Goal: Task Accomplishment & Management: Use online tool/utility

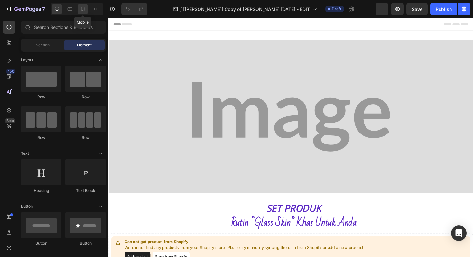
click at [80, 13] on div at bounding box center [83, 9] width 10 height 10
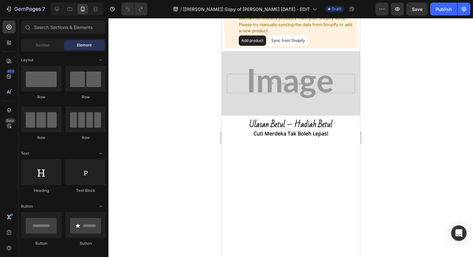
scroll to position [340, 0]
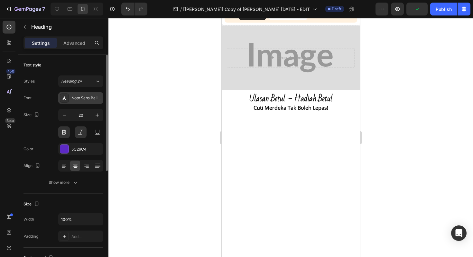
click at [64, 100] on div at bounding box center [64, 97] width 9 height 9
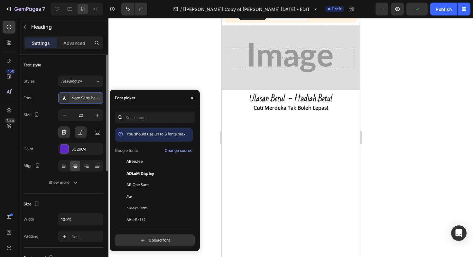
click at [64, 100] on div at bounding box center [64, 97] width 9 height 9
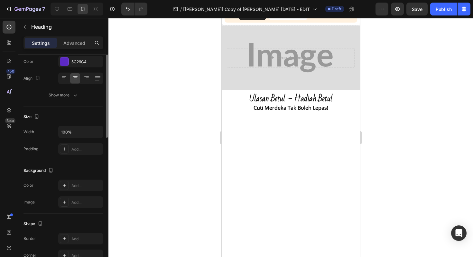
scroll to position [0, 0]
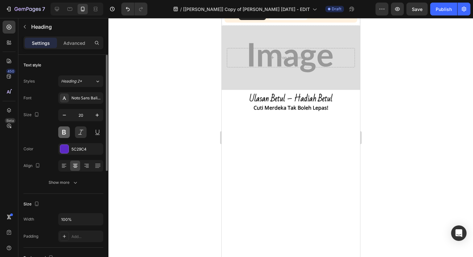
click at [62, 132] on button at bounding box center [64, 132] width 12 height 12
click at [62, 183] on div "Show more" at bounding box center [64, 182] width 30 height 6
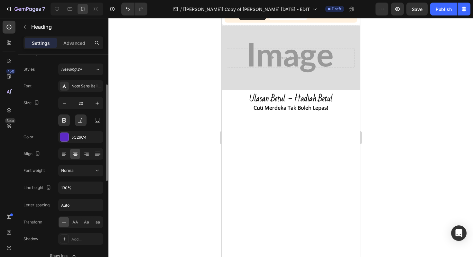
scroll to position [29, 0]
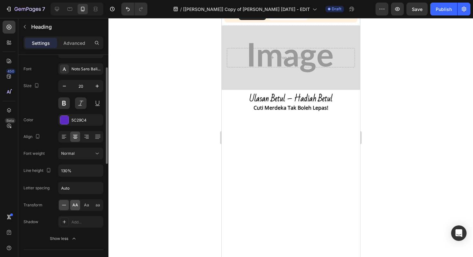
click at [73, 205] on span "AA" at bounding box center [75, 205] width 6 height 6
click at [156, 169] on div at bounding box center [291, 137] width 365 height 239
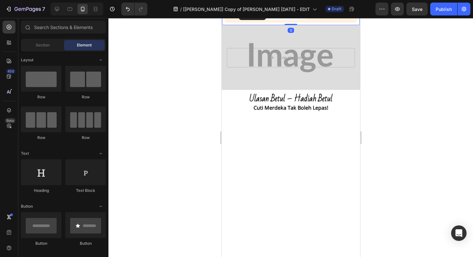
click at [257, 20] on button "Add product" at bounding box center [252, 15] width 27 height 10
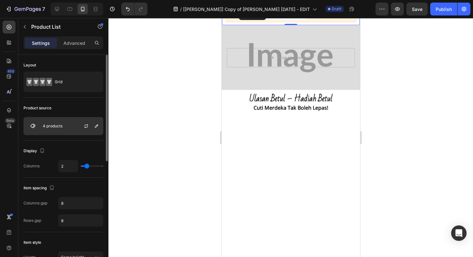
click at [46, 125] on p "4 products" at bounding box center [53, 126] width 20 height 5
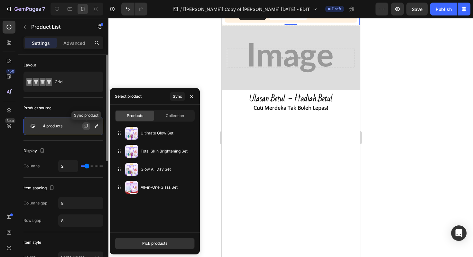
click at [86, 127] on icon "button" at bounding box center [86, 125] width 5 height 5
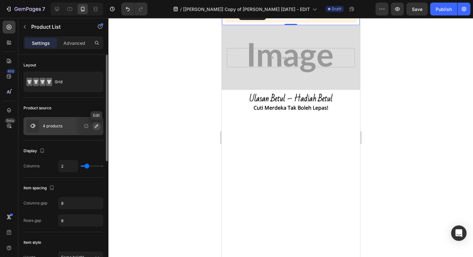
click at [94, 127] on icon "button" at bounding box center [96, 125] width 5 height 5
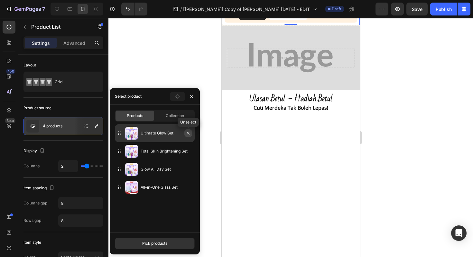
click at [186, 135] on button "button" at bounding box center [189, 133] width 8 height 8
click at [189, 133] on icon "button" at bounding box center [188, 133] width 3 height 3
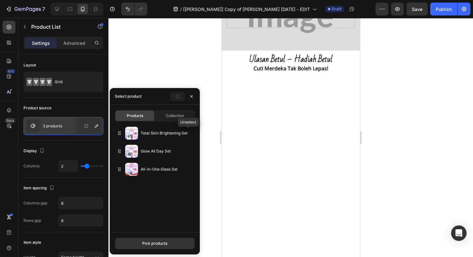
click at [0, 0] on icon "button" at bounding box center [0, 0] width 0 height 0
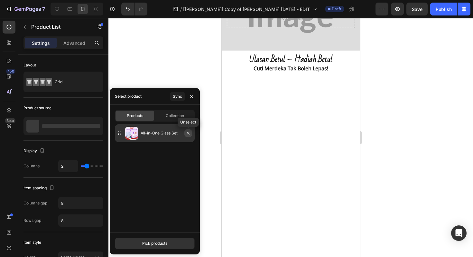
click at [189, 133] on icon "button" at bounding box center [188, 133] width 3 height 3
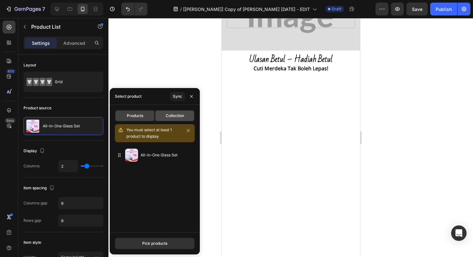
click at [178, 117] on span "Collection" at bounding box center [175, 116] width 18 height 6
type input "10"
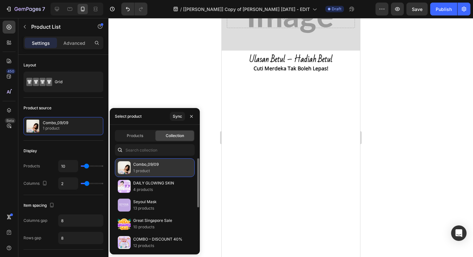
click at [122, 165] on img at bounding box center [124, 167] width 13 height 13
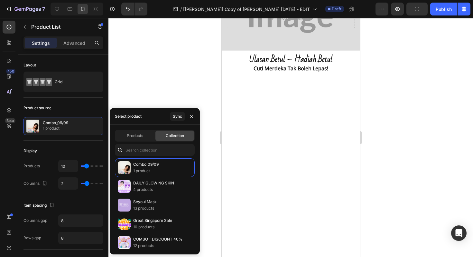
click at [153, 85] on div at bounding box center [291, 137] width 365 height 239
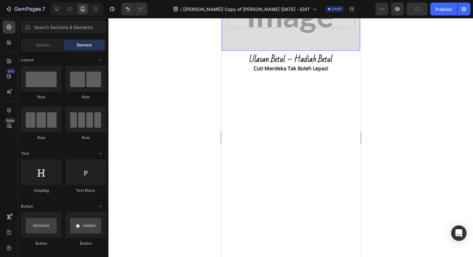
click at [256, 51] on div "Background Image" at bounding box center [291, 18] width 139 height 64
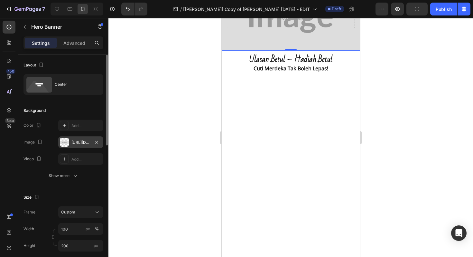
click at [62, 141] on div at bounding box center [64, 142] width 9 height 9
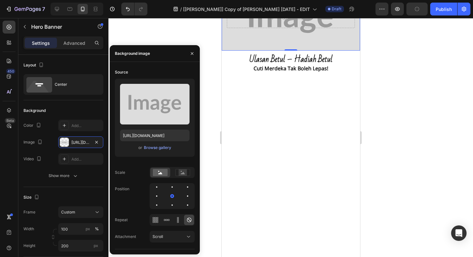
click at [140, 19] on div at bounding box center [291, 137] width 365 height 239
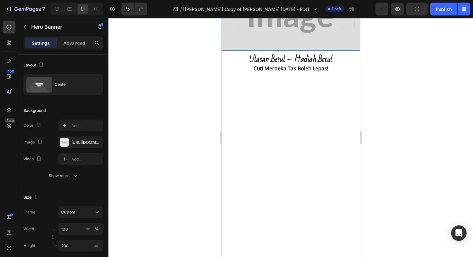
click at [235, 51] on div "Background Image" at bounding box center [291, 18] width 139 height 64
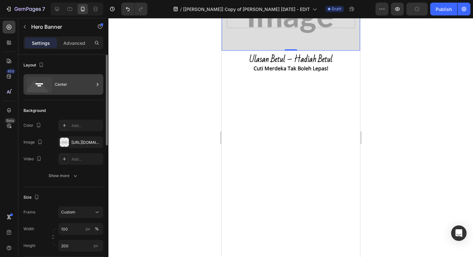
click at [44, 85] on icon at bounding box center [39, 84] width 26 height 15
click at [137, 54] on div at bounding box center [291, 137] width 365 height 239
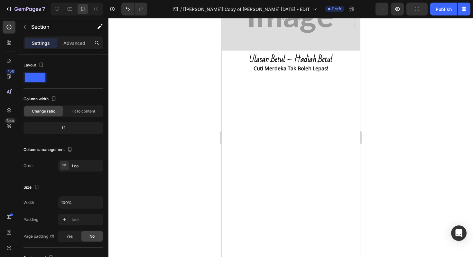
click at [187, 164] on div at bounding box center [291, 137] width 365 height 239
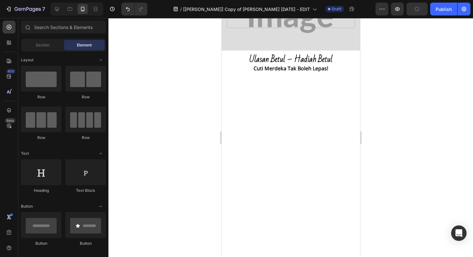
click at [175, 111] on div at bounding box center [291, 137] width 365 height 239
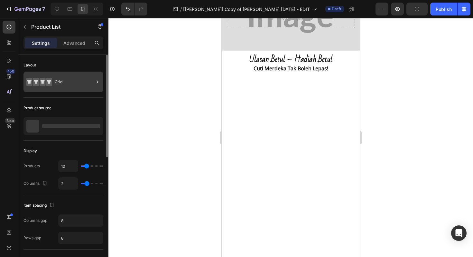
click at [83, 84] on div "Grid" at bounding box center [74, 81] width 39 height 15
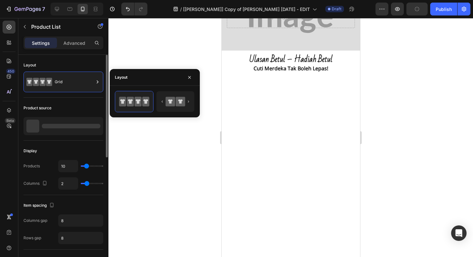
click at [71, 123] on div at bounding box center [64, 126] width 80 height 18
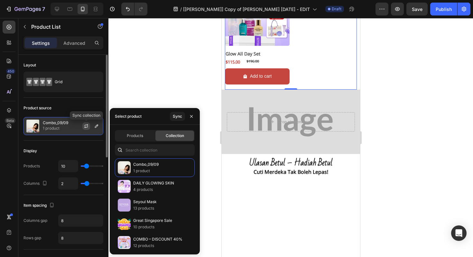
click at [85, 125] on icon "button" at bounding box center [87, 125] width 4 height 2
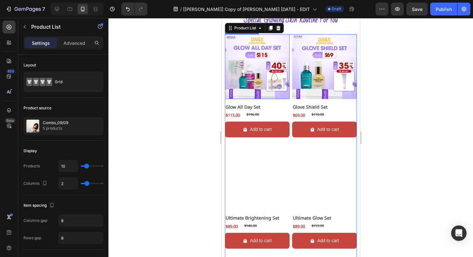
scroll to position [433, 0]
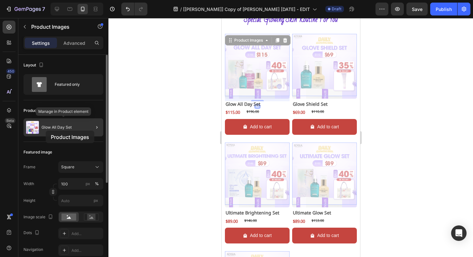
click at [47, 129] on p "Glow All Day Set" at bounding box center [57, 127] width 30 height 5
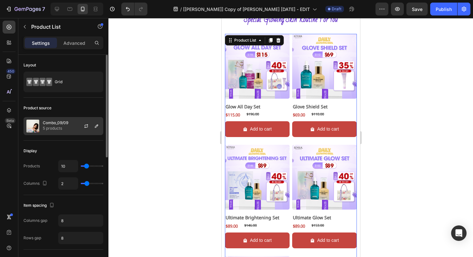
click at [57, 128] on p "5 products" at bounding box center [55, 128] width 25 height 6
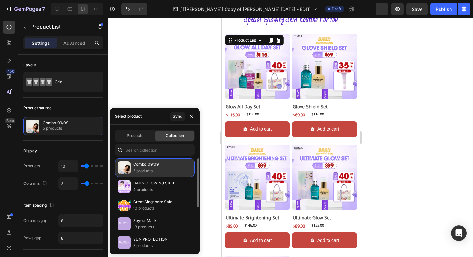
click at [147, 168] on p "5 products" at bounding box center [145, 170] width 25 height 6
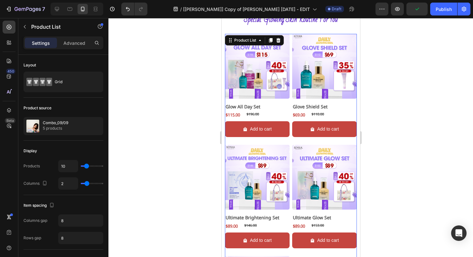
click at [149, 82] on div at bounding box center [291, 137] width 365 height 239
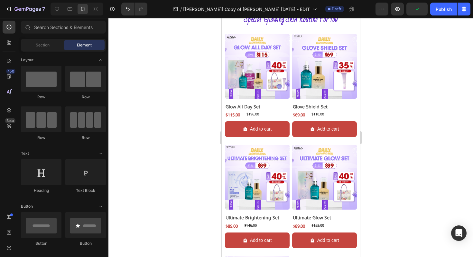
click at [149, 107] on div at bounding box center [291, 137] width 365 height 239
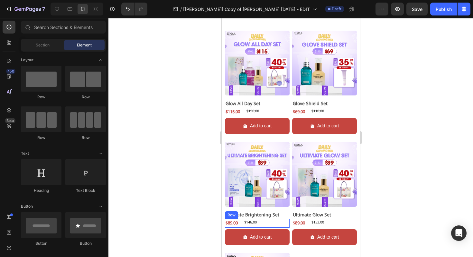
scroll to position [283, 0]
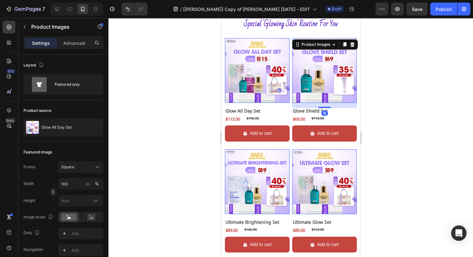
click at [251, 73] on img at bounding box center [257, 70] width 65 height 65
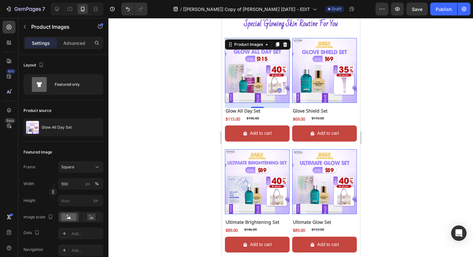
click at [194, 110] on div at bounding box center [291, 137] width 365 height 239
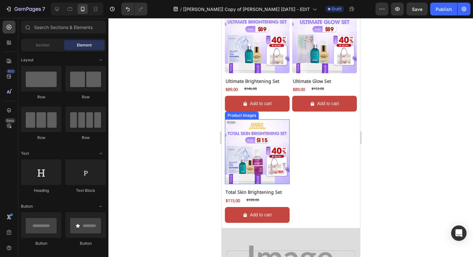
scroll to position [442, 0]
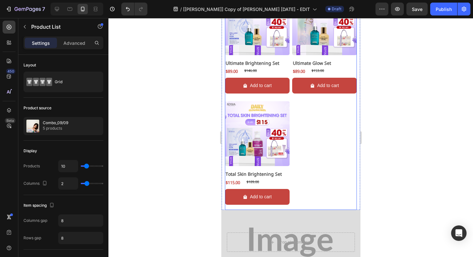
click at [309, 135] on div "Product Images Glow All Day Set Product Title $115.00 Product Price Product Pri…" at bounding box center [291, 44] width 132 height 330
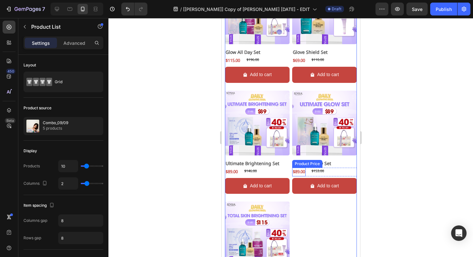
scroll to position [278, 0]
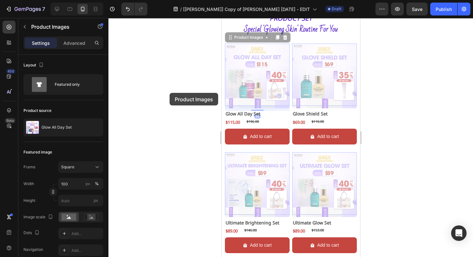
click at [170, 93] on div at bounding box center [291, 137] width 365 height 239
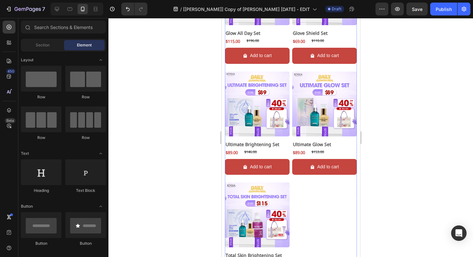
scroll to position [364, 0]
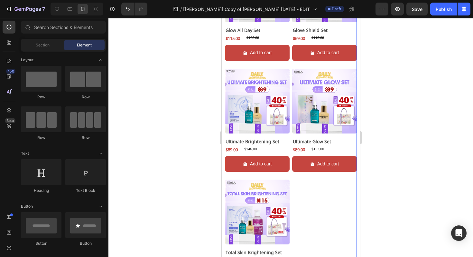
click at [319, 188] on div "Product Images Glow All Day Set Product Title $115.00 Product Price Product Pri…" at bounding box center [291, 122] width 132 height 330
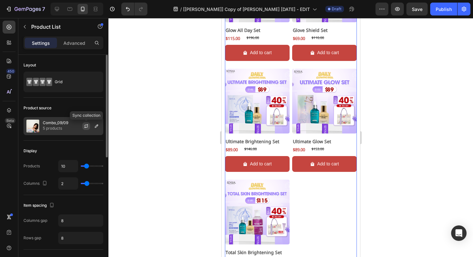
click at [85, 126] on icon "button" at bounding box center [86, 127] width 4 height 2
click at [85, 126] on icon "button" at bounding box center [87, 125] width 4 height 2
click at [97, 128] on icon "button" at bounding box center [96, 125] width 5 height 5
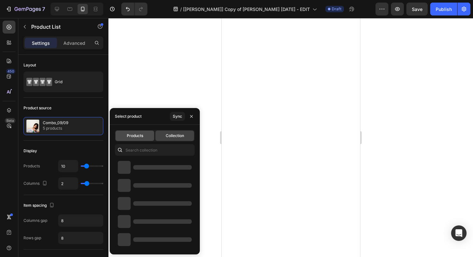
click at [132, 135] on span "Products" at bounding box center [135, 136] width 16 height 6
type input "2"
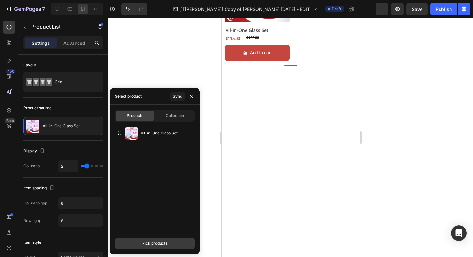
click at [151, 247] on button "Pick products" at bounding box center [155, 243] width 80 height 12
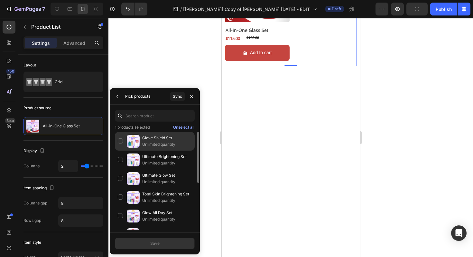
click at [120, 150] on div "Glove Shield Set Unlimited quantity" at bounding box center [155, 159] width 80 height 19
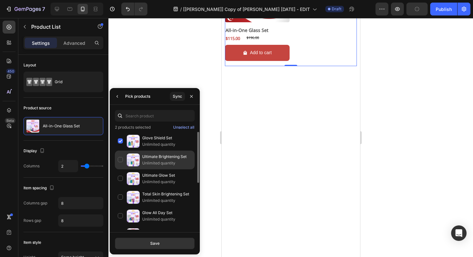
click at [122, 169] on div "Ultimate Brightening Set Unlimited quantity" at bounding box center [155, 178] width 80 height 19
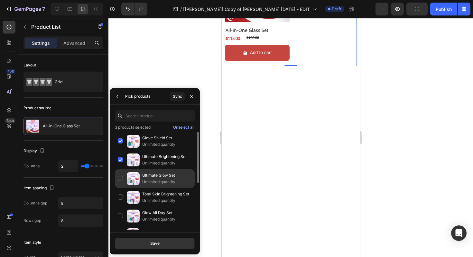
click at [120, 188] on div "Ultimate Glow Set Unlimited quantity" at bounding box center [155, 197] width 80 height 19
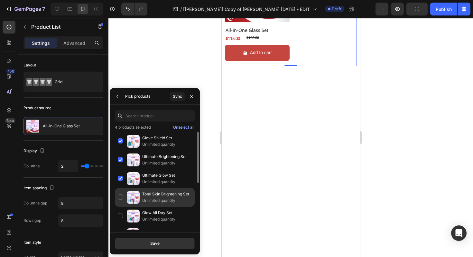
click at [119, 206] on div "Total Skin Brightening Set Unlimited quantity" at bounding box center [155, 215] width 80 height 19
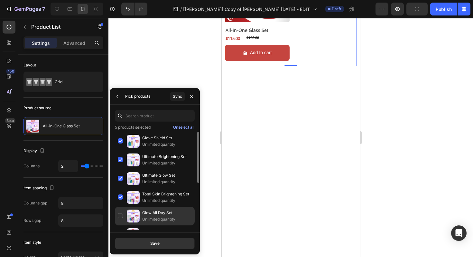
click at [121, 225] on div "Glow All Day Set Unlimited quantity" at bounding box center [155, 234] width 80 height 19
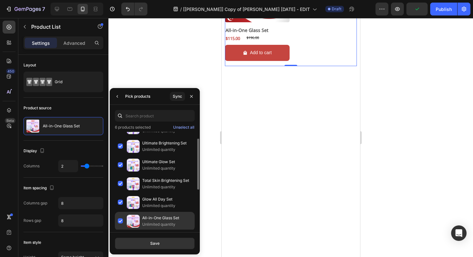
scroll to position [27, 0]
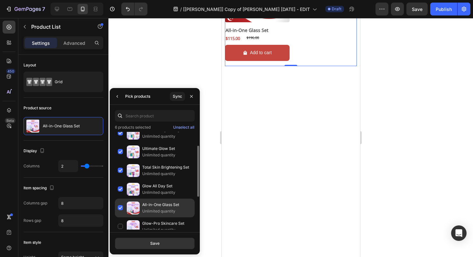
click at [120, 217] on div "All-in-One Glass Set Unlimited quantity" at bounding box center [155, 226] width 80 height 19
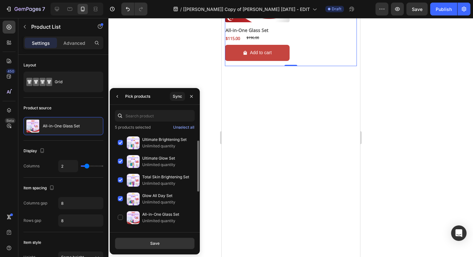
scroll to position [0, 0]
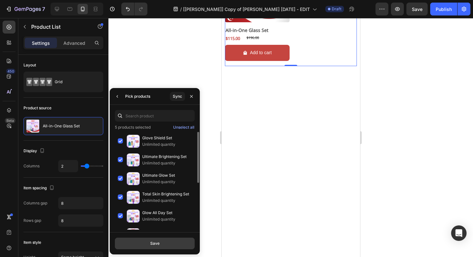
click at [151, 245] on div "Save" at bounding box center [154, 243] width 9 height 6
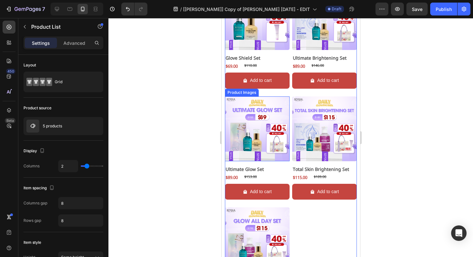
scroll to position [272, 0]
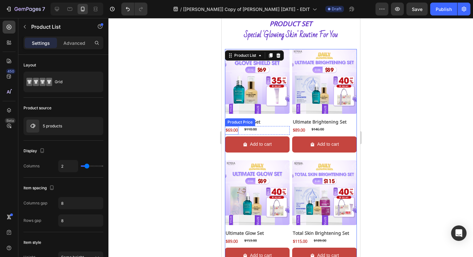
click at [180, 129] on div at bounding box center [291, 137] width 365 height 239
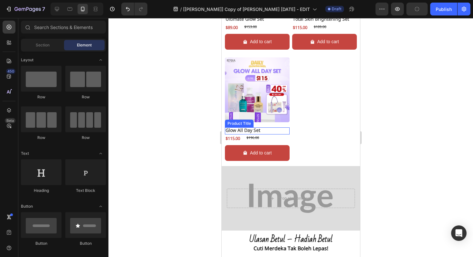
scroll to position [686, 0]
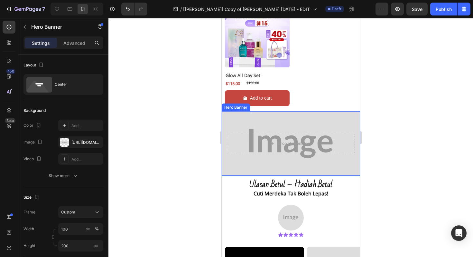
click at [262, 120] on div "Background Image" at bounding box center [291, 143] width 139 height 64
click at [276, 102] on icon at bounding box center [276, 104] width 5 height 5
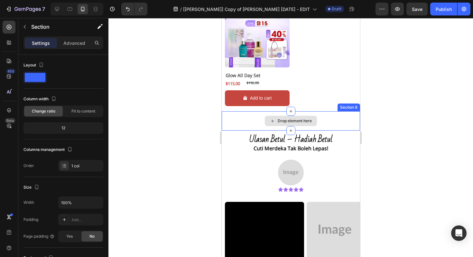
click at [237, 113] on div "Drop element here" at bounding box center [291, 120] width 139 height 19
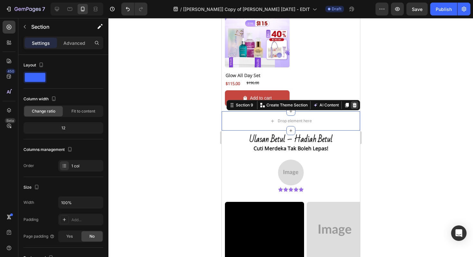
click at [352, 102] on icon at bounding box center [354, 104] width 5 height 5
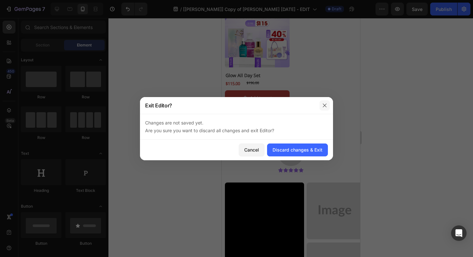
click at [330, 105] on button "button" at bounding box center [325, 105] width 10 height 10
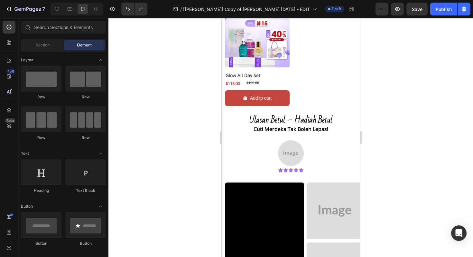
drag, startPoint x: 393, startPoint y: 75, endPoint x: 398, endPoint y: 50, distance: 25.9
click at [395, 73] on div at bounding box center [291, 137] width 365 height 239
click at [418, 12] on button "Save" at bounding box center [417, 9] width 21 height 13
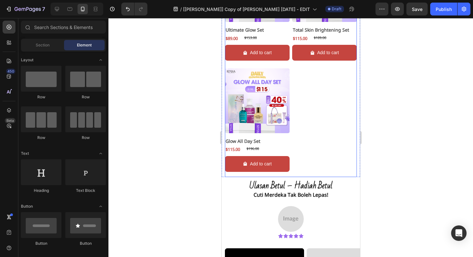
scroll to position [639, 0]
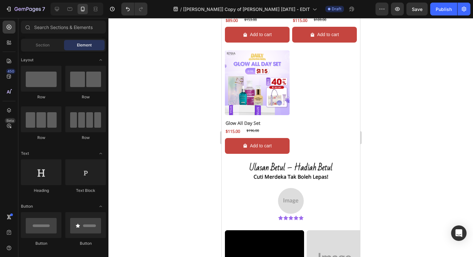
click at [381, 178] on div at bounding box center [291, 137] width 365 height 239
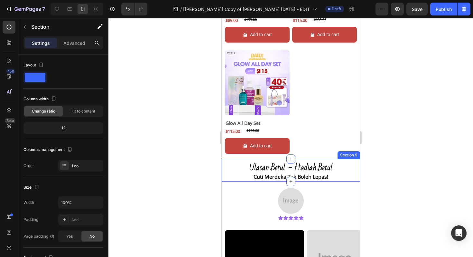
click at [224, 159] on div "ulasan betul – hadiah betul Heading ulasan betul – hadiah betul Heading cuti me…" at bounding box center [291, 170] width 139 height 23
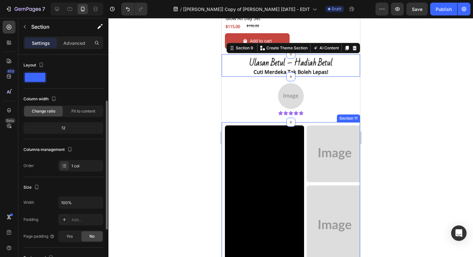
scroll to position [29, 0]
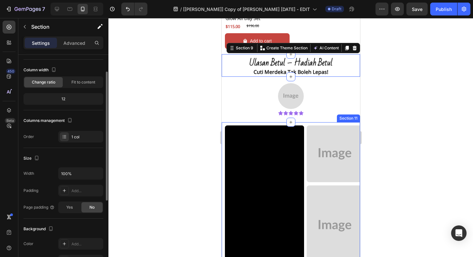
click at [223, 134] on div "Video Image Row Row Video Image Row Image Row Row" at bounding box center [291, 197] width 139 height 151
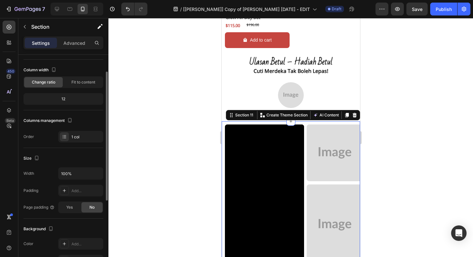
scroll to position [745, 0]
click at [143, 146] on div at bounding box center [291, 137] width 365 height 239
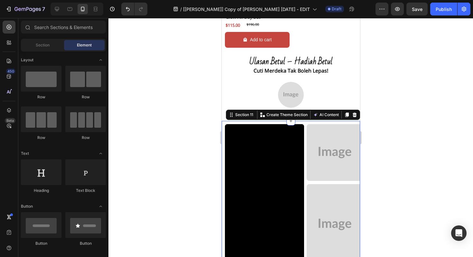
click at [222, 123] on div "Video Image Row Row Video Image Row Image Row Row" at bounding box center [291, 196] width 139 height 151
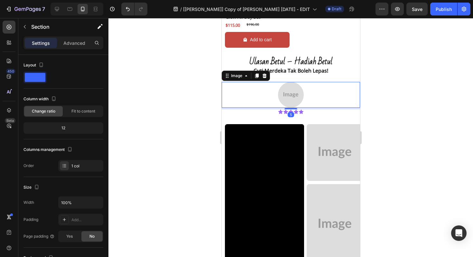
click at [226, 95] on div at bounding box center [291, 95] width 139 height 26
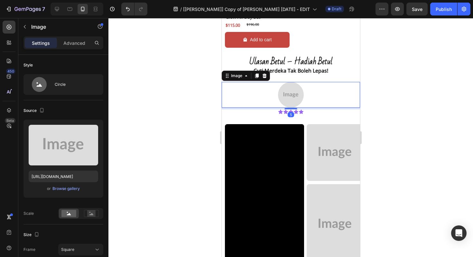
click at [199, 104] on div at bounding box center [291, 137] width 365 height 239
click at [293, 88] on img at bounding box center [291, 95] width 26 height 26
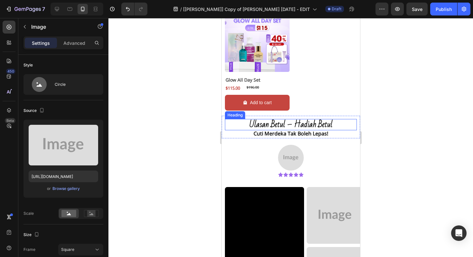
scroll to position [696, 0]
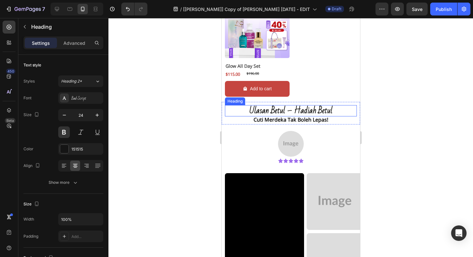
click at [225, 105] on h2 "ulasan betul – hadiah betul" at bounding box center [291, 110] width 132 height 11
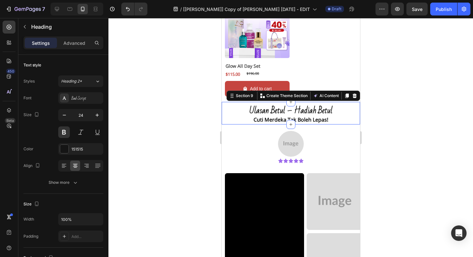
click at [222, 102] on div "ulasan betul – hadiah betul Heading ulasan betul – hadiah betul Heading cuti me…" at bounding box center [291, 113] width 139 height 23
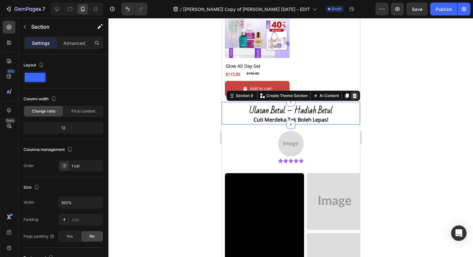
click at [352, 93] on icon at bounding box center [354, 95] width 5 height 5
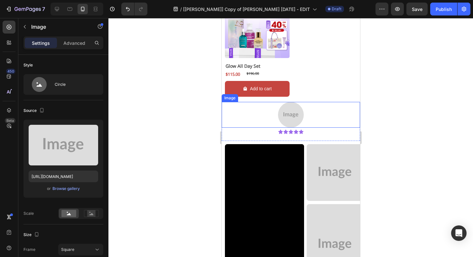
click at [225, 108] on div at bounding box center [291, 115] width 139 height 26
click at [264, 93] on icon at bounding box center [265, 95] width 4 height 5
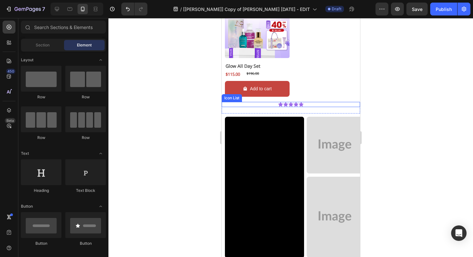
click at [250, 102] on div "Icon Icon Icon Icon Icon" at bounding box center [291, 104] width 139 height 5
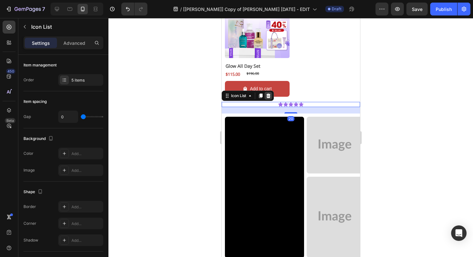
click at [269, 93] on icon at bounding box center [268, 95] width 5 height 5
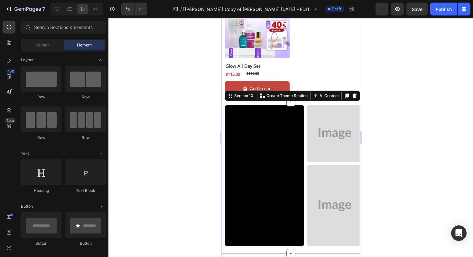
click at [243, 102] on div "Video Image Row Row Video Image Row Image Row Row" at bounding box center [291, 177] width 139 height 151
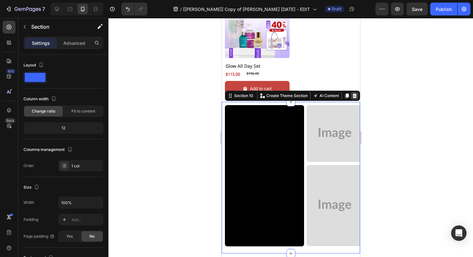
click at [353, 93] on icon at bounding box center [355, 95] width 4 height 5
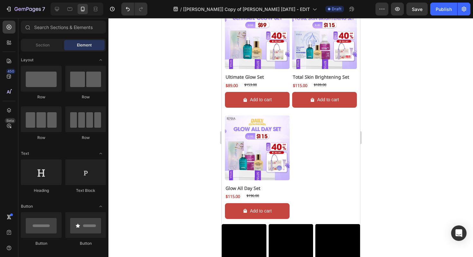
scroll to position [573, 0]
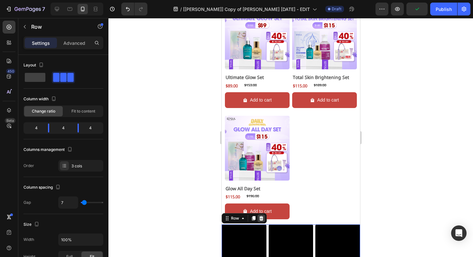
click at [263, 215] on icon at bounding box center [261, 217] width 5 height 5
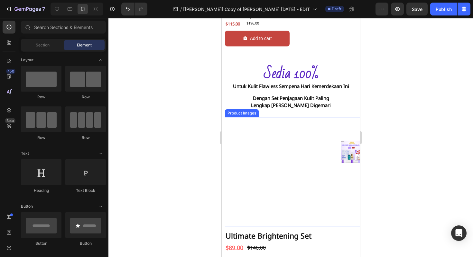
scroll to position [746, 0]
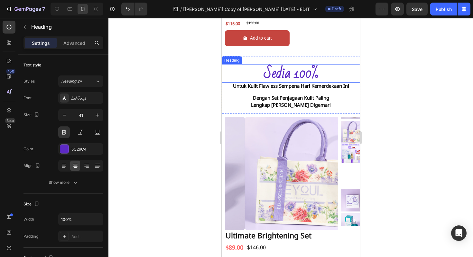
click at [273, 72] on h2 "Sedia 100%" at bounding box center [291, 73] width 139 height 18
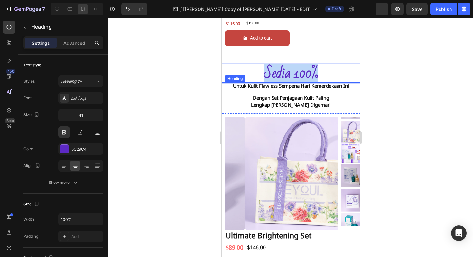
copy p "Sedia 100%"
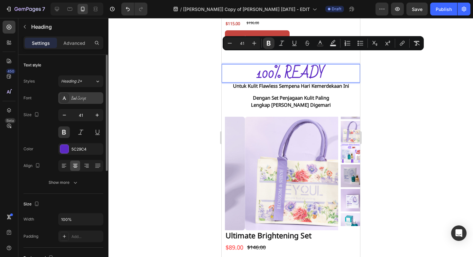
click at [63, 98] on icon at bounding box center [64, 97] width 5 height 5
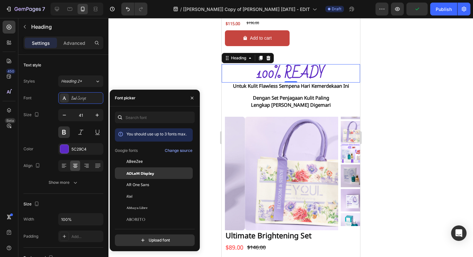
click at [133, 174] on span "ADLaM Display" at bounding box center [141, 173] width 28 height 6
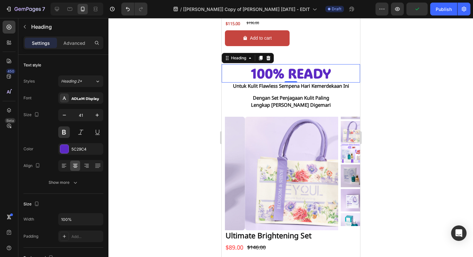
click at [469, 110] on div at bounding box center [291, 137] width 365 height 239
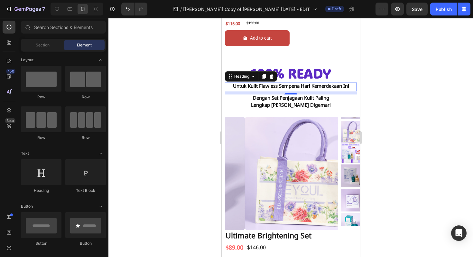
click at [274, 82] on h2 "untuk kulit flawless sempena hari kemerdekaan ini" at bounding box center [291, 86] width 132 height 9
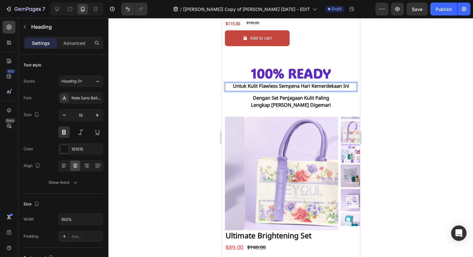
click at [274, 82] on h2 "untuk kulit flawless sempena hari kemerdekaan ini" at bounding box center [291, 86] width 132 height 9
click at [274, 83] on p "untuk kulit flawless sempena hari kemerdekaan ini" at bounding box center [290, 86] width 131 height 7
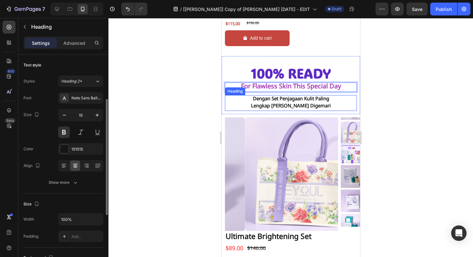
click at [263, 95] on h2 "dengan set penjagaan kulit paling lengkap dan paling digemari" at bounding box center [291, 103] width 132 height 16
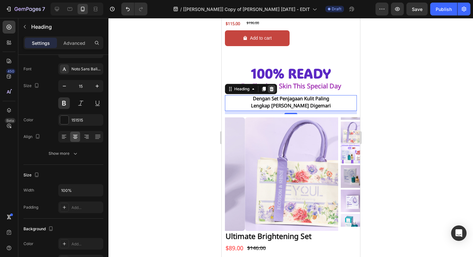
click at [272, 87] on icon at bounding box center [272, 89] width 4 height 5
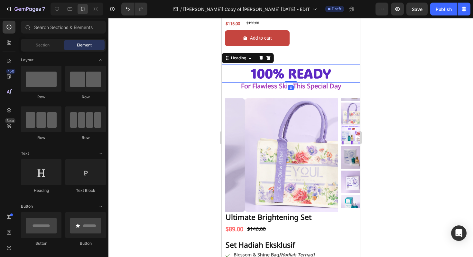
click at [285, 65] on strong "100% READY" at bounding box center [291, 72] width 80 height 17
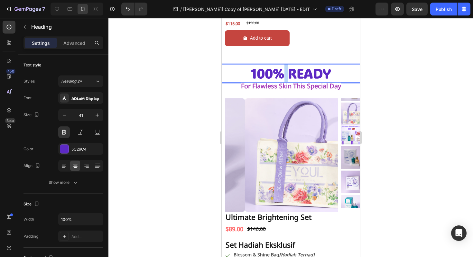
click at [280, 68] on strong "100% READY" at bounding box center [291, 72] width 80 height 17
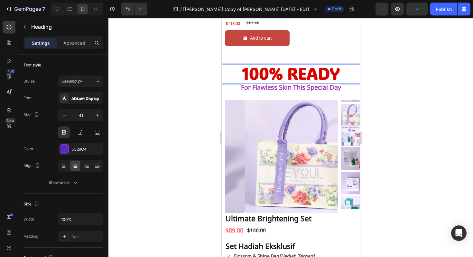
click at [205, 91] on div at bounding box center [291, 137] width 365 height 239
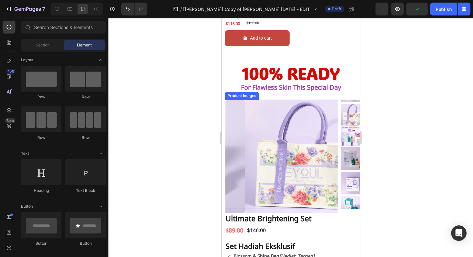
scroll to position [755, 0]
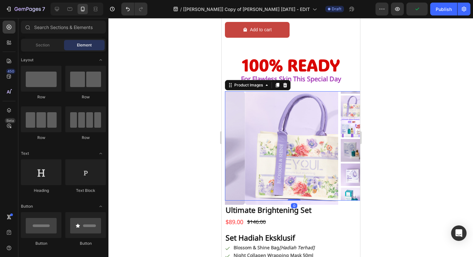
click at [257, 98] on img at bounding box center [301, 147] width 113 height 113
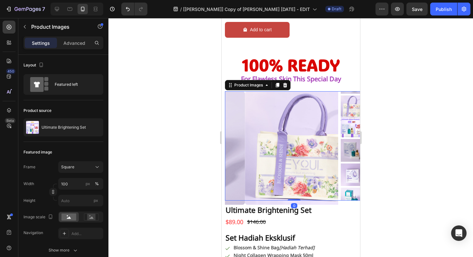
click at [341, 121] on img at bounding box center [352, 126] width 23 height 23
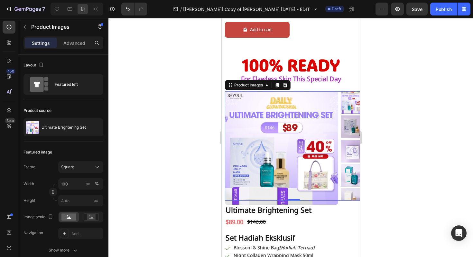
drag, startPoint x: 296, startPoint y: 133, endPoint x: 295, endPoint y: 137, distance: 3.4
click at [296, 133] on img at bounding box center [281, 147] width 113 height 113
click at [91, 127] on div at bounding box center [94, 127] width 18 height 18
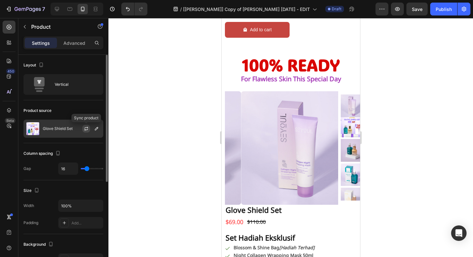
click at [86, 128] on icon "button" at bounding box center [86, 128] width 5 height 5
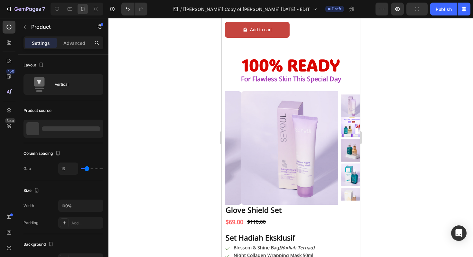
scroll to position [738, 0]
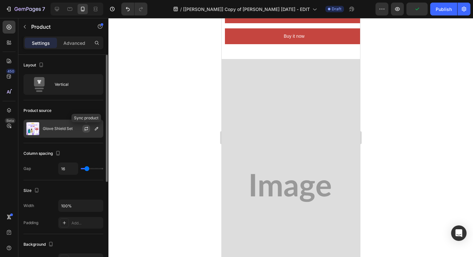
click at [82, 128] on button "button" at bounding box center [86, 129] width 8 height 8
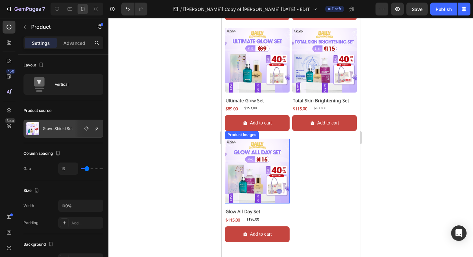
scroll to position [404, 0]
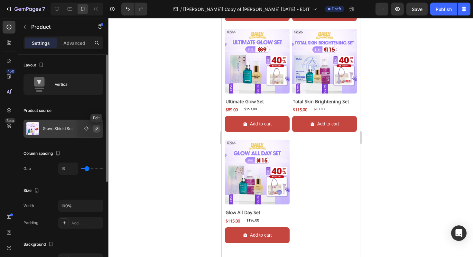
click at [98, 129] on icon "button" at bounding box center [96, 128] width 5 height 5
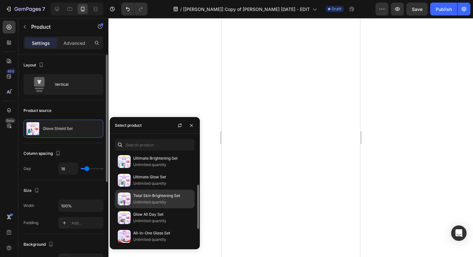
scroll to position [34, 0]
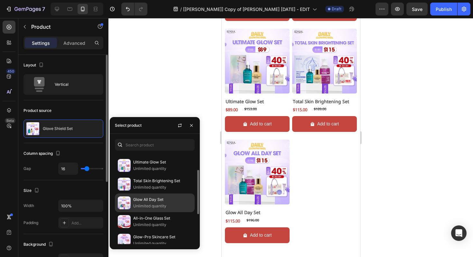
click at [144, 201] on p "Glow All Day Set" at bounding box center [162, 199] width 59 height 6
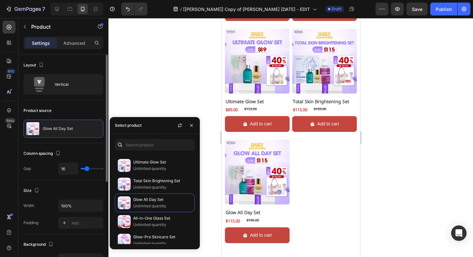
click at [150, 92] on div at bounding box center [291, 137] width 365 height 239
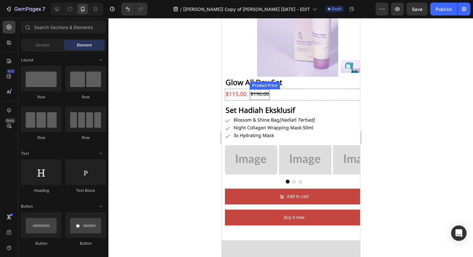
scroll to position [729, 0]
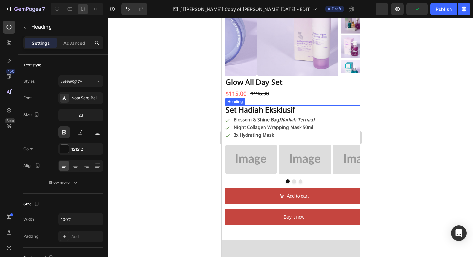
click at [246, 111] on h2 "Set Hadiah Eksklusif" at bounding box center [294, 110] width 139 height 11
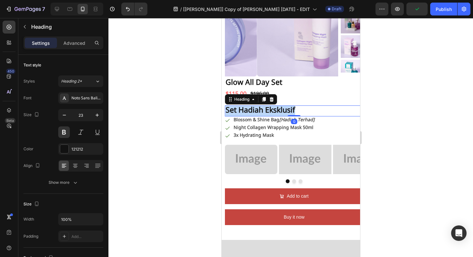
click at [246, 111] on p "Set Hadiah Eksklusif" at bounding box center [293, 111] width 137 height 10
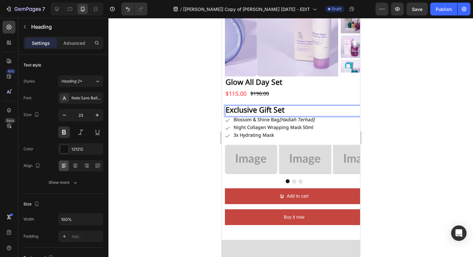
click at [185, 123] on div at bounding box center [291, 137] width 365 height 239
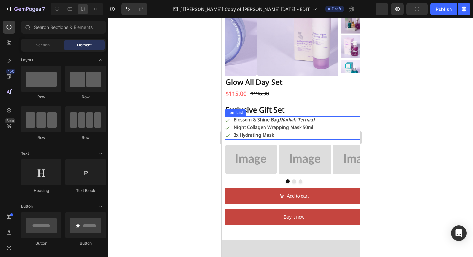
click at [261, 121] on strong "Blossom & Shine Bag" at bounding box center [257, 120] width 46 height 10
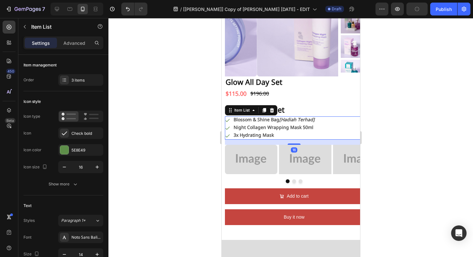
click at [261, 121] on strong "Blossom & Shine Bag" at bounding box center [257, 120] width 46 height 10
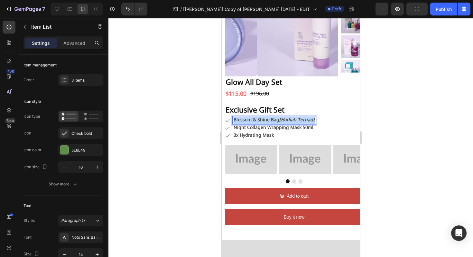
click at [261, 121] on strong "Blossom & Shine Bag" at bounding box center [257, 120] width 46 height 10
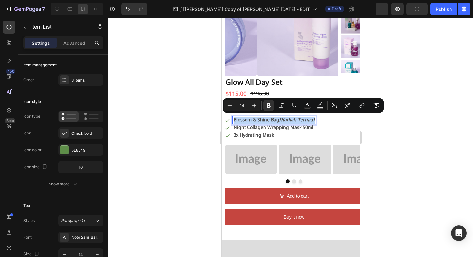
type input "16"
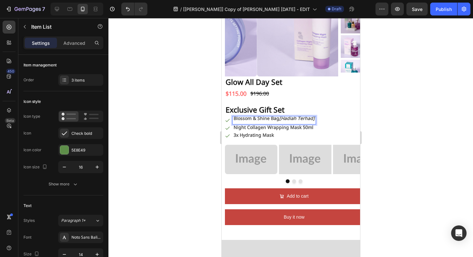
scroll to position [1, 0]
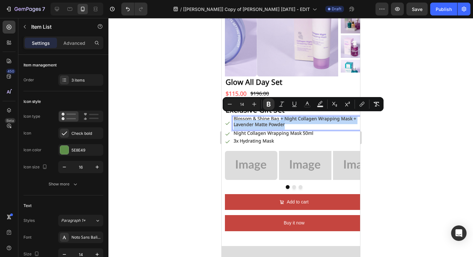
drag, startPoint x: 280, startPoint y: 118, endPoint x: 287, endPoint y: 129, distance: 12.2
click at [287, 129] on div "Blossom & Shine Bag + Night Collagen Wrapping Mask + Lavender Matte Powder" at bounding box center [298, 123] width 131 height 14
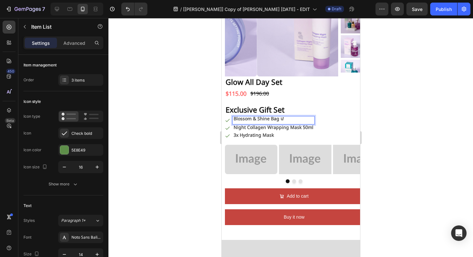
scroll to position [0, 0]
click at [269, 129] on strong "Night Collagen Wrapping Mask 50ml" at bounding box center [274, 128] width 80 height 10
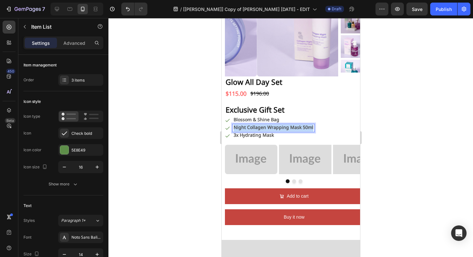
click at [269, 129] on strong "Night Collagen Wrapping Mask 50ml" at bounding box center [274, 128] width 80 height 10
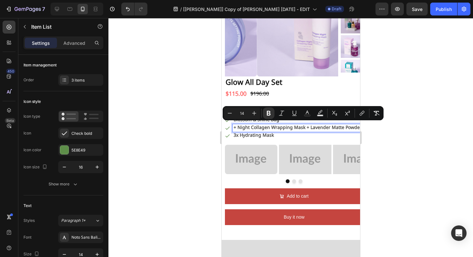
scroll to position [1, 0]
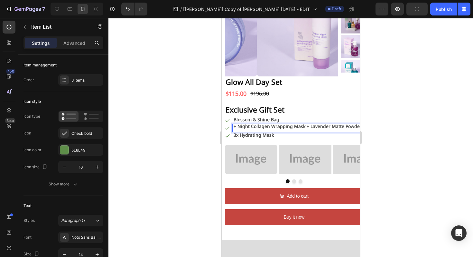
click at [237, 126] on strong "+ Night Collagen Wrapping Mask + Lavender Matte Powder" at bounding box center [298, 127] width 128 height 10
click at [301, 127] on strong "Night Collagen Wrapping Mask + Lavender Matte Powder" at bounding box center [296, 128] width 124 height 10
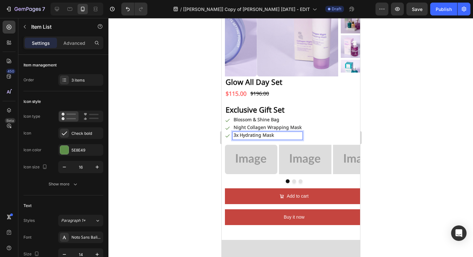
click at [277, 139] on p "3x Hydrating Mask" at bounding box center [268, 136] width 68 height 6
click at [277, 138] on p "3x Hydrating Mask" at bounding box center [268, 136] width 68 height 6
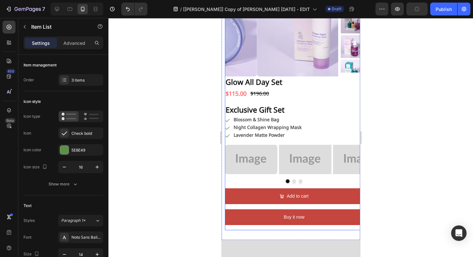
click at [182, 144] on div at bounding box center [291, 137] width 365 height 239
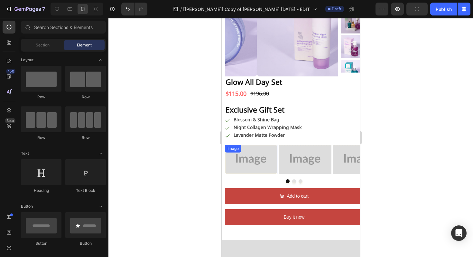
click at [257, 167] on img at bounding box center [251, 159] width 53 height 29
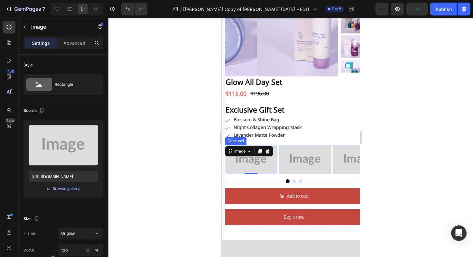
drag, startPoint x: 286, startPoint y: 180, endPoint x: 291, endPoint y: 181, distance: 4.8
click at [286, 180] on button "Dot" at bounding box center [288, 181] width 4 height 4
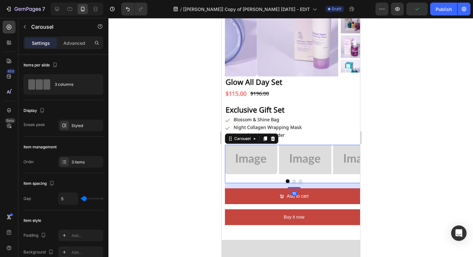
click at [292, 181] on button "Dot" at bounding box center [294, 181] width 4 height 4
click at [286, 182] on button "Dot" at bounding box center [288, 181] width 4 height 4
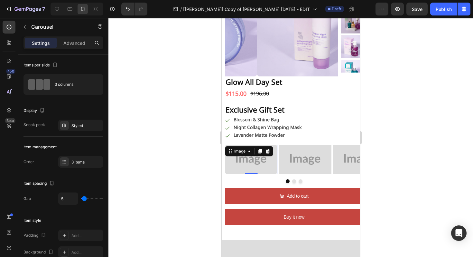
click at [259, 164] on img at bounding box center [251, 159] width 53 height 29
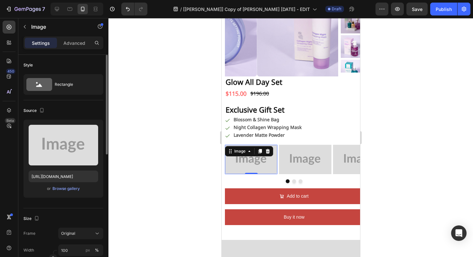
click at [66, 192] on div "or Browse gallery" at bounding box center [64, 189] width 70 height 8
click at [67, 189] on div "Browse gallery" at bounding box center [66, 189] width 27 height 6
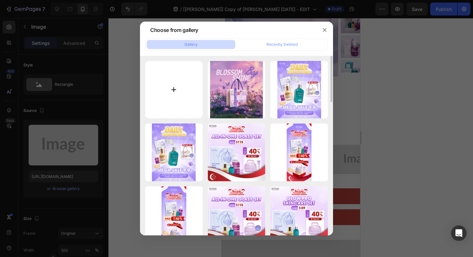
click at [178, 88] on input "file" at bounding box center [174, 90] width 58 height 58
type input "C:\fakepath\SPF-01.jpg"
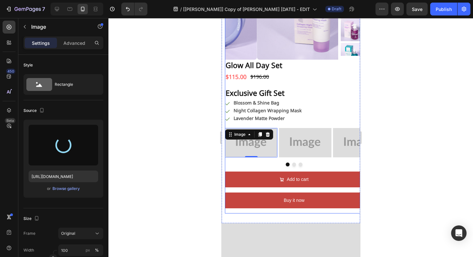
type input "https://cdn.shopify.com/s/files/1/0723/7940/0447/files/gempages_542010221011141…"
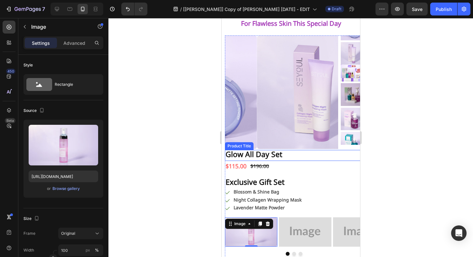
scroll to position [539, 0]
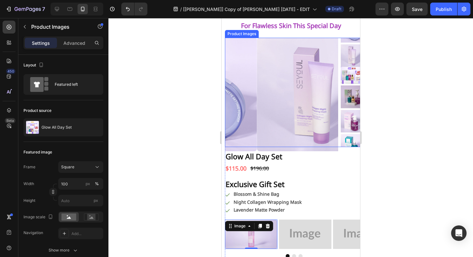
click at [347, 70] on img at bounding box center [352, 72] width 23 height 23
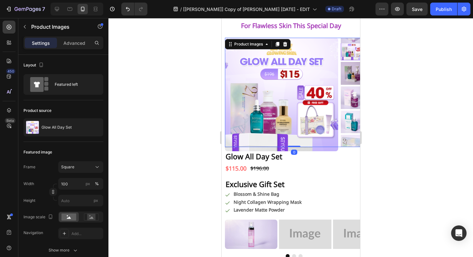
click at [346, 50] on div at bounding box center [352, 49] width 23 height 23
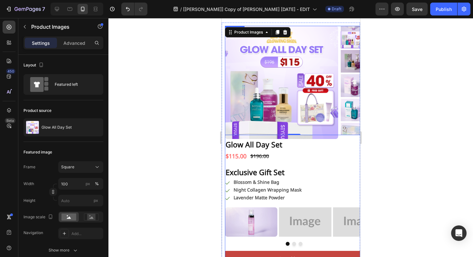
scroll to position [667, 0]
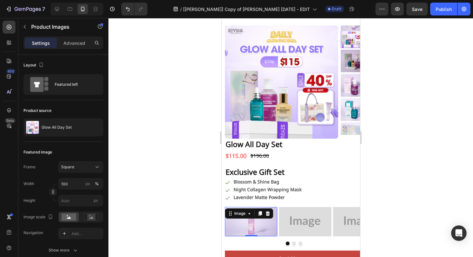
click at [247, 216] on div "Image 0" at bounding box center [251, 221] width 53 height 29
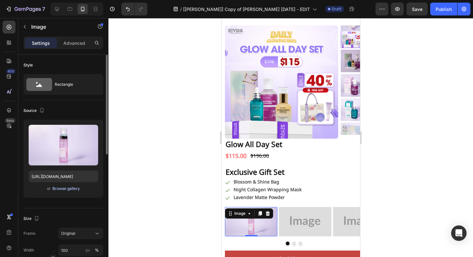
click at [60, 187] on div "Browse gallery" at bounding box center [66, 189] width 27 height 6
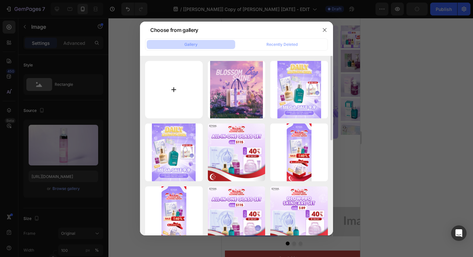
click at [168, 82] on input "file" at bounding box center [174, 90] width 58 height 58
type input "C:\fakepath\SPF-08.jpg"
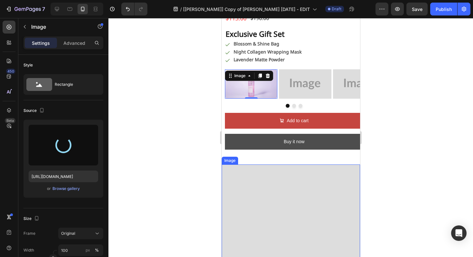
scroll to position [701, 0]
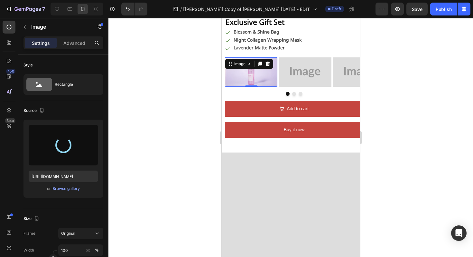
type input "https://cdn.shopify.com/s/files/1/0723/7940/0447/files/gempages_542010221011141…"
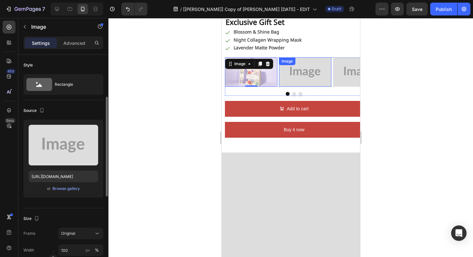
click at [308, 74] on img at bounding box center [305, 71] width 53 height 29
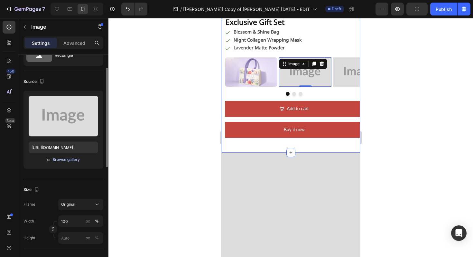
click at [69, 159] on div "Browse gallery" at bounding box center [66, 160] width 27 height 6
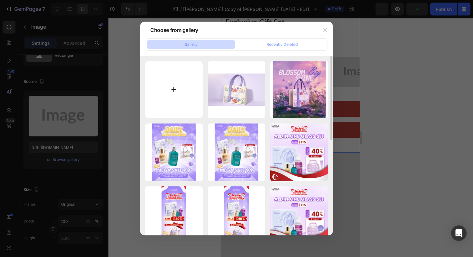
click at [180, 86] on input "file" at bounding box center [174, 90] width 58 height 58
type input "C:\fakepath\SPF-02.jpg"
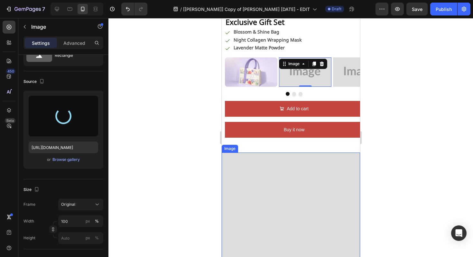
type input "https://cdn.shopify.com/s/files/1/0723/7940/0447/files/gempages_542010221011141…"
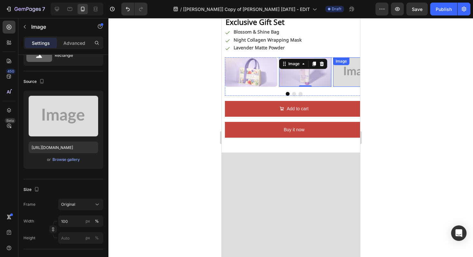
click at [337, 75] on img at bounding box center [359, 71] width 53 height 29
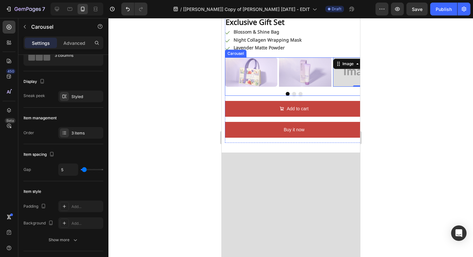
click at [292, 94] on button "Dot" at bounding box center [294, 94] width 4 height 4
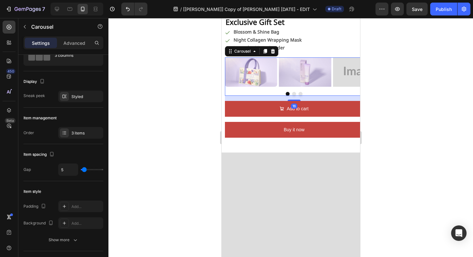
scroll to position [0, 0]
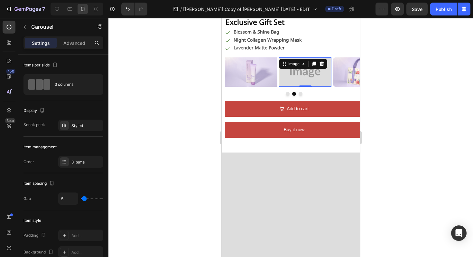
click at [294, 72] on img at bounding box center [305, 71] width 53 height 29
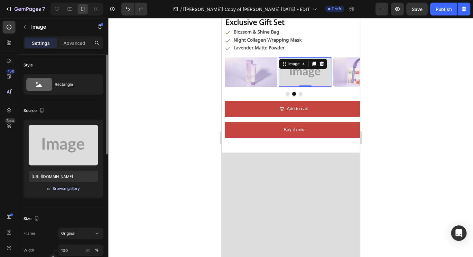
click at [71, 187] on div "Browse gallery" at bounding box center [66, 189] width 27 height 6
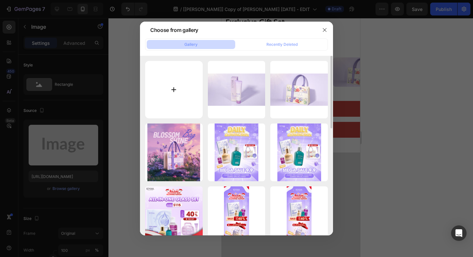
click at [171, 98] on input "file" at bounding box center [174, 90] width 58 height 58
type input "C:\fakepath\SPF-12.jpg"
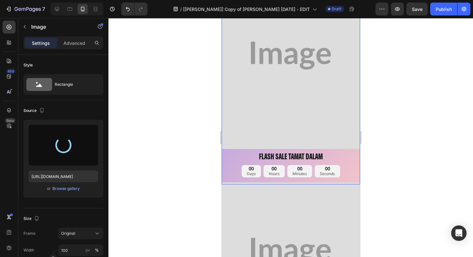
scroll to position [1056, 0]
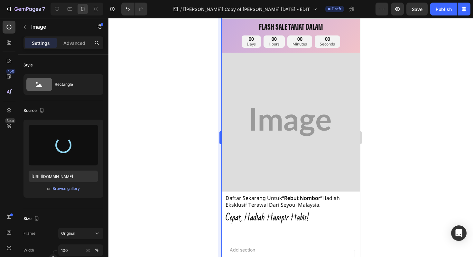
type input "https://cdn.shopify.com/s/files/1/0723/7940/0447/files/gempages_542010221011141…"
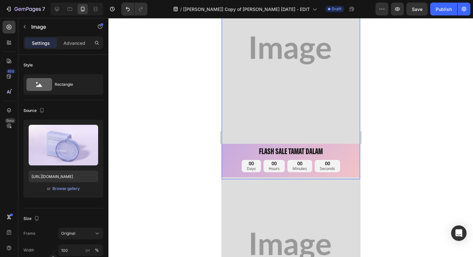
scroll to position [707, 0]
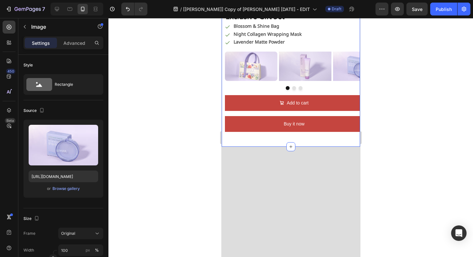
click at [329, 137] on div "Product Images Glow All Day Set Product Title $115.00 Product Price Product Pri…" at bounding box center [291, 3] width 139 height 273
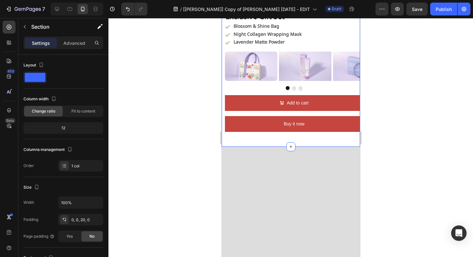
click at [382, 141] on div at bounding box center [291, 137] width 365 height 239
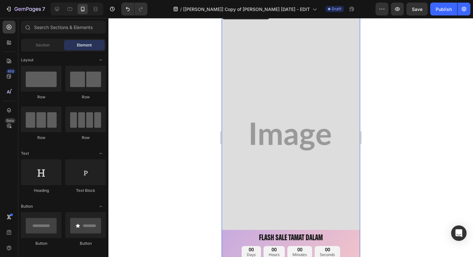
click at [283, 136] on img at bounding box center [291, 137] width 139 height 258
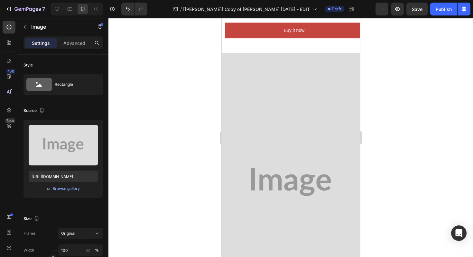
scroll to position [800, 0]
click at [307, 133] on img at bounding box center [291, 182] width 139 height 258
click at [285, 69] on img at bounding box center [291, 182] width 139 height 258
click at [263, 48] on icon at bounding box center [265, 47] width 4 height 5
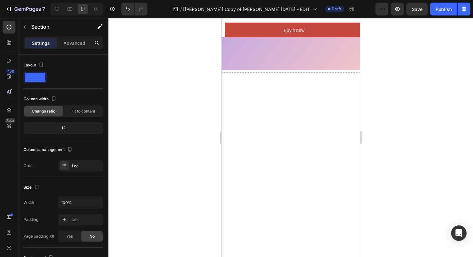
click at [265, 61] on div at bounding box center [291, 53] width 139 height 33
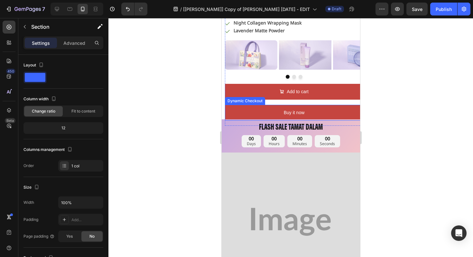
scroll to position [726, 0]
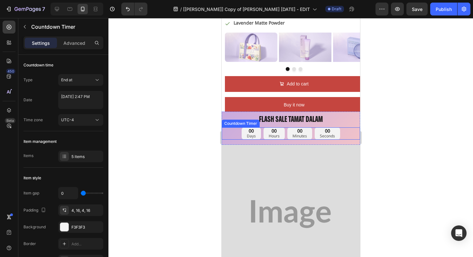
click at [225, 136] on div "00 Days 00 Hours 00 Minutes 00 Seconds" at bounding box center [291, 133] width 139 height 12
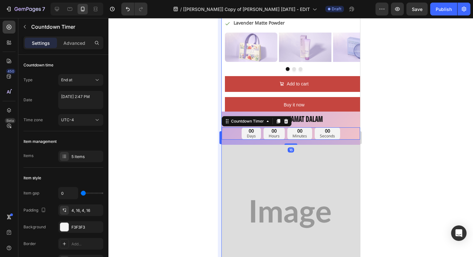
click at [217, 119] on div at bounding box center [291, 137] width 365 height 239
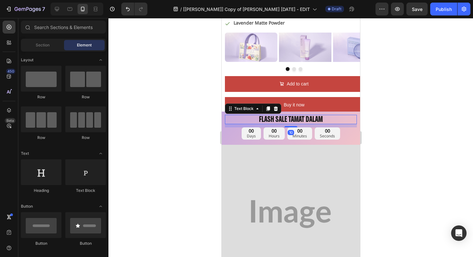
click at [230, 118] on p "flash sale Tamat dalam" at bounding box center [290, 119] width 131 height 8
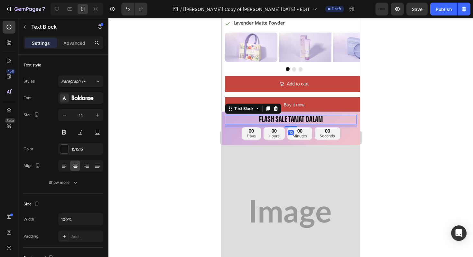
click at [225, 126] on div "10" at bounding box center [291, 125] width 132 height 3
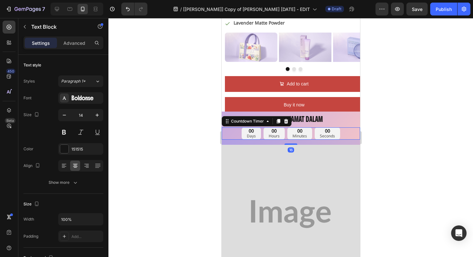
click at [224, 133] on div "00 Days 00 Hours 00 Minutes 00 Seconds" at bounding box center [291, 133] width 139 height 12
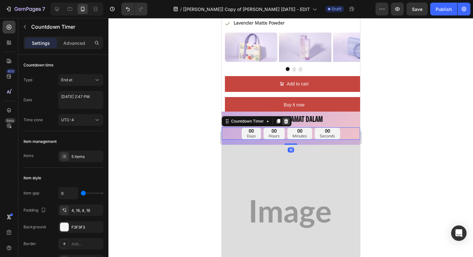
click at [286, 121] on icon at bounding box center [285, 121] width 5 height 5
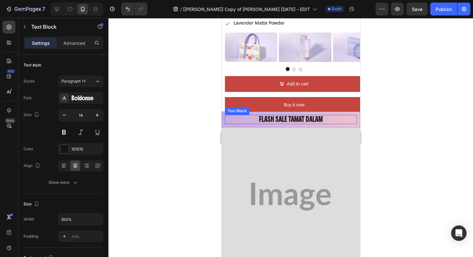
click at [326, 119] on p "flash sale Tamat dalam" at bounding box center [290, 119] width 131 height 8
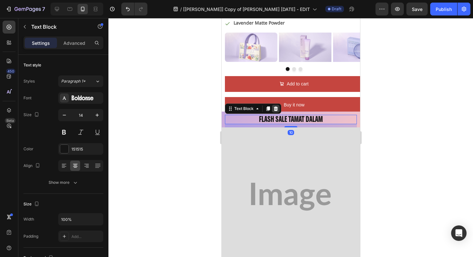
click at [277, 109] on icon at bounding box center [276, 108] width 4 height 5
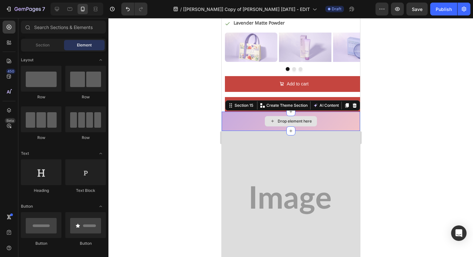
click at [322, 120] on div "Drop element here" at bounding box center [291, 120] width 139 height 19
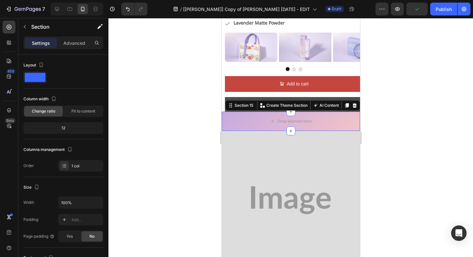
click at [352, 103] on div at bounding box center [355, 105] width 8 height 8
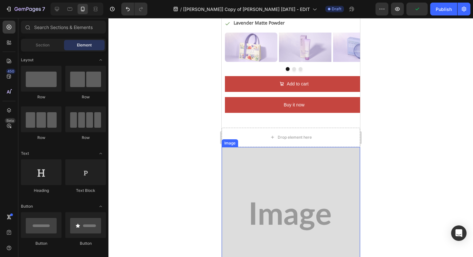
scroll to position [727, 0]
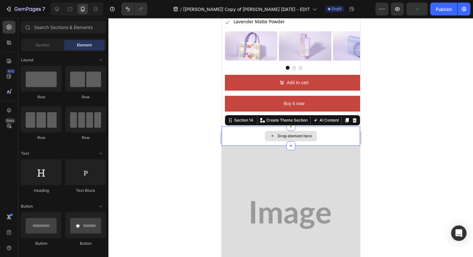
click at [249, 135] on div "Drop element here" at bounding box center [291, 135] width 139 height 19
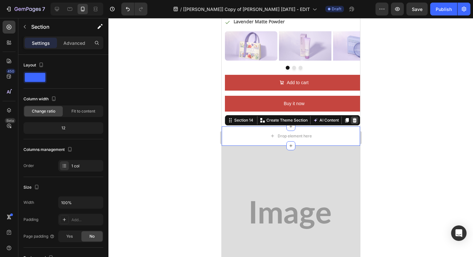
click at [353, 118] on icon at bounding box center [355, 120] width 4 height 5
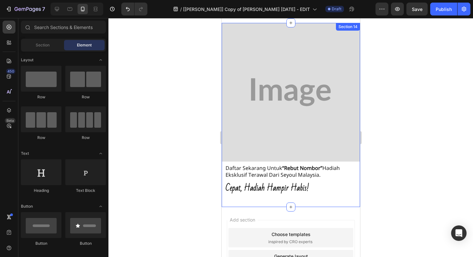
scroll to position [830, 0]
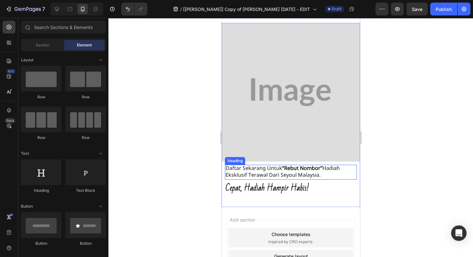
click at [241, 165] on h2 "daftar sekarang untuk “rebut nombor” hadiah eksklusif terawal dari seyoul malay…" at bounding box center [291, 172] width 132 height 15
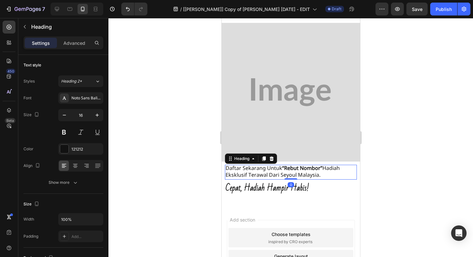
click at [241, 165] on h2 "daftar sekarang untuk “rebut nombor” hadiah eksklusif terawal dari seyoul malay…" at bounding box center [291, 172] width 132 height 15
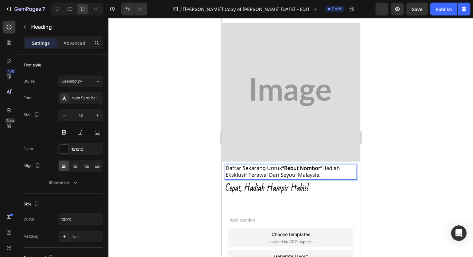
click at [241, 165] on p "daftar sekarang untuk “rebut nombor” hadiah eksklusif terawal dari seyoul malay…" at bounding box center [290, 172] width 131 height 14
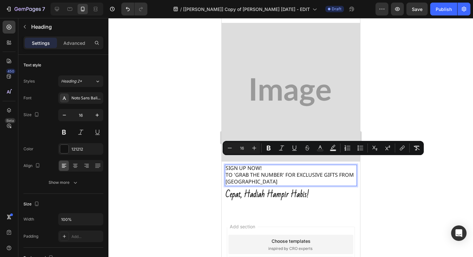
scroll to position [2, 0]
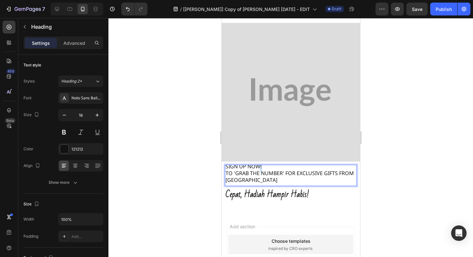
click at [261, 164] on p "SIGN UP NOW!" at bounding box center [290, 167] width 131 height 7
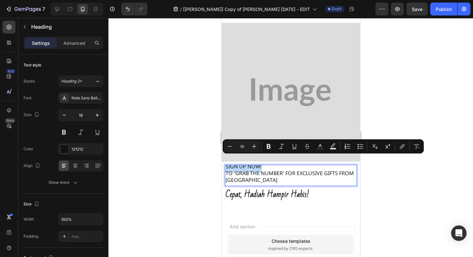
drag, startPoint x: 265, startPoint y: 161, endPoint x: 217, endPoint y: 161, distance: 48.0
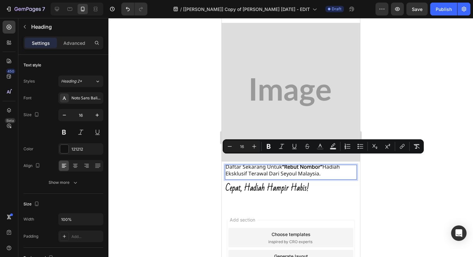
click at [256, 167] on p "daftar sekarang untuk “rebut nombor” hadiah eksklusif terawal dari seyoul malay…" at bounding box center [290, 171] width 131 height 14
click at [301, 169] on p "daftar sekarang untuk “rebut nombor” hadiah eksklusif terawal dari seyoul malay…" at bounding box center [290, 171] width 131 height 14
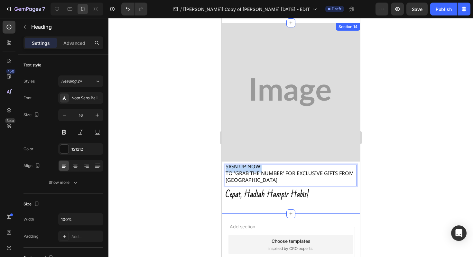
drag, startPoint x: 265, startPoint y: 159, endPoint x: 216, endPoint y: 162, distance: 48.7
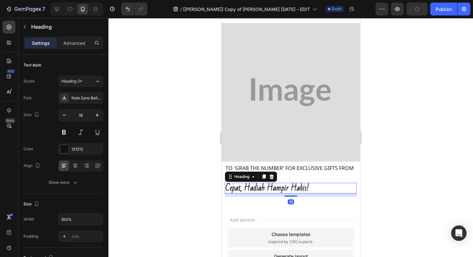
click at [249, 183] on h2 "cepat, hadiah hampir habis!" at bounding box center [291, 188] width 132 height 11
click at [250, 184] on h2 "cepat, hadiah hampir habis!" at bounding box center [291, 188] width 132 height 11
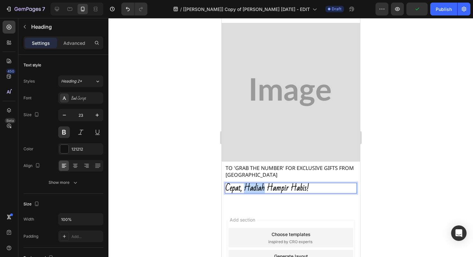
click at [250, 186] on p "cepat, hadiah hampir habis!" at bounding box center [290, 188] width 131 height 10
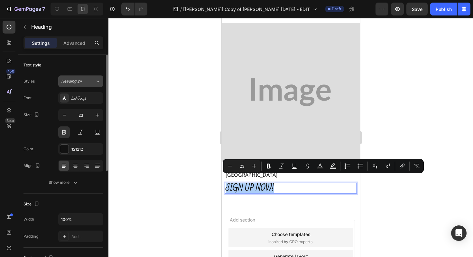
click at [70, 85] on button "Heading 2*" at bounding box center [80, 81] width 45 height 12
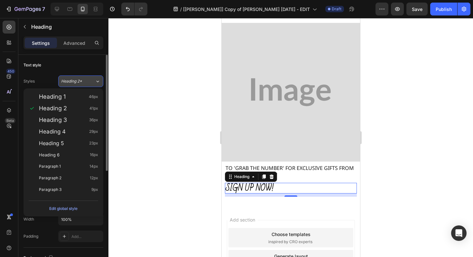
click at [70, 85] on button "Heading 2*" at bounding box center [80, 81] width 45 height 12
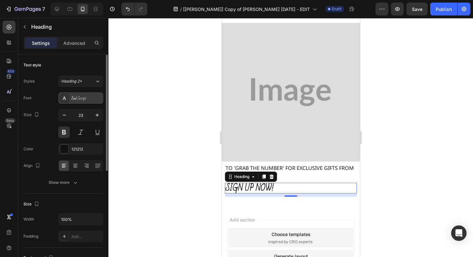
click at [70, 103] on div "Bad Script" at bounding box center [80, 98] width 45 height 12
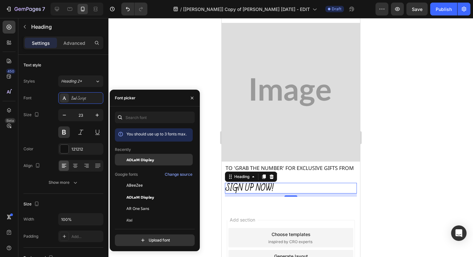
click at [129, 160] on span "ADLaM Display" at bounding box center [141, 160] width 28 height 6
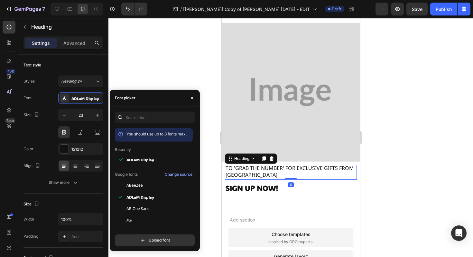
click at [297, 165] on p "TO 'GRAB THE NUMBER' FOR EXCLUSIVE GIFTS FROM SEYOUL" at bounding box center [290, 172] width 131 height 14
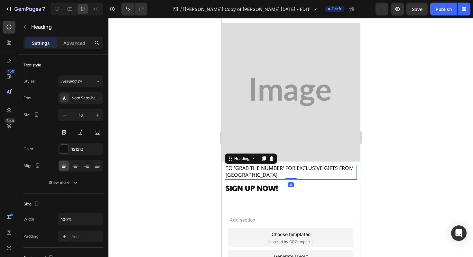
click at [174, 180] on div at bounding box center [291, 137] width 365 height 239
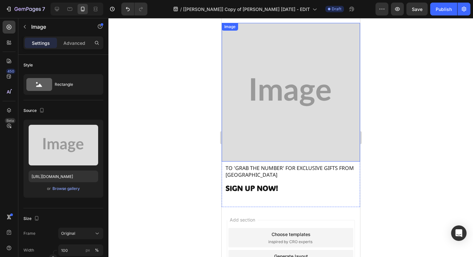
click at [292, 119] on img at bounding box center [291, 92] width 139 height 139
click at [143, 185] on div at bounding box center [291, 137] width 365 height 239
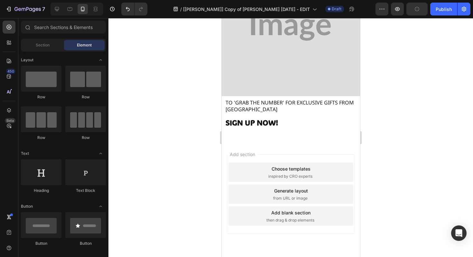
scroll to position [912, 0]
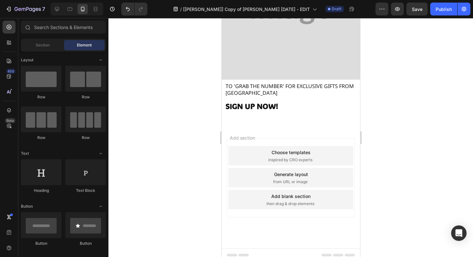
click at [249, 134] on span "Add section" at bounding box center [242, 137] width 31 height 7
click at [279, 125] on div "Add section Choose templates inspired by CRO experts Generate layout from URL o…" at bounding box center [291, 186] width 139 height 123
click at [236, 249] on div at bounding box center [236, 251] width 3 height 5
click at [241, 252] on span "Footer" at bounding box center [240, 255] width 12 height 6
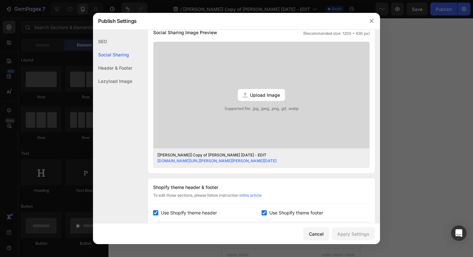
scroll to position [153, 0]
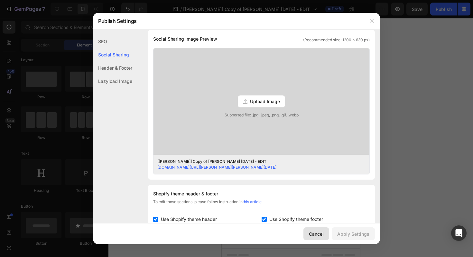
click at [313, 230] on div "Cancel" at bounding box center [316, 233] width 15 height 7
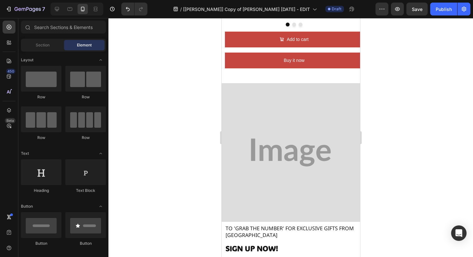
scroll to position [621, 0]
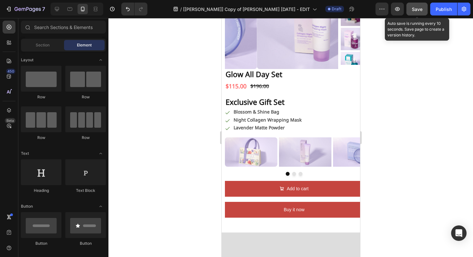
click at [414, 13] on button "Save" at bounding box center [417, 9] width 21 height 13
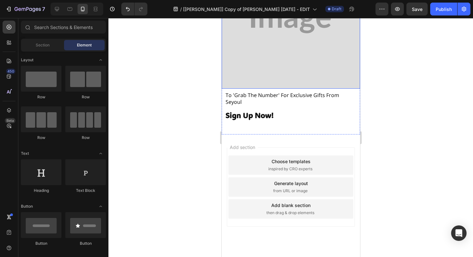
scroll to position [1170, 0]
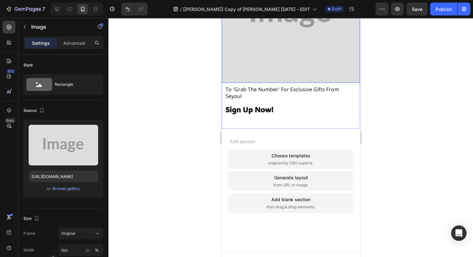
click at [258, 45] on img at bounding box center [291, 13] width 139 height 139
click at [77, 190] on div "Browse gallery" at bounding box center [66, 189] width 27 height 6
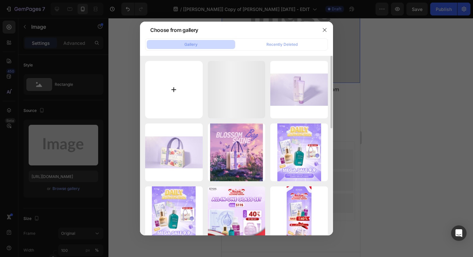
click at [162, 95] on input "file" at bounding box center [174, 90] width 58 height 58
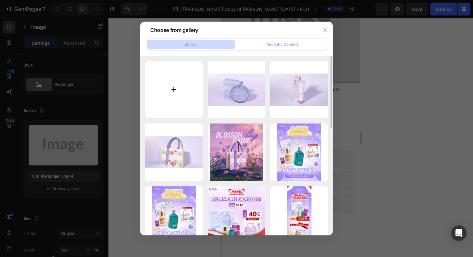
type input "C:\fakepath\Ảnh chị gì đó chưa có người iu xóa nền.png"
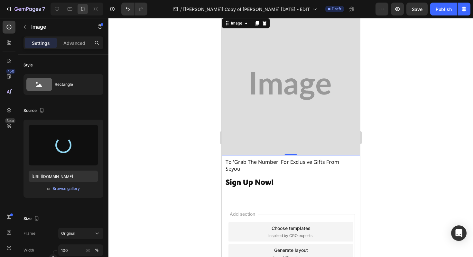
scroll to position [1080, 0]
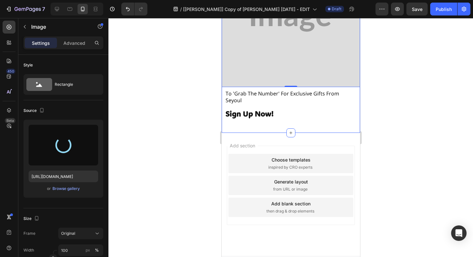
type input "https://cdn.shopify.com/s/files/1/0723/7940/0447/files/gempages_542010221011141…"
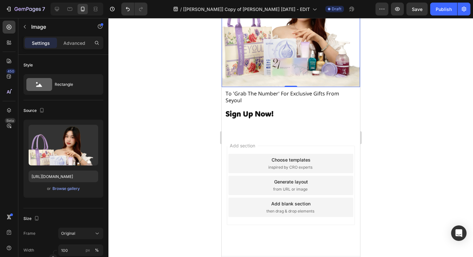
click at [177, 118] on div at bounding box center [291, 137] width 365 height 239
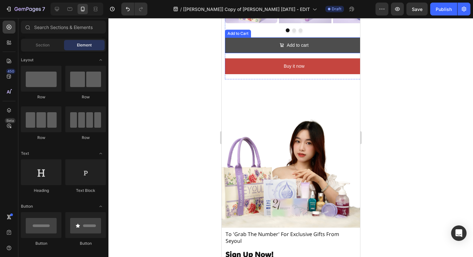
scroll to position [1081, 0]
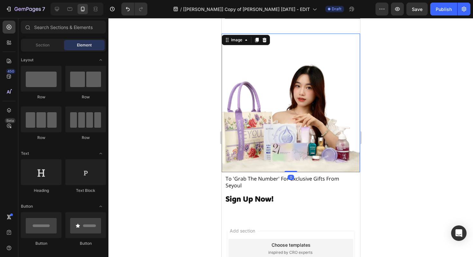
click at [260, 118] on img at bounding box center [291, 102] width 139 height 139
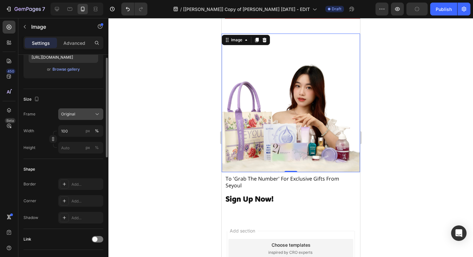
scroll to position [84, 0]
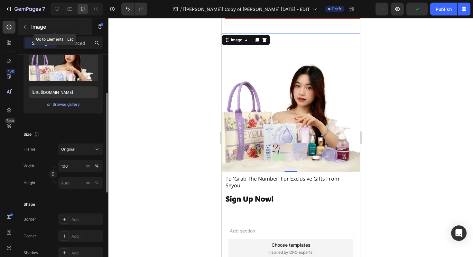
click at [72, 34] on div "Image" at bounding box center [54, 26] width 73 height 17
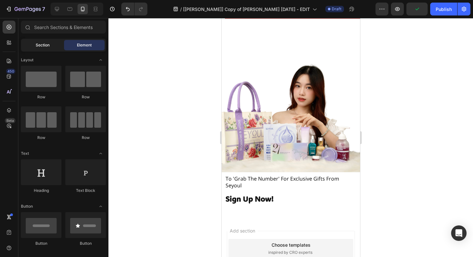
click at [40, 49] on div "Section" at bounding box center [42, 45] width 41 height 10
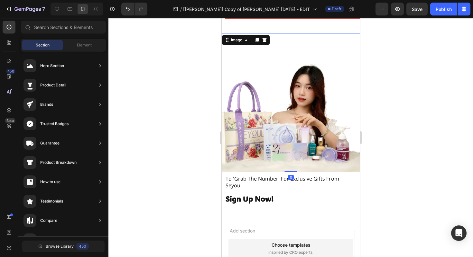
click at [236, 105] on img at bounding box center [291, 102] width 139 height 139
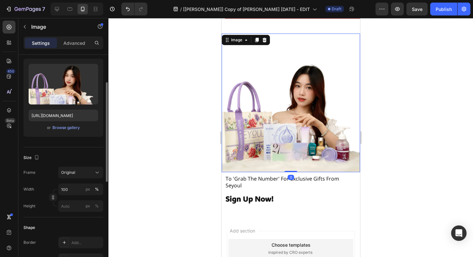
scroll to position [95, 0]
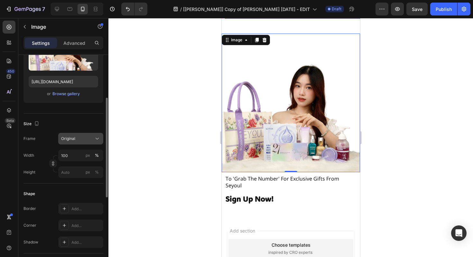
click at [69, 141] on span "Original" at bounding box center [68, 139] width 14 height 6
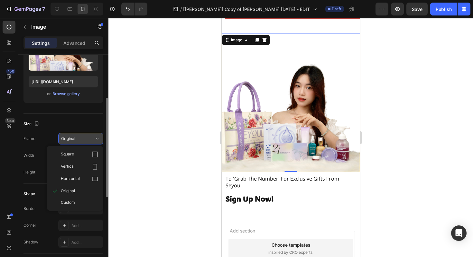
click at [69, 141] on span "Original" at bounding box center [68, 139] width 14 height 6
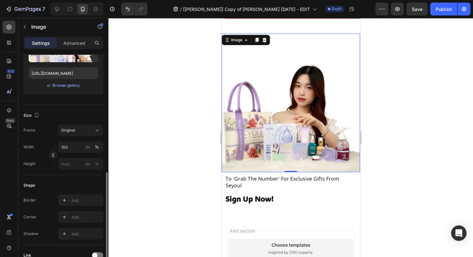
scroll to position [42, 0]
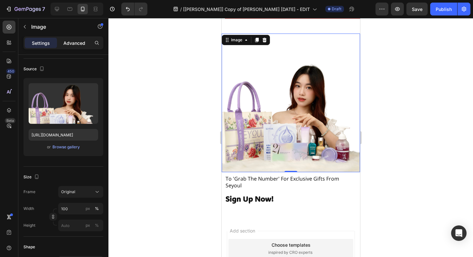
click at [67, 46] on div "Advanced" at bounding box center [74, 43] width 32 height 10
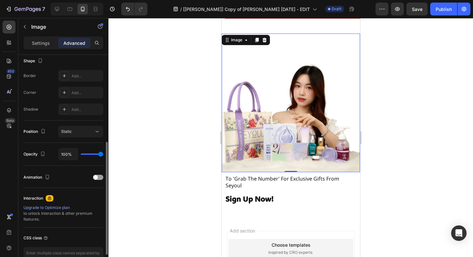
scroll to position [0, 0]
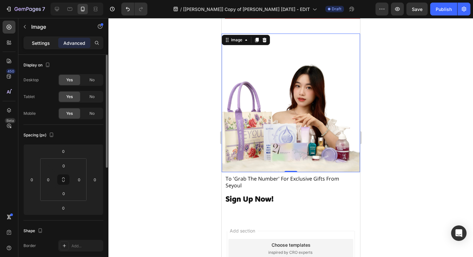
click at [40, 39] on div "Settings" at bounding box center [41, 43] width 32 height 10
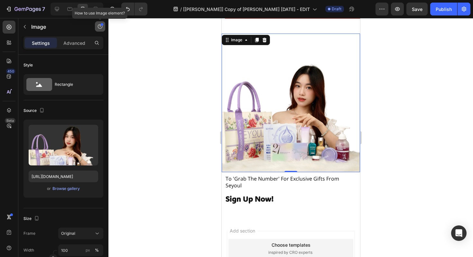
click at [101, 27] on icon "button" at bounding box center [100, 26] width 5 height 5
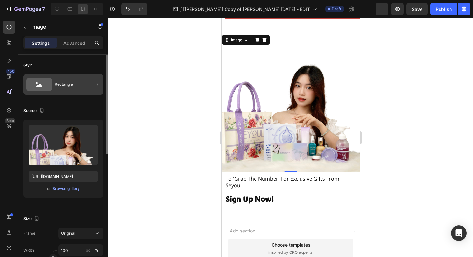
click at [62, 88] on div "Rectangle" at bounding box center [74, 84] width 39 height 15
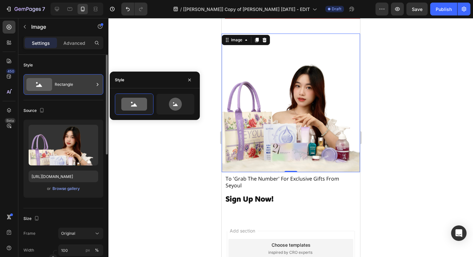
click at [62, 88] on div "Rectangle" at bounding box center [74, 84] width 39 height 15
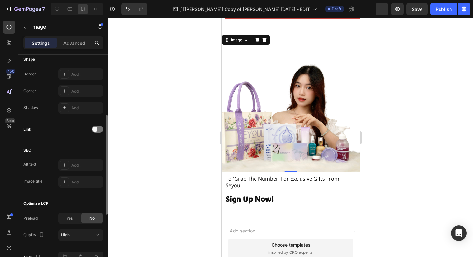
scroll to position [266, 0]
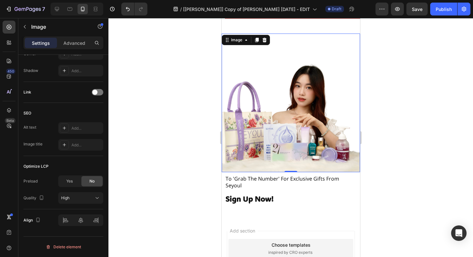
click at [171, 130] on div at bounding box center [291, 137] width 365 height 239
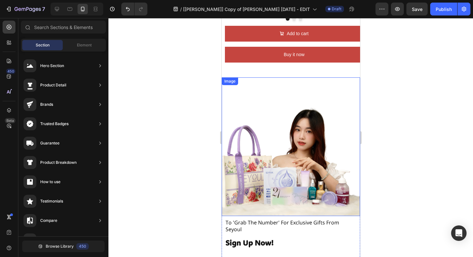
scroll to position [1006, 0]
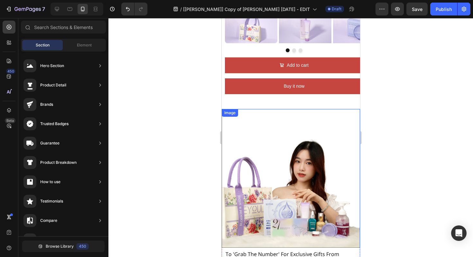
click at [152, 156] on div at bounding box center [291, 137] width 365 height 239
click at [160, 162] on div at bounding box center [291, 137] width 365 height 239
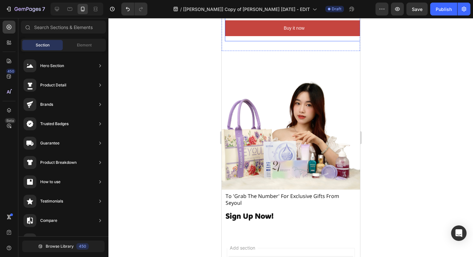
scroll to position [952, 0]
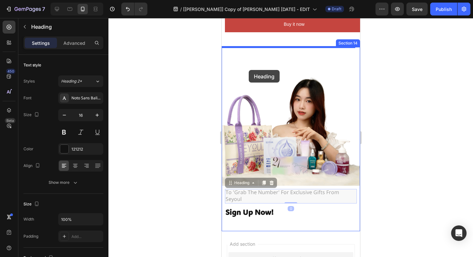
drag, startPoint x: 244, startPoint y: 188, endPoint x: 249, endPoint y: 70, distance: 118.6
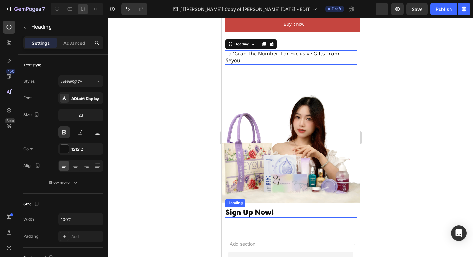
scroll to position [198, 0]
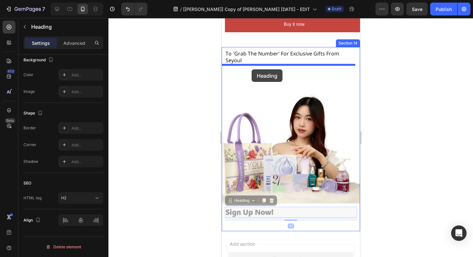
drag, startPoint x: 244, startPoint y: 206, endPoint x: 252, endPoint y: 69, distance: 137.4
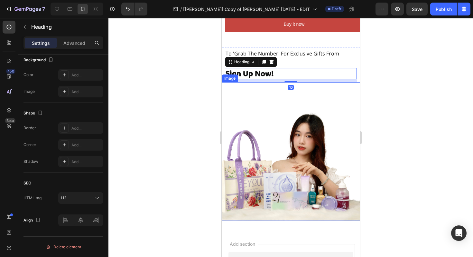
click at [289, 98] on img at bounding box center [291, 151] width 139 height 139
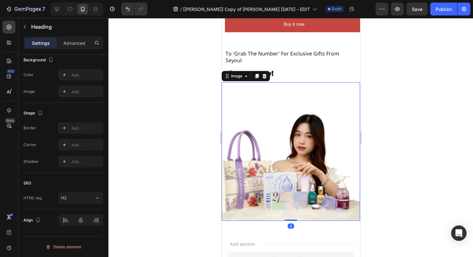
scroll to position [0, 0]
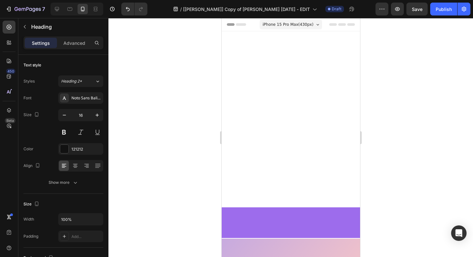
scroll to position [952, 0]
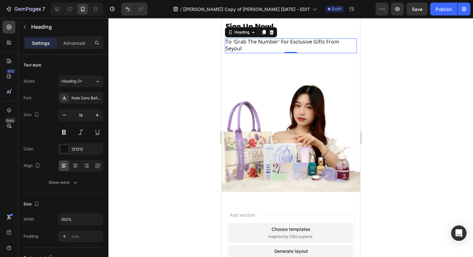
click at [166, 100] on div at bounding box center [291, 137] width 365 height 239
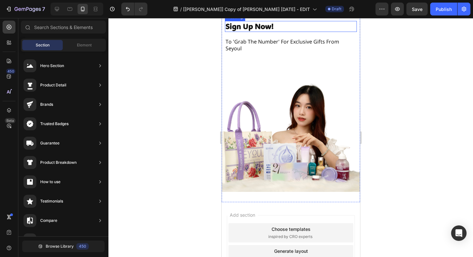
click at [289, 32] on h2 "sign up now!" at bounding box center [291, 26] width 132 height 11
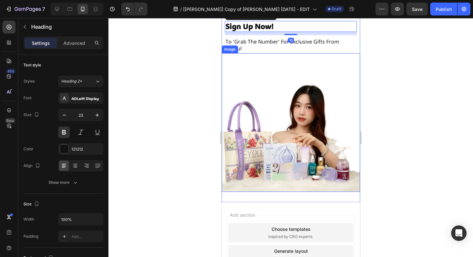
click at [257, 116] on img at bounding box center [291, 122] width 139 height 139
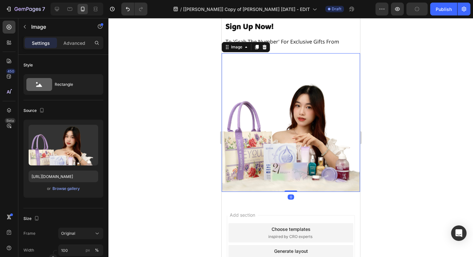
click at [252, 115] on img at bounding box center [291, 122] width 139 height 139
click at [192, 94] on div at bounding box center [291, 137] width 365 height 239
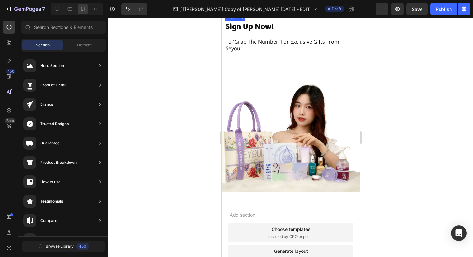
click at [245, 32] on h2 "sign up now!" at bounding box center [291, 26] width 132 height 11
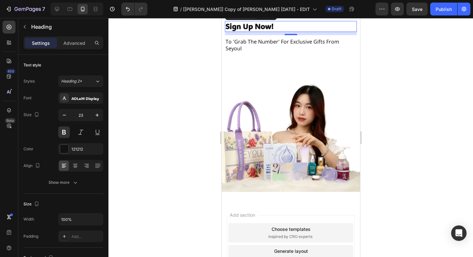
click at [233, 19] on div "Heading" at bounding box center [241, 15] width 31 height 8
click at [200, 100] on div at bounding box center [291, 137] width 365 height 239
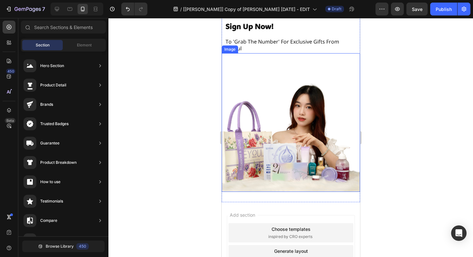
click at [260, 119] on img at bounding box center [291, 122] width 139 height 139
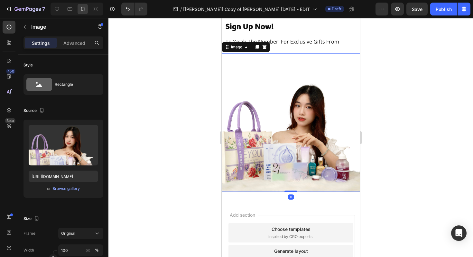
click at [184, 148] on div at bounding box center [291, 137] width 365 height 239
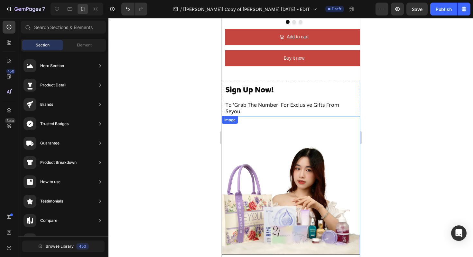
scroll to position [929, 0]
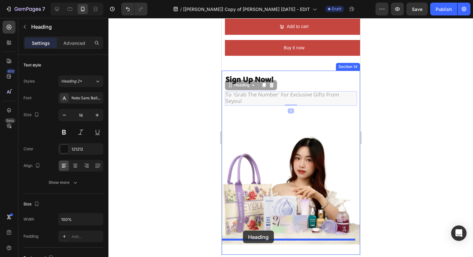
drag, startPoint x: 248, startPoint y: 91, endPoint x: 243, endPoint y: 232, distance: 140.5
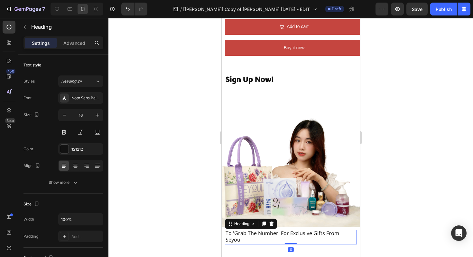
click at [186, 167] on div at bounding box center [291, 137] width 365 height 239
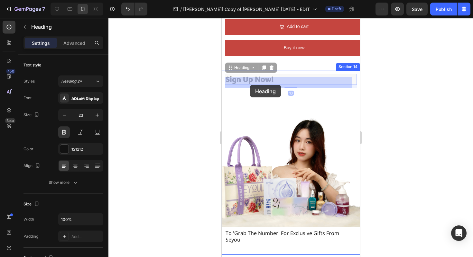
drag, startPoint x: 250, startPoint y: 79, endPoint x: 250, endPoint y: 85, distance: 6.1
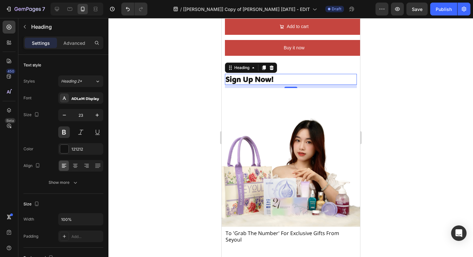
click at [210, 112] on div at bounding box center [291, 137] width 365 height 239
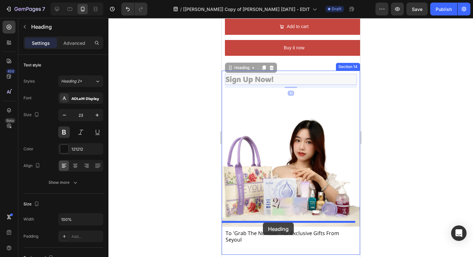
drag, startPoint x: 278, startPoint y: 77, endPoint x: 263, endPoint y: 222, distance: 146.4
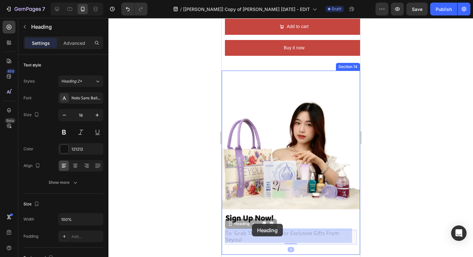
drag, startPoint x: 249, startPoint y: 229, endPoint x: 252, endPoint y: 224, distance: 6.4
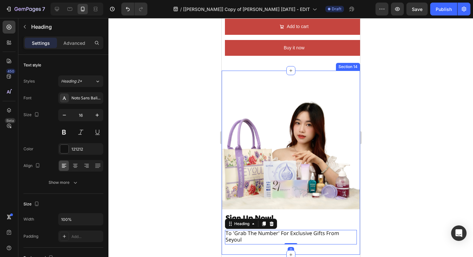
click at [208, 218] on div at bounding box center [291, 137] width 365 height 239
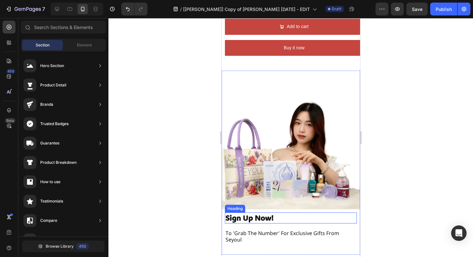
click at [257, 215] on h2 "sign up now!" at bounding box center [291, 217] width 132 height 11
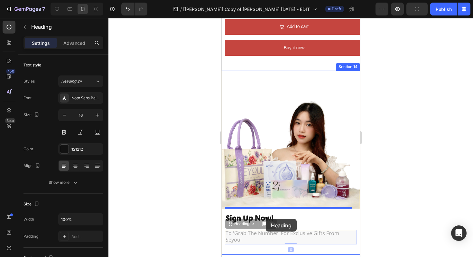
drag, startPoint x: 253, startPoint y: 228, endPoint x: 268, endPoint y: 217, distance: 18.2
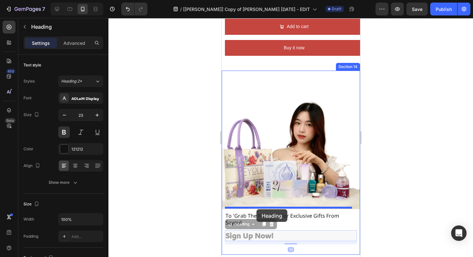
drag, startPoint x: 251, startPoint y: 229, endPoint x: 256, endPoint y: 209, distance: 20.3
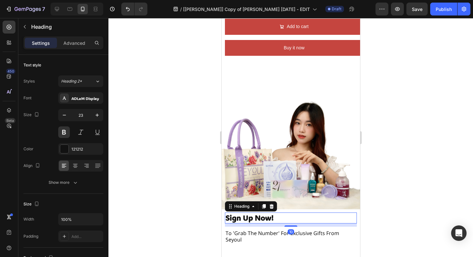
click at [244, 215] on h2 "sign up now!" at bounding box center [291, 217] width 132 height 11
click at [178, 209] on div at bounding box center [291, 137] width 365 height 239
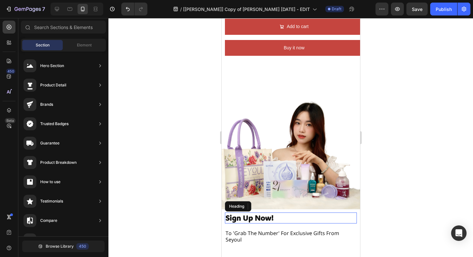
click at [254, 214] on p "sign up now!" at bounding box center [290, 218] width 131 height 10
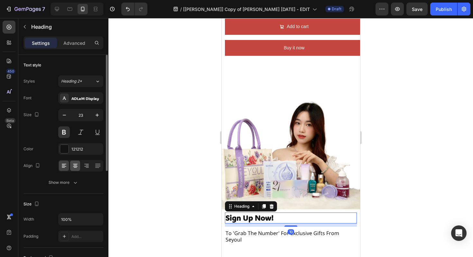
scroll to position [1, 0]
click at [75, 46] on div "Advanced" at bounding box center [74, 43] width 32 height 10
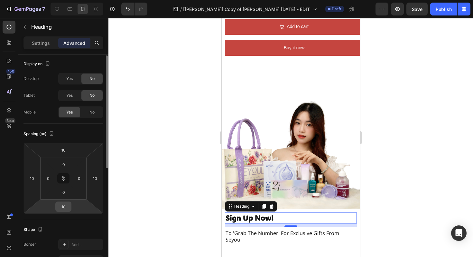
click at [64, 209] on input "10" at bounding box center [63, 207] width 13 height 10
type input "0"
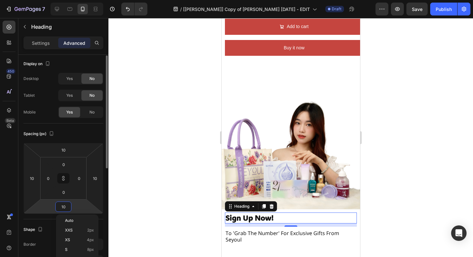
type input "0"
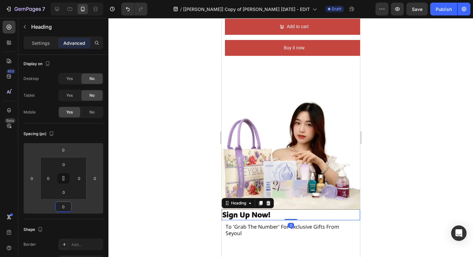
type input "0"
click at [176, 199] on div at bounding box center [291, 137] width 365 height 239
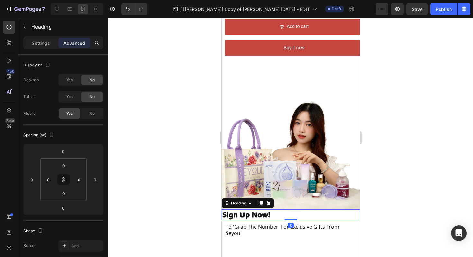
click at [227, 210] on p "sign up now!" at bounding box center [290, 215] width 137 height 10
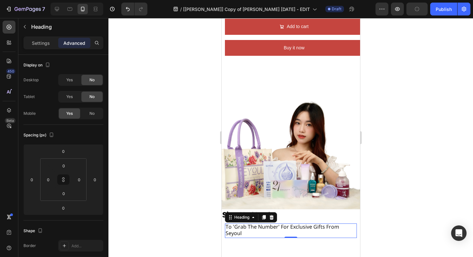
click at [231, 223] on h2 "to 'grab the number' for exclusive gifts from seyoul" at bounding box center [291, 230] width 132 height 15
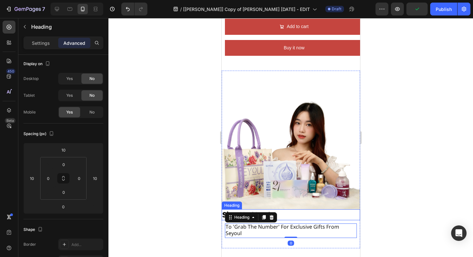
click at [297, 212] on p "sign up now!" at bounding box center [290, 215] width 137 height 10
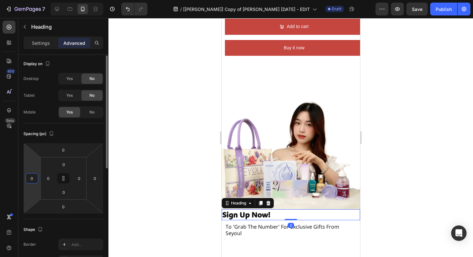
click at [33, 176] on input "0" at bounding box center [32, 178] width 10 height 10
drag, startPoint x: 33, startPoint y: 176, endPoint x: 36, endPoint y: 177, distance: 3.6
click at [33, 177] on input "0" at bounding box center [32, 178] width 10 height 10
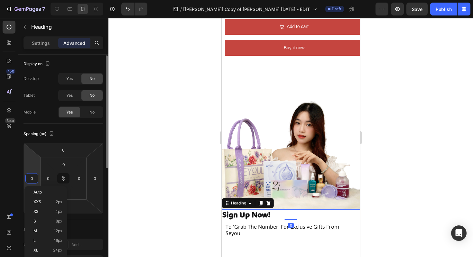
type input "1"
type input "10"
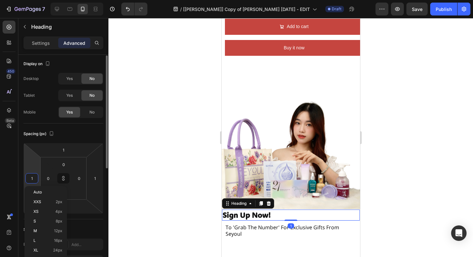
type input "10"
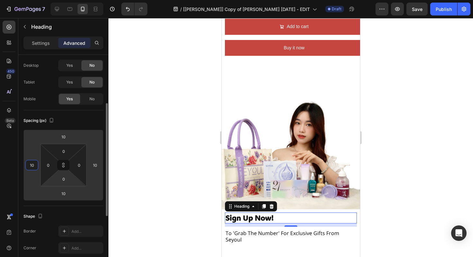
scroll to position [42, 0]
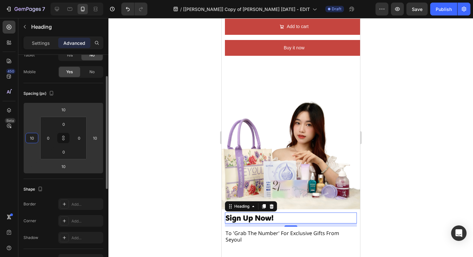
type input "10"
click at [153, 184] on div at bounding box center [291, 137] width 365 height 239
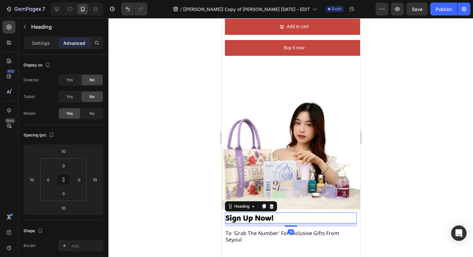
click at [245, 214] on p "sign up now!" at bounding box center [290, 218] width 131 height 10
click at [65, 207] on input "10" at bounding box center [63, 208] width 13 height 10
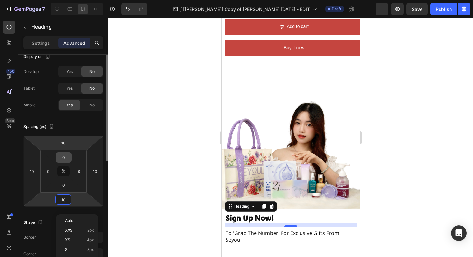
scroll to position [27, 0]
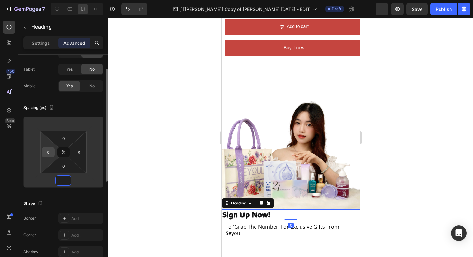
type input "1"
click at [47, 151] on input "0" at bounding box center [48, 152] width 10 height 10
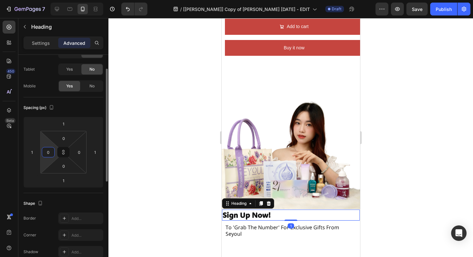
click at [47, 151] on input "0" at bounding box center [48, 152] width 10 height 10
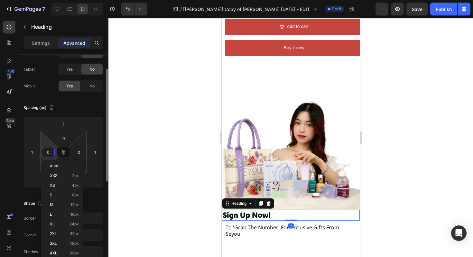
type input "1"
type input "10"
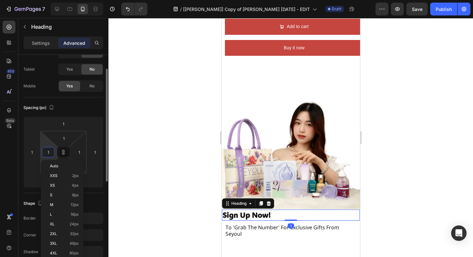
type input "10"
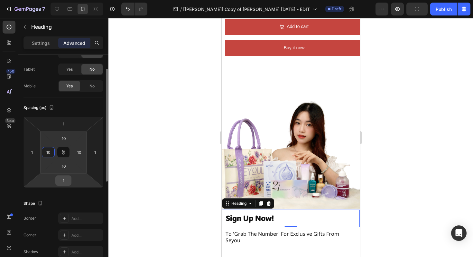
type input "10"
click at [56, 178] on div "1" at bounding box center [63, 180] width 16 height 10
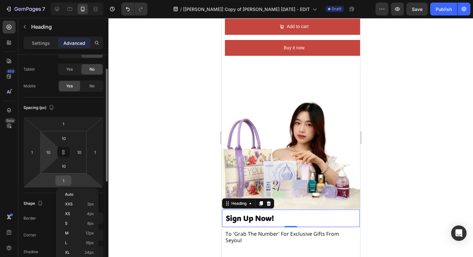
click at [61, 181] on input "1" at bounding box center [63, 181] width 13 height 10
type input "0"
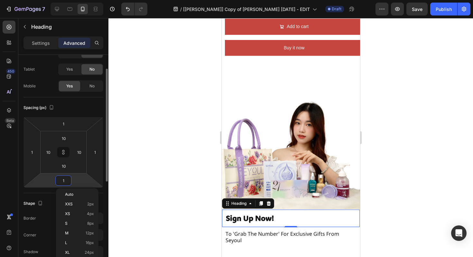
type input "0"
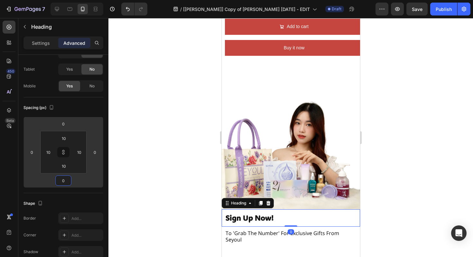
type input "0"
click at [137, 179] on div at bounding box center [291, 137] width 365 height 239
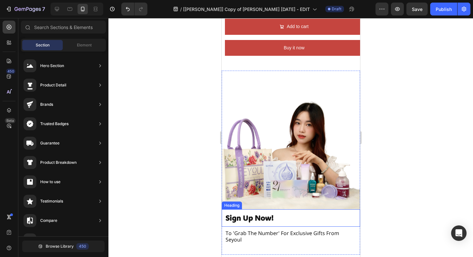
click at [233, 215] on p "sign up now!" at bounding box center [290, 218] width 131 height 10
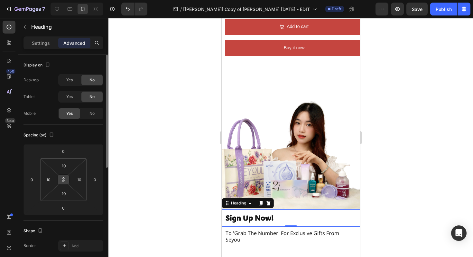
click at [63, 181] on icon at bounding box center [63, 179] width 0 height 2
click at [47, 177] on input "10" at bounding box center [48, 180] width 10 height 10
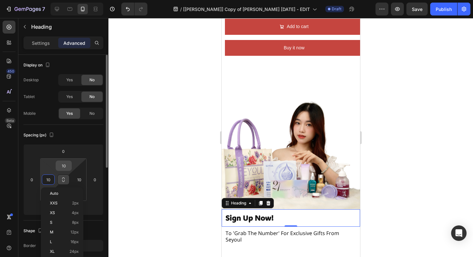
click at [61, 166] on input "10" at bounding box center [63, 166] width 13 height 10
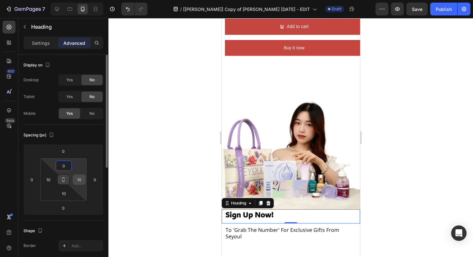
type input "0"
click at [79, 177] on input "10" at bounding box center [79, 180] width 10 height 10
type input "0"
click at [65, 192] on input "10" at bounding box center [63, 193] width 13 height 10
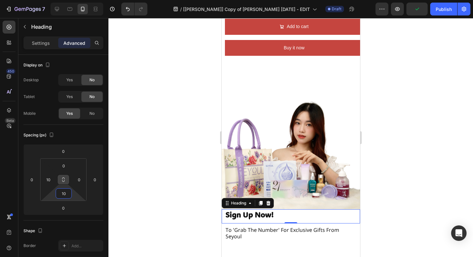
type input "0"
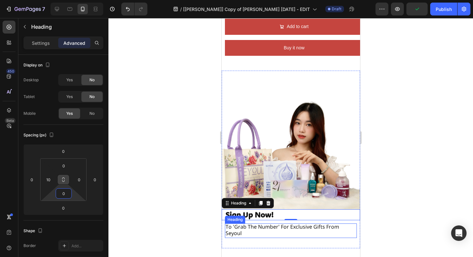
click at [232, 223] on h2 "to 'grab the number' for exclusive gifts from seyoul" at bounding box center [291, 230] width 132 height 15
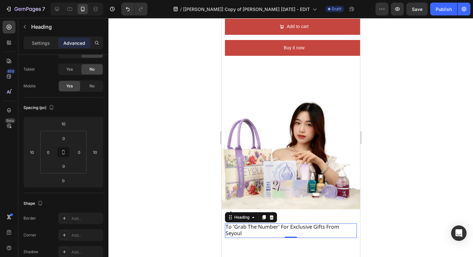
click at [208, 224] on div at bounding box center [291, 137] width 365 height 239
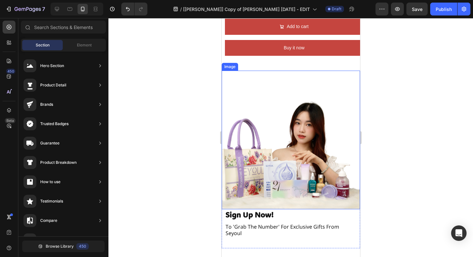
click at [271, 178] on img at bounding box center [291, 140] width 139 height 139
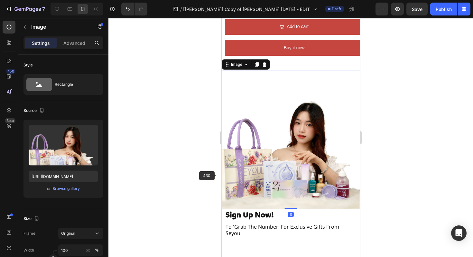
click at [173, 171] on div at bounding box center [291, 137] width 365 height 239
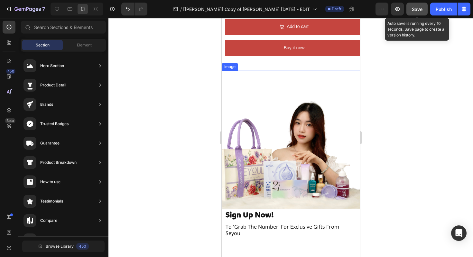
click at [424, 9] on button "Save" at bounding box center [417, 9] width 21 height 13
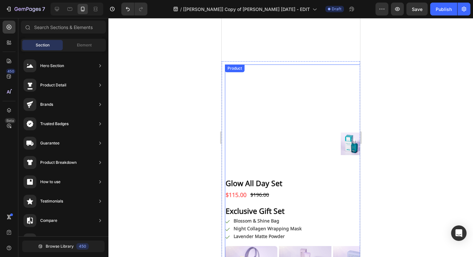
scroll to position [759, 0]
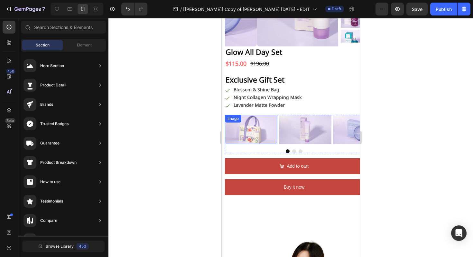
click at [259, 134] on img at bounding box center [251, 129] width 53 height 29
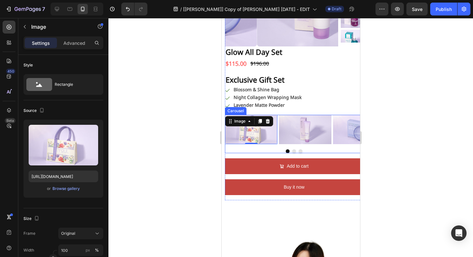
click at [258, 151] on div at bounding box center [294, 151] width 139 height 4
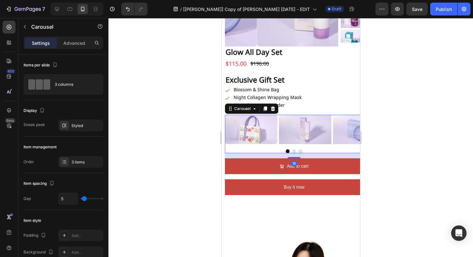
click at [255, 148] on div "Image Image Image Carousel 16" at bounding box center [294, 134] width 139 height 38
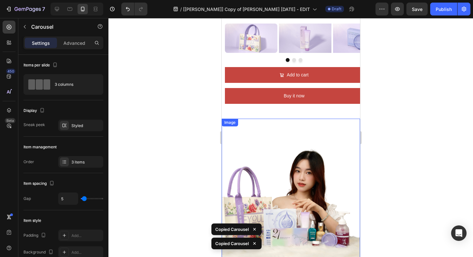
scroll to position [819, 0]
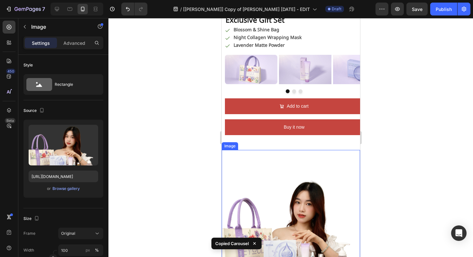
click at [240, 151] on img at bounding box center [291, 219] width 139 height 139
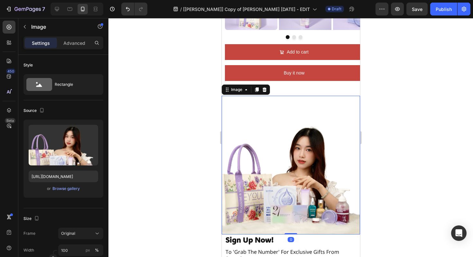
scroll to position [884, 0]
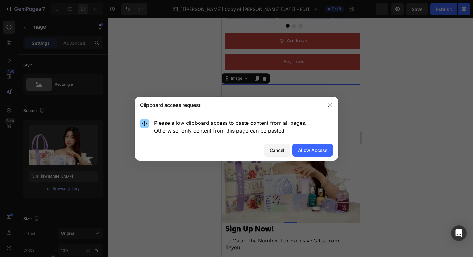
drag, startPoint x: 386, startPoint y: 99, endPoint x: 378, endPoint y: 96, distance: 8.1
click at [387, 98] on div at bounding box center [236, 128] width 473 height 257
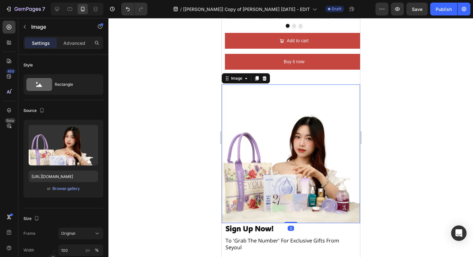
click at [327, 85] on img at bounding box center [291, 153] width 139 height 139
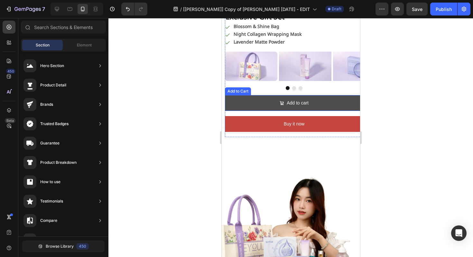
scroll to position [848, 0]
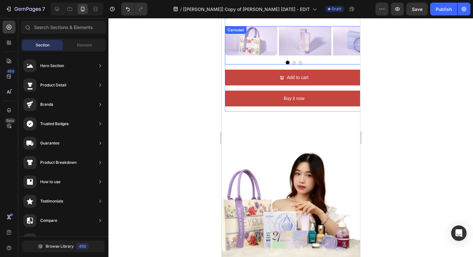
click at [252, 59] on div "Image Image Image Carousel" at bounding box center [294, 45] width 139 height 38
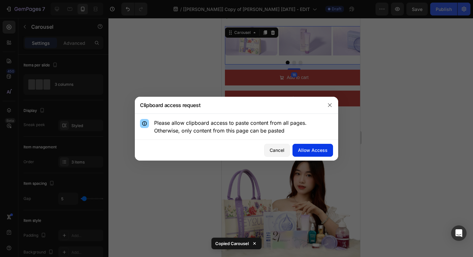
click at [307, 149] on div "Allow Access" at bounding box center [313, 150] width 30 height 7
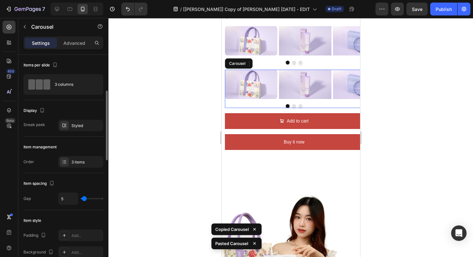
scroll to position [27, 0]
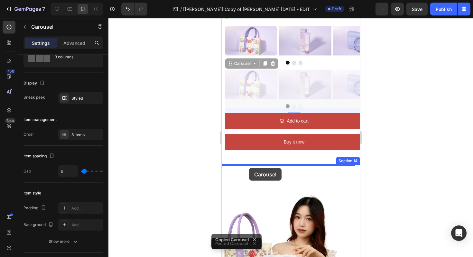
drag, startPoint x: 249, startPoint y: 103, endPoint x: 249, endPoint y: 168, distance: 64.4
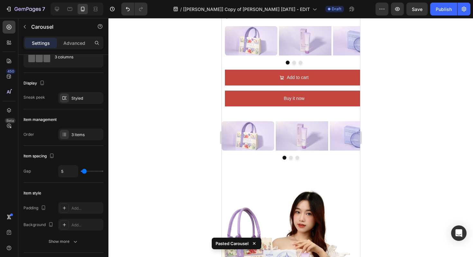
click at [186, 148] on div at bounding box center [291, 137] width 365 height 239
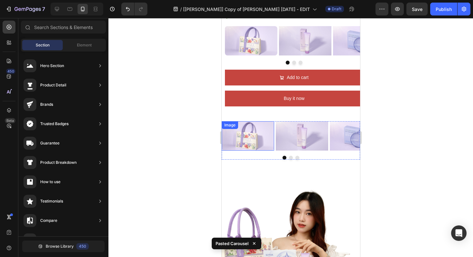
click at [245, 133] on img at bounding box center [248, 135] width 53 height 29
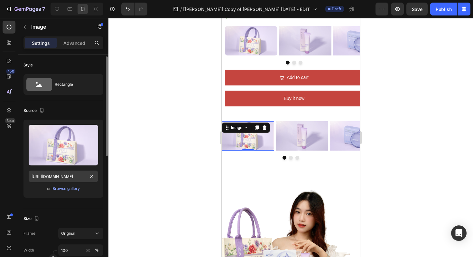
scroll to position [8, 0]
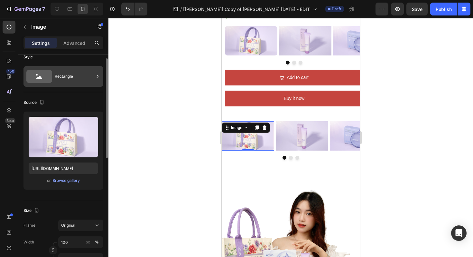
click at [44, 79] on icon at bounding box center [39, 76] width 26 height 13
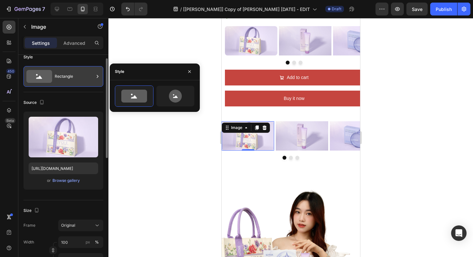
click at [43, 79] on icon at bounding box center [39, 76] width 26 height 13
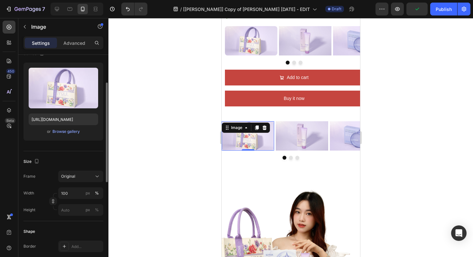
scroll to position [65, 0]
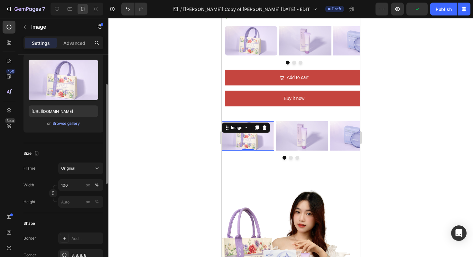
click at [174, 166] on div at bounding box center [291, 137] width 365 height 239
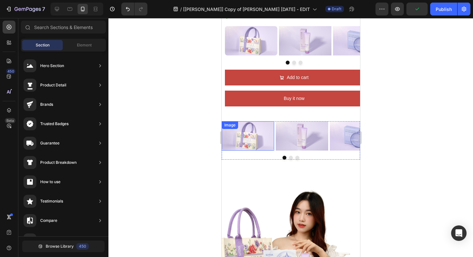
click at [262, 150] on img at bounding box center [248, 135] width 53 height 29
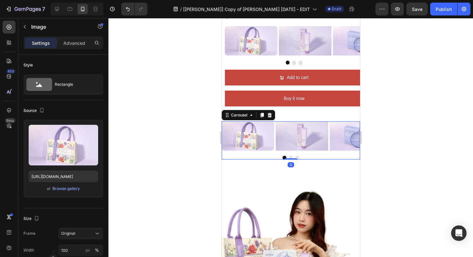
click at [265, 155] on div "Image Image Image Carousel 0" at bounding box center [291, 140] width 139 height 38
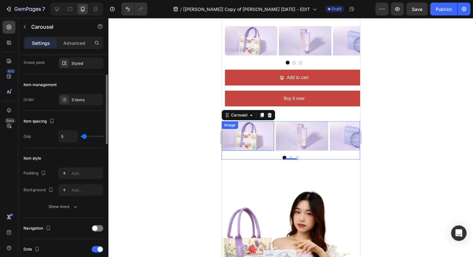
scroll to position [105, 0]
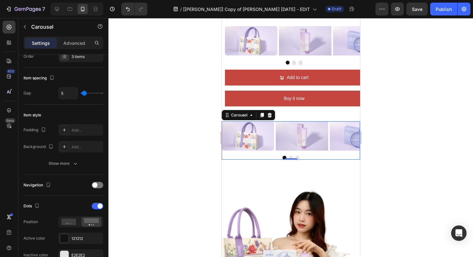
click at [217, 146] on div at bounding box center [291, 137] width 365 height 239
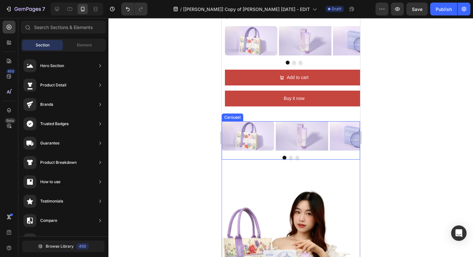
click at [228, 158] on div at bounding box center [291, 158] width 139 height 4
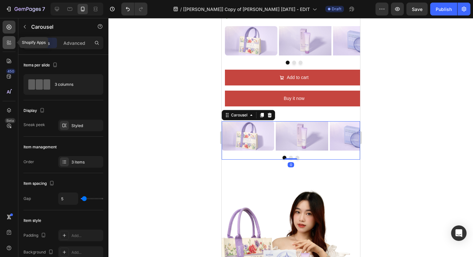
click at [8, 47] on div at bounding box center [9, 42] width 13 height 13
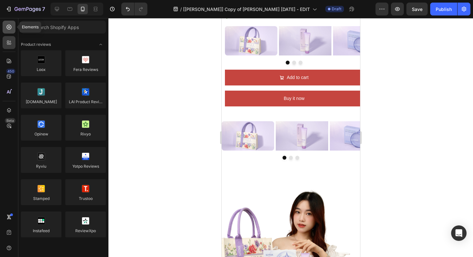
click at [11, 28] on icon at bounding box center [9, 27] width 6 height 6
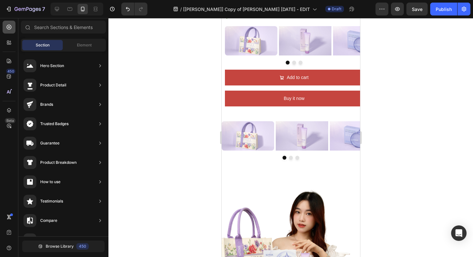
click at [9, 29] on icon at bounding box center [9, 27] width 6 height 6
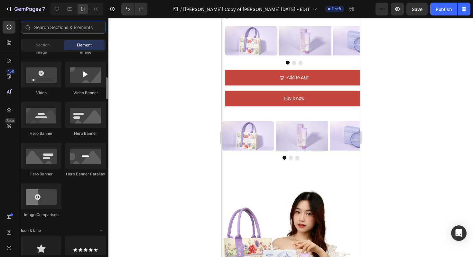
scroll to position [0, 0]
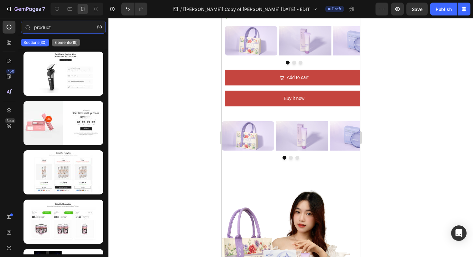
type input "product"
click at [66, 42] on p "Elements(19)" at bounding box center [65, 42] width 23 height 5
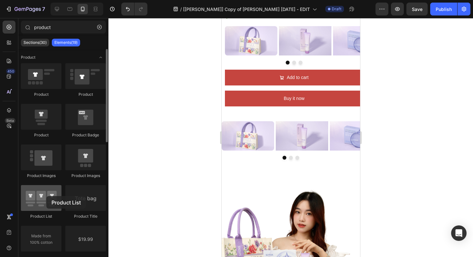
click at [46, 196] on div at bounding box center [41, 198] width 41 height 26
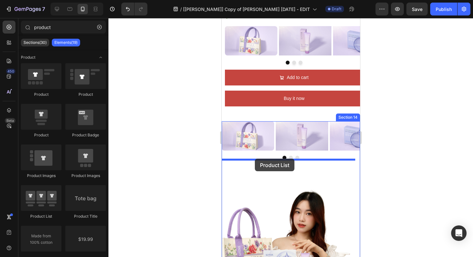
drag, startPoint x: 272, startPoint y: 215, endPoint x: 255, endPoint y: 158, distance: 58.7
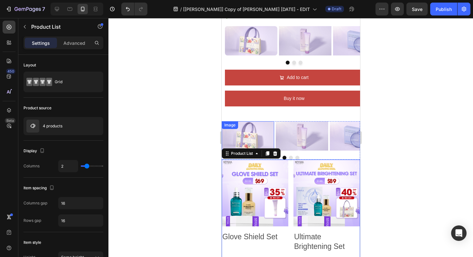
click at [251, 127] on div "Image" at bounding box center [248, 135] width 53 height 29
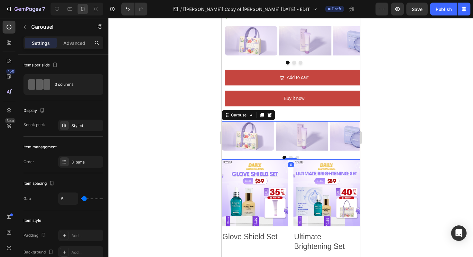
click at [275, 132] on div "Image Image Image" at bounding box center [291, 135] width 139 height 29
click at [273, 114] on div "Carousel" at bounding box center [248, 115] width 53 height 10
click at [269, 115] on icon at bounding box center [270, 115] width 4 height 5
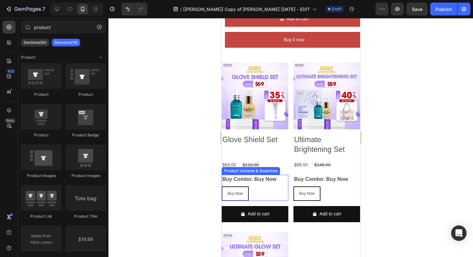
scroll to position [906, 0]
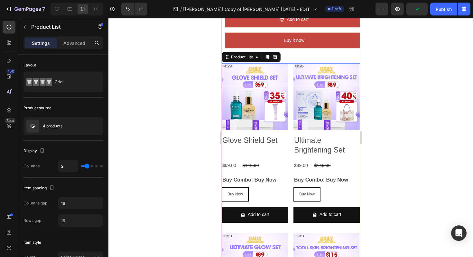
click at [289, 74] on div "Product Images Glove Shield Set Product Title $69.00 Product Price Product Pric…" at bounding box center [291, 230] width 139 height 334
click at [275, 60] on div at bounding box center [275, 57] width 8 height 8
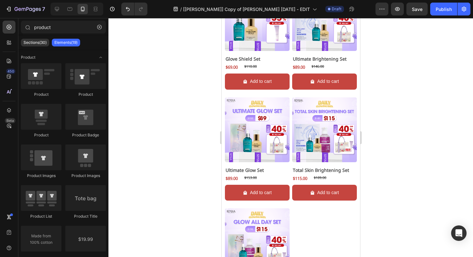
scroll to position [357, 0]
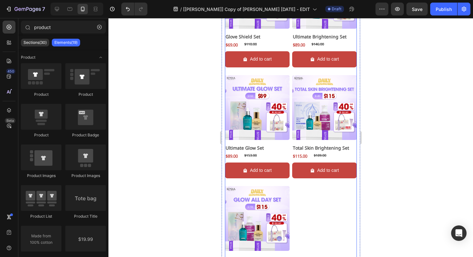
click at [288, 116] on div "Product Images Glove Shield Set Product Title $69.00 Product Price Product Pric…" at bounding box center [291, 129] width 132 height 330
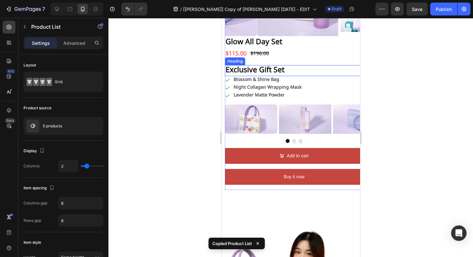
scroll to position [1001, 0]
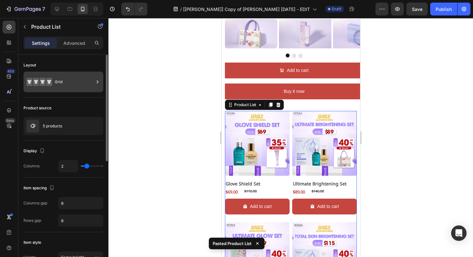
click at [67, 84] on div "Grid" at bounding box center [74, 81] width 39 height 15
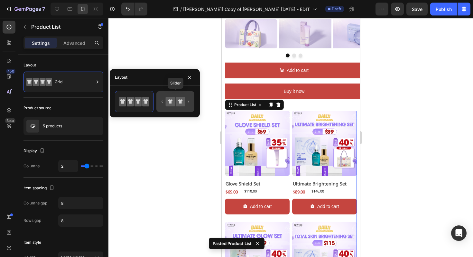
click at [174, 97] on icon at bounding box center [170, 101] width 9 height 9
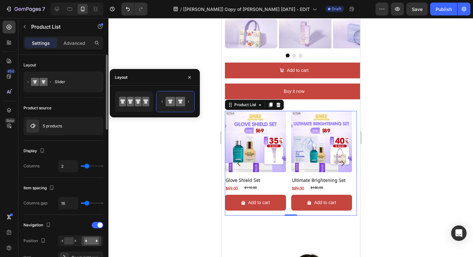
type input "3"
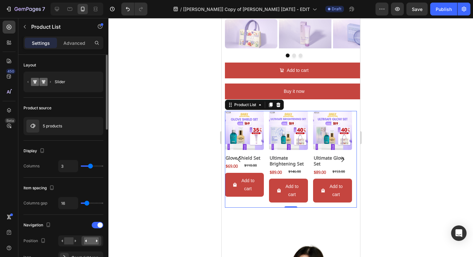
drag, startPoint x: 87, startPoint y: 167, endPoint x: 90, endPoint y: 166, distance: 3.3
type input "3"
click at [90, 166] on input "range" at bounding box center [92, 165] width 23 height 1
click at [34, 125] on img at bounding box center [32, 125] width 13 height 13
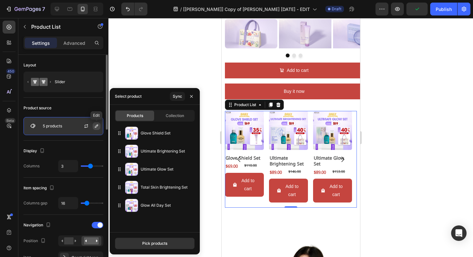
click at [95, 126] on icon "button" at bounding box center [96, 125] width 5 height 5
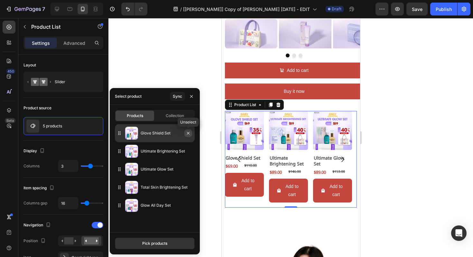
click at [189, 135] on icon "button" at bounding box center [188, 132] width 5 height 5
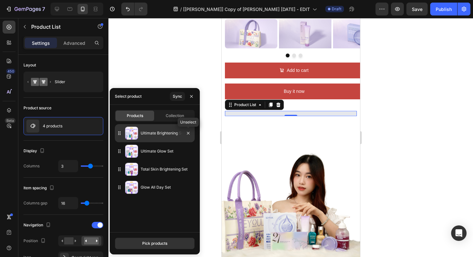
click at [188, 135] on icon "button" at bounding box center [188, 132] width 5 height 5
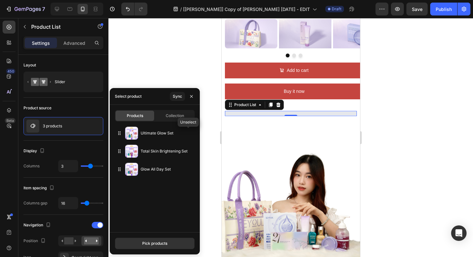
click at [0, 0] on icon "button" at bounding box center [0, 0] width 0 height 0
click at [159, 243] on div "Pick products" at bounding box center [154, 243] width 25 height 6
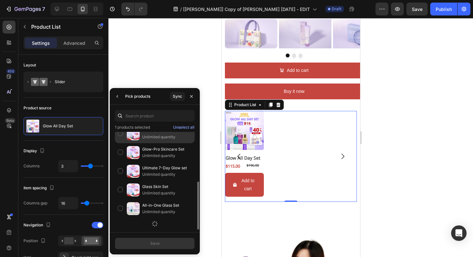
scroll to position [46, 0]
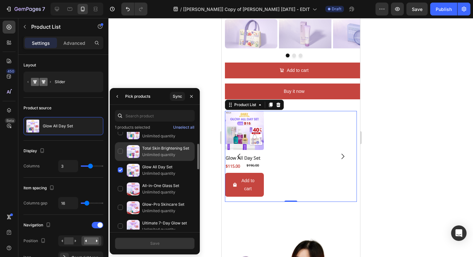
drag, startPoint x: 119, startPoint y: 170, endPoint x: 122, endPoint y: 164, distance: 7.1
click at [119, 179] on div "Glow All Day Set Unlimited quantity" at bounding box center [155, 188] width 80 height 19
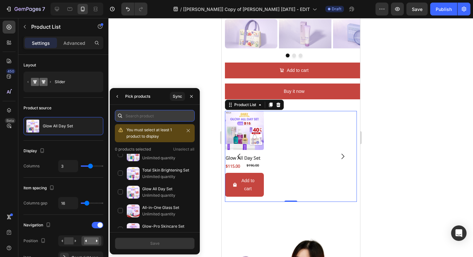
click at [136, 116] on input "text" at bounding box center [155, 116] width 80 height 12
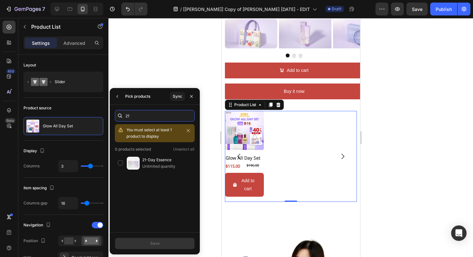
scroll to position [0, 0]
type input "2"
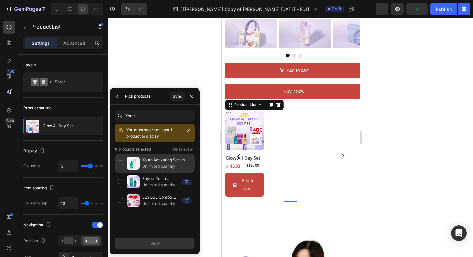
click at [138, 160] on img at bounding box center [133, 163] width 13 height 13
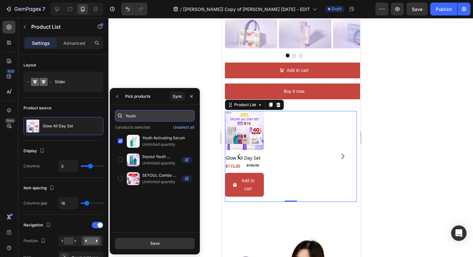
click at [138, 117] on input "Youth" at bounding box center [155, 116] width 80 height 12
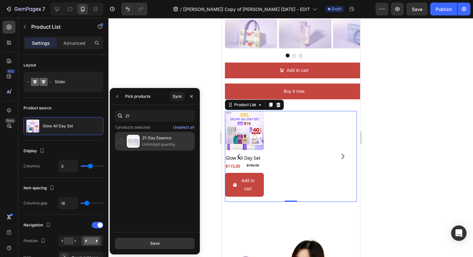
click at [128, 140] on img at bounding box center [133, 141] width 13 height 13
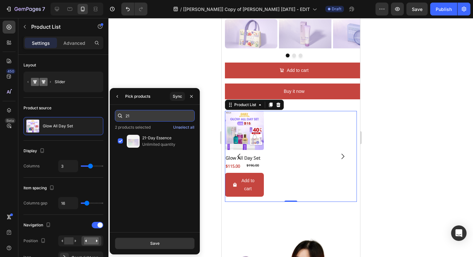
click at [138, 117] on input "21" at bounding box center [155, 116] width 80 height 12
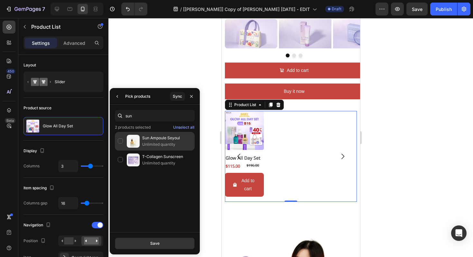
click at [139, 145] on img at bounding box center [133, 141] width 13 height 13
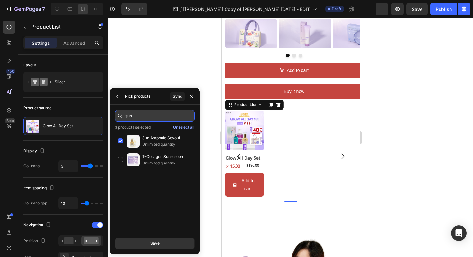
click at [137, 118] on input "sun" at bounding box center [155, 116] width 80 height 12
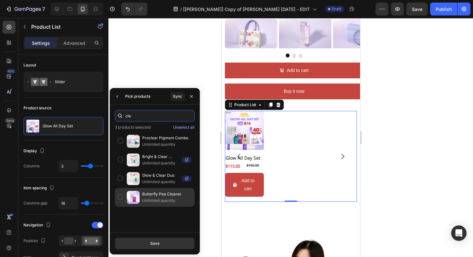
type input "cle"
click at [153, 190] on div "Butterfly Pea Cleaner Unlimited quantity" at bounding box center [155, 197] width 80 height 19
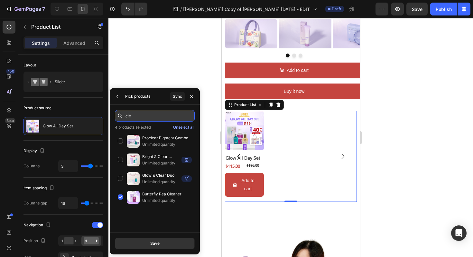
click at [138, 117] on input "cle" at bounding box center [155, 116] width 80 height 12
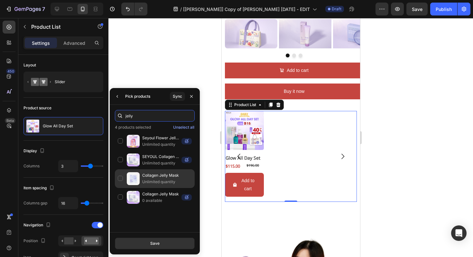
type input "jelly"
click at [131, 180] on img at bounding box center [133, 178] width 13 height 13
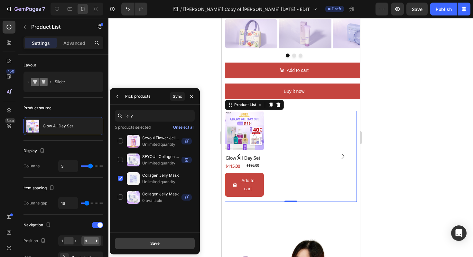
click at [157, 242] on div "Save" at bounding box center [154, 243] width 9 height 6
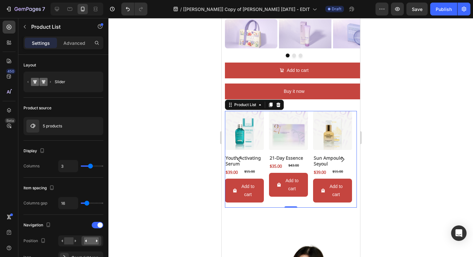
click at [339, 160] on icon "Carousel Next Arrow" at bounding box center [343, 159] width 8 height 8
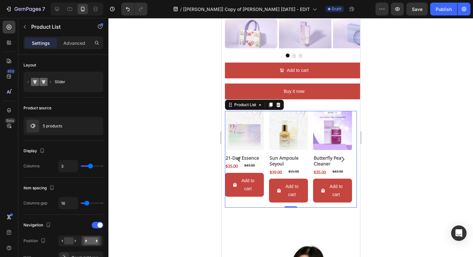
click at [339, 160] on icon "Carousel Next Arrow" at bounding box center [343, 159] width 8 height 8
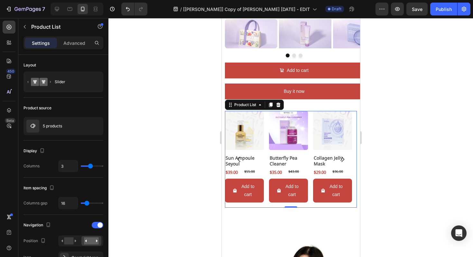
click at [339, 160] on icon "Carousel Next Arrow" at bounding box center [343, 159] width 8 height 8
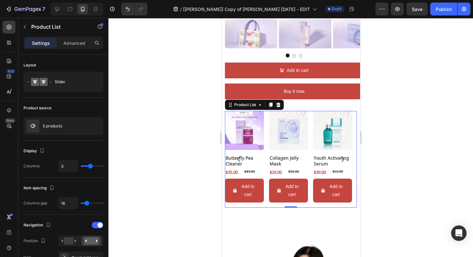
click at [339, 160] on icon "Carousel Next Arrow" at bounding box center [343, 159] width 8 height 8
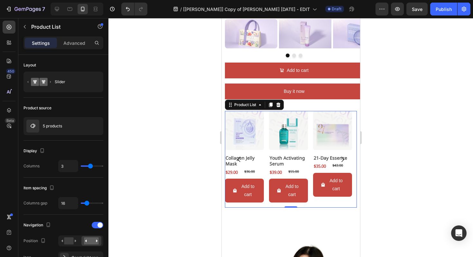
click at [339, 160] on icon "Carousel Next Arrow" at bounding box center [343, 159] width 8 height 8
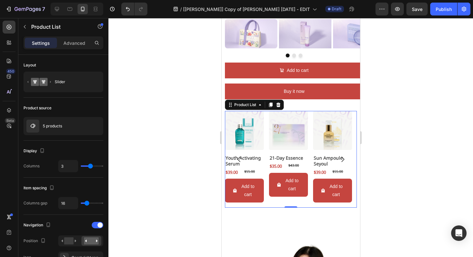
click at [339, 160] on icon "Carousel Next Arrow" at bounding box center [343, 159] width 8 height 8
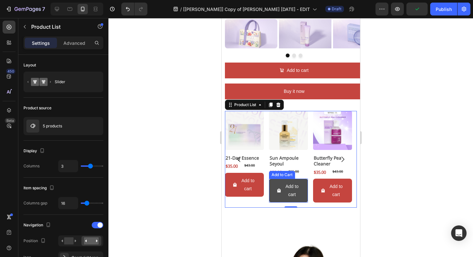
click at [193, 197] on span "Add to cart" at bounding box center [190, 190] width 5 height 16
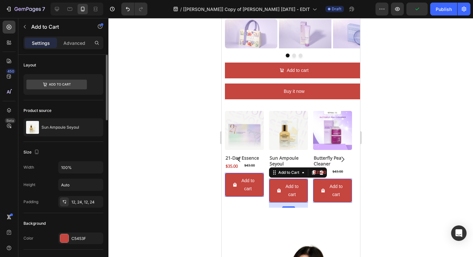
scroll to position [54, 0]
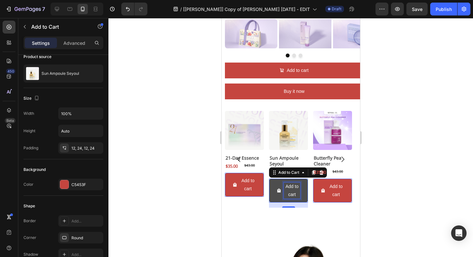
click at [298, 187] on div "Add to cart" at bounding box center [292, 190] width 16 height 16
click at [294, 189] on p "Add to cart" at bounding box center [292, 190] width 16 height 16
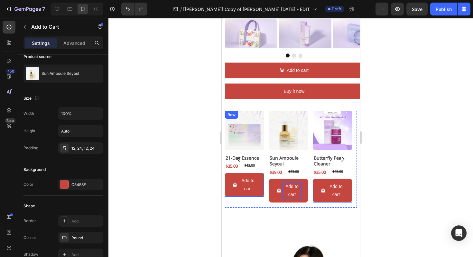
click at [258, 203] on div "Product Images 21-Day Essence Product Title $35.00 Product Price Product Price …" at bounding box center [244, 159] width 39 height 97
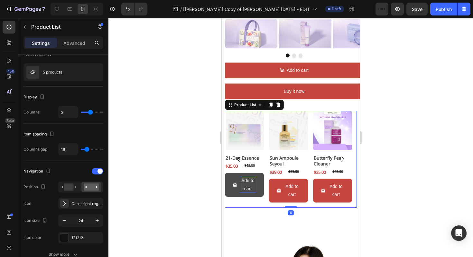
scroll to position [0, 0]
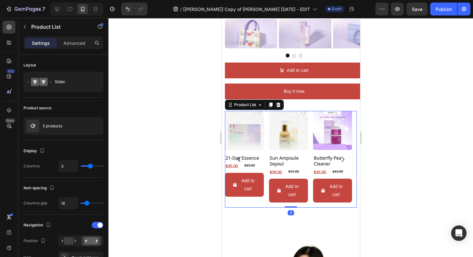
click at [253, 203] on div "Product Images 21-Day Essence Product Title $35.00 Product Price Product Price …" at bounding box center [244, 159] width 39 height 97
click at [220, 193] on button "Add to cart" at bounding box center [200, 190] width 39 height 24
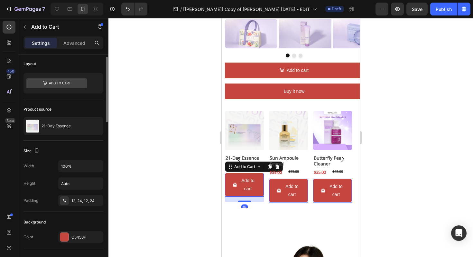
scroll to position [3, 0]
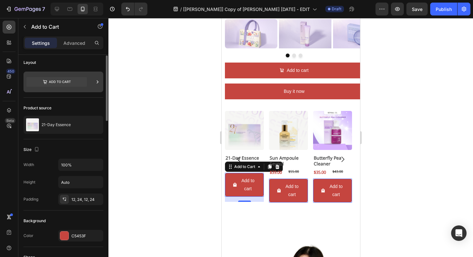
click at [58, 78] on icon at bounding box center [56, 82] width 61 height 10
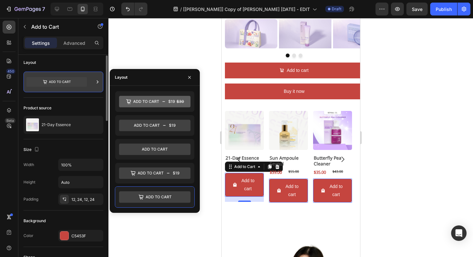
click at [58, 78] on icon at bounding box center [56, 82] width 61 height 10
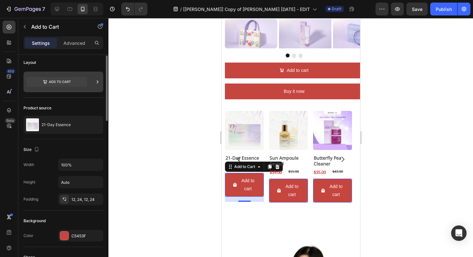
click at [58, 78] on icon at bounding box center [56, 82] width 61 height 10
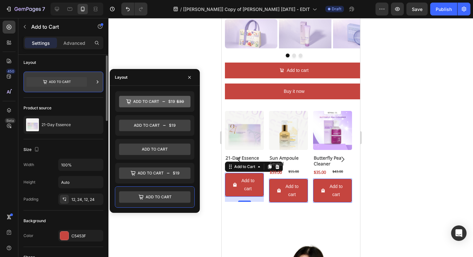
click at [58, 78] on icon at bounding box center [56, 82] width 61 height 10
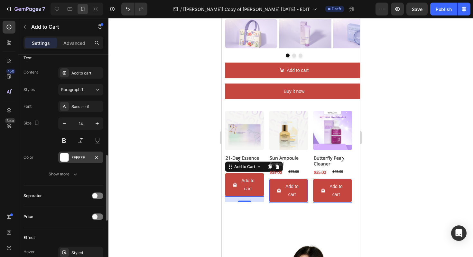
scroll to position [342, 0]
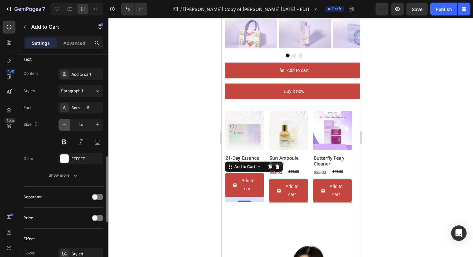
click at [67, 126] on icon "button" at bounding box center [64, 124] width 6 height 6
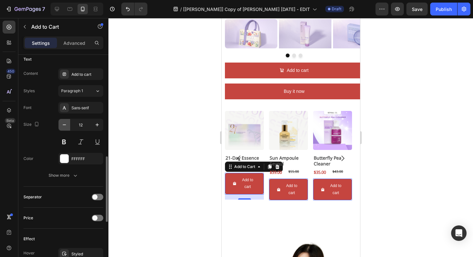
click at [67, 126] on icon "button" at bounding box center [64, 124] width 6 height 6
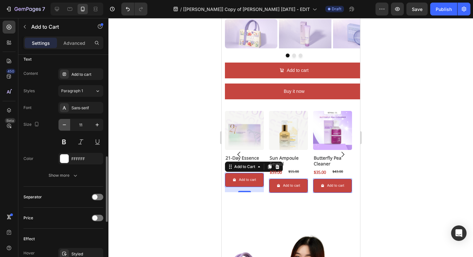
click at [67, 126] on icon "button" at bounding box center [64, 124] width 6 height 6
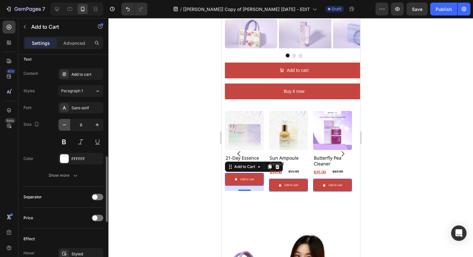
click at [67, 126] on icon "button" at bounding box center [64, 124] width 6 height 6
type input "7"
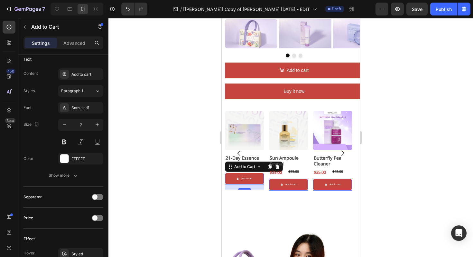
click at [179, 184] on div at bounding box center [291, 137] width 365 height 239
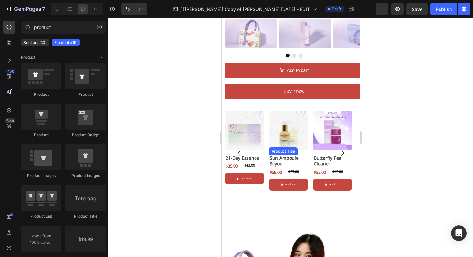
click at [220, 161] on h2 "Sun Ampoule Seyoul" at bounding box center [200, 161] width 39 height 13
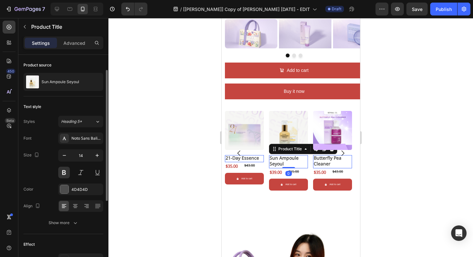
scroll to position [34, 0]
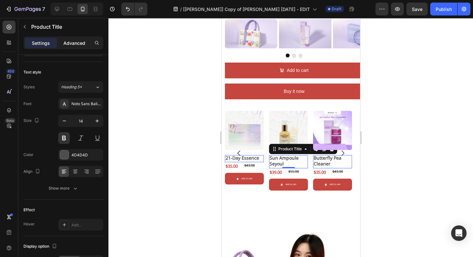
click at [78, 47] on div "Advanced" at bounding box center [74, 43] width 32 height 10
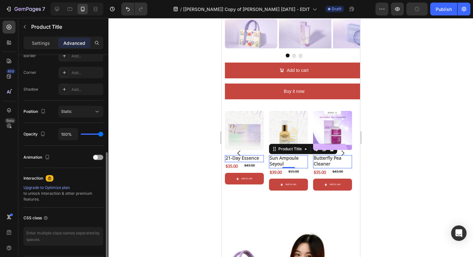
scroll to position [0, 0]
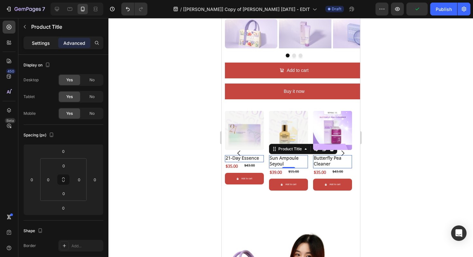
click at [43, 47] on div "Settings" at bounding box center [41, 43] width 32 height 10
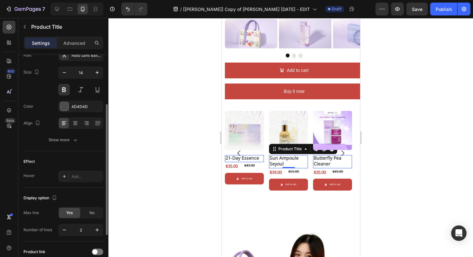
scroll to position [150, 0]
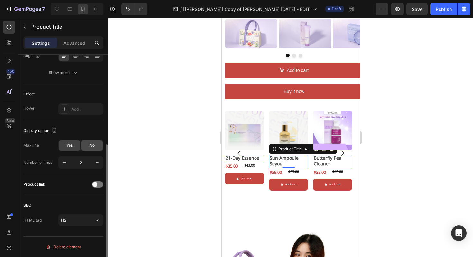
click at [95, 145] on div "No" at bounding box center [91, 145] width 21 height 10
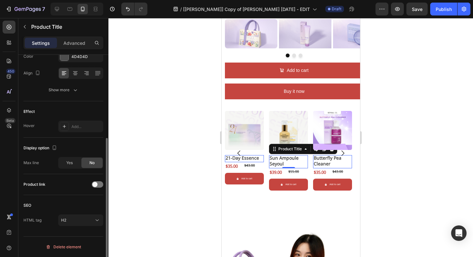
scroll to position [133, 0]
click at [73, 164] on div "Yes" at bounding box center [69, 163] width 21 height 10
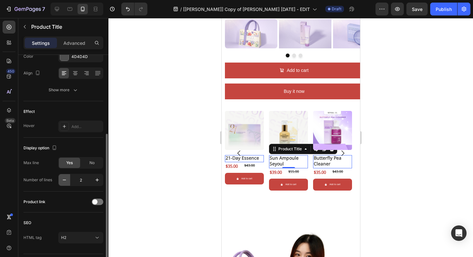
click at [65, 181] on icon "button" at bounding box center [64, 180] width 6 height 6
type input "1"
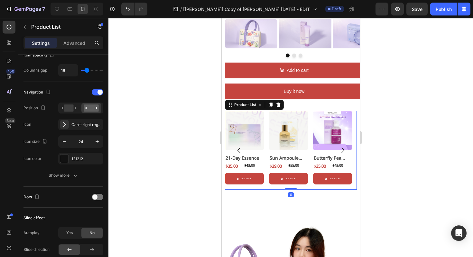
click at [238, 149] on icon "Carousel Back Arrow" at bounding box center [238, 150] width 3 height 5
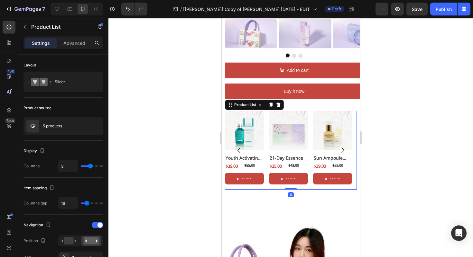
click at [237, 149] on icon "Carousel Back Arrow" at bounding box center [239, 150] width 8 height 8
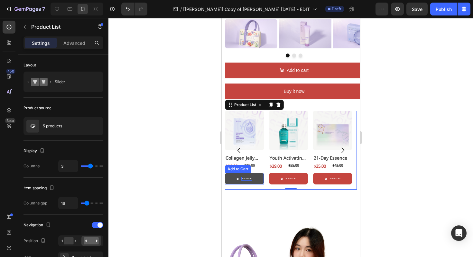
click at [285, 177] on div "Add to cart" at bounding box center [290, 179] width 11 height 4
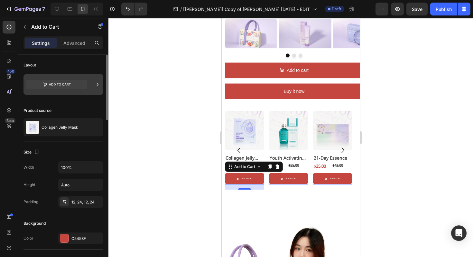
click at [59, 94] on div at bounding box center [64, 84] width 80 height 21
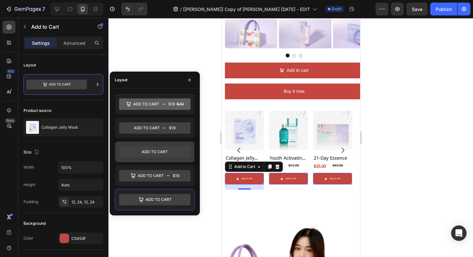
click at [146, 148] on icon at bounding box center [155, 152] width 72 height 12
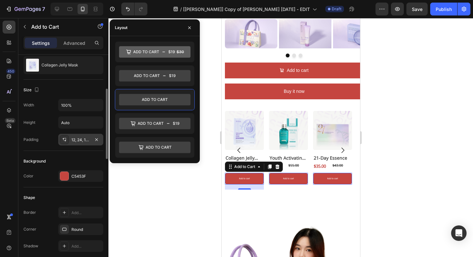
scroll to position [38, 0]
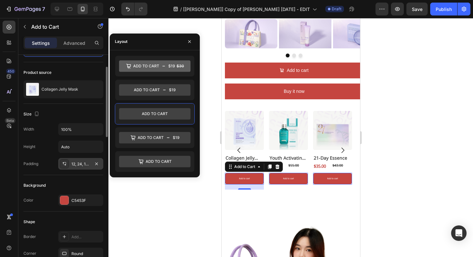
click at [65, 163] on icon at bounding box center [64, 163] width 5 height 5
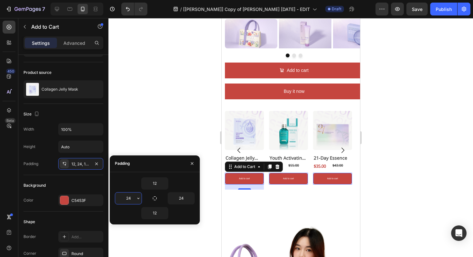
click at [133, 199] on input "24" at bounding box center [128, 198] width 26 height 12
click at [140, 198] on icon "button" at bounding box center [138, 198] width 5 height 5
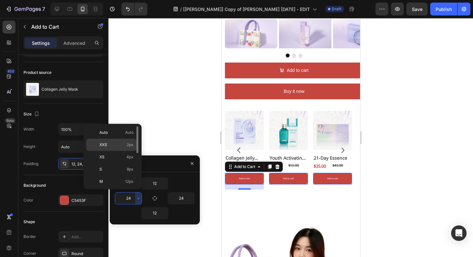
click at [122, 145] on p "XXS 2px" at bounding box center [117, 145] width 34 height 6
type input "2"
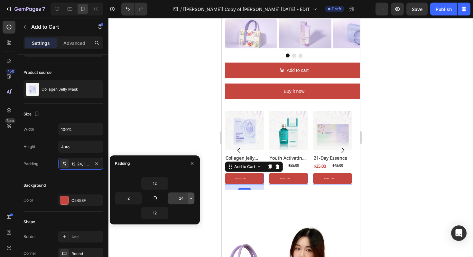
click at [190, 197] on icon "button" at bounding box center [191, 197] width 2 height 1
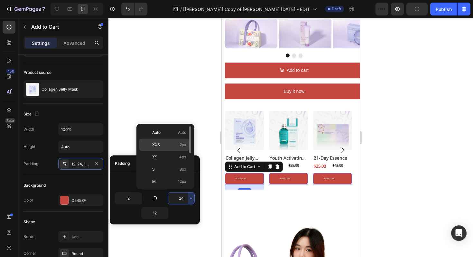
click at [162, 144] on p "XXS 2px" at bounding box center [169, 145] width 34 height 6
type input "2"
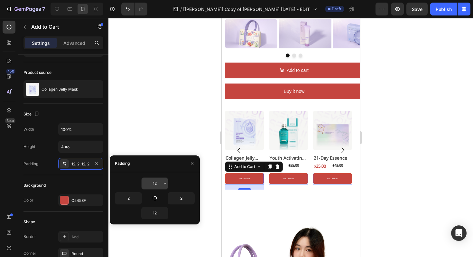
click at [163, 181] on icon "button" at bounding box center [164, 183] width 5 height 5
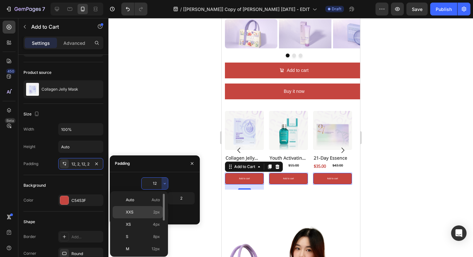
click at [136, 212] on p "XXS 2px" at bounding box center [143, 212] width 34 height 6
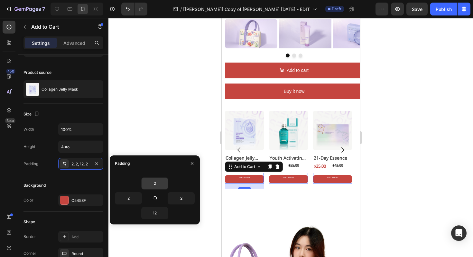
click at [158, 184] on input "2" at bounding box center [155, 183] width 26 height 12
click at [166, 184] on icon "button" at bounding box center [164, 183] width 5 height 5
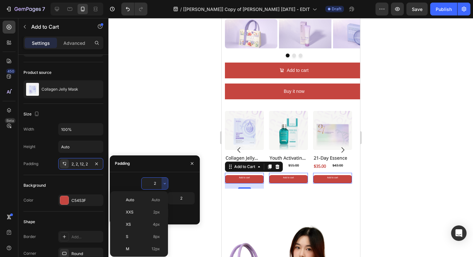
click at [152, 200] on span "Auto" at bounding box center [156, 200] width 8 height 6
type input "Auto"
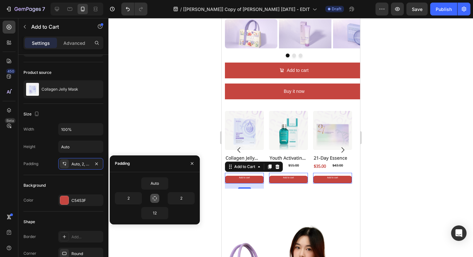
click at [158, 198] on button "button" at bounding box center [154, 198] width 9 height 9
type input "Auto"
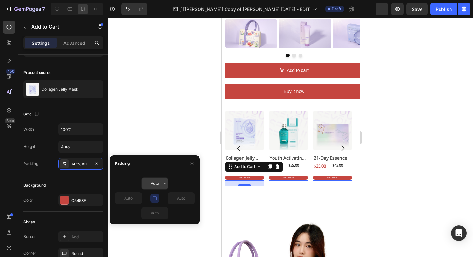
click at [157, 184] on input "Auto" at bounding box center [155, 183] width 26 height 12
click at [164, 186] on icon "button" at bounding box center [164, 183] width 5 height 5
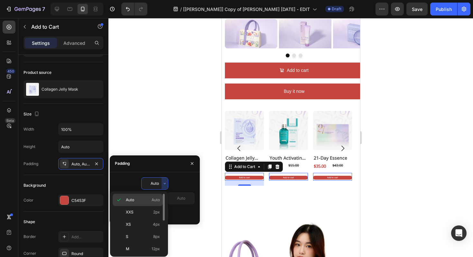
click at [147, 200] on p "Auto Auto" at bounding box center [143, 200] width 34 height 6
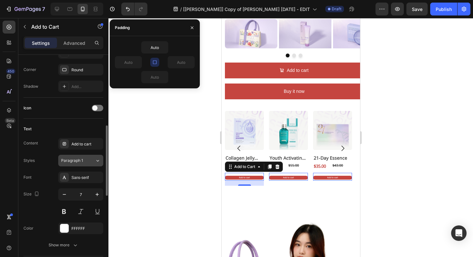
scroll to position [223, 0]
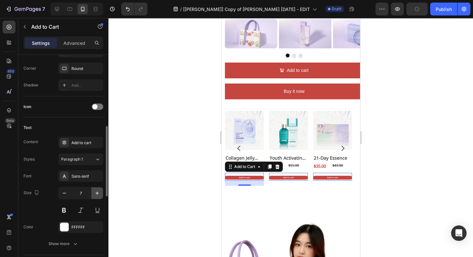
click at [95, 192] on icon "button" at bounding box center [97, 193] width 6 height 6
click at [96, 193] on icon "button" at bounding box center [97, 193] width 6 height 6
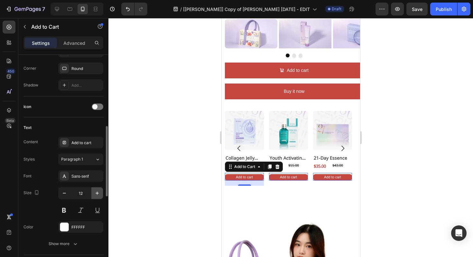
click at [96, 193] on icon "button" at bounding box center [97, 192] width 3 height 3
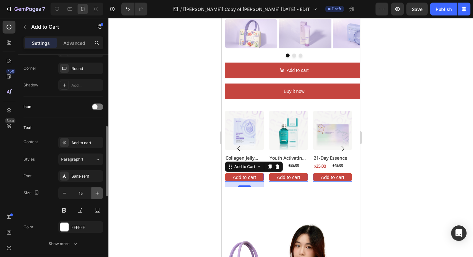
click at [96, 193] on icon "button" at bounding box center [97, 193] width 6 height 6
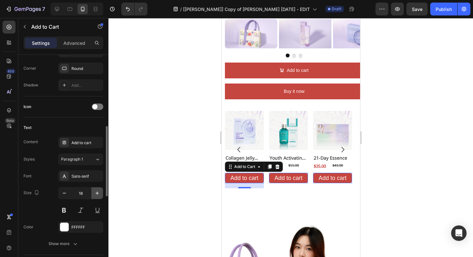
click at [96, 193] on icon "button" at bounding box center [97, 193] width 6 height 6
click at [66, 194] on icon "button" at bounding box center [64, 193] width 6 height 6
type input "18"
click at [179, 161] on div at bounding box center [291, 137] width 365 height 239
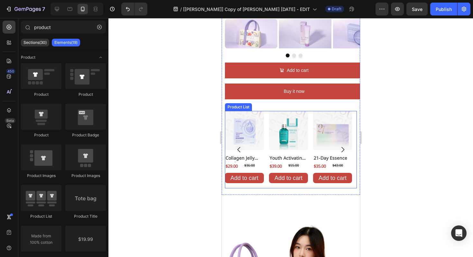
click at [241, 149] on icon "Carousel Back Arrow" at bounding box center [239, 150] width 8 height 8
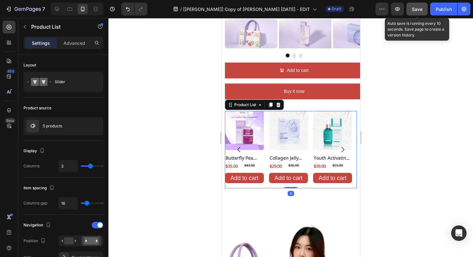
click at [417, 7] on span "Save" at bounding box center [417, 8] width 11 height 5
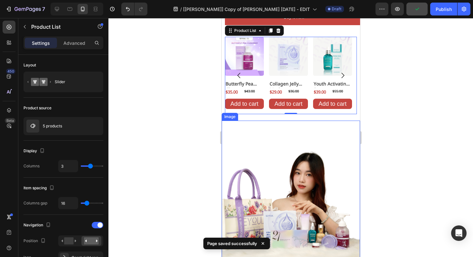
scroll to position [1075, 0]
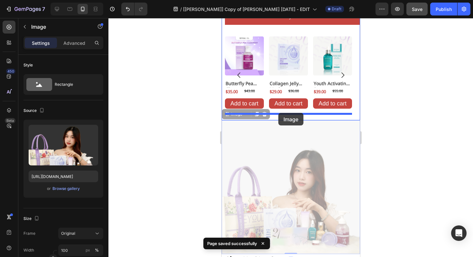
drag, startPoint x: 273, startPoint y: 136, endPoint x: 278, endPoint y: 113, distance: 23.8
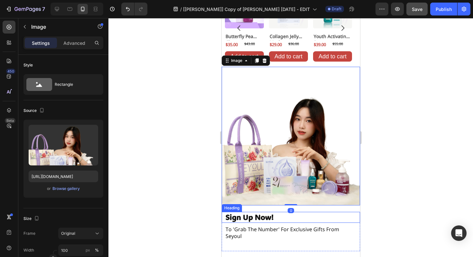
scroll to position [1202, 0]
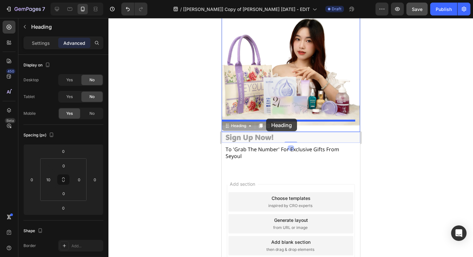
drag, startPoint x: 258, startPoint y: 132, endPoint x: 266, endPoint y: 119, distance: 15.9
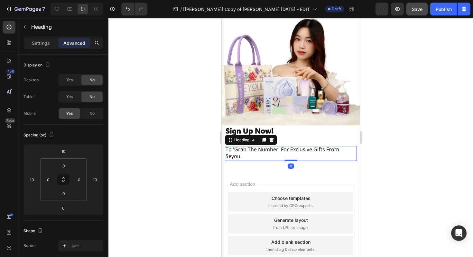
scroll to position [209, 0]
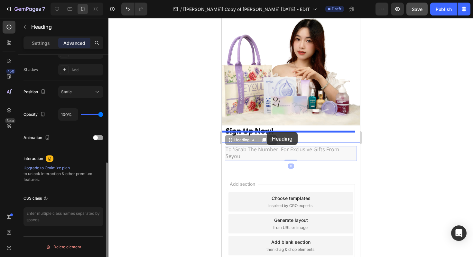
drag, startPoint x: 265, startPoint y: 144, endPoint x: 267, endPoint y: 132, distance: 12.0
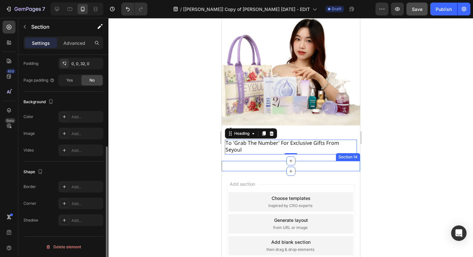
click at [271, 161] on div "daftar sekarang untuk “rebut nombor” hadiah eksklusif terawal dari seyoul malay…" at bounding box center [291, 166] width 139 height 10
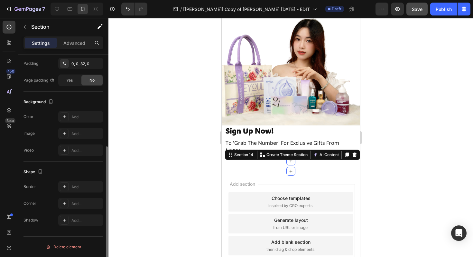
scroll to position [0, 0]
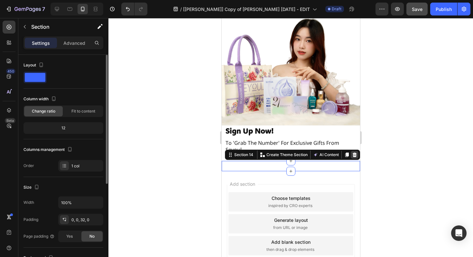
click at [353, 152] on div "Section 14 Create Theme Section AI Content Write with GemAI What would you like…" at bounding box center [292, 154] width 135 height 10
click at [352, 152] on icon at bounding box center [354, 154] width 5 height 5
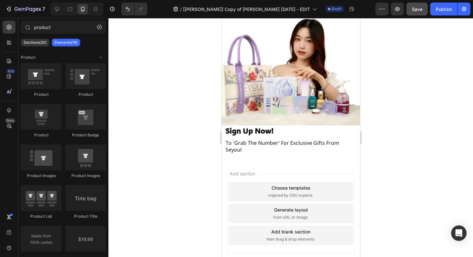
click at [166, 158] on div at bounding box center [291, 137] width 365 height 239
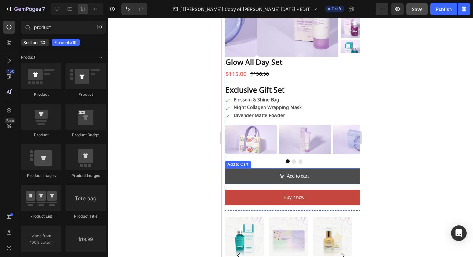
scroll to position [757, 0]
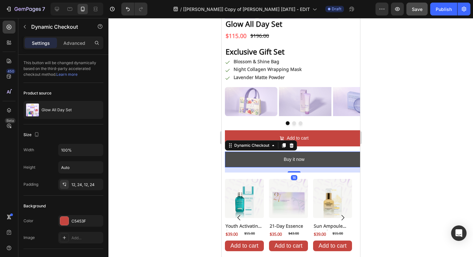
click at [335, 158] on button "Buy it now" at bounding box center [294, 159] width 139 height 16
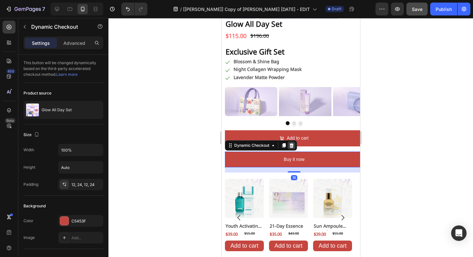
click at [293, 146] on icon at bounding box center [291, 145] width 5 height 5
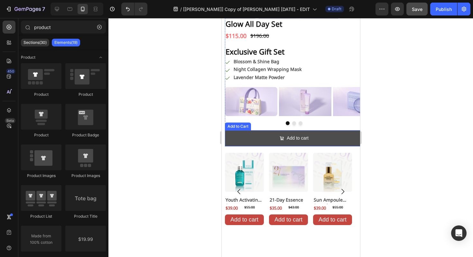
click at [233, 138] on button "Add to cart" at bounding box center [294, 138] width 139 height 16
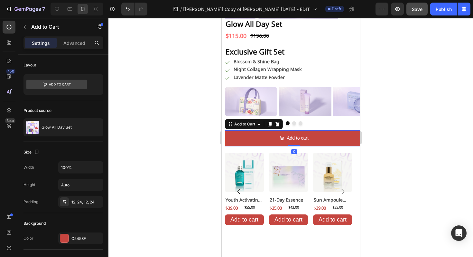
click at [378, 153] on div at bounding box center [291, 137] width 365 height 239
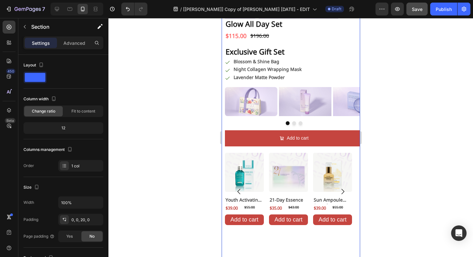
click at [322, 148] on div "Product Images Glow All Day Set Product Title $115.00 Product Price Product Pri…" at bounding box center [291, 149] width 139 height 495
click at [25, 27] on icon "button" at bounding box center [24, 26] width 5 height 5
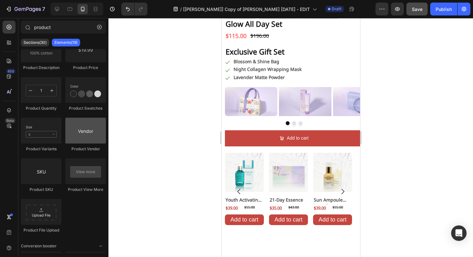
scroll to position [0, 0]
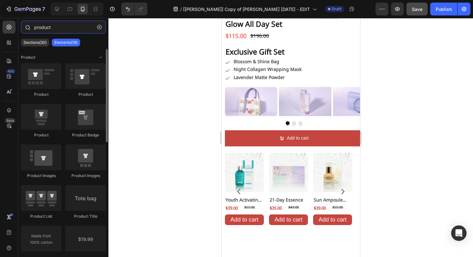
click at [39, 31] on input "product" at bounding box center [63, 27] width 85 height 13
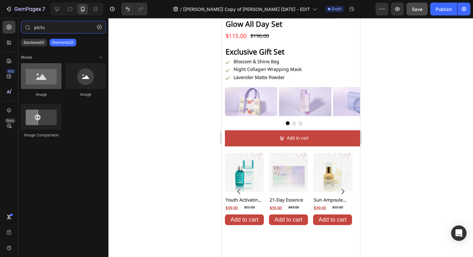
type input "pictu"
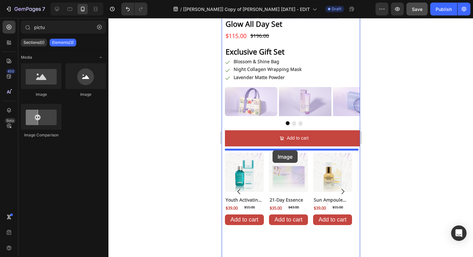
drag, startPoint x: 272, startPoint y: 98, endPoint x: 271, endPoint y: 150, distance: 51.6
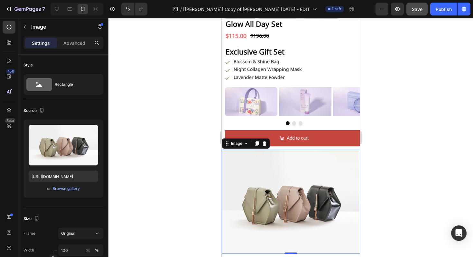
click at [172, 169] on div at bounding box center [291, 137] width 365 height 239
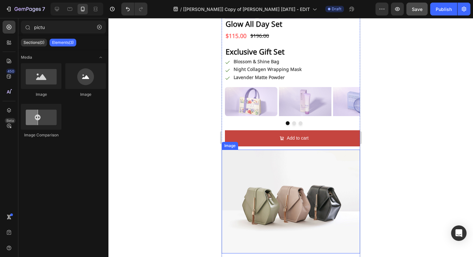
click at [318, 164] on img at bounding box center [291, 201] width 139 height 104
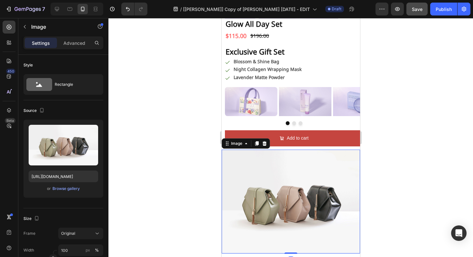
click at [158, 210] on div at bounding box center [291, 137] width 365 height 239
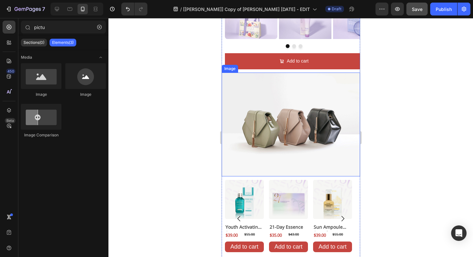
scroll to position [862, 0]
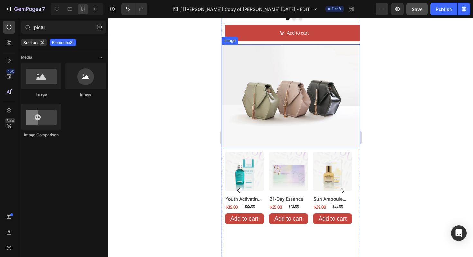
click at [268, 87] on img at bounding box center [291, 96] width 139 height 104
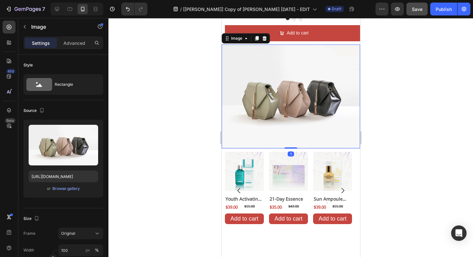
click at [196, 129] on div at bounding box center [291, 137] width 365 height 239
click at [291, 99] on img at bounding box center [291, 96] width 139 height 104
click at [24, 27] on icon "button" at bounding box center [24, 26] width 5 height 5
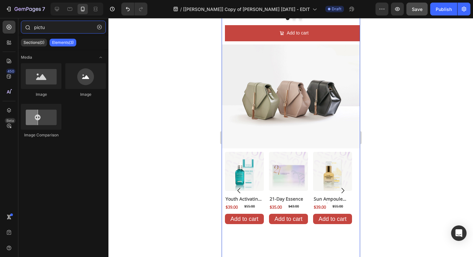
click at [38, 27] on input "pictu" at bounding box center [63, 27] width 85 height 13
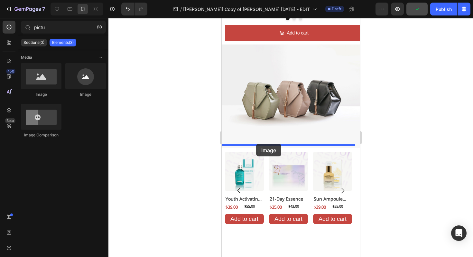
drag, startPoint x: 271, startPoint y: 97, endPoint x: 256, endPoint y: 144, distance: 49.4
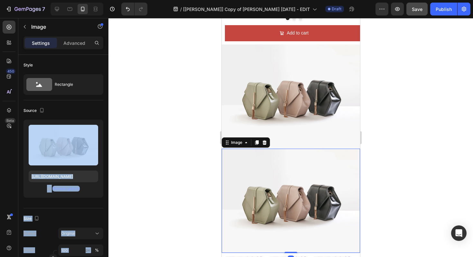
drag, startPoint x: 286, startPoint y: 162, endPoint x: 235, endPoint y: 166, distance: 50.4
click at [107, 146] on div at bounding box center [106, 105] width 4 height 100
click at [150, 136] on div at bounding box center [291, 137] width 365 height 239
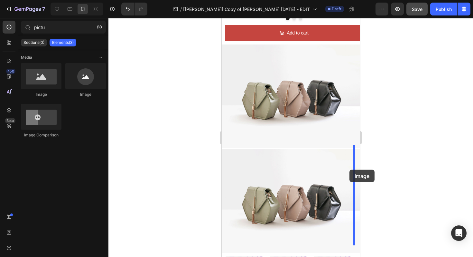
drag, startPoint x: 263, startPoint y: 94, endPoint x: 349, endPoint y: 169, distance: 114.9
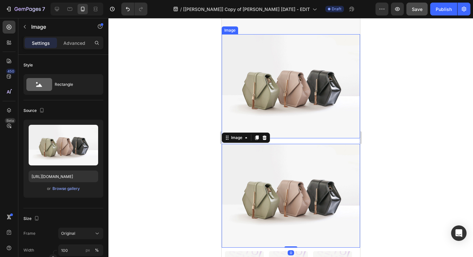
scroll to position [997, 0]
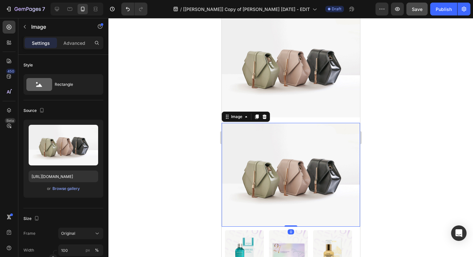
click at [267, 145] on img at bounding box center [291, 175] width 139 height 104
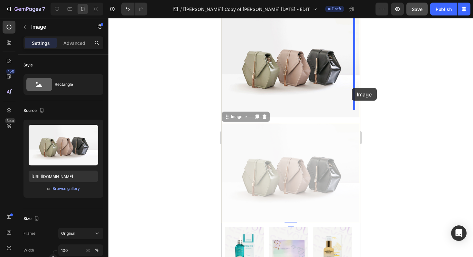
drag, startPoint x: 276, startPoint y: 155, endPoint x: 352, endPoint y: 88, distance: 101.3
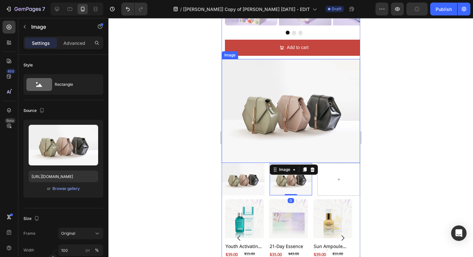
scroll to position [856, 0]
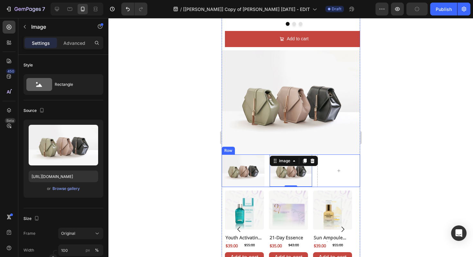
click at [265, 177] on div "Image Image 0 Row" at bounding box center [291, 170] width 139 height 32
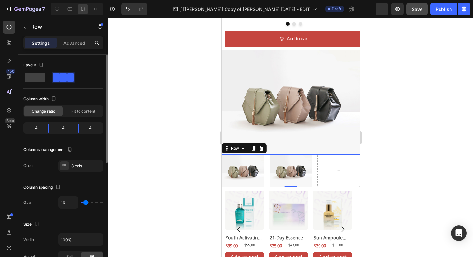
click at [67, 78] on span at bounding box center [70, 77] width 6 height 9
click at [193, 152] on div at bounding box center [291, 137] width 365 height 239
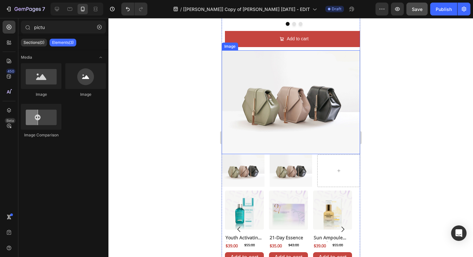
click at [314, 97] on img at bounding box center [291, 102] width 139 height 104
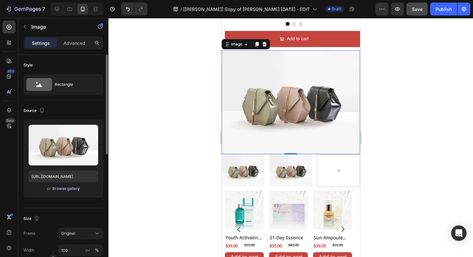
click at [71, 190] on div "Browse gallery" at bounding box center [66, 189] width 27 height 6
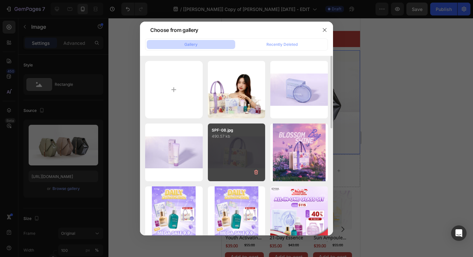
click at [234, 167] on div "SPF-08.jpg 490.57 kb" at bounding box center [237, 152] width 58 height 58
type input "https://cdn.shopify.com/s/files/1/0723/7940/0447/files/gempages_542010221011141…"
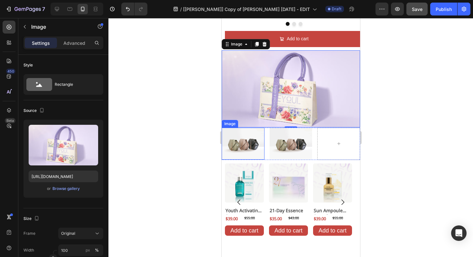
click at [236, 142] on img at bounding box center [243, 144] width 43 height 32
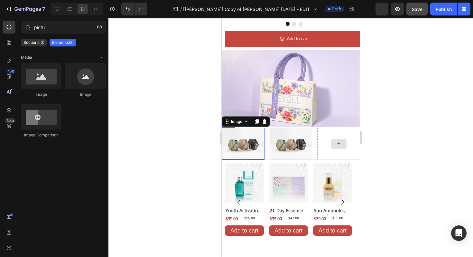
click at [331, 140] on div at bounding box center [338, 144] width 15 height 10
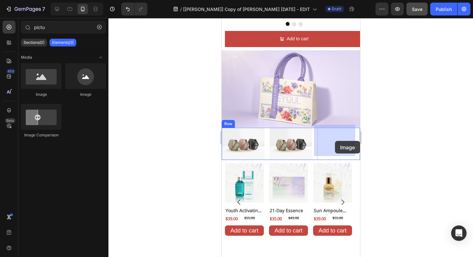
drag, startPoint x: 253, startPoint y: 99, endPoint x: 335, endPoint y: 141, distance: 92.3
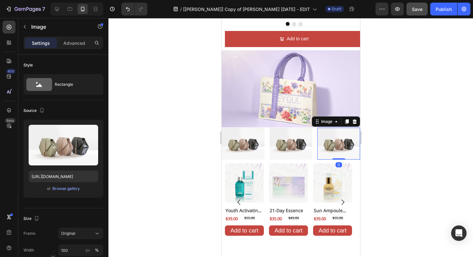
click at [143, 149] on div at bounding box center [291, 137] width 365 height 239
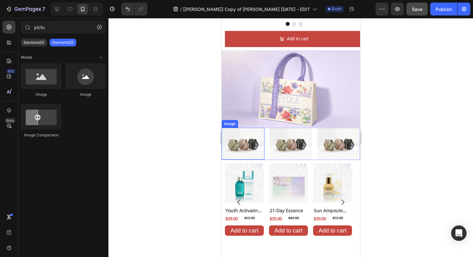
click at [244, 143] on img at bounding box center [243, 144] width 43 height 32
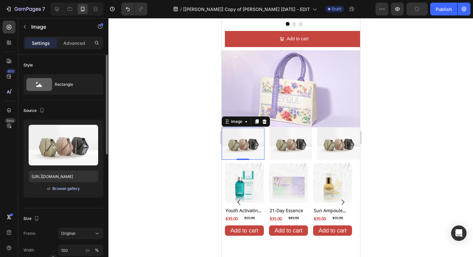
click at [62, 186] on div "Browse gallery" at bounding box center [66, 189] width 27 height 6
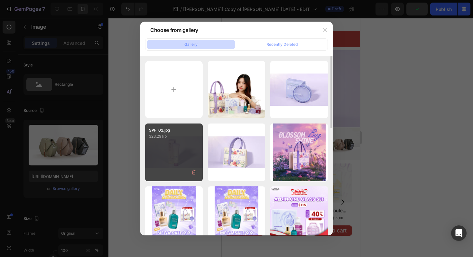
click at [178, 151] on div "SPF-02.jpg 323.29 kb" at bounding box center [174, 152] width 58 height 58
type input "https://cdn.shopify.com/s/files/1/0723/7940/0447/files/gempages_542010221011141…"
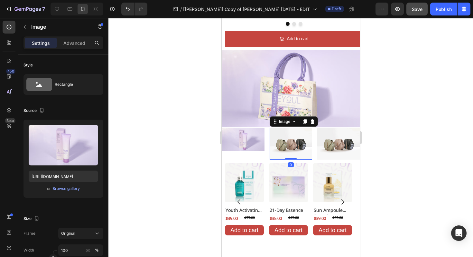
click at [293, 141] on img at bounding box center [291, 144] width 43 height 32
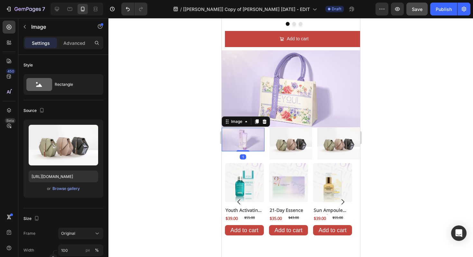
click at [242, 144] on img at bounding box center [243, 140] width 43 height 24
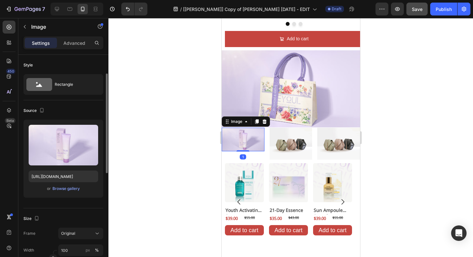
scroll to position [54, 0]
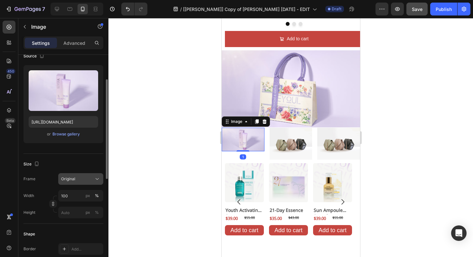
drag, startPoint x: 66, startPoint y: 171, endPoint x: 68, endPoint y: 174, distance: 3.9
click at [66, 171] on div "Size Frame Original Width 100 px % Height px %" at bounding box center [64, 189] width 80 height 70
click at [91, 178] on div "Original" at bounding box center [77, 179] width 32 height 6
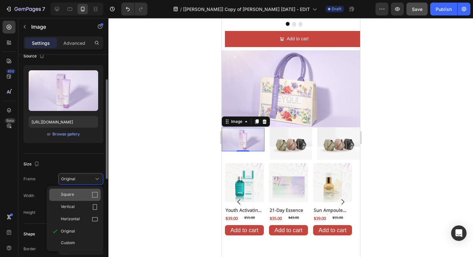
click at [79, 194] on div "Square" at bounding box center [79, 194] width 37 height 6
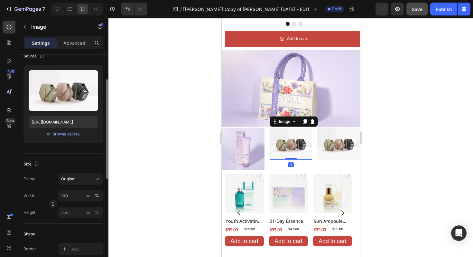
click at [283, 141] on img at bounding box center [291, 144] width 43 height 32
click at [85, 179] on div "Original" at bounding box center [77, 179] width 32 height 6
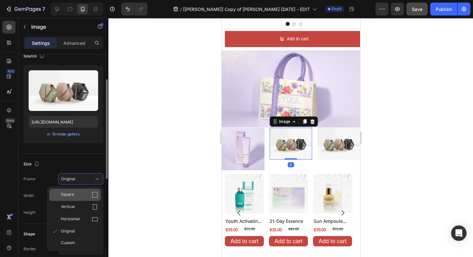
click at [79, 198] on div "Square" at bounding box center [75, 194] width 52 height 12
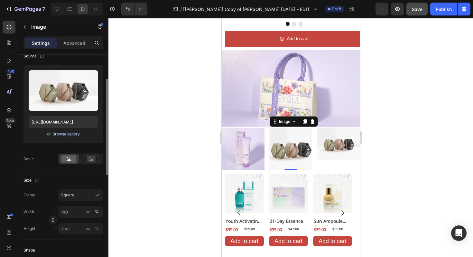
click at [68, 133] on div "Browse gallery" at bounding box center [66, 134] width 27 height 6
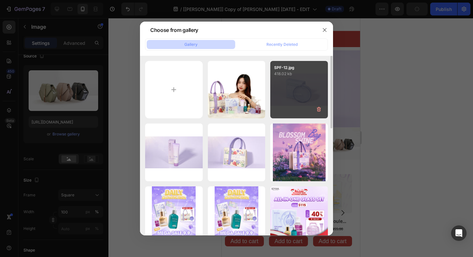
click at [310, 95] on div "SPF-12.jpg 418.02 kb" at bounding box center [300, 90] width 58 height 58
type input "https://cdn.shopify.com/s/files/1/0723/7940/0447/files/gempages_542010221011141…"
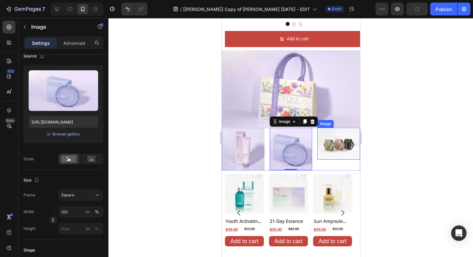
click at [339, 143] on img at bounding box center [338, 144] width 43 height 32
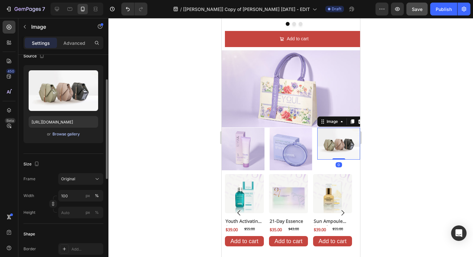
click at [68, 137] on div "or Browse gallery" at bounding box center [64, 134] width 70 height 8
click at [81, 173] on div "Size Frame Original Width 100 px % Height px %" at bounding box center [64, 189] width 80 height 70
click at [82, 179] on div "Original" at bounding box center [77, 179] width 32 height 6
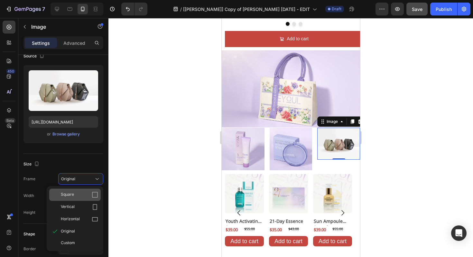
click at [74, 195] on div "Square" at bounding box center [79, 194] width 37 height 6
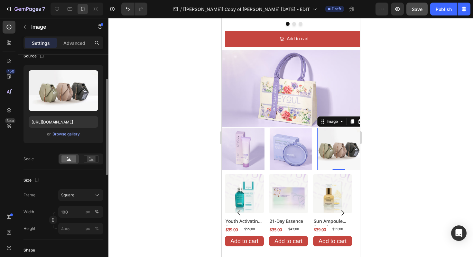
click at [65, 138] on div "Upload Image https://cdn.shopify.com/s/files/1/2005/9307/files/image_demo.jpg o…" at bounding box center [64, 104] width 80 height 78
click at [66, 133] on div "Browse gallery" at bounding box center [66, 134] width 27 height 6
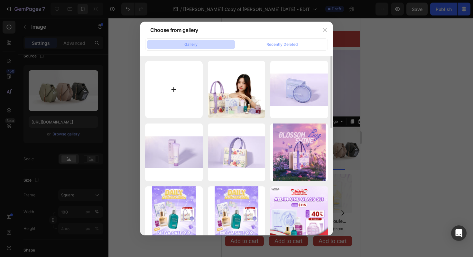
click at [163, 94] on input "file" at bounding box center [174, 90] width 58 height 58
type input "C:\fakepath\SPF-17.jpg"
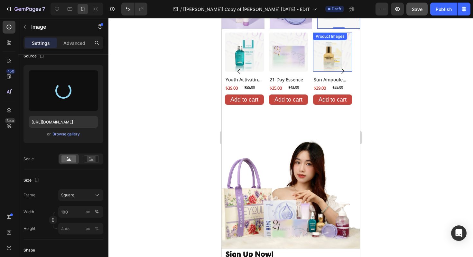
type input "https://cdn.shopify.com/s/files/1/0723/7940/0447/files/gempages_542010221011141…"
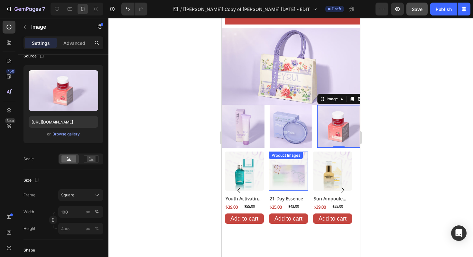
scroll to position [870, 0]
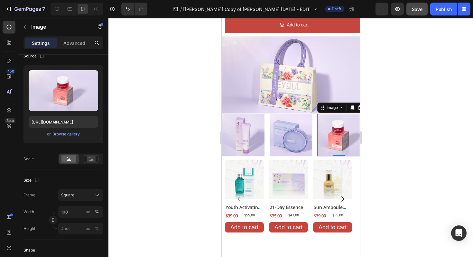
click at [444, 139] on div at bounding box center [291, 137] width 365 height 239
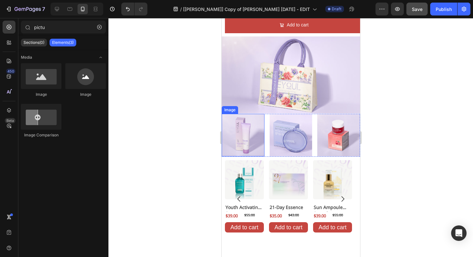
click at [254, 135] on img at bounding box center [243, 135] width 43 height 43
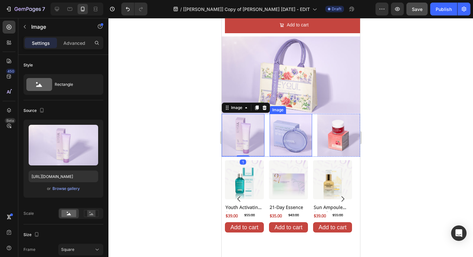
click at [280, 133] on img at bounding box center [291, 135] width 43 height 43
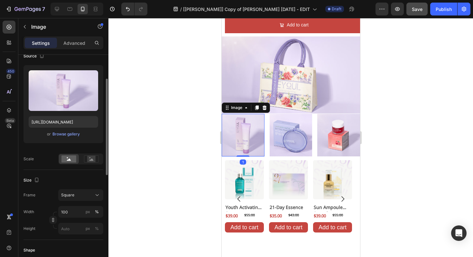
click at [244, 135] on img at bounding box center [243, 135] width 43 height 43
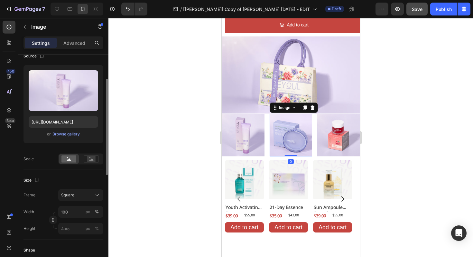
click at [294, 132] on img at bounding box center [291, 135] width 43 height 43
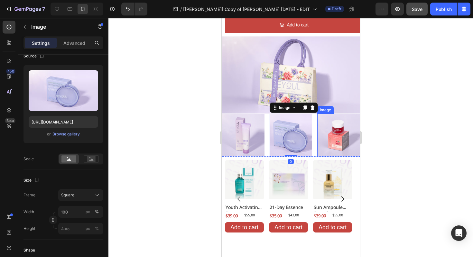
click at [341, 131] on img at bounding box center [338, 135] width 43 height 43
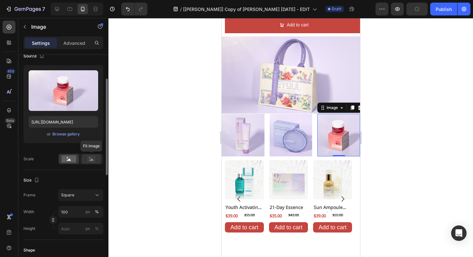
click at [90, 161] on rect at bounding box center [91, 159] width 8 height 6
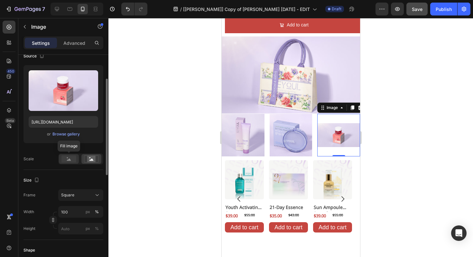
click at [68, 159] on rect at bounding box center [69, 158] width 15 height 7
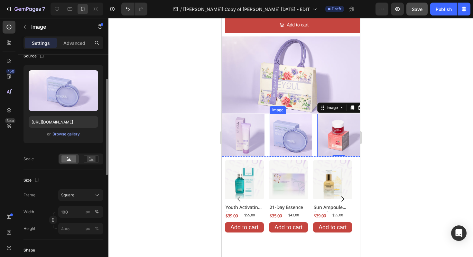
click at [297, 126] on img at bounding box center [291, 135] width 43 height 43
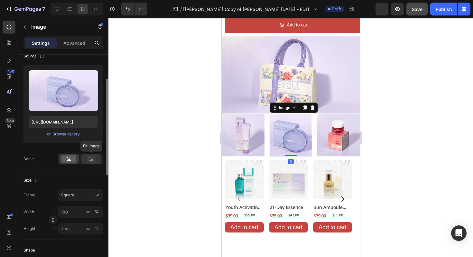
click at [86, 159] on icon at bounding box center [91, 158] width 15 height 7
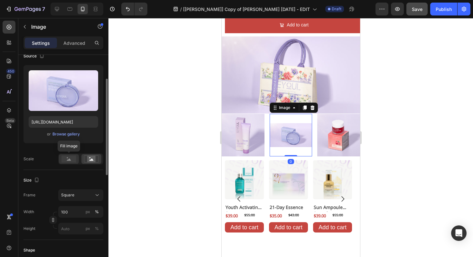
click at [66, 163] on div at bounding box center [69, 159] width 20 height 10
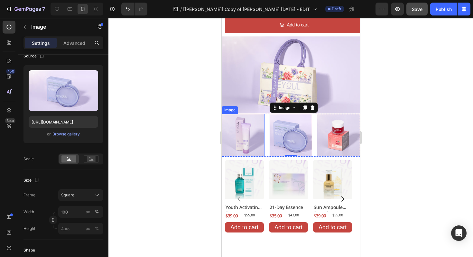
click at [253, 129] on img at bounding box center [243, 135] width 43 height 43
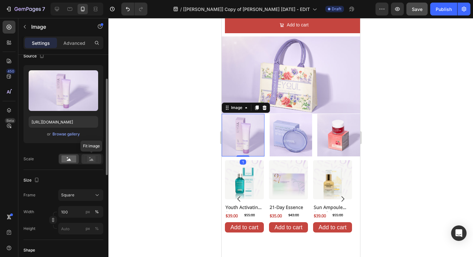
click at [87, 158] on icon at bounding box center [91, 158] width 15 height 7
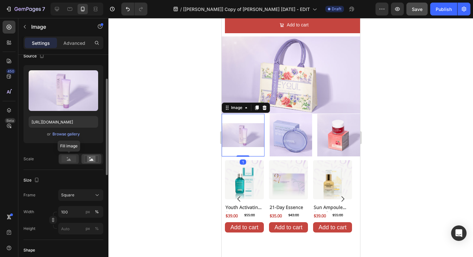
click at [70, 161] on rect at bounding box center [69, 158] width 15 height 7
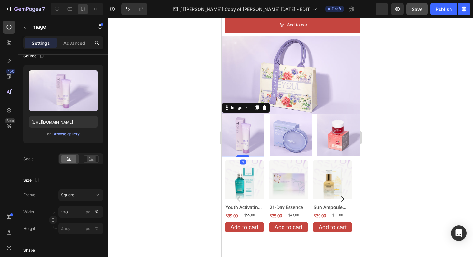
click at [188, 132] on div at bounding box center [291, 137] width 365 height 239
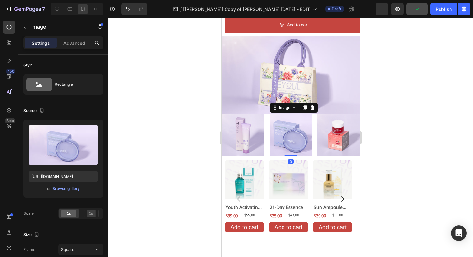
click at [280, 131] on img at bounding box center [291, 135] width 43 height 43
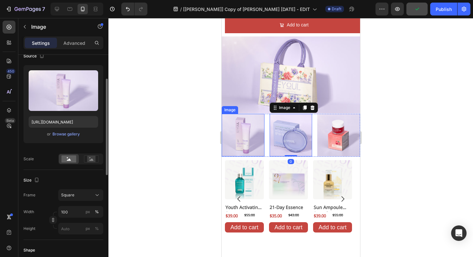
click at [255, 136] on img at bounding box center [243, 135] width 43 height 43
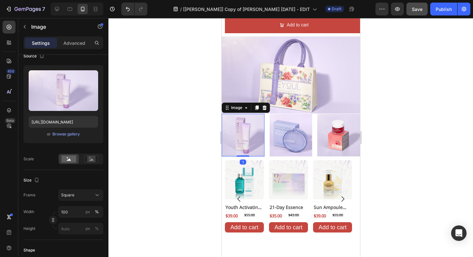
click at [263, 151] on div "Image 1 Image Image Row" at bounding box center [291, 135] width 139 height 43
click at [267, 151] on div "Image 1 Image Image Row" at bounding box center [291, 135] width 139 height 43
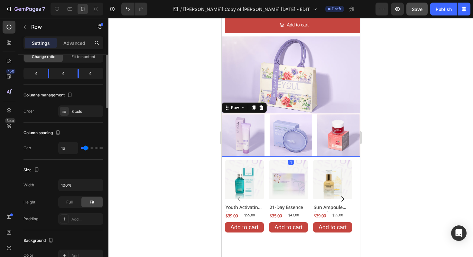
scroll to position [0, 0]
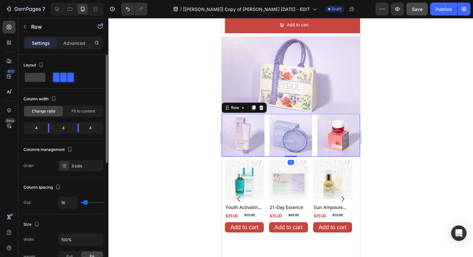
click at [39, 126] on div "4" at bounding box center [34, 127] width 18 height 9
click at [36, 127] on div "4" at bounding box center [34, 127] width 18 height 9
click at [37, 128] on div "4" at bounding box center [34, 127] width 18 height 9
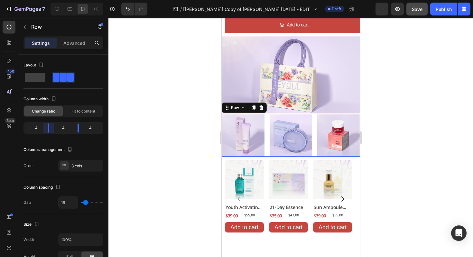
click at [49, 128] on body "7 Version history / [Alice GemPages] Copy of TRANG CHỦ HARI MERDEKA 2025 - EDIT…" at bounding box center [236, 252] width 473 height 504
click at [65, 127] on div "4" at bounding box center [63, 127] width 18 height 9
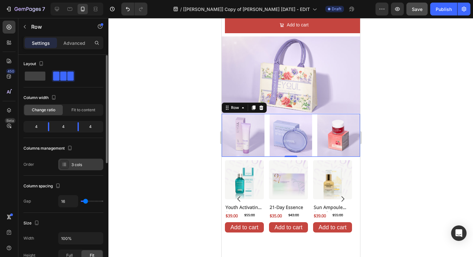
click at [66, 167] on div at bounding box center [64, 164] width 9 height 9
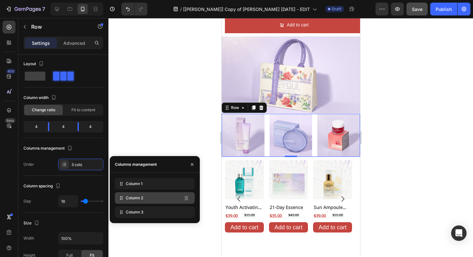
click at [130, 198] on span "Column 2" at bounding box center [134, 198] width 17 height 6
click at [135, 209] on span "Column 3" at bounding box center [135, 212] width 18 height 6
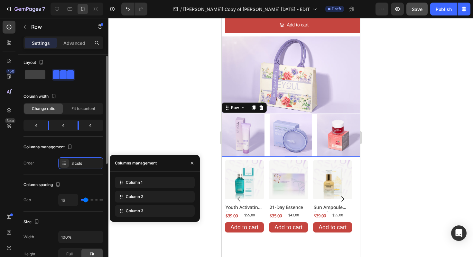
click at [43, 159] on div "Order 3 cols" at bounding box center [64, 163] width 80 height 12
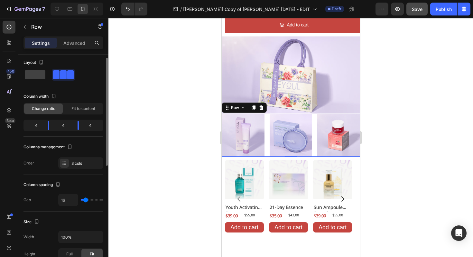
scroll to position [12, 0]
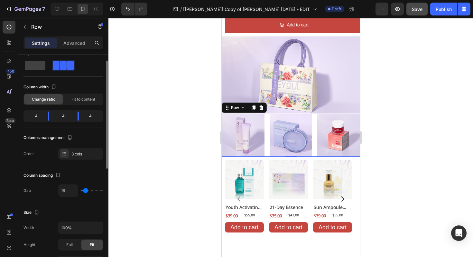
type input "6"
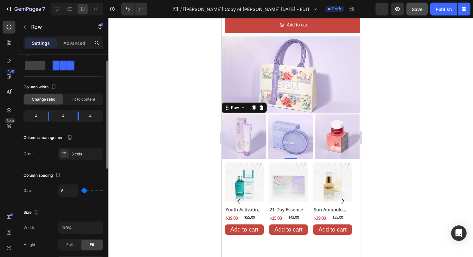
type input "5"
type input "4"
type input "3"
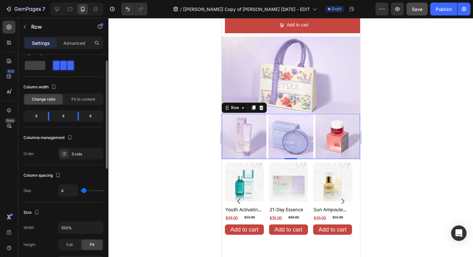
type input "3"
type input "2"
type input "0"
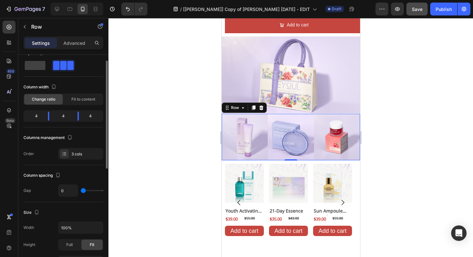
type input "2"
type input "3"
type input "4"
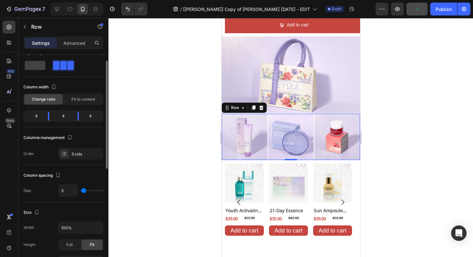
type input "4"
type input "5"
type input "4"
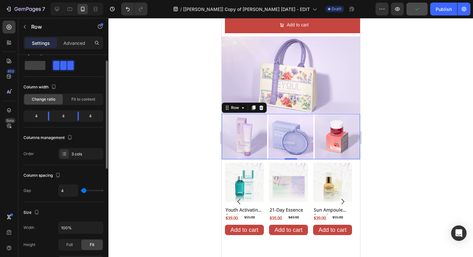
type input "3"
type input "2"
type input "1"
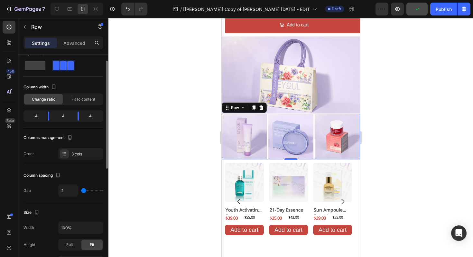
type input "1"
type input "0"
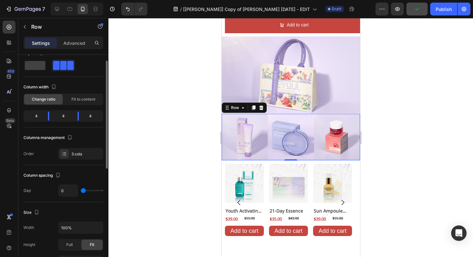
type input "2"
type input "3"
click at [84, 190] on input "range" at bounding box center [92, 190] width 23 height 1
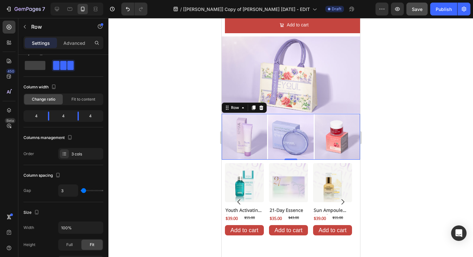
click at [136, 160] on div at bounding box center [291, 137] width 365 height 239
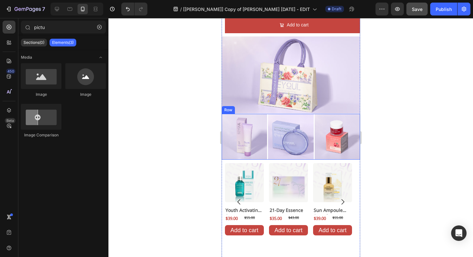
click at [259, 155] on div "Image Image Image Row" at bounding box center [291, 137] width 139 height 46
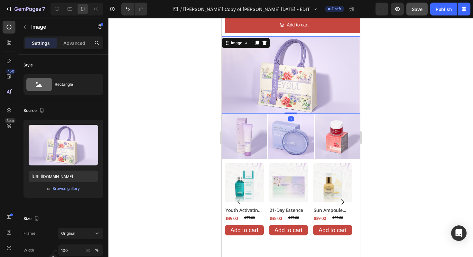
click at [270, 82] on img at bounding box center [291, 74] width 139 height 77
click at [78, 44] on p "Advanced" at bounding box center [74, 43] width 22 height 7
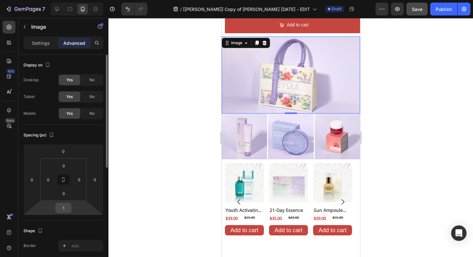
click at [64, 208] on input "1" at bounding box center [63, 208] width 13 height 10
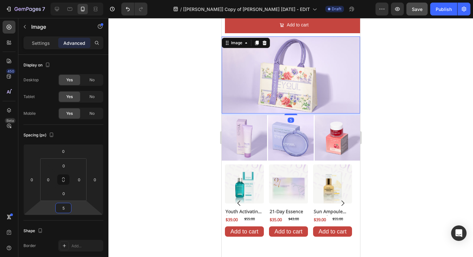
type input "5"
click at [143, 152] on div at bounding box center [291, 137] width 365 height 239
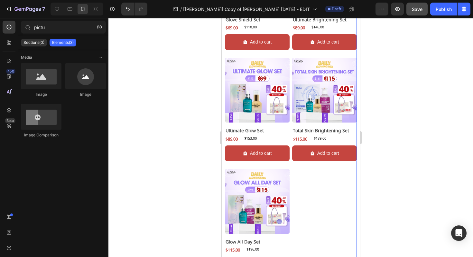
scroll to position [739, 0]
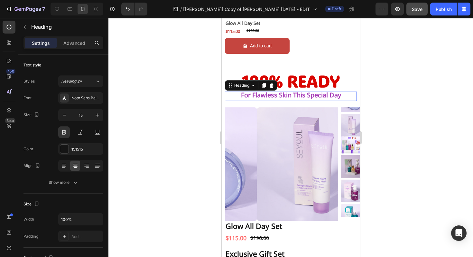
click at [273, 91] on strong "for flawless skin this special day" at bounding box center [291, 96] width 100 height 14
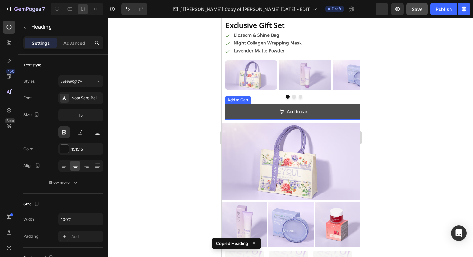
scroll to position [960, 0]
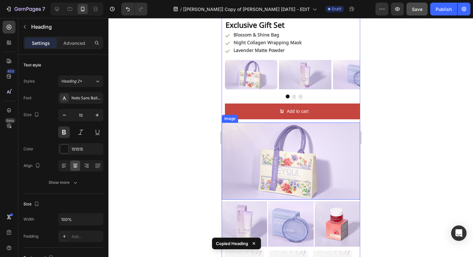
click at [275, 122] on img at bounding box center [291, 160] width 139 height 77
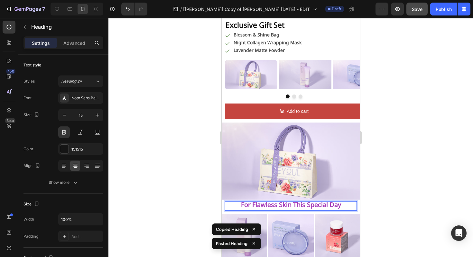
click at [179, 190] on div at bounding box center [291, 137] width 365 height 239
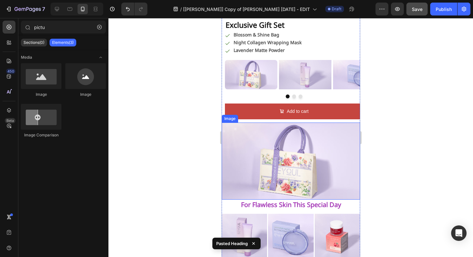
click at [250, 134] on img at bounding box center [291, 160] width 139 height 77
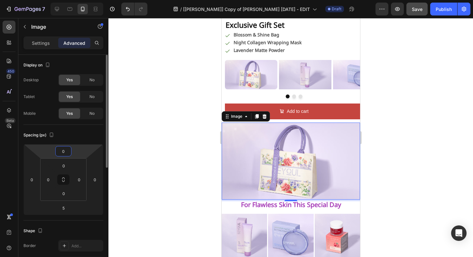
click at [65, 152] on input "0" at bounding box center [63, 151] width 13 height 10
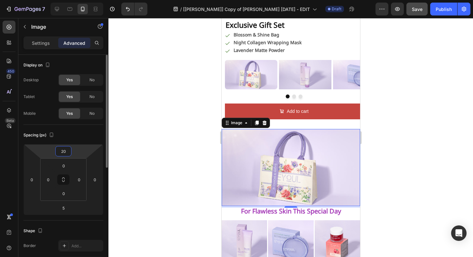
type input "2"
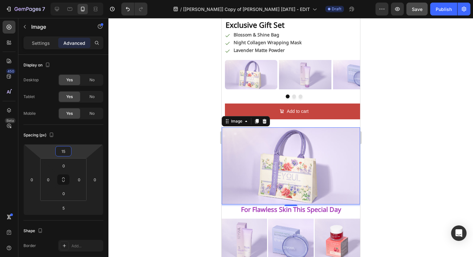
type input "15"
click at [174, 174] on div at bounding box center [291, 137] width 365 height 239
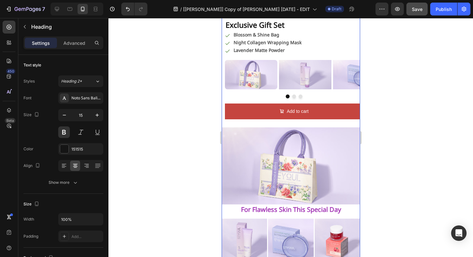
click at [296, 203] on strong "for flawless skin this special day" at bounding box center [291, 210] width 100 height 14
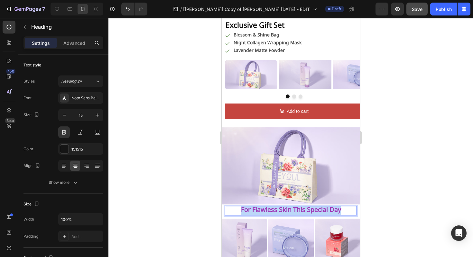
click at [296, 203] on strong "for flawless skin this special day" at bounding box center [291, 210] width 100 height 14
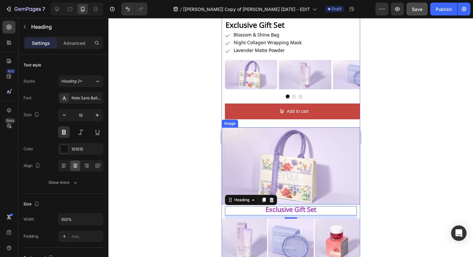
click at [197, 201] on div at bounding box center [291, 137] width 365 height 239
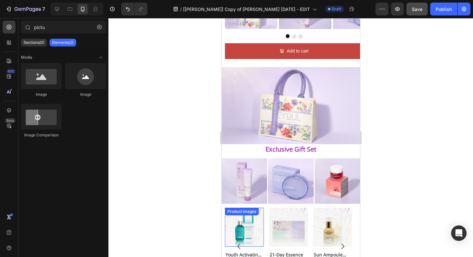
scroll to position [1024, 0]
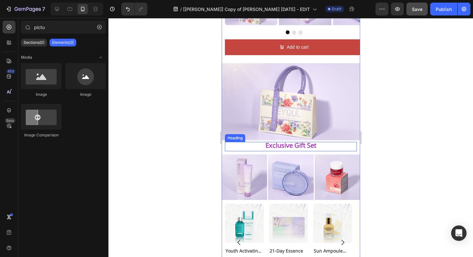
click at [250, 143] on p "⁠⁠⁠⁠⁠⁠⁠ Exclusive Gift Set" at bounding box center [290, 146] width 131 height 8
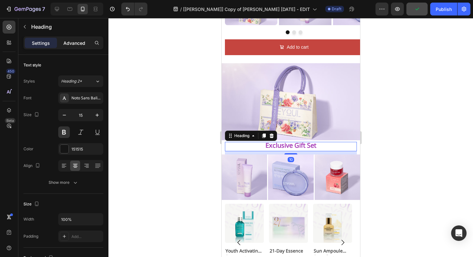
click at [74, 40] on p "Advanced" at bounding box center [74, 43] width 22 height 7
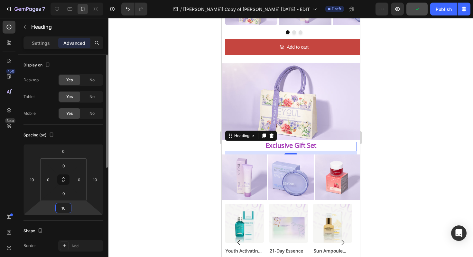
click at [65, 209] on input "10" at bounding box center [63, 208] width 13 height 10
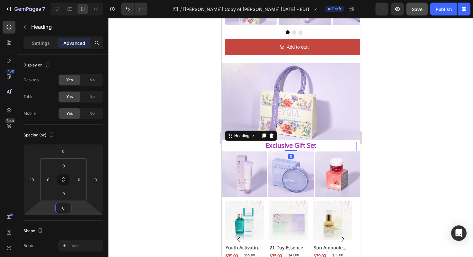
type input "0"
click at [171, 177] on div at bounding box center [291, 137] width 365 height 239
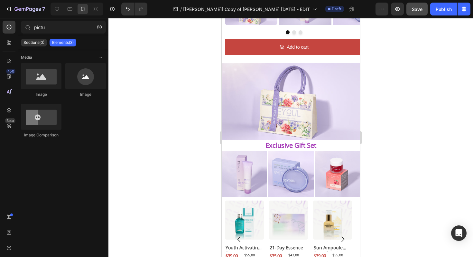
click at [186, 160] on div at bounding box center [291, 137] width 365 height 239
click at [276, 151] on img at bounding box center [290, 173] width 45 height 45
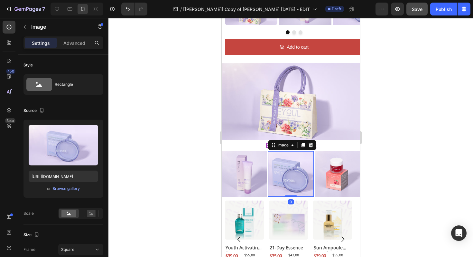
click at [211, 158] on div at bounding box center [291, 137] width 365 height 239
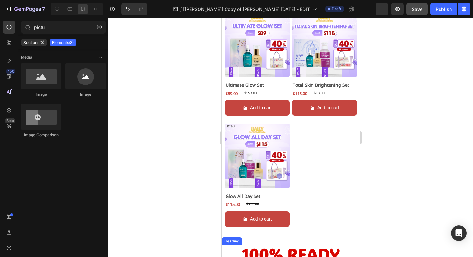
scroll to position [650, 0]
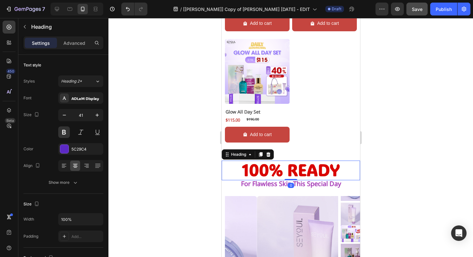
click at [343, 168] on h2 "100% READY" at bounding box center [291, 170] width 139 height 20
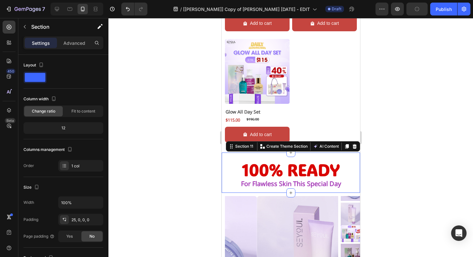
click at [354, 177] on div "100% READY Heading for flawless skin this special day Heading" at bounding box center [291, 176] width 139 height 32
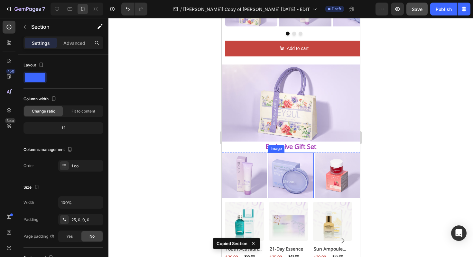
scroll to position [1027, 0]
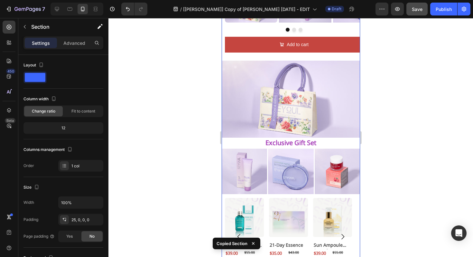
click at [268, 191] on div "Product Images Glow All Day Set Product Title $115.00 Product Price Product Pri…" at bounding box center [291, 125] width 139 height 634
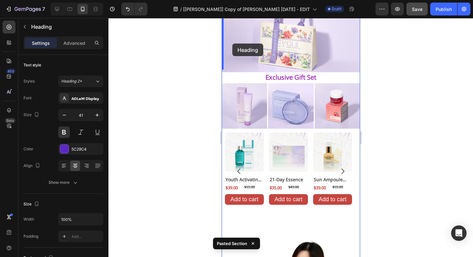
scroll to position [1066, 0]
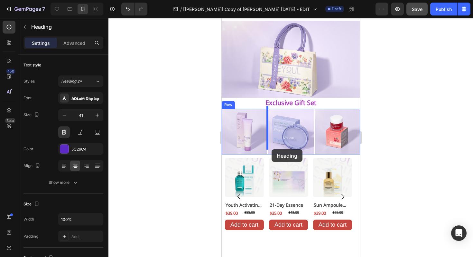
drag, startPoint x: 233, startPoint y: 148, endPoint x: 272, endPoint y: 149, distance: 39.0
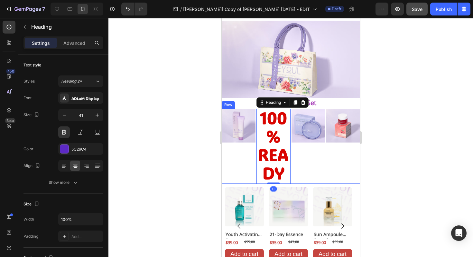
click at [186, 159] on div at bounding box center [291, 137] width 365 height 239
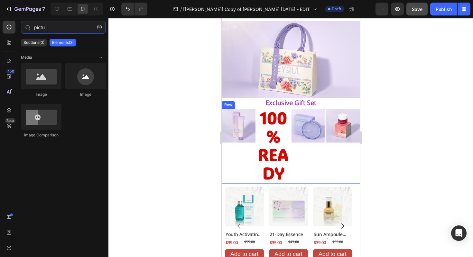
type input "pict"
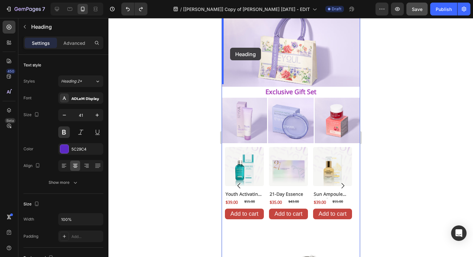
scroll to position [1070, 0]
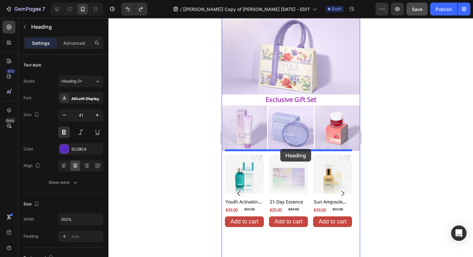
drag, startPoint x: 230, startPoint y: 123, endPoint x: 280, endPoint y: 149, distance: 56.8
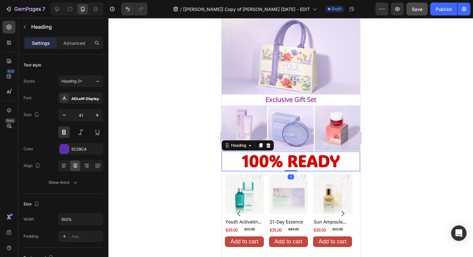
click at [171, 169] on div at bounding box center [291, 137] width 365 height 239
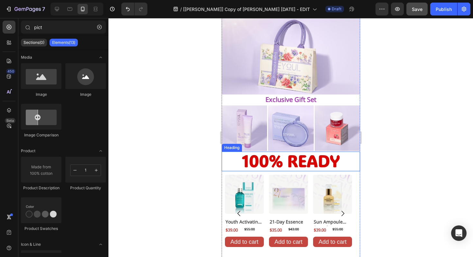
click at [270, 153] on strong "100% READY" at bounding box center [291, 160] width 98 height 21
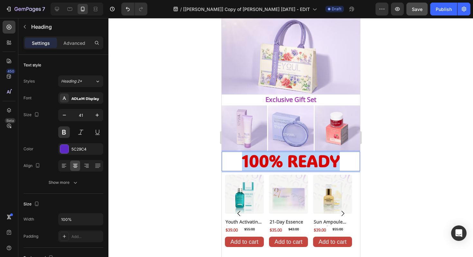
click at [270, 153] on strong "100% READY" at bounding box center [291, 160] width 98 height 21
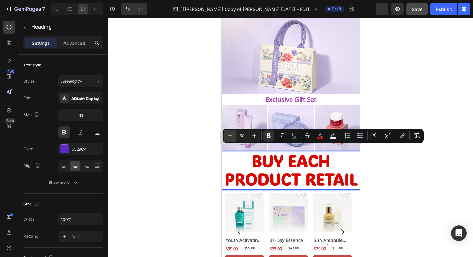
click at [234, 134] on button "Minus" at bounding box center [230, 136] width 12 height 12
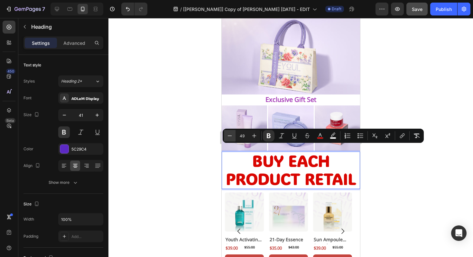
click at [234, 134] on button "Minus" at bounding box center [230, 136] width 12 height 12
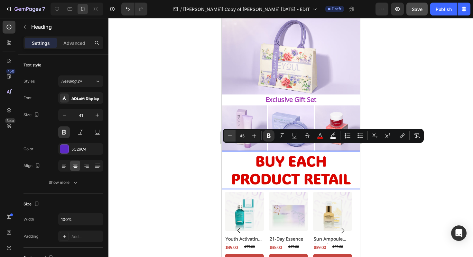
click at [234, 134] on button "Minus" at bounding box center [230, 136] width 12 height 12
click at [242, 135] on input "44" at bounding box center [242, 136] width 13 height 8
type input "20"
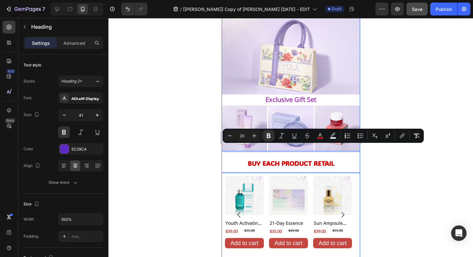
click at [181, 185] on div at bounding box center [291, 137] width 365 height 239
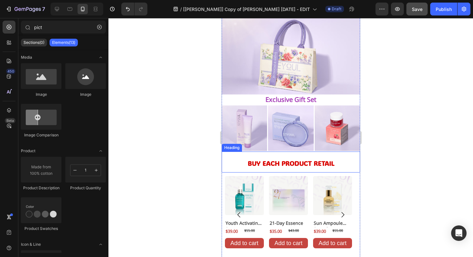
click at [239, 156] on p "⁠⁠⁠⁠⁠⁠⁠ BUY EACH PRODUCT RETAIL" at bounding box center [290, 162] width 137 height 20
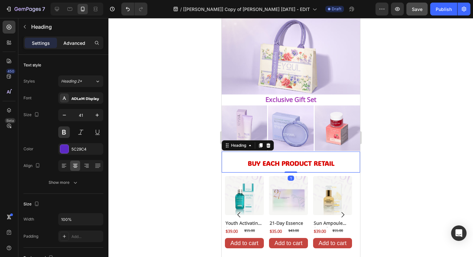
click at [82, 45] on p "Advanced" at bounding box center [74, 43] width 22 height 7
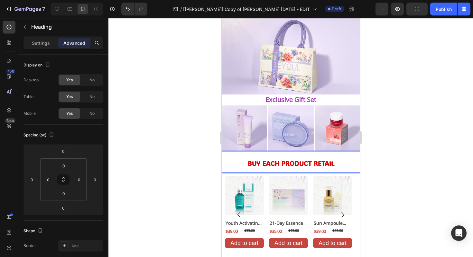
click at [237, 159] on p "BUY EACH PRODUCT RETAIL" at bounding box center [290, 162] width 137 height 20
click at [206, 161] on div at bounding box center [291, 137] width 365 height 239
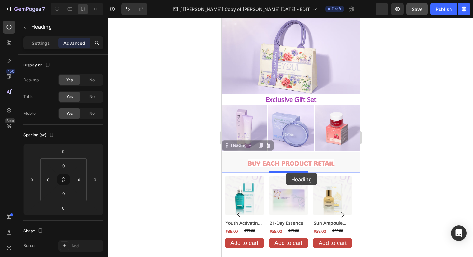
drag, startPoint x: 247, startPoint y: 156, endPoint x: 286, endPoint y: 173, distance: 42.8
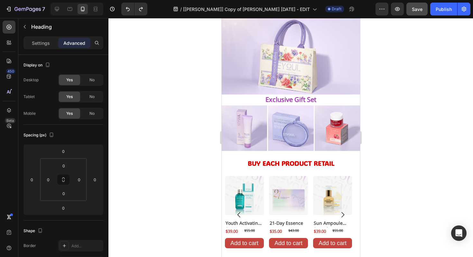
click at [206, 176] on div at bounding box center [291, 137] width 365 height 239
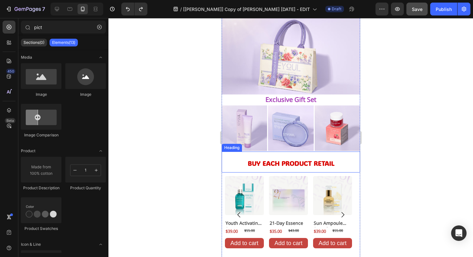
click at [297, 152] on h2 "BUY EACH PRODUCT RETAIL" at bounding box center [291, 161] width 139 height 21
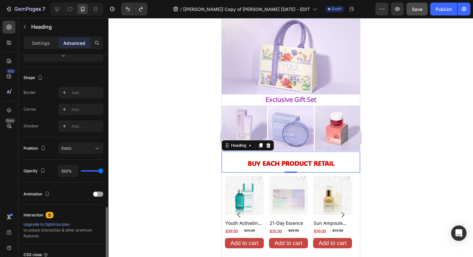
scroll to position [0, 0]
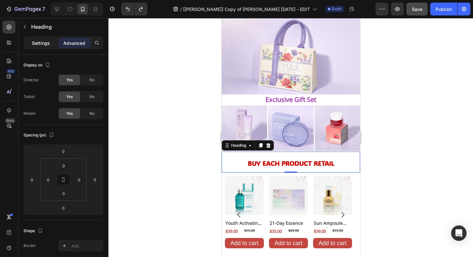
click at [40, 47] on div "Settings" at bounding box center [41, 43] width 32 height 10
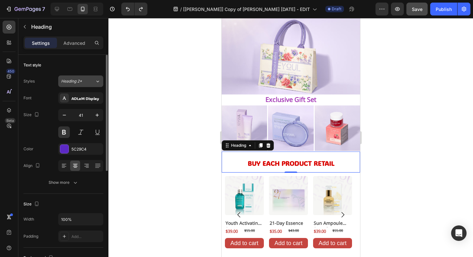
click at [72, 80] on span "Heading 2*" at bounding box center [71, 81] width 21 height 6
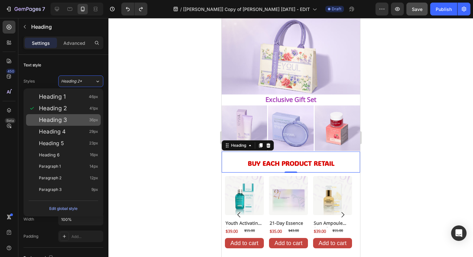
click at [73, 122] on div "Heading 3 36px" at bounding box center [68, 120] width 59 height 6
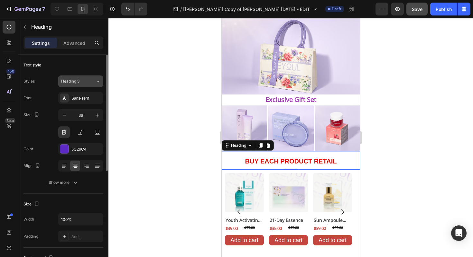
click at [73, 81] on span "Heading 3" at bounding box center [70, 81] width 18 height 6
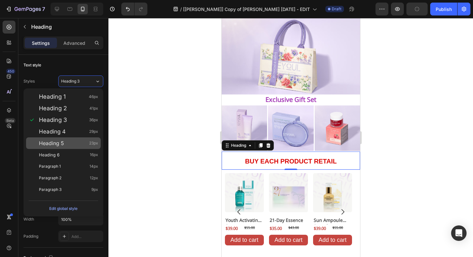
click at [68, 144] on div "Heading 5 23px" at bounding box center [68, 143] width 59 height 6
type input "23"
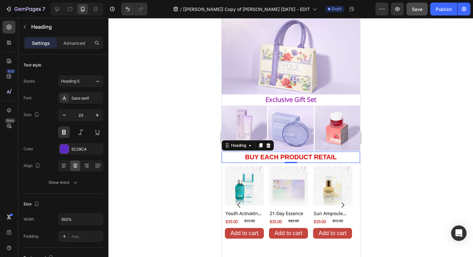
click at [206, 170] on div at bounding box center [291, 137] width 365 height 239
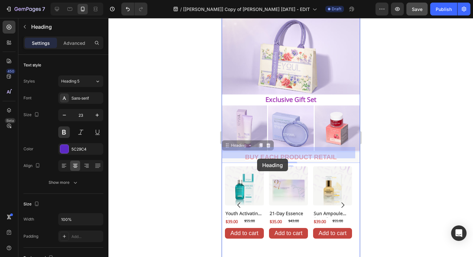
drag, startPoint x: 253, startPoint y: 154, endPoint x: 257, endPoint y: 158, distance: 5.7
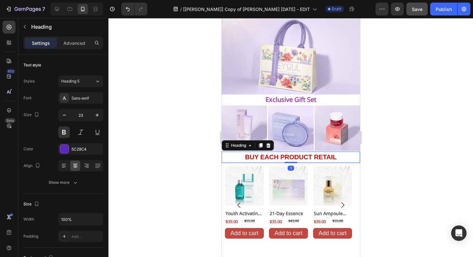
click at [202, 162] on div at bounding box center [291, 137] width 365 height 239
click at [258, 153] on strong "BUY EACH PRODUCT RETAIL" at bounding box center [291, 156] width 92 height 7
drag, startPoint x: 72, startPoint y: 45, endPoint x: 72, endPoint y: 57, distance: 11.9
click at [72, 45] on p "Advanced" at bounding box center [74, 43] width 22 height 7
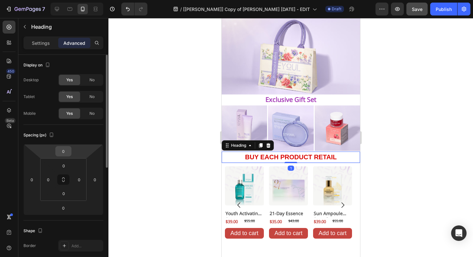
click at [66, 148] on input "0" at bounding box center [63, 151] width 13 height 10
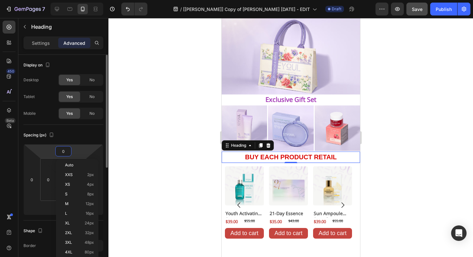
click at [66, 148] on input "0" at bounding box center [63, 151] width 13 height 10
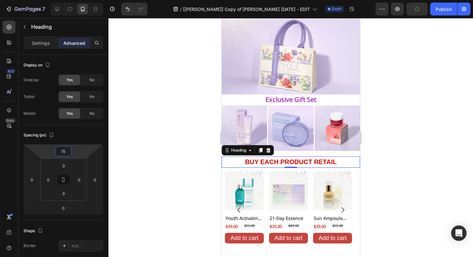
type input "15"
click at [153, 171] on div at bounding box center [291, 137] width 365 height 239
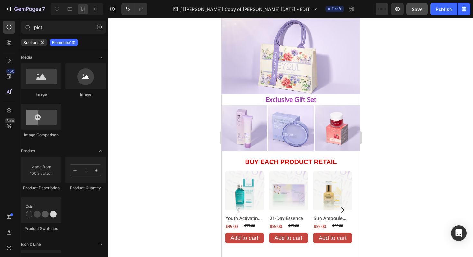
click at [190, 197] on div at bounding box center [291, 137] width 365 height 239
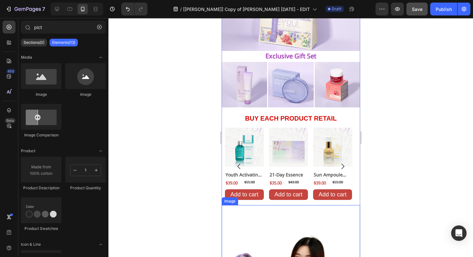
scroll to position [1113, 0]
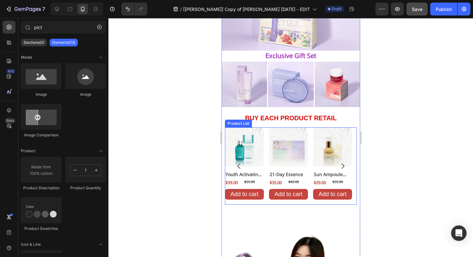
click at [339, 162] on icon "Carousel Next Arrow" at bounding box center [343, 166] width 8 height 8
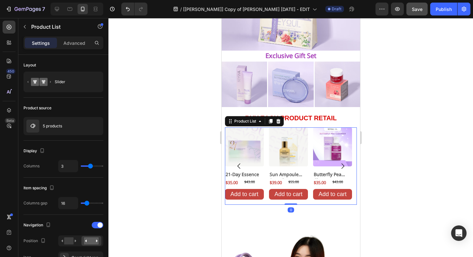
click at [339, 162] on icon "Carousel Next Arrow" at bounding box center [343, 166] width 8 height 8
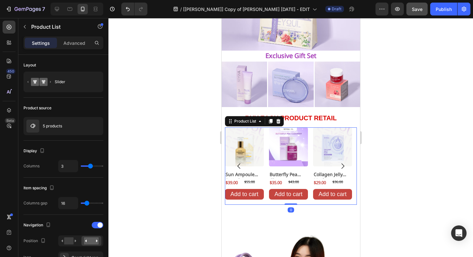
click at [339, 162] on icon "Carousel Next Arrow" at bounding box center [343, 166] width 8 height 8
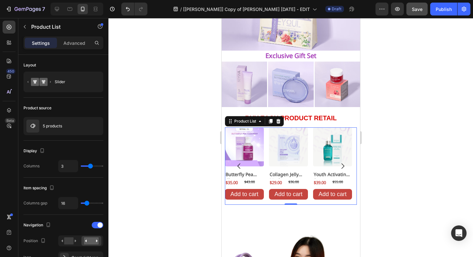
click at [248, 145] on img at bounding box center [244, 146] width 39 height 39
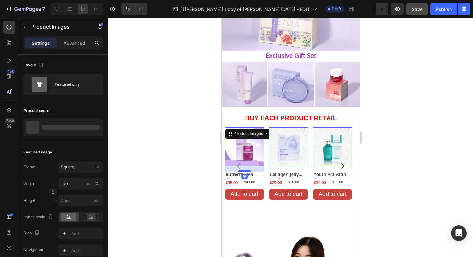
click at [248, 145] on img at bounding box center [244, 146] width 39 height 39
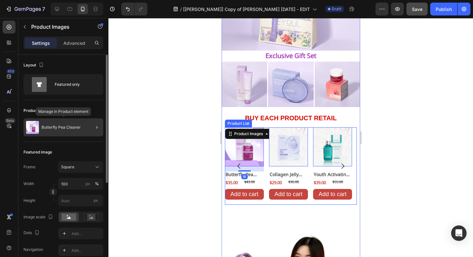
click at [81, 125] on div "Butterfly Pea Cleaner" at bounding box center [64, 127] width 80 height 18
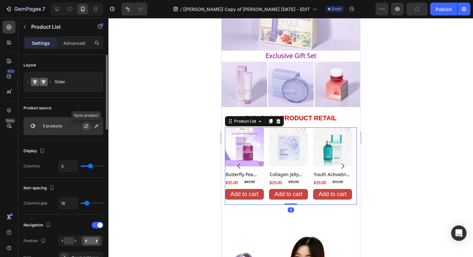
click at [87, 126] on icon "button" at bounding box center [86, 125] width 5 height 5
click at [96, 126] on icon "button" at bounding box center [96, 125] width 3 height 3
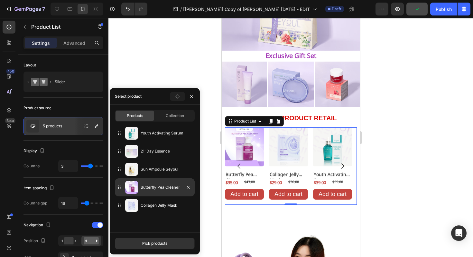
click at [159, 189] on p "Butterfly Pea Cleaner" at bounding box center [167, 187] width 52 height 6
click at [157, 246] on button "Pick products" at bounding box center [155, 243] width 80 height 12
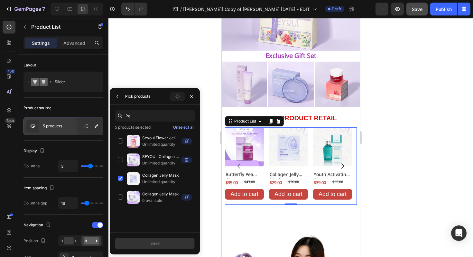
type input "Pea"
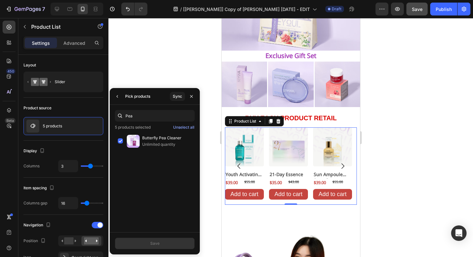
click at [211, 194] on div at bounding box center [291, 137] width 365 height 239
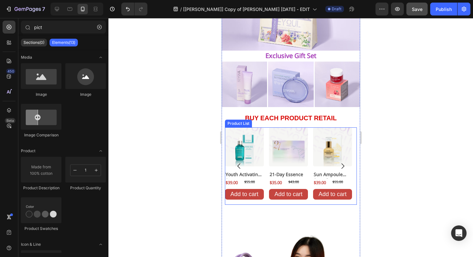
click at [239, 162] on icon "Carousel Back Arrow" at bounding box center [239, 166] width 8 height 8
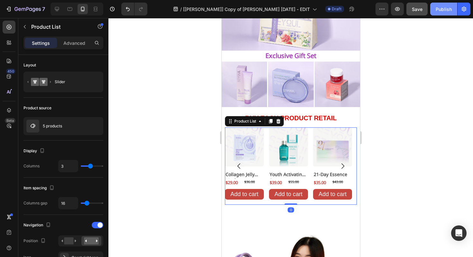
click at [435, 10] on button "Publish" at bounding box center [444, 9] width 27 height 13
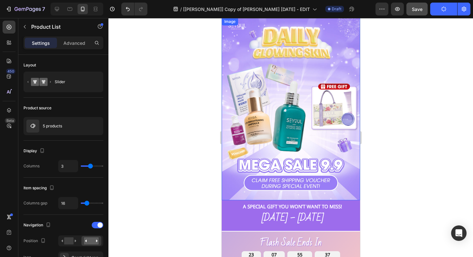
scroll to position [15, 0]
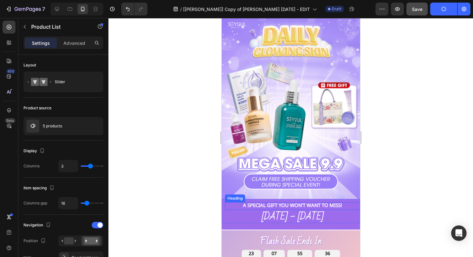
click at [267, 202] on h2 "A Special Gift You Won’t Want to Miss!" at bounding box center [292, 206] width 135 height 8
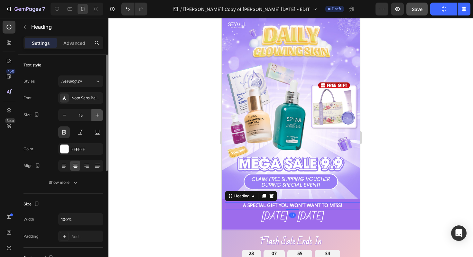
click at [93, 118] on button "button" at bounding box center [97, 115] width 12 height 12
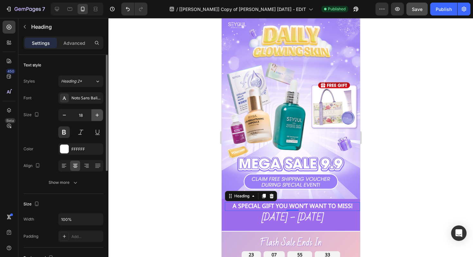
click at [93, 118] on button "button" at bounding box center [97, 115] width 12 height 12
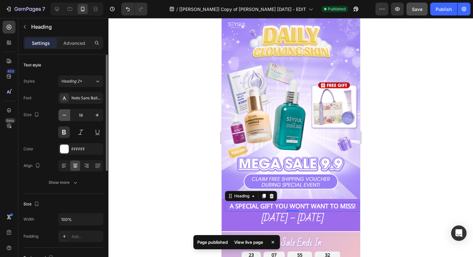
click at [64, 116] on icon "button" at bounding box center [64, 115] width 6 height 6
type input "18"
click at [168, 155] on div at bounding box center [291, 137] width 365 height 239
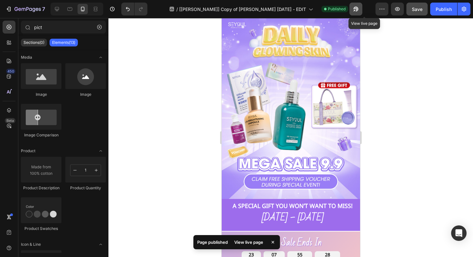
click at [355, 11] on icon "button" at bounding box center [355, 11] width 2 height 2
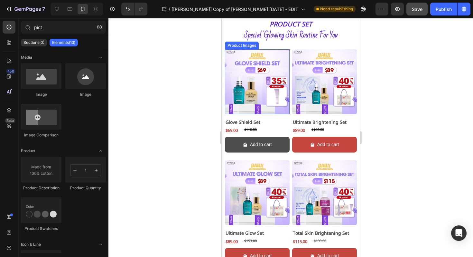
scroll to position [419, 0]
click at [277, 144] on button "Add to cart" at bounding box center [257, 145] width 65 height 16
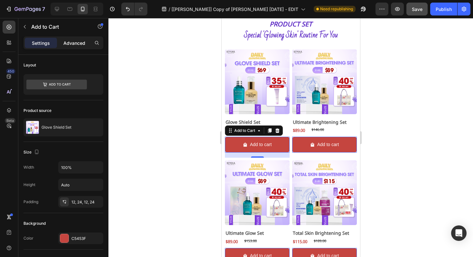
click at [71, 44] on p "Advanced" at bounding box center [74, 43] width 22 height 7
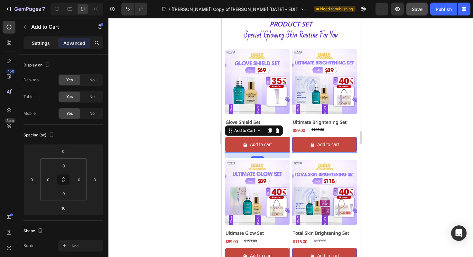
click at [48, 43] on p "Settings" at bounding box center [41, 43] width 18 height 7
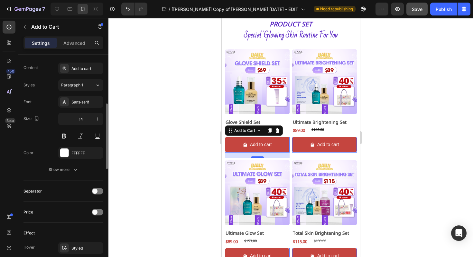
scroll to position [410, 0]
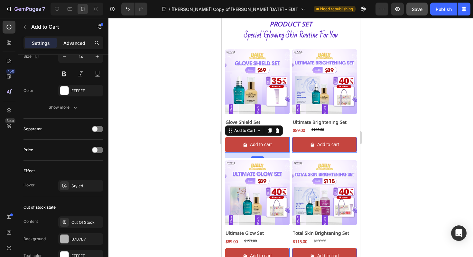
click at [69, 42] on p "Advanced" at bounding box center [74, 43] width 22 height 7
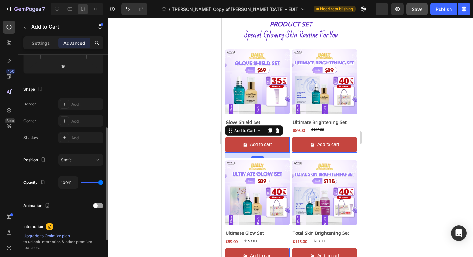
scroll to position [209, 0]
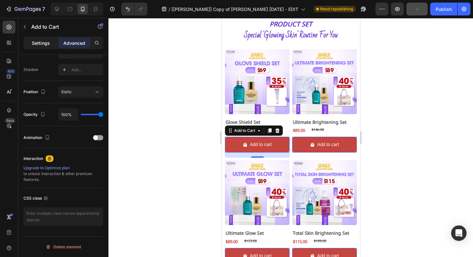
click at [36, 41] on p "Settings" at bounding box center [41, 43] width 18 height 7
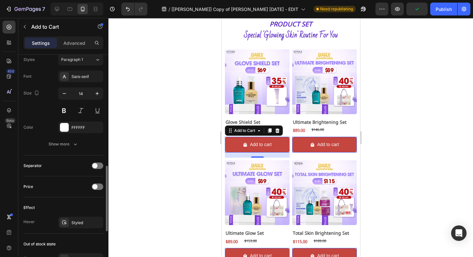
scroll to position [521, 0]
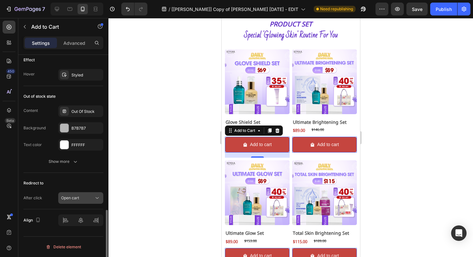
click at [75, 196] on span "Open cart" at bounding box center [70, 197] width 18 height 5
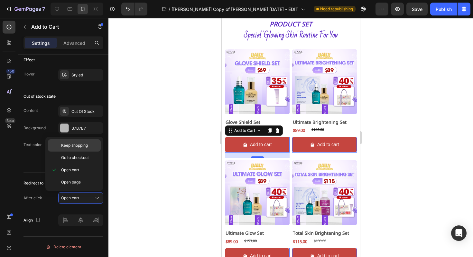
click at [68, 151] on div "Keep shopping" at bounding box center [74, 157] width 53 height 12
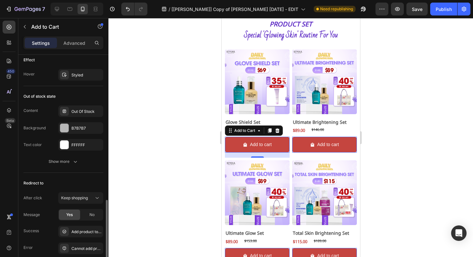
click at [65, 190] on div "Redirect to After click Keep shopping Message Yes No Success Add product to car…" at bounding box center [64, 216] width 80 height 87
click at [67, 196] on span "Keep shopping" at bounding box center [74, 197] width 27 height 5
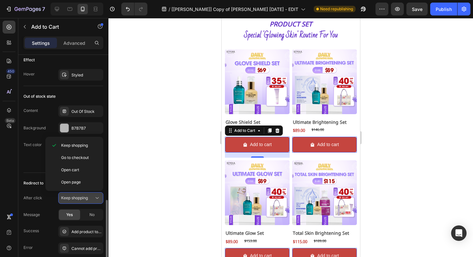
click at [67, 196] on span "Keep shopping" at bounding box center [74, 197] width 27 height 5
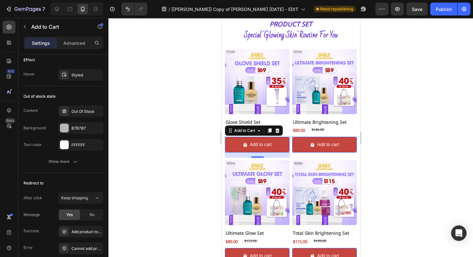
click at [181, 182] on div at bounding box center [291, 137] width 365 height 239
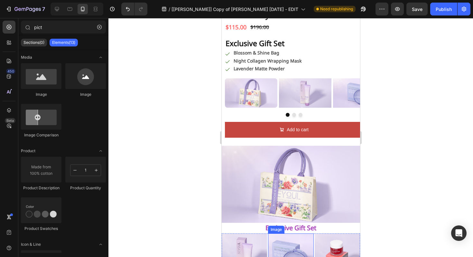
scroll to position [878, 0]
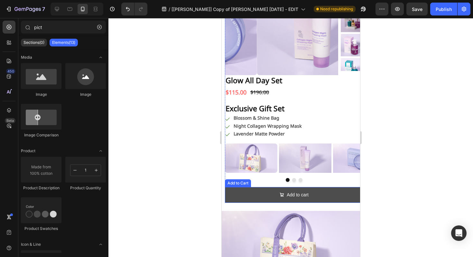
click at [246, 193] on button "Add to cart" at bounding box center [294, 195] width 139 height 16
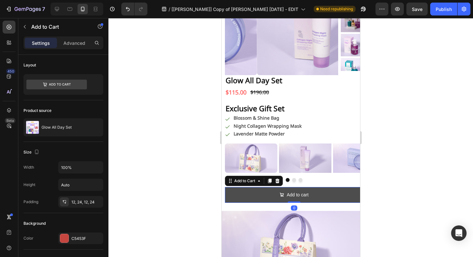
click at [244, 193] on button "Add to cart" at bounding box center [294, 195] width 139 height 16
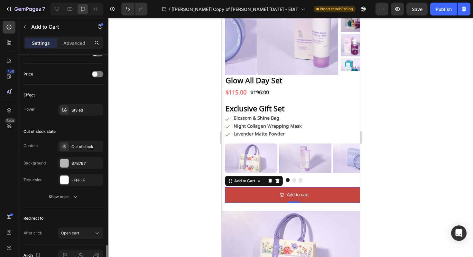
scroll to position [521, 0]
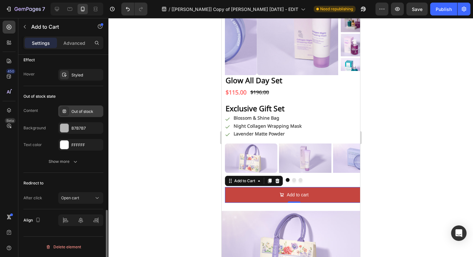
click at [67, 111] on div at bounding box center [64, 111] width 9 height 9
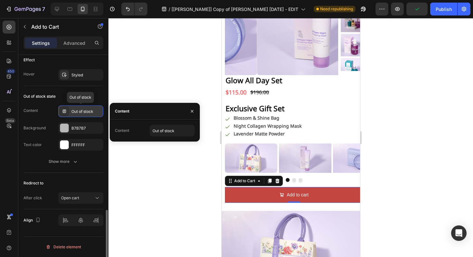
click at [68, 114] on div at bounding box center [64, 111] width 9 height 9
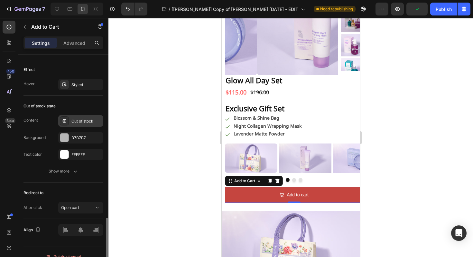
scroll to position [496, 0]
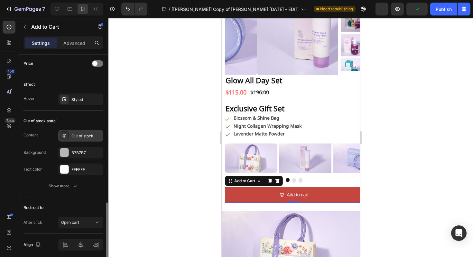
click at [72, 137] on div "Out of stock" at bounding box center [87, 136] width 30 height 6
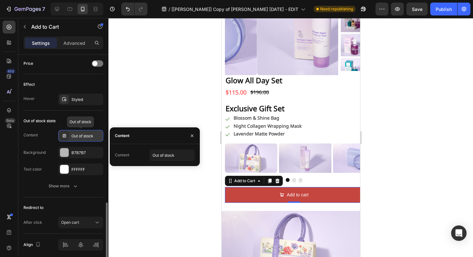
click at [72, 137] on div "Out of stock" at bounding box center [87, 136] width 30 height 6
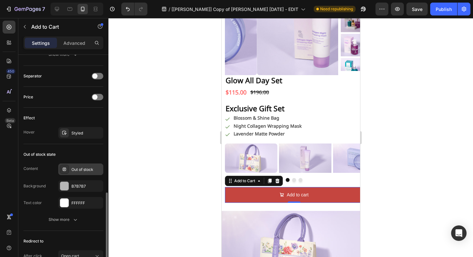
scroll to position [305, 0]
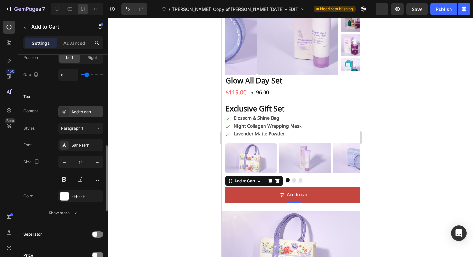
click at [74, 107] on div "Add to cart" at bounding box center [80, 112] width 45 height 12
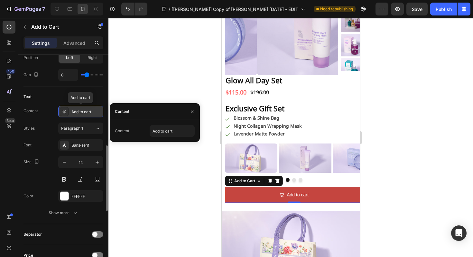
click at [75, 108] on div "Add to cart" at bounding box center [80, 112] width 45 height 12
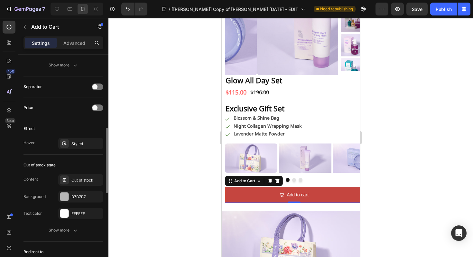
scroll to position [521, 0]
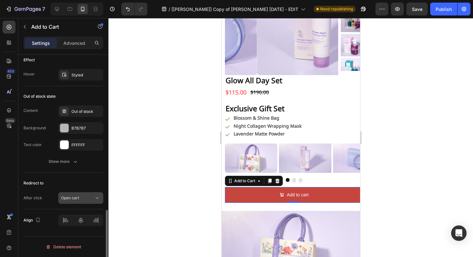
click at [76, 198] on span "Open cart" at bounding box center [70, 197] width 18 height 5
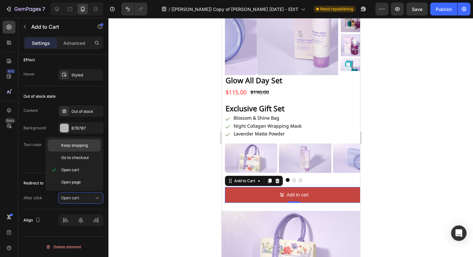
click at [74, 144] on span "Keep shopping" at bounding box center [74, 145] width 27 height 6
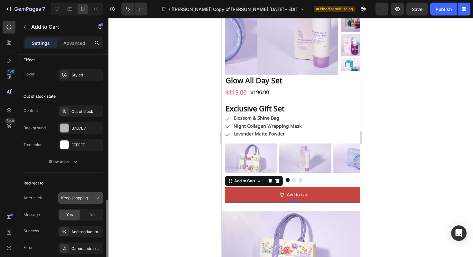
click at [88, 199] on span "Keep shopping" at bounding box center [74, 197] width 27 height 5
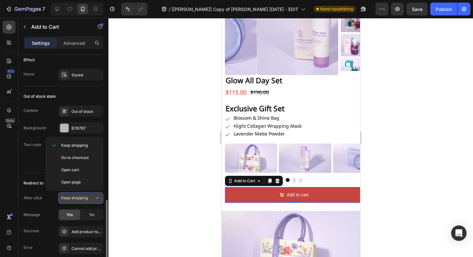
click at [88, 199] on span "Keep shopping" at bounding box center [74, 197] width 27 height 5
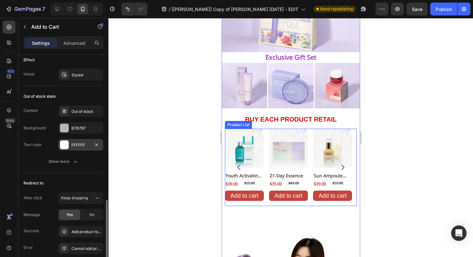
scroll to position [999, 0]
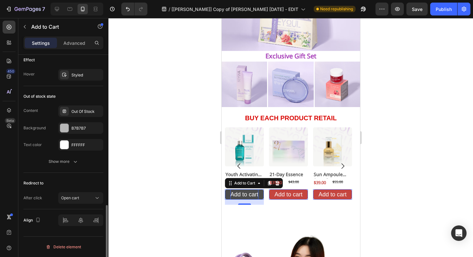
click at [231, 190] on div "Add to cart" at bounding box center [244, 194] width 28 height 10
click at [226, 192] on button "Add to cart" at bounding box center [244, 194] width 39 height 10
click at [258, 193] on div "Add to cart" at bounding box center [244, 194] width 28 height 10
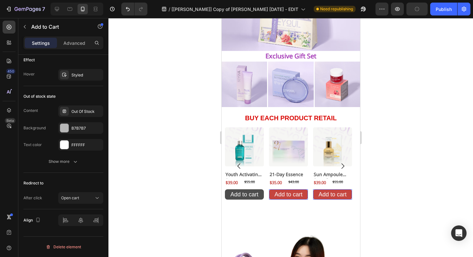
click at [261, 193] on button "Add to cart" at bounding box center [244, 194] width 39 height 10
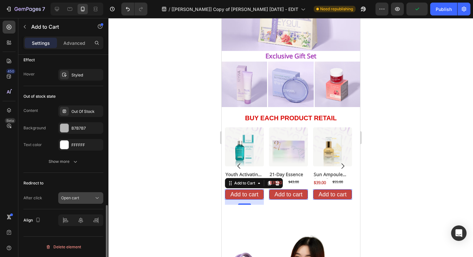
click at [80, 202] on button "Open cart" at bounding box center [80, 198] width 45 height 12
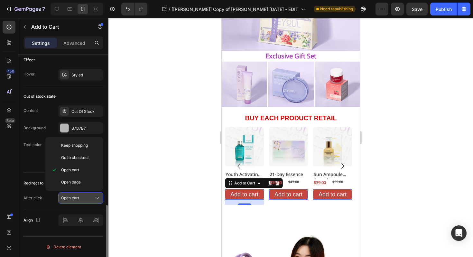
click at [81, 199] on div "Open cart" at bounding box center [77, 198] width 33 height 6
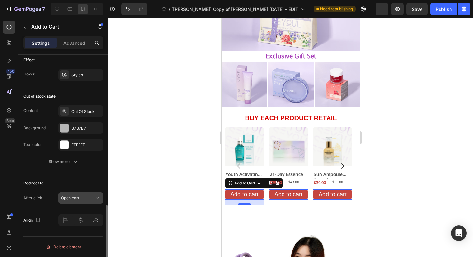
click at [81, 199] on div "Open cart" at bounding box center [77, 198] width 33 height 6
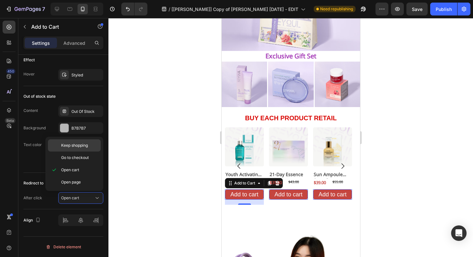
click at [70, 146] on span "Keep shopping" at bounding box center [74, 145] width 27 height 6
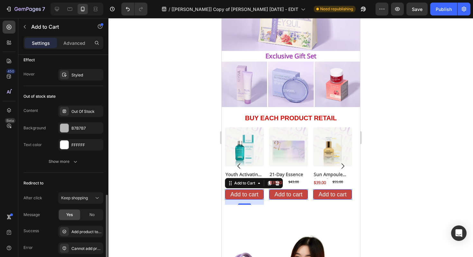
click at [75, 183] on div "Redirect to" at bounding box center [64, 183] width 80 height 10
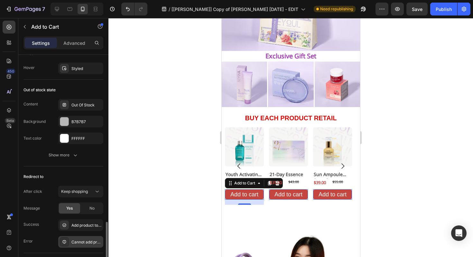
scroll to position [520, 0]
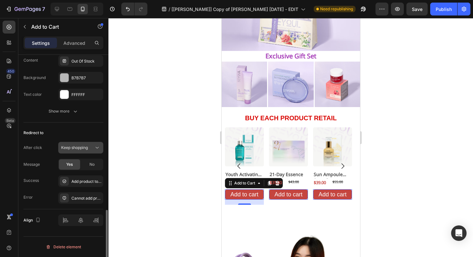
click at [80, 148] on span "Keep shopping" at bounding box center [74, 147] width 27 height 5
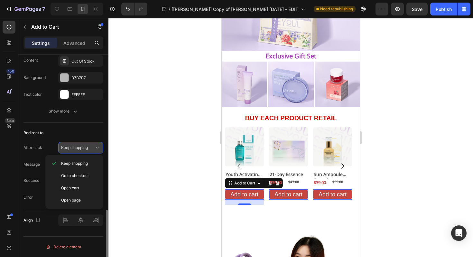
click at [80, 148] on span "Keep shopping" at bounding box center [74, 147] width 27 height 5
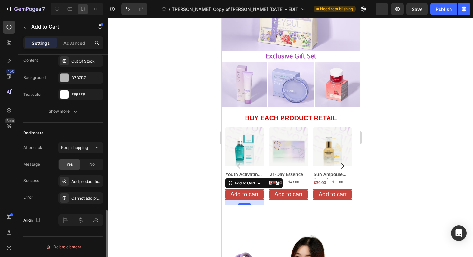
click at [83, 140] on div "Redirect to After click Keep shopping Message Yes No Success Add product to car…" at bounding box center [64, 165] width 80 height 87
click at [413, 10] on span "Save" at bounding box center [417, 8] width 11 height 5
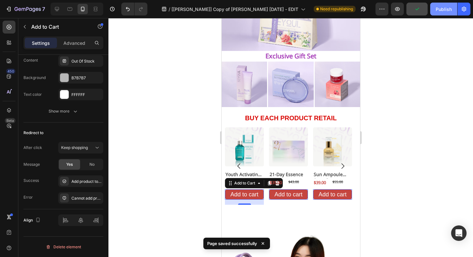
click at [447, 13] on button "Publish" at bounding box center [444, 9] width 27 height 13
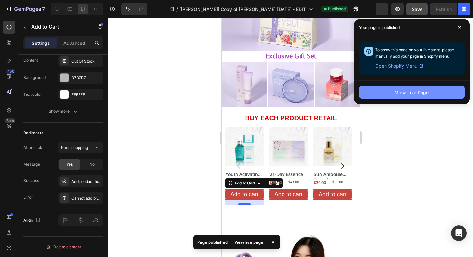
click at [396, 96] on button "View Live Page" at bounding box center [412, 92] width 106 height 13
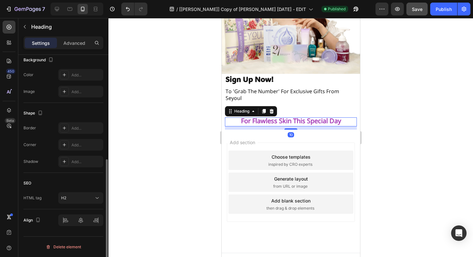
scroll to position [0, 0]
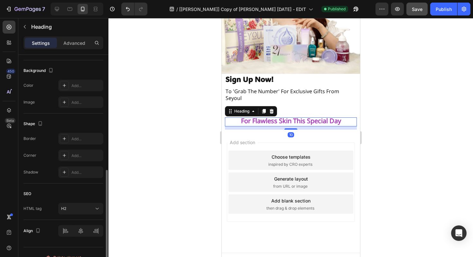
click at [273, 114] on strong "for flawless skin this special day" at bounding box center [291, 121] width 100 height 14
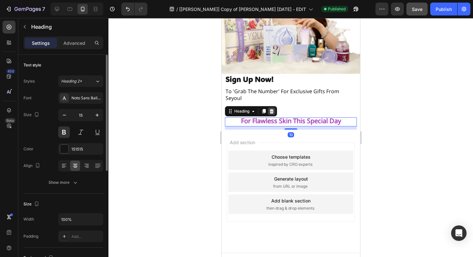
click at [273, 109] on icon at bounding box center [272, 111] width 4 height 5
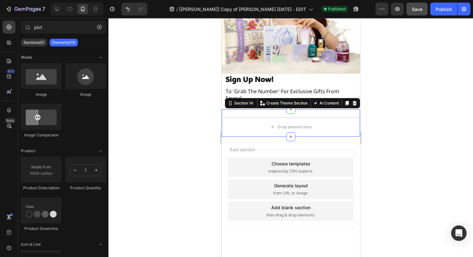
click at [273, 109] on div "Drop element here Section 14 Create Theme Section AI Content Write with GemAI W…" at bounding box center [291, 122] width 139 height 27
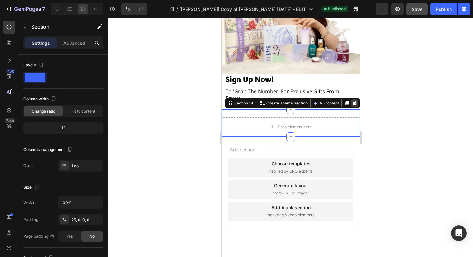
click at [353, 101] on icon at bounding box center [355, 103] width 4 height 5
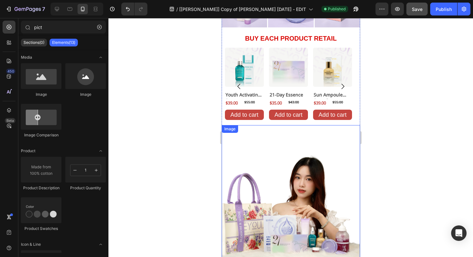
scroll to position [1044, 0]
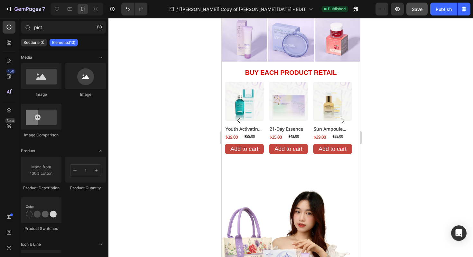
drag, startPoint x: 126, startPoint y: 165, endPoint x: 215, endPoint y: 137, distance: 93.4
click at [126, 165] on div at bounding box center [291, 137] width 365 height 239
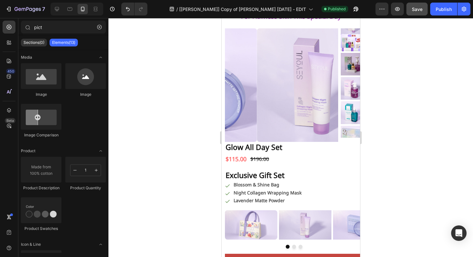
scroll to position [0, 0]
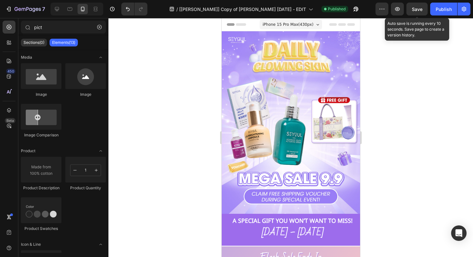
drag, startPoint x: 419, startPoint y: 10, endPoint x: 379, endPoint y: 43, distance: 52.1
click at [419, 10] on span "Save" at bounding box center [417, 8] width 11 height 5
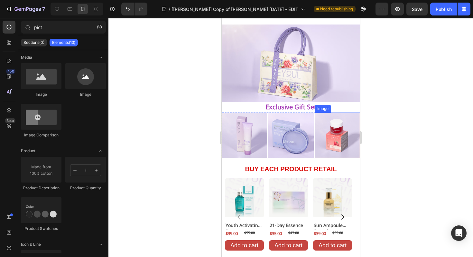
scroll to position [985, 0]
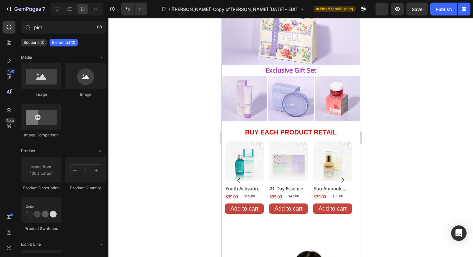
click at [200, 157] on div at bounding box center [291, 137] width 365 height 239
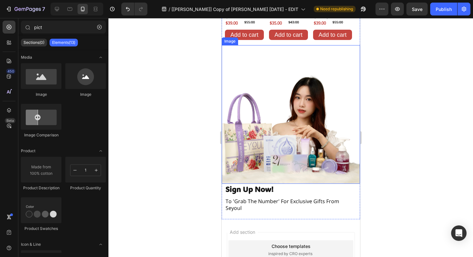
scroll to position [1144, 0]
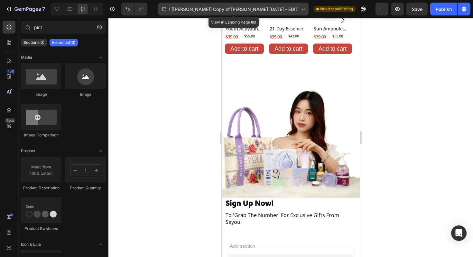
click at [206, 12] on div "/ [Alice GemPages] Copy of TRANG CHỦ HARI MERDEKA 2025 - EDIT" at bounding box center [233, 9] width 150 height 13
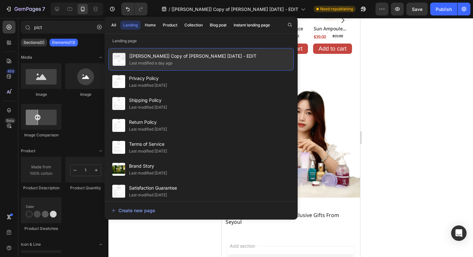
click at [257, 52] on span "[Alice GemPages] Copy of TRANG CHỦ HARI MERDEKA 2025 - EDIT" at bounding box center [192, 56] width 127 height 8
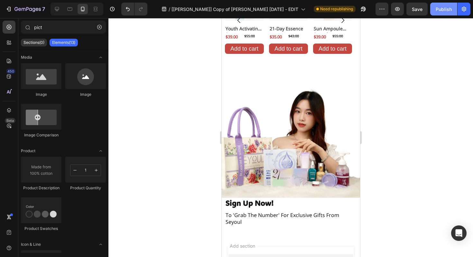
click at [442, 7] on div "Publish" at bounding box center [444, 9] width 16 height 7
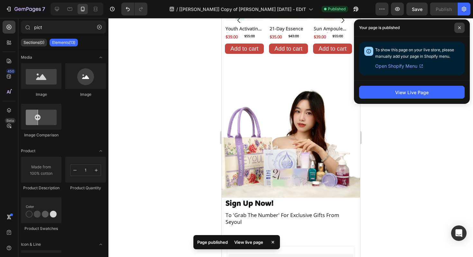
click at [460, 26] on icon at bounding box center [459, 27] width 3 height 3
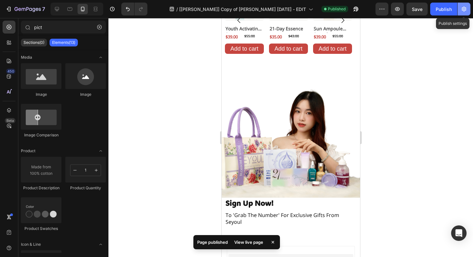
click at [463, 10] on icon "button" at bounding box center [464, 9] width 6 height 6
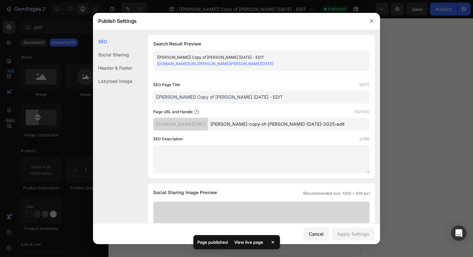
click at [194, 96] on input "[Alice GemPages] Copy of TRANG CHỦ HARI MERDEKA 2025 - EDIT" at bounding box center [261, 97] width 217 height 13
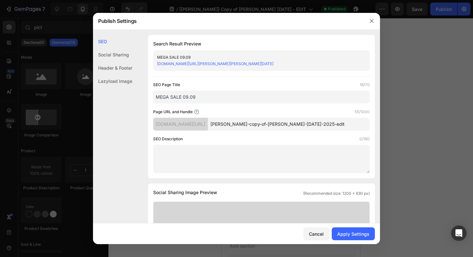
type input "MEGA SALE 09.09"
click at [267, 125] on input "alice-gempages-copy-of-trang-chu-hari-merdeka-2025-edit" at bounding box center [289, 124] width 162 height 13
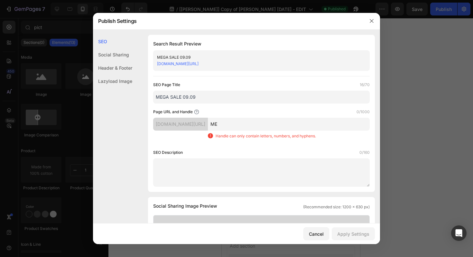
type input "M"
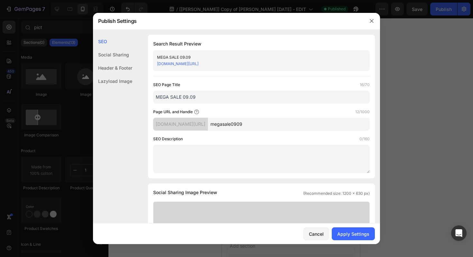
type input "megasale0909"
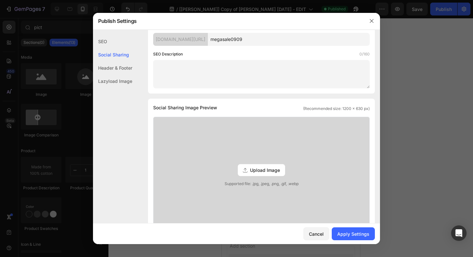
scroll to position [153, 0]
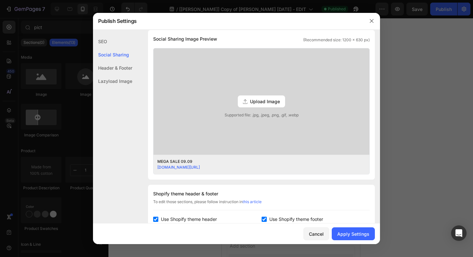
click at [253, 99] on span "Upload Image" at bounding box center [265, 101] width 30 height 7
click at [0, 0] on input "Upload Image Supported file: .jpg, .jpeg, .png, .gif, .webp" at bounding box center [0, 0] width 0 height 0
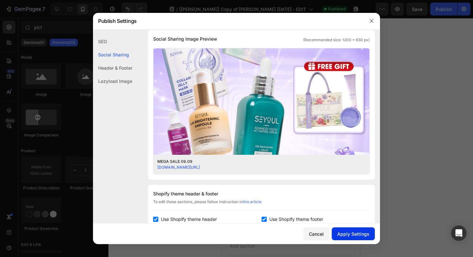
click at [350, 233] on div "Apply Settings" at bounding box center [354, 233] width 32 height 7
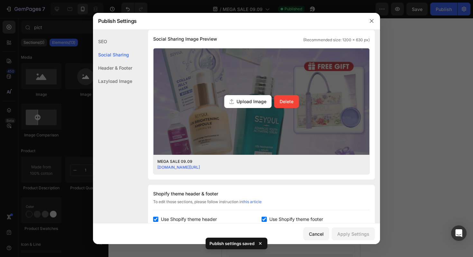
click at [238, 102] on span "Upload Image" at bounding box center [252, 101] width 30 height 7
click at [0, 0] on input "Upload Image Delete" at bounding box center [0, 0] width 0 height 0
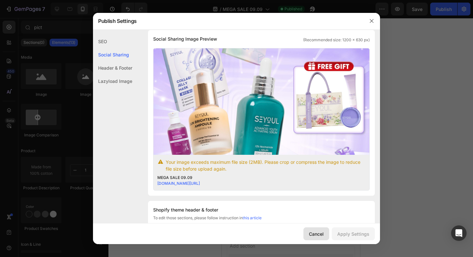
click at [308, 232] on button "Cancel" at bounding box center [317, 233] width 26 height 13
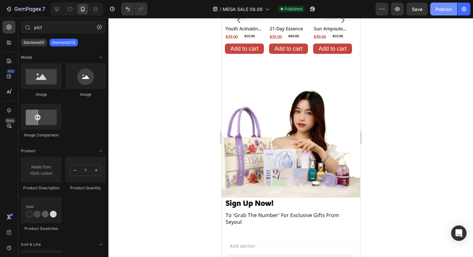
click at [446, 9] on div "Publish" at bounding box center [444, 9] width 16 height 7
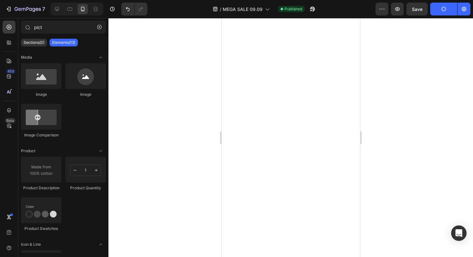
scroll to position [0, 0]
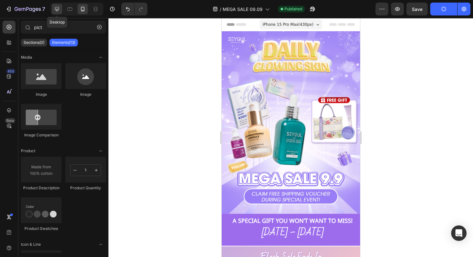
click at [59, 6] on icon at bounding box center [57, 9] width 6 height 6
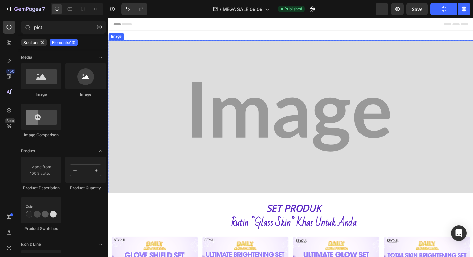
click at [260, 97] on img at bounding box center [302, 123] width 387 height 162
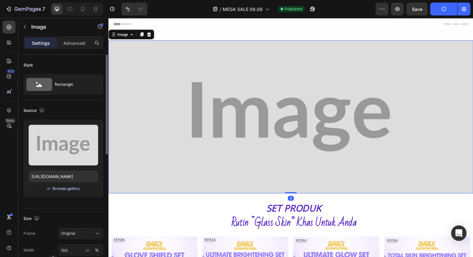
click at [64, 189] on div "Browse gallery" at bounding box center [66, 189] width 27 height 6
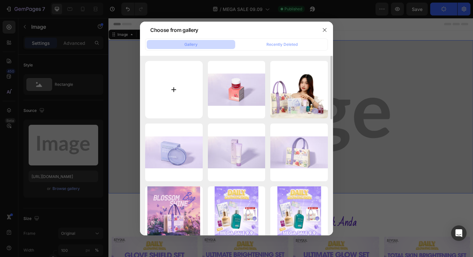
click at [165, 92] on input "file" at bounding box center [174, 90] width 58 height 58
type input "C:\fakepath\Banner Ngang.png"
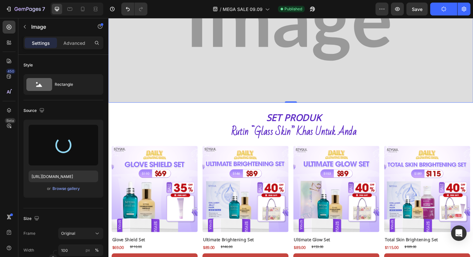
scroll to position [97, 0]
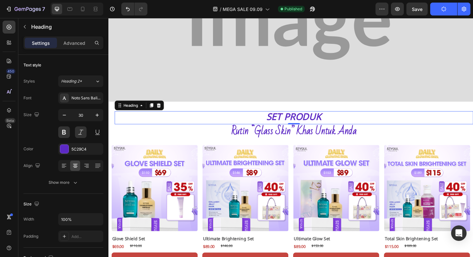
click at [295, 120] on h2 "SET PRODUK" at bounding box center [305, 124] width 380 height 14
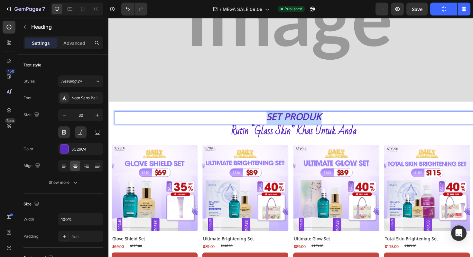
click at [295, 120] on p "SET PRODUK" at bounding box center [305, 123] width 379 height 13
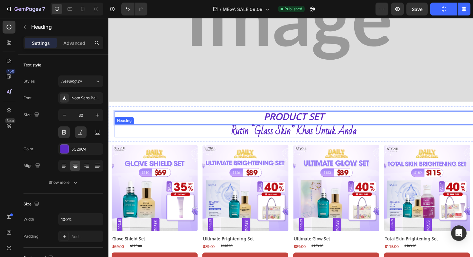
click at [240, 134] on h2 "Rutin “Glass Skin” Khas Untuk Anda" at bounding box center [305, 137] width 380 height 14
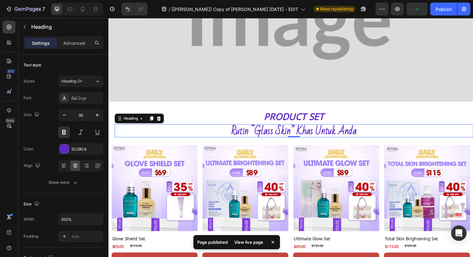
click at [245, 137] on h2 "Rutin “Glass Skin” Khas Untuk Anda" at bounding box center [305, 137] width 380 height 14
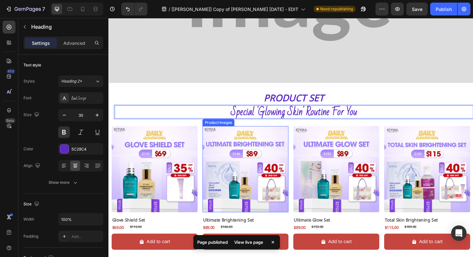
scroll to position [197, 0]
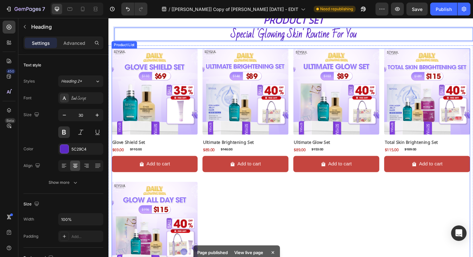
click at [258, 212] on div "Product Images Glove Shield Set Product Title $69.00 Product Price Product Pric…" at bounding box center [302, 188] width 380 height 277
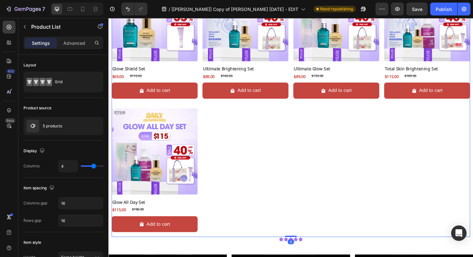
scroll to position [271, 0]
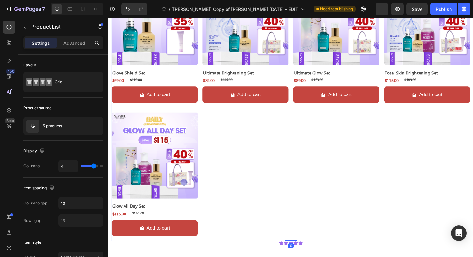
click at [270, 199] on div "Product Images Glove Shield Set Product Title $69.00 Product Price Product Pric…" at bounding box center [302, 115] width 380 height 277
click at [294, 161] on div "Product Images Glove Shield Set Product Title $69.00 Product Price Product Pric…" at bounding box center [302, 115] width 380 height 277
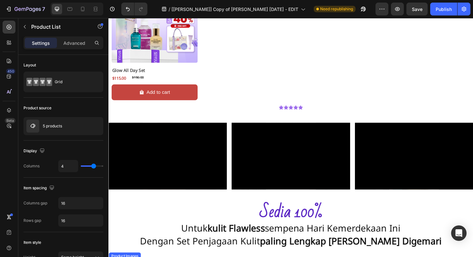
scroll to position [414, 0]
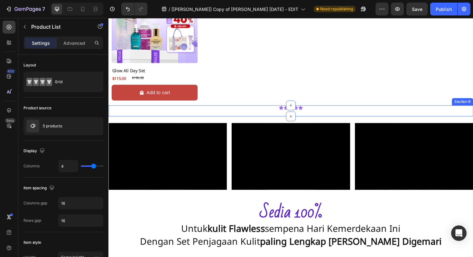
click at [272, 117] on div "Icon Icon Icon Icon Icon Icon List" at bounding box center [302, 116] width 387 height 12
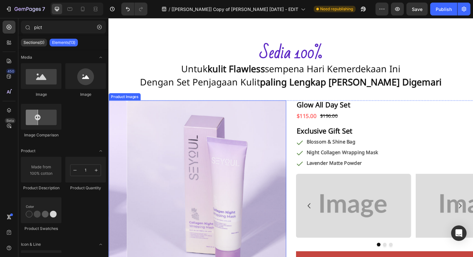
scroll to position [551, 0]
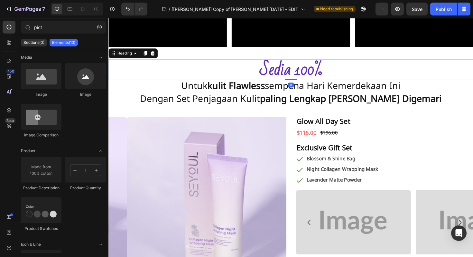
click at [286, 65] on h2 "Sedia 100%" at bounding box center [302, 73] width 387 height 22
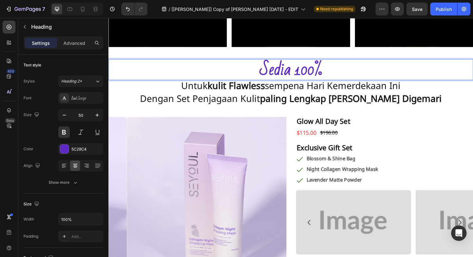
click at [286, 65] on h2 "Sedia 100%" at bounding box center [302, 73] width 387 height 22
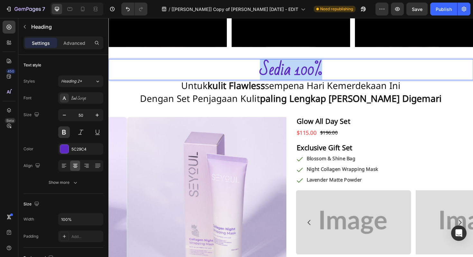
click at [286, 65] on p "Sedia 100%" at bounding box center [301, 72] width 385 height 21
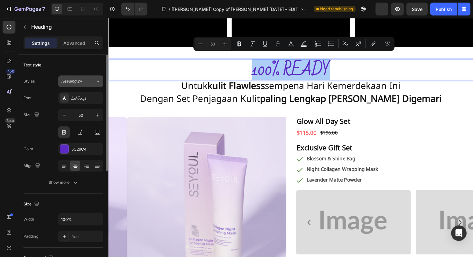
click at [81, 85] on button "Heading 2*" at bounding box center [80, 81] width 45 height 12
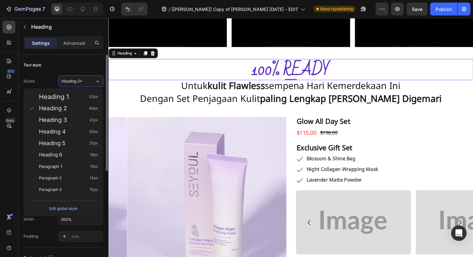
click at [81, 66] on div "Text style" at bounding box center [64, 65] width 80 height 10
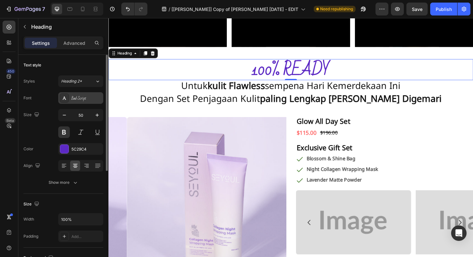
click at [77, 98] on div "Bad Script" at bounding box center [87, 98] width 30 height 6
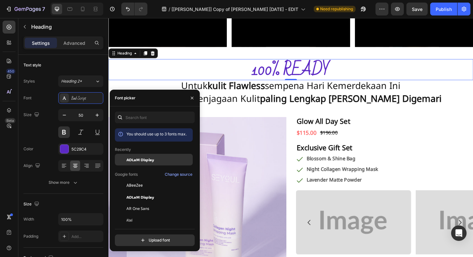
click at [128, 203] on div "ADLaM Display" at bounding box center [154, 209] width 78 height 12
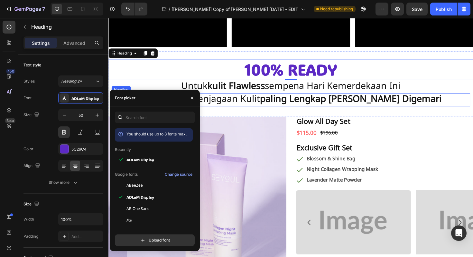
click at [279, 105] on h2 "dengan set penjagaan kulit paling lengkap dan paling digemari" at bounding box center [302, 105] width 380 height 14
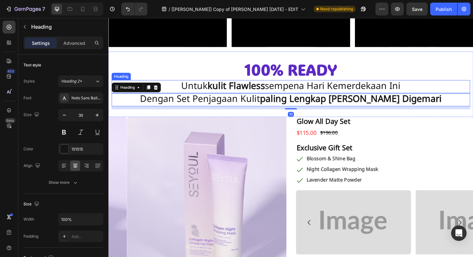
click at [281, 87] on h2 "untuk kulit flawless sempena hari kemerdekaan ini" at bounding box center [302, 91] width 380 height 14
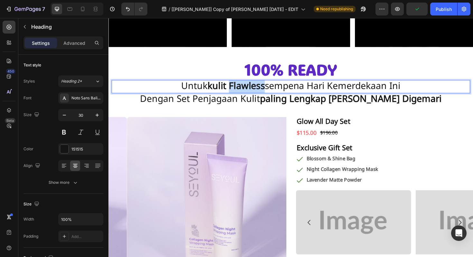
click at [263, 90] on strong "kulit flawless" at bounding box center [244, 90] width 61 height 21
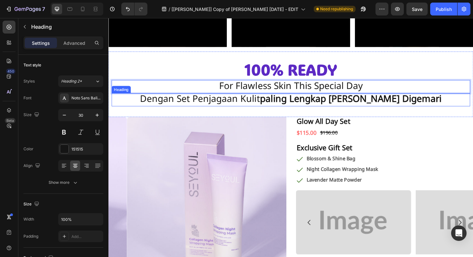
scroll to position [0, 0]
click at [257, 104] on h2 "dengan set penjagaan kulit paling lengkap dan paling digemari" at bounding box center [302, 105] width 380 height 14
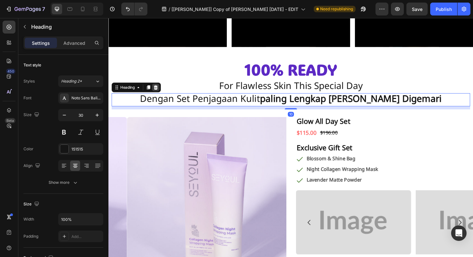
click at [160, 91] on icon at bounding box center [159, 91] width 4 height 5
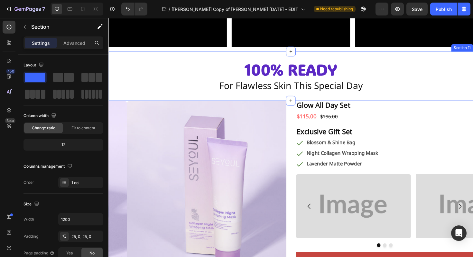
click at [222, 97] on div "100% READY Heading For flawless skin this special Day Heading Section 11" at bounding box center [302, 79] width 387 height 52
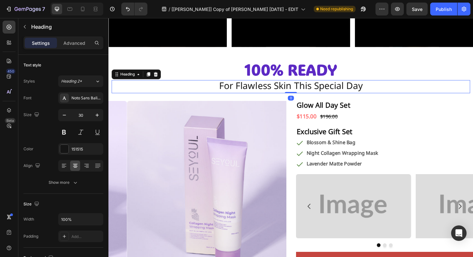
click at [239, 88] on p "For flawless skin this special Day" at bounding box center [301, 90] width 379 height 13
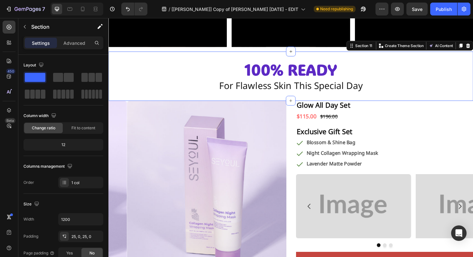
click at [236, 98] on div "100% READY Heading For flawless skin this special Day Heading Section 11 Create…" at bounding box center [302, 79] width 387 height 52
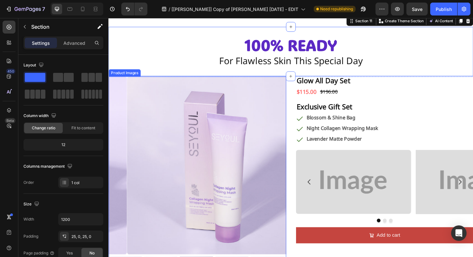
scroll to position [603, 0]
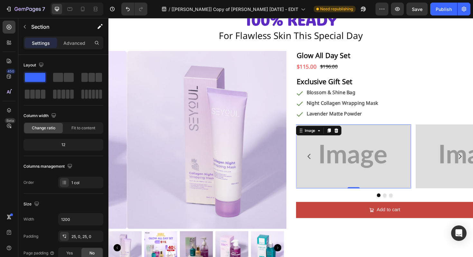
click at [349, 152] on img at bounding box center [368, 165] width 122 height 68
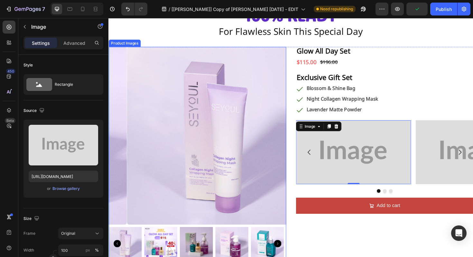
scroll to position [614, 0]
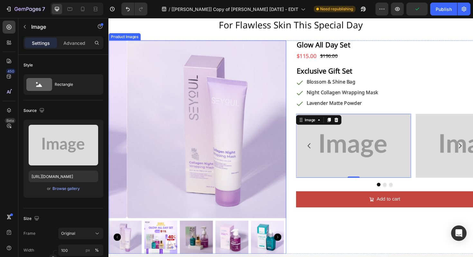
click at [157, 253] on img at bounding box center [164, 250] width 35 height 35
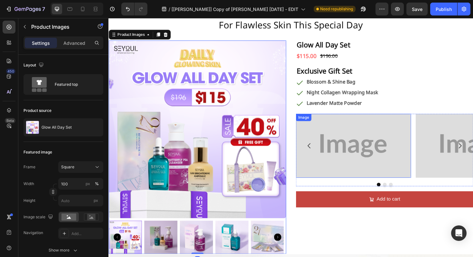
click at [358, 159] on img at bounding box center [368, 153] width 122 height 68
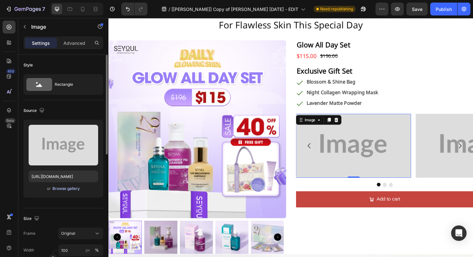
click at [73, 187] on div "Browse gallery" at bounding box center [66, 189] width 27 height 6
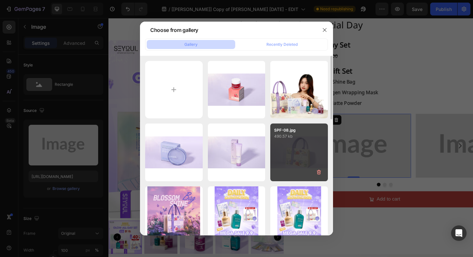
click at [291, 155] on div "SPF-08.jpg 490.57 kb" at bounding box center [300, 152] width 58 height 58
type input "https://cdn.shopify.com/s/files/1/0723/7940/0447/files/gempages_542010221011141…"
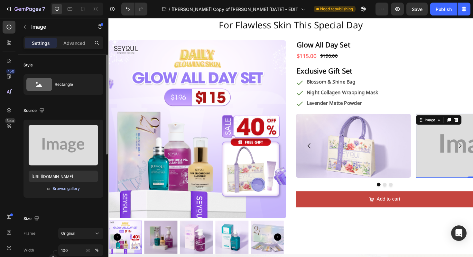
click at [56, 188] on div "Browse gallery" at bounding box center [66, 189] width 27 height 6
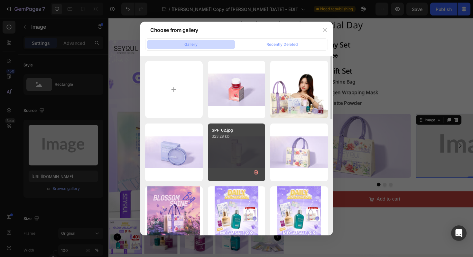
click at [238, 152] on div "SPF-02.jpg 323.29 kb" at bounding box center [237, 152] width 58 height 58
type input "https://cdn.shopify.com/s/files/1/0723/7940/0447/files/gempages_542010221011141…"
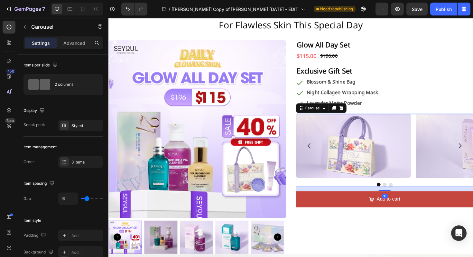
click at [406, 194] on button "Dot" at bounding box center [408, 194] width 4 height 4
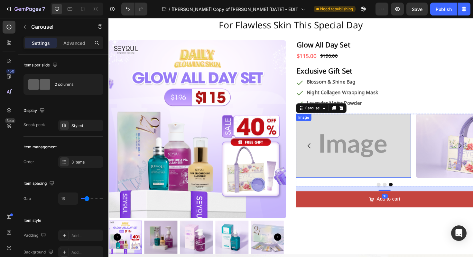
click at [364, 157] on img at bounding box center [368, 153] width 122 height 68
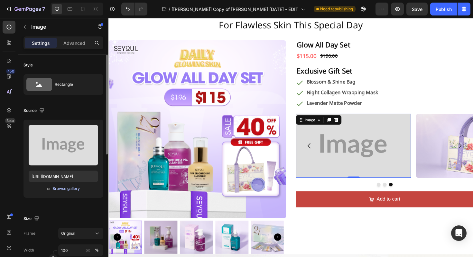
click at [66, 190] on div "Browse gallery" at bounding box center [66, 189] width 27 height 6
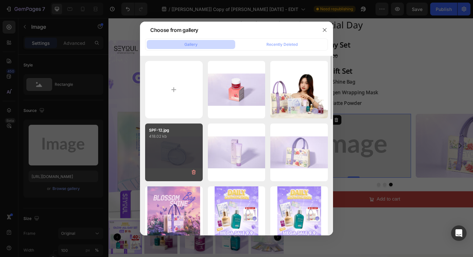
click at [172, 151] on div "SPF-12.jpg 418.02 kb" at bounding box center [174, 152] width 58 height 58
type input "https://cdn.shopify.com/s/files/1/0723/7940/0447/files/gempages_542010221011141…"
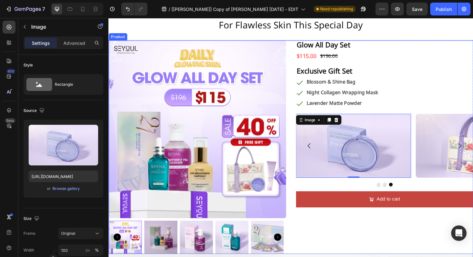
click at [379, 236] on div "Glow All Day Set Product Title $115.00 Product Price Product Price $196.00 Prod…" at bounding box center [401, 155] width 188 height 226
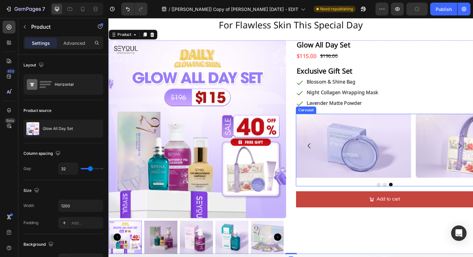
click at [393, 194] on button "Dot" at bounding box center [395, 194] width 4 height 4
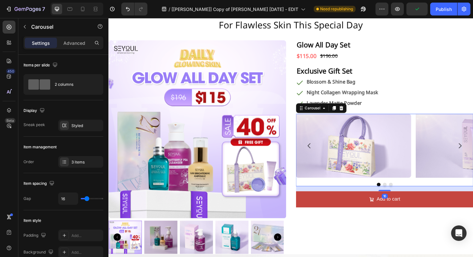
click at [399, 194] on button "Dot" at bounding box center [401, 194] width 4 height 4
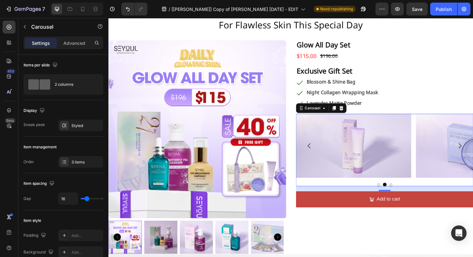
click at [406, 194] on button "Dot" at bounding box center [408, 194] width 4 height 4
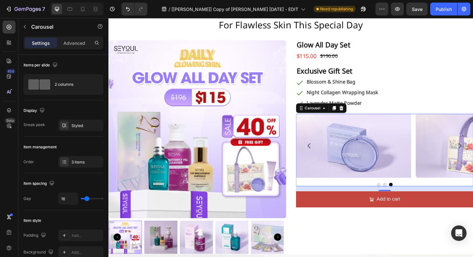
click at [393, 195] on button "Dot" at bounding box center [395, 194] width 4 height 4
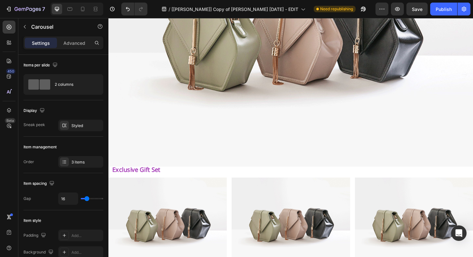
scroll to position [994, 0]
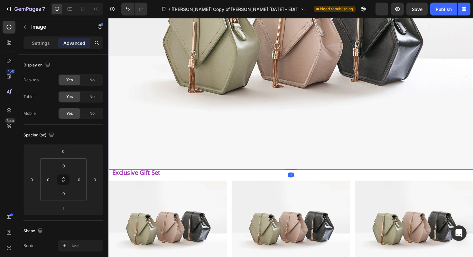
click at [272, 147] on img at bounding box center [302, 34] width 387 height 290
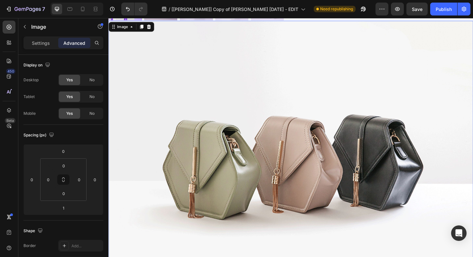
scroll to position [800, 0]
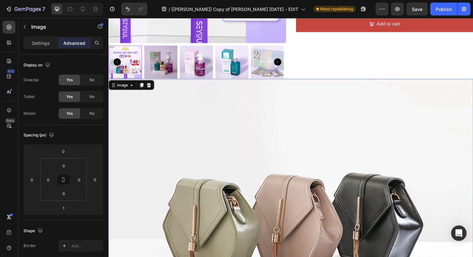
click at [342, 129] on img at bounding box center [302, 227] width 387 height 290
click at [152, 87] on icon at bounding box center [151, 89] width 4 height 5
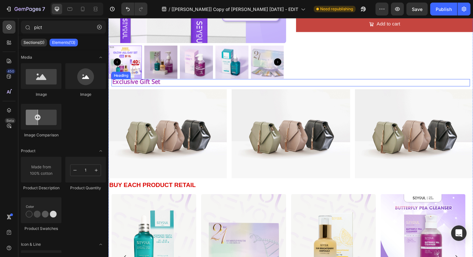
click at [146, 82] on strong "exclusive gift set" at bounding box center [137, 86] width 51 height 14
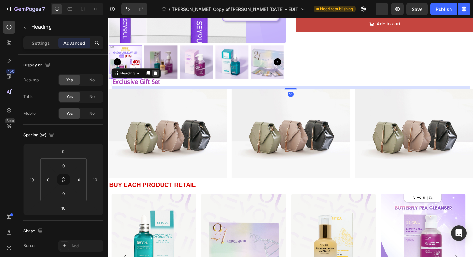
click at [155, 75] on div at bounding box center [159, 76] width 8 height 8
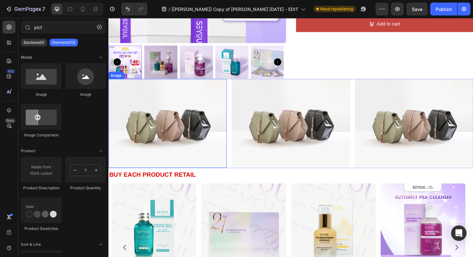
click at [160, 114] on img at bounding box center [171, 129] width 125 height 94
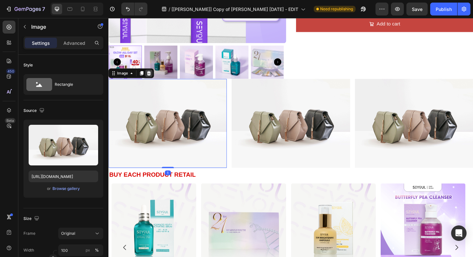
click at [151, 75] on icon at bounding box center [151, 76] width 4 height 5
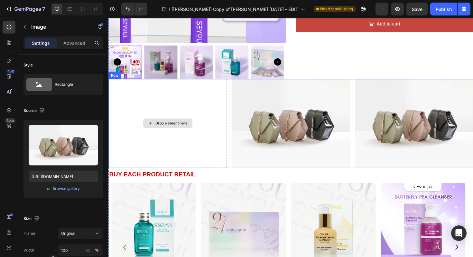
click at [291, 108] on img at bounding box center [301, 129] width 125 height 94
click at [235, 170] on div "Drop element here Image Image Row 1" at bounding box center [302, 129] width 387 height 94
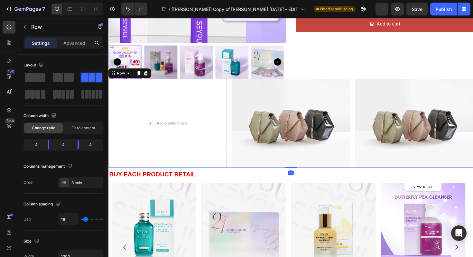
click at [149, 76] on icon at bounding box center [148, 76] width 5 height 5
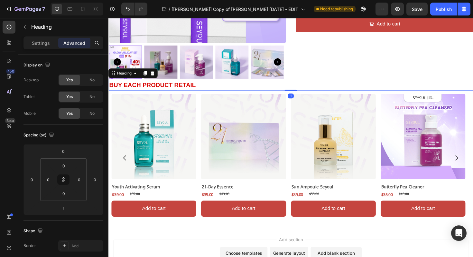
click at [223, 86] on h2 "BUY EACH PRODUCT RETAIL" at bounding box center [302, 88] width 387 height 13
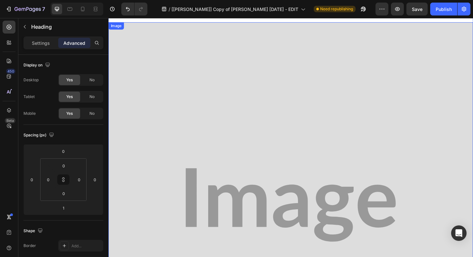
scroll to position [946, 0]
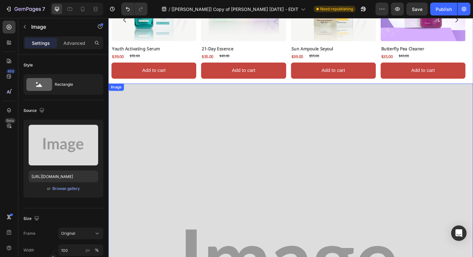
click at [71, 191] on div "Browse gallery" at bounding box center [66, 189] width 27 height 6
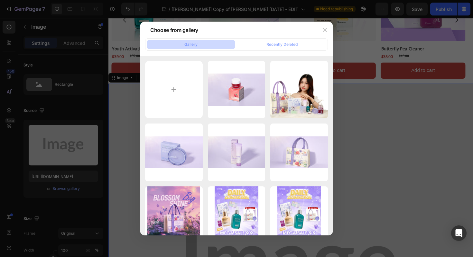
click at [404, 148] on div at bounding box center [236, 128] width 473 height 257
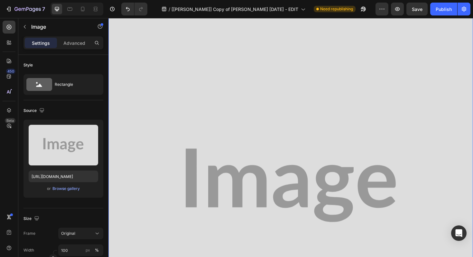
scroll to position [1079, 0]
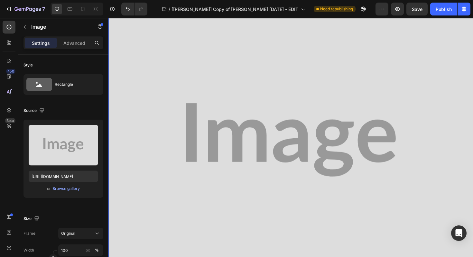
click at [272, 150] on img at bounding box center [302, 147] width 387 height 387
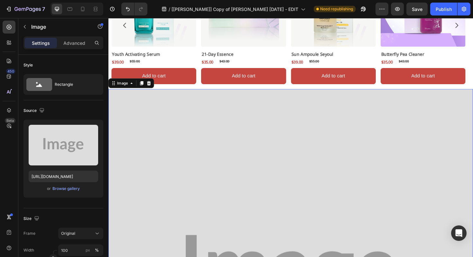
click at [150, 85] on icon at bounding box center [151, 87] width 4 height 5
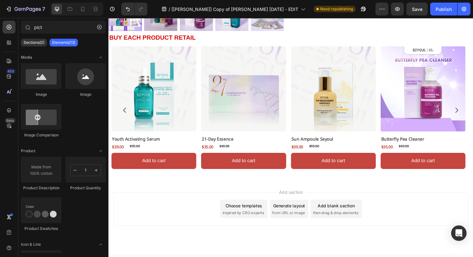
scroll to position [839, 0]
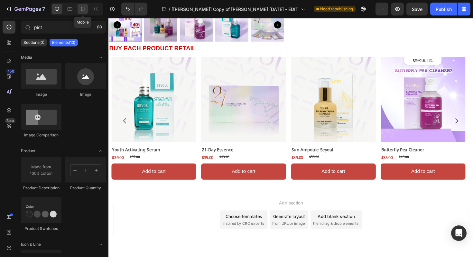
click at [82, 12] on icon at bounding box center [83, 9] width 6 height 6
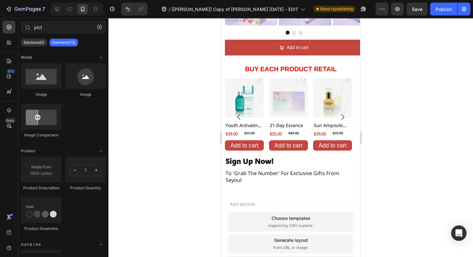
scroll to position [835, 0]
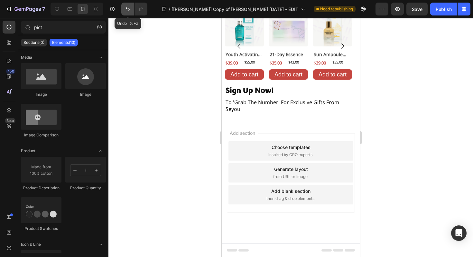
click at [125, 10] on icon "Undo/Redo" at bounding box center [128, 9] width 6 height 6
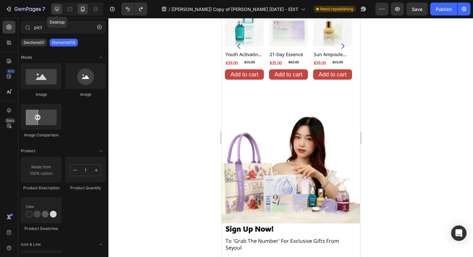
click at [59, 10] on icon at bounding box center [57, 9] width 6 height 6
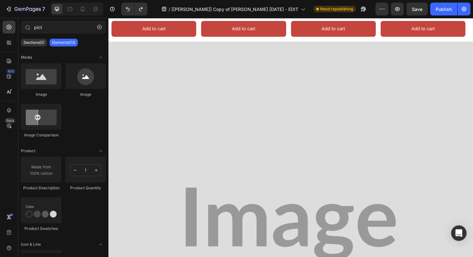
scroll to position [814, 0]
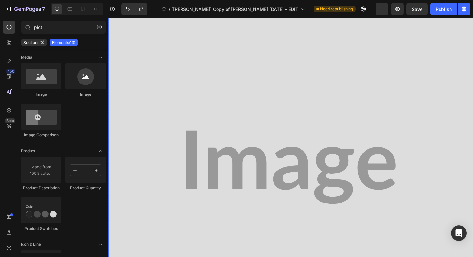
click at [211, 133] on img at bounding box center [302, 176] width 387 height 387
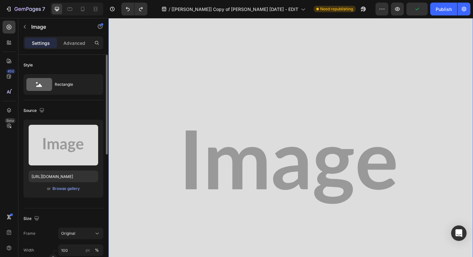
click at [65, 192] on div "Upload Image https://placehold.co/1440x1440?text=Image or Browse gallery" at bounding box center [64, 158] width 80 height 78
click at [67, 189] on div "Browse gallery" at bounding box center [66, 189] width 27 height 6
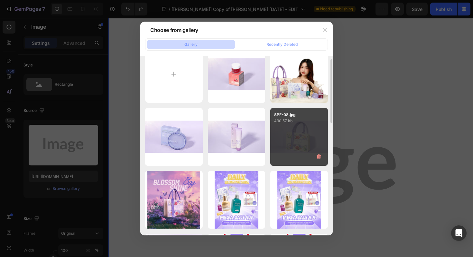
scroll to position [14, 0]
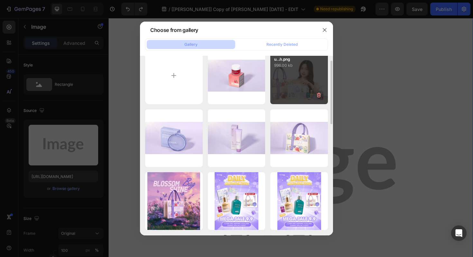
click at [296, 91] on div "Ảnh chị gì đó chu...̀n.png 996.00 kb" at bounding box center [300, 76] width 58 height 58
type input "https://cdn.shopify.com/s/files/1/0723/7940/0447/files/gempages_542010221011141…"
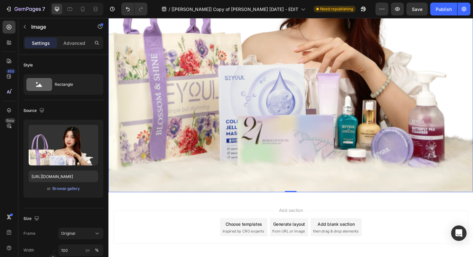
scroll to position [1004, 0]
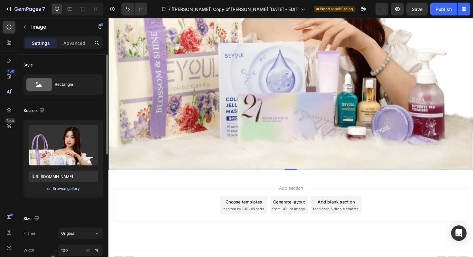
click at [74, 191] on div "Browse gallery" at bounding box center [66, 189] width 27 height 6
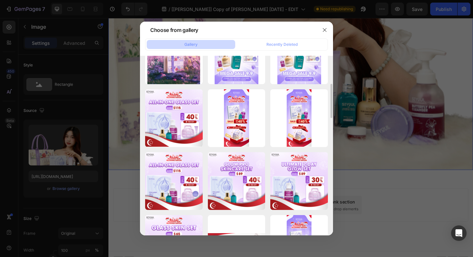
scroll to position [0, 0]
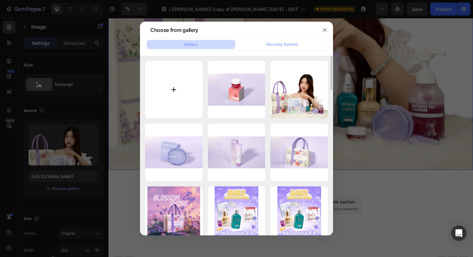
click at [172, 99] on input "file" at bounding box center [174, 90] width 58 height 58
type input "C:\fakepath\SEYOUL_SGD_T9.png"
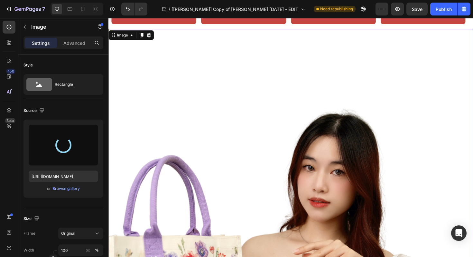
scroll to position [391, 0]
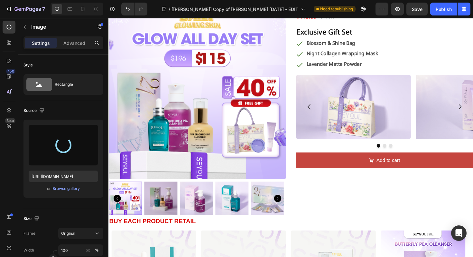
type input "https://cdn.shopify.com/s/files/1/0723/7940/0447/files/gempages_542010221011141…"
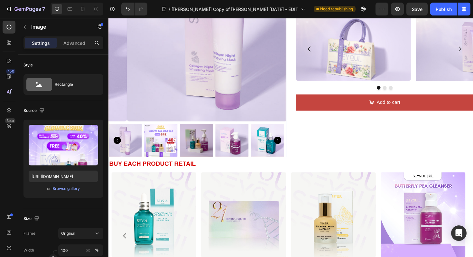
scroll to position [0, 0]
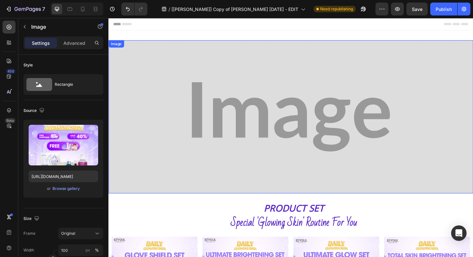
click at [239, 129] on img at bounding box center [302, 123] width 387 height 162
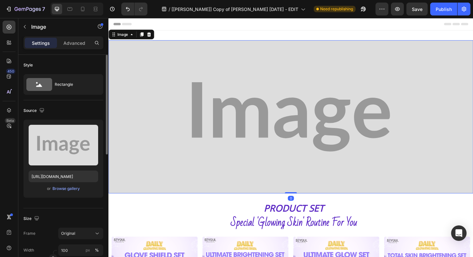
click at [64, 185] on div "or Browse gallery" at bounding box center [64, 189] width 70 height 8
click at [67, 190] on div "Browse gallery" at bounding box center [66, 189] width 27 height 6
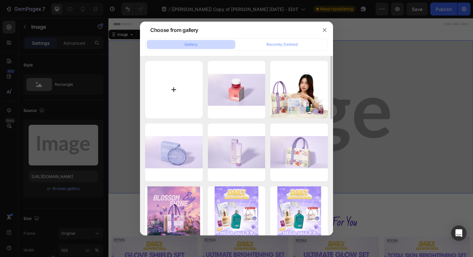
click at [166, 93] on input "file" at bounding box center [174, 90] width 58 height 58
type input "C:\fakepath\Banner Ngang.png"
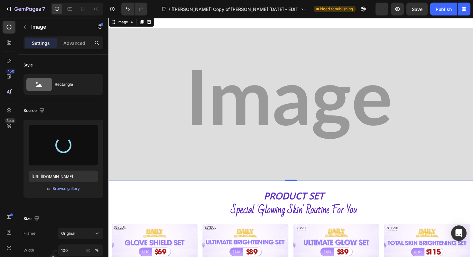
type input "https://cdn.shopify.com/s/files/1/0723/7940/0447/files/gempages_542010221011141…"
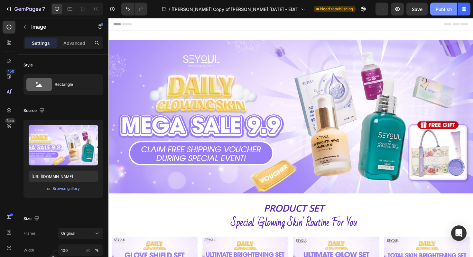
click at [448, 8] on div "Publish" at bounding box center [444, 9] width 16 height 7
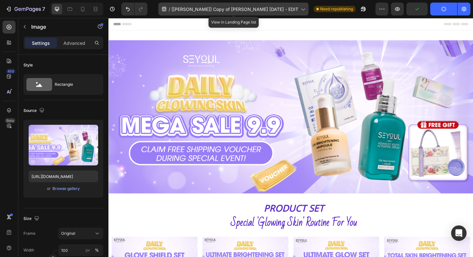
click at [243, 9] on span "[Alice GemPages] Copy of TRANG CHỦ HARI MERDEKA 2025 - EDIT" at bounding box center [235, 9] width 127 height 7
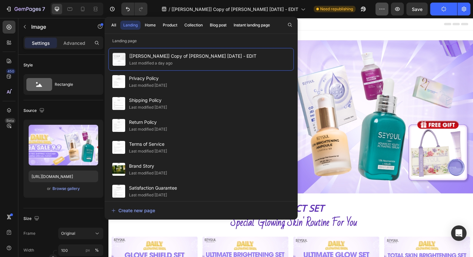
click at [385, 8] on icon "button" at bounding box center [382, 9] width 6 height 6
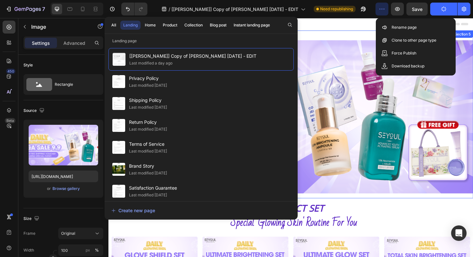
click at [346, 32] on div "Image Row Section 5" at bounding box center [302, 119] width 387 height 177
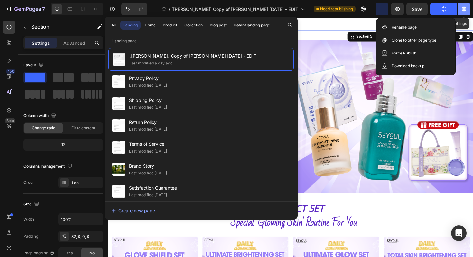
click at [461, 8] on icon "button" at bounding box center [464, 9] width 6 height 6
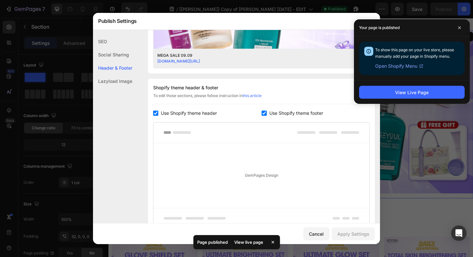
scroll to position [207, 0]
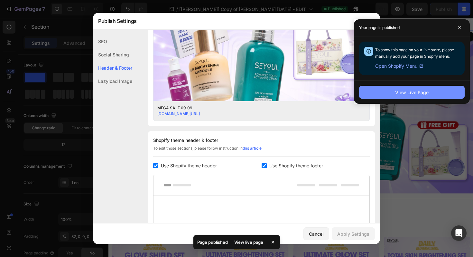
click at [411, 98] on button "View Live Page" at bounding box center [412, 92] width 106 height 13
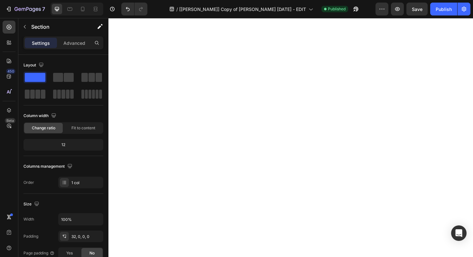
scroll to position [0, 0]
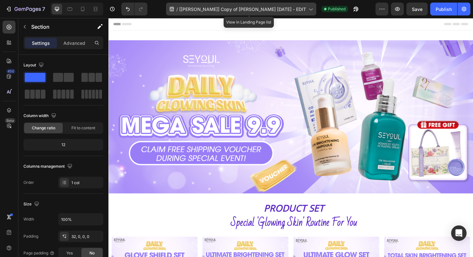
click at [207, 9] on span "[Alice GemPages] Copy of TRANG CHỦ HARI MERDEKA 2025 - EDIT" at bounding box center [242, 9] width 127 height 7
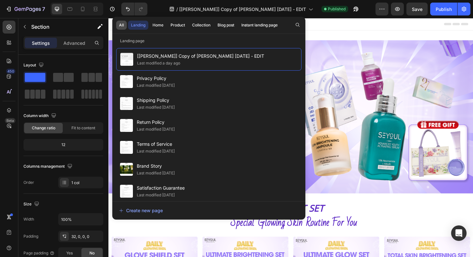
click at [120, 26] on div "All" at bounding box center [121, 25] width 5 height 6
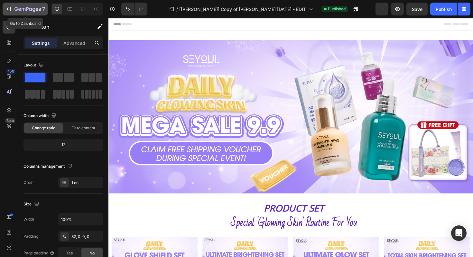
click at [16, 8] on icon "button" at bounding box center [27, 9] width 26 height 5
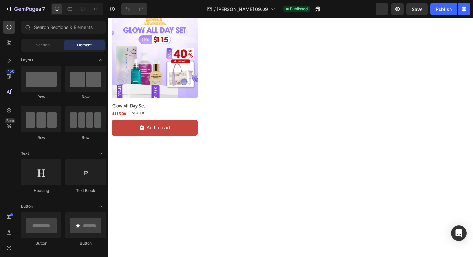
scroll to position [147, 0]
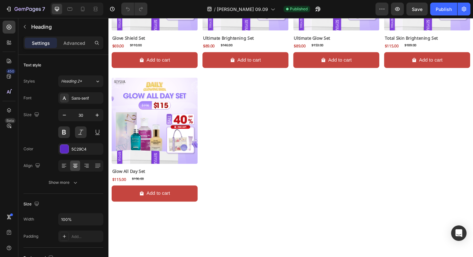
drag, startPoint x: 408, startPoint y: 46, endPoint x: 405, endPoint y: 49, distance: 4.3
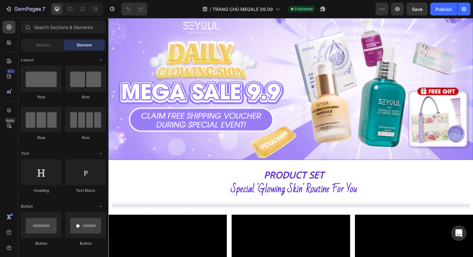
scroll to position [62, 0]
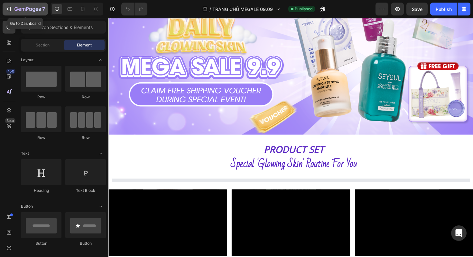
click at [7, 6] on icon "button" at bounding box center [8, 9] width 6 height 6
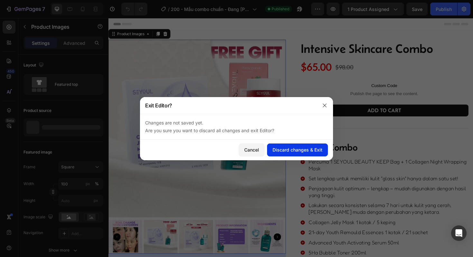
click at [273, 150] on div "Discard changes & Exit" at bounding box center [298, 149] width 50 height 7
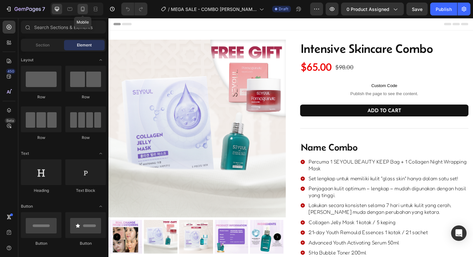
click at [83, 11] on icon at bounding box center [83, 9] width 4 height 5
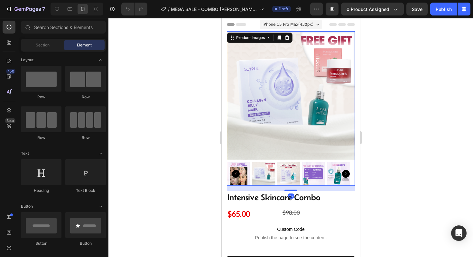
click at [270, 107] on img at bounding box center [291, 95] width 128 height 128
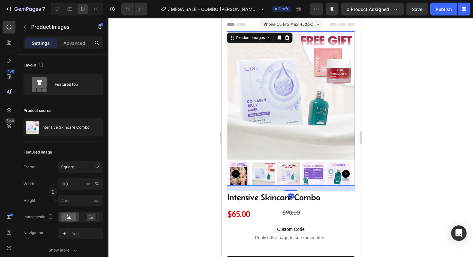
click at [311, 117] on img at bounding box center [291, 95] width 128 height 128
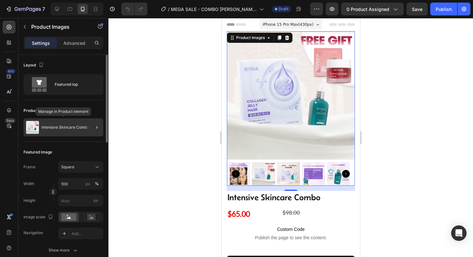
click at [83, 124] on div "Intensive Skincare Combo" at bounding box center [64, 127] width 80 height 18
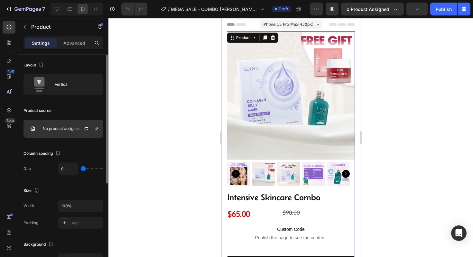
click at [69, 130] on p "No product assigned" at bounding box center [61, 128] width 37 height 5
click at [100, 128] on button "button" at bounding box center [97, 129] width 8 height 8
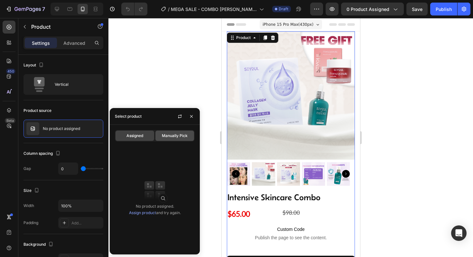
click at [170, 133] on span "Manually Pick" at bounding box center [175, 136] width 26 height 6
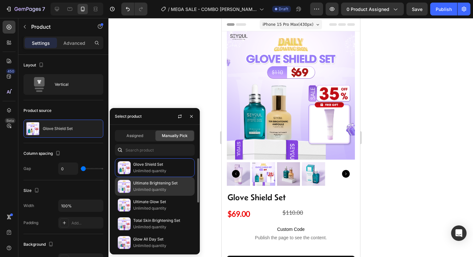
scroll to position [11, 0]
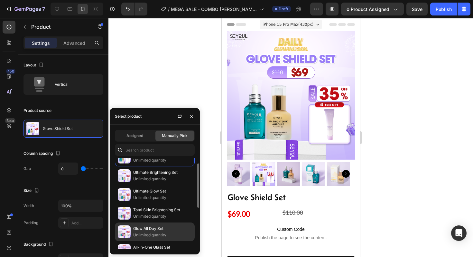
click at [145, 225] on p "Glow All Day Set" at bounding box center [162, 228] width 59 height 6
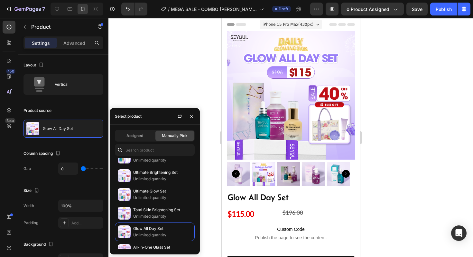
click at [169, 86] on div at bounding box center [291, 137] width 365 height 239
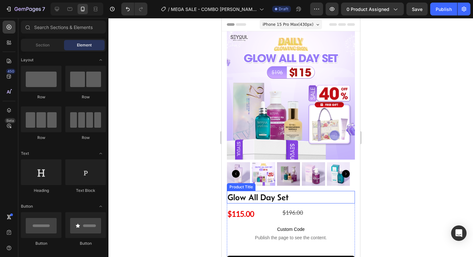
click at [282, 196] on h1 "Glow All Day Set" at bounding box center [289, 197] width 125 height 13
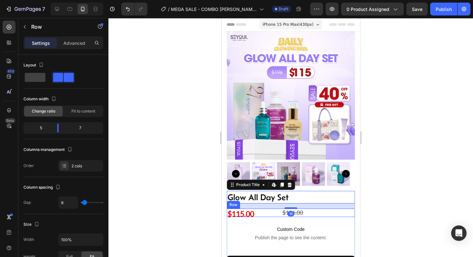
click at [257, 208] on div "$115.00 Product Price Product Price" at bounding box center [253, 212] width 53 height 8
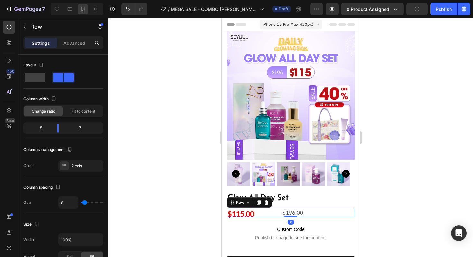
click at [159, 158] on div at bounding box center [291, 137] width 365 height 239
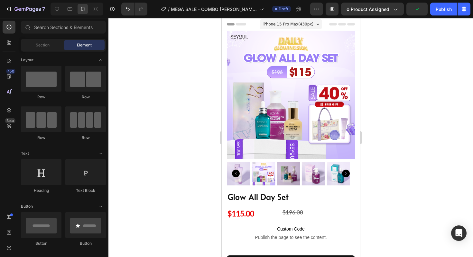
scroll to position [13, 0]
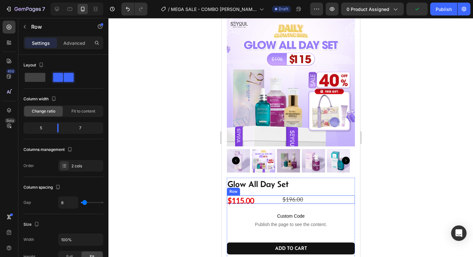
click at [262, 195] on div "$115.00 Product Price Product Price" at bounding box center [253, 199] width 53 height 8
click at [274, 195] on div "$115.00 Product Price Product Price" at bounding box center [253, 199] width 53 height 8
drag, startPoint x: 57, startPoint y: 128, endPoint x: 43, endPoint y: 127, distance: 13.9
click at [43, 127] on body "7 Version history / MEGA SALE - COMBO [PERSON_NAME] - 00 Draft Preview 0 produc…" at bounding box center [236, 252] width 473 height 504
click at [161, 185] on div at bounding box center [291, 137] width 365 height 239
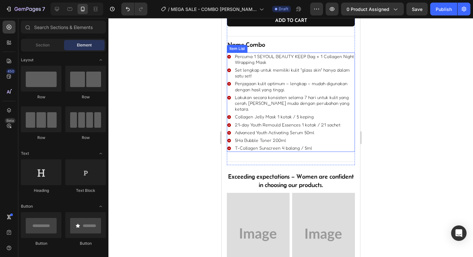
scroll to position [241, 0]
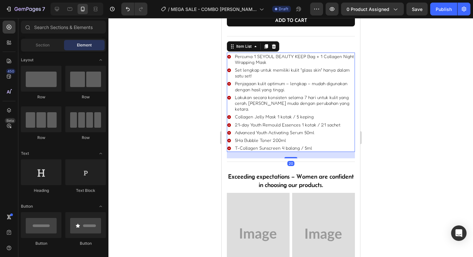
click at [276, 68] on p "Set lengkap untuk memiliki kulit "glass skin" hanya dalam satu set!" at bounding box center [294, 73] width 119 height 12
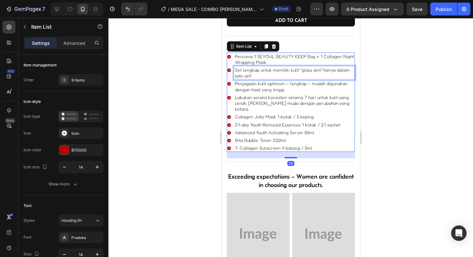
click at [276, 68] on p "Set lengkap untuk memiliki kulit "glass skin" hanya dalam satu set!" at bounding box center [294, 73] width 119 height 12
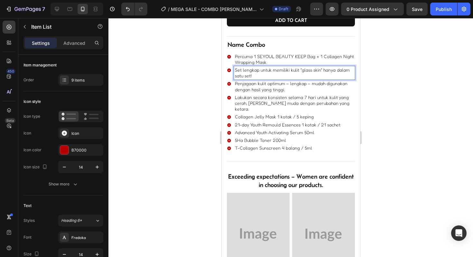
click at [203, 127] on div at bounding box center [291, 137] width 365 height 239
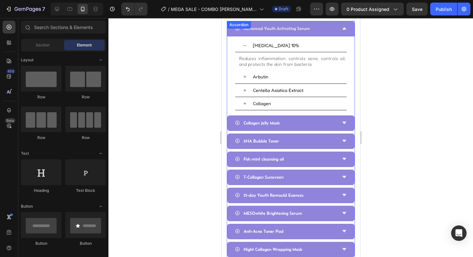
scroll to position [689, 0]
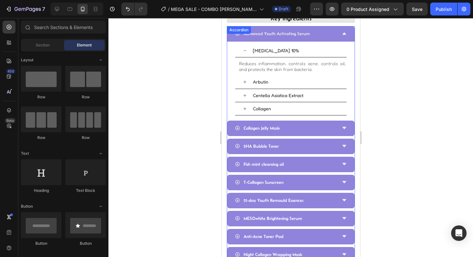
click at [342, 33] on icon at bounding box center [344, 34] width 4 height 2
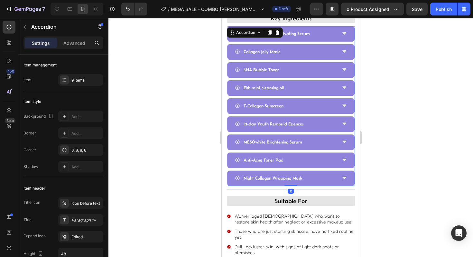
click at [208, 88] on div at bounding box center [291, 137] width 365 height 239
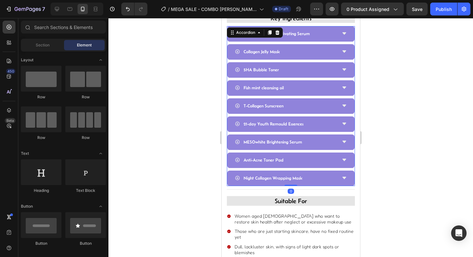
click at [337, 65] on div "5HA Bubble Toner" at bounding box center [291, 69] width 128 height 15
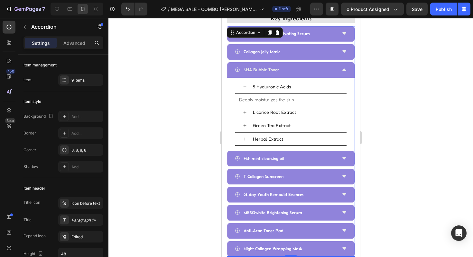
click at [337, 65] on div "5HA Bubble Toner" at bounding box center [291, 69] width 128 height 15
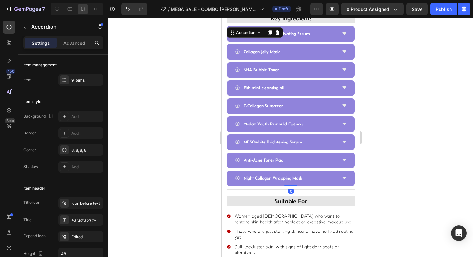
click at [342, 67] on icon at bounding box center [344, 69] width 5 height 5
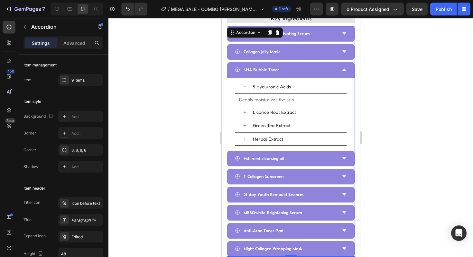
click at [342, 67] on icon at bounding box center [344, 69] width 5 height 5
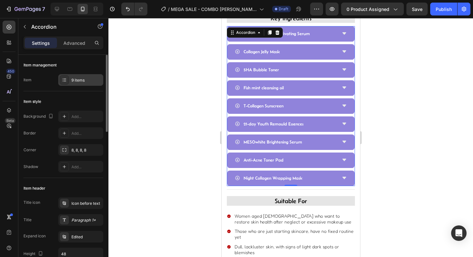
click at [62, 78] on icon at bounding box center [64, 79] width 5 height 5
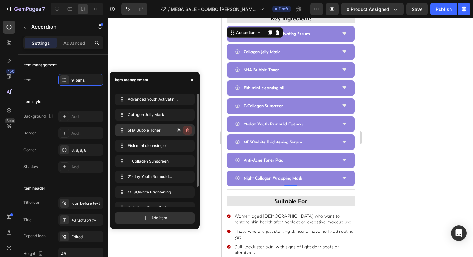
click at [188, 128] on icon "button" at bounding box center [187, 130] width 5 height 5
click at [187, 129] on div "Delete" at bounding box center [183, 130] width 12 height 6
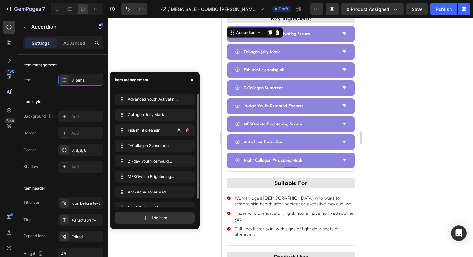
click at [187, 129] on icon "button" at bounding box center [187, 130] width 3 height 4
click at [187, 129] on div "Delete" at bounding box center [183, 130] width 12 height 6
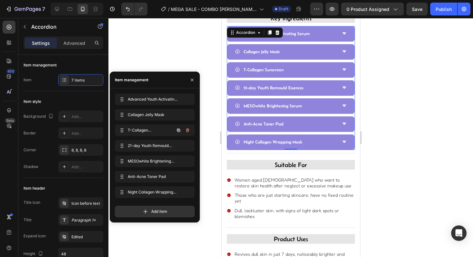
click at [187, 129] on icon "button" at bounding box center [187, 130] width 3 height 4
click at [187, 129] on div "Delete" at bounding box center [183, 130] width 12 height 6
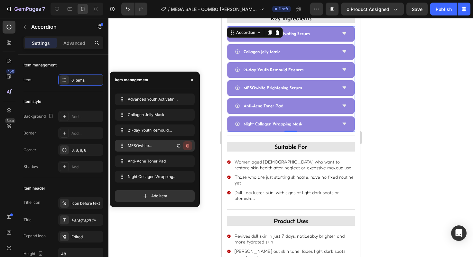
click at [188, 143] on icon "button" at bounding box center [187, 145] width 5 height 5
click at [188, 143] on div "Delete" at bounding box center [183, 146] width 12 height 6
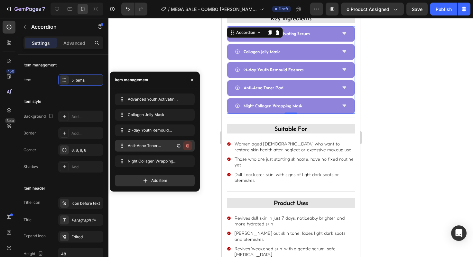
click at [189, 144] on icon "button" at bounding box center [187, 145] width 5 height 5
click at [189, 144] on div "Delete" at bounding box center [183, 146] width 12 height 6
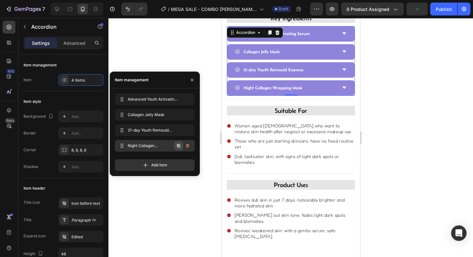
click at [178, 144] on icon "button" at bounding box center [178, 145] width 3 height 3
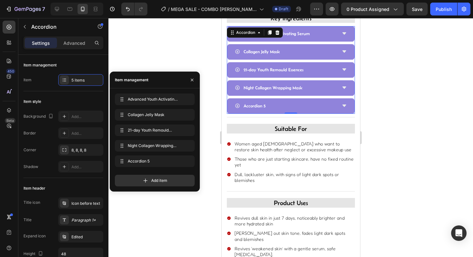
click at [342, 85] on icon at bounding box center [344, 87] width 5 height 5
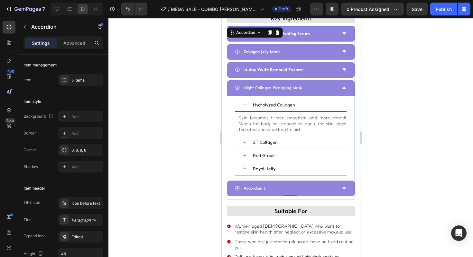
click at [342, 186] on icon at bounding box center [344, 188] width 5 height 5
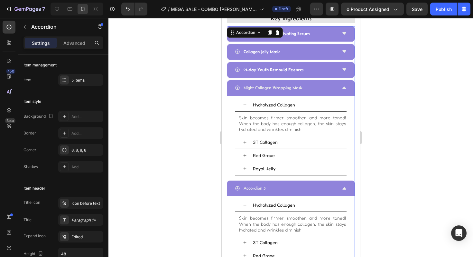
click at [342, 187] on icon at bounding box center [344, 188] width 4 height 2
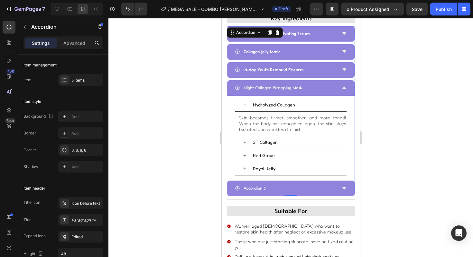
click at [342, 85] on icon at bounding box center [344, 87] width 5 height 5
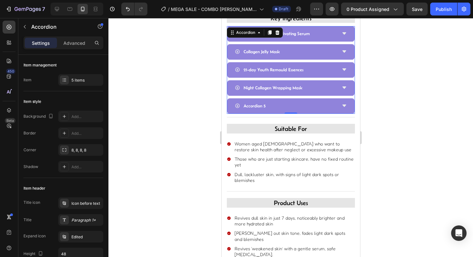
click at [183, 107] on div at bounding box center [291, 137] width 365 height 239
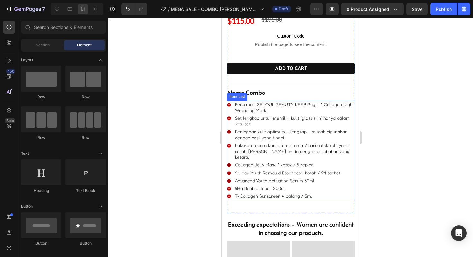
scroll to position [0, 0]
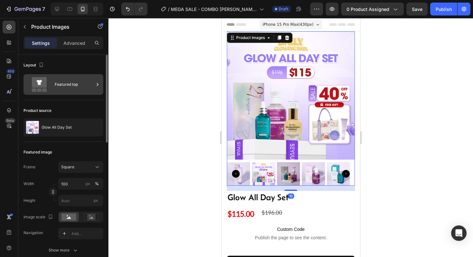
click at [62, 86] on div "Featured top" at bounding box center [74, 84] width 39 height 15
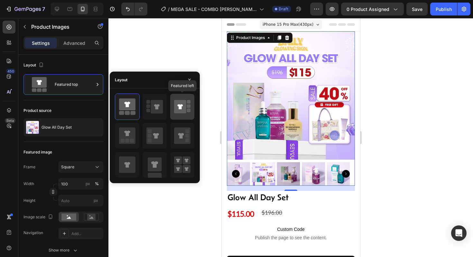
click at [189, 105] on rect at bounding box center [189, 106] width 4 height 4
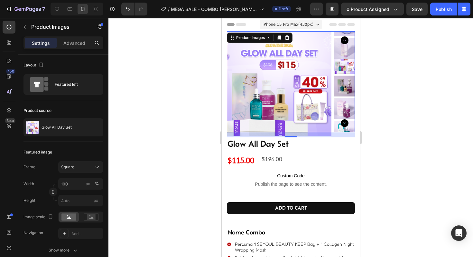
click at [409, 143] on div at bounding box center [291, 137] width 365 height 239
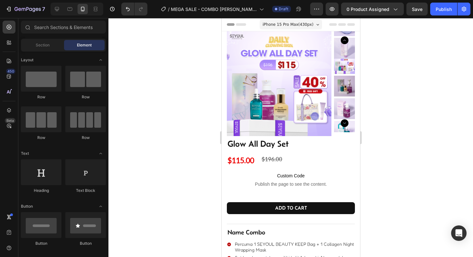
click at [180, 140] on div at bounding box center [291, 137] width 365 height 239
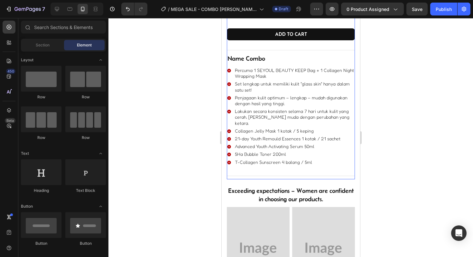
scroll to position [173, 0]
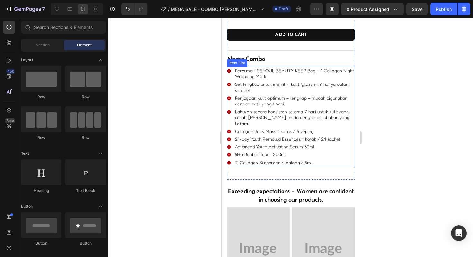
click at [252, 76] on p "Percuma 1 SEYOUL BEAUTY KEEP Bag + 1 Collagen Night Wrapping Mask" at bounding box center [294, 74] width 119 height 12
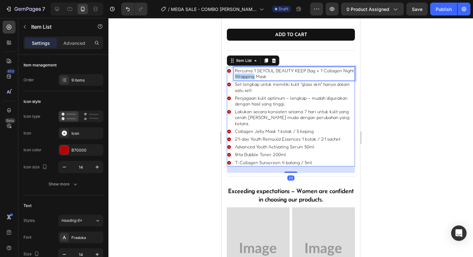
click at [252, 76] on p "Percuma 1 SEYOUL BEAUTY KEEP Bag + 1 Collagen Night Wrapping Mask" at bounding box center [294, 74] width 119 height 12
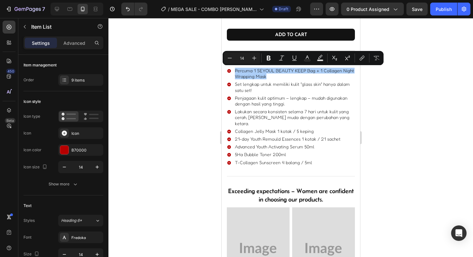
click at [205, 108] on div at bounding box center [291, 137] width 365 height 239
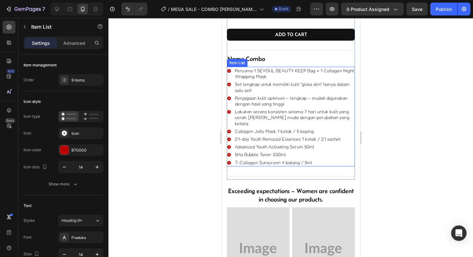
click at [247, 81] on div "Set lengkap untuk memiliki kulit "glass skin" hanya dalam satu set!" at bounding box center [294, 87] width 121 height 14
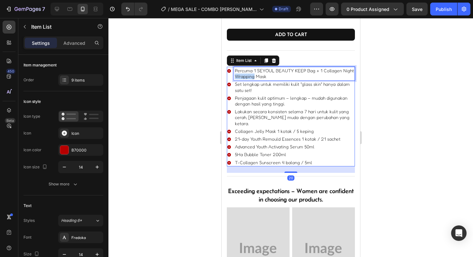
click at [250, 75] on p "Percuma 1 SEYOUL BEAUTY KEEP Bag + 1 Collagen Night Wrapping Mask" at bounding box center [294, 74] width 119 height 12
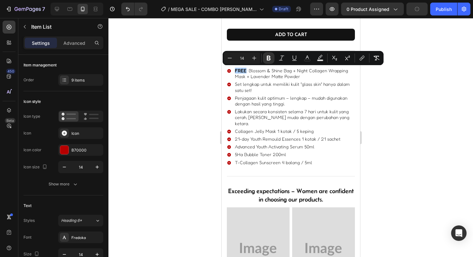
click at [210, 100] on div at bounding box center [291, 137] width 365 height 239
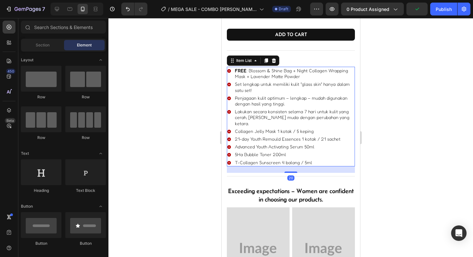
click at [250, 90] on p "Set lengkap untuk memiliki kulit "glass skin" hanya dalam satu set!" at bounding box center [294, 87] width 119 height 12
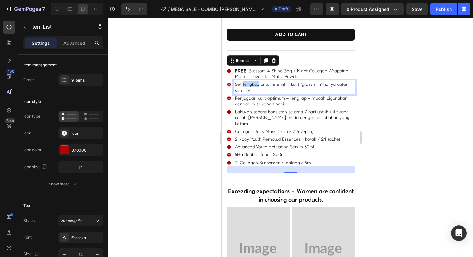
click at [246, 84] on p "Set lengkap untuk memiliki kulit "glass skin" hanya dalam satu set!" at bounding box center [294, 87] width 119 height 12
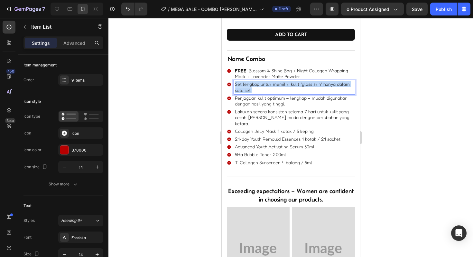
click at [246, 84] on p "Set lengkap untuk memiliki kulit "glass skin" hanya dalam satu set!" at bounding box center [294, 87] width 119 height 12
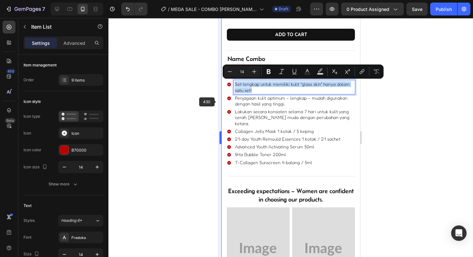
type input "16"
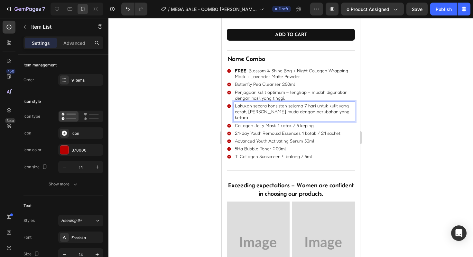
click at [245, 106] on p "Lakukan secara konsisten selama 7 hari untuk kulit yang cerah, [PERSON_NAME] mu…" at bounding box center [294, 112] width 119 height 18
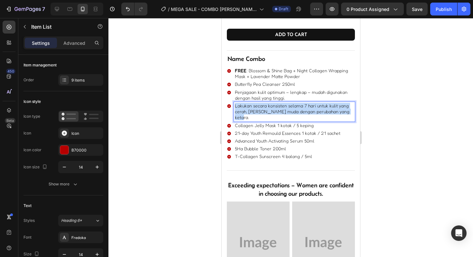
click at [245, 106] on p "Lakukan secara konsisten selama 7 hari untuk kulit yang cerah, [PERSON_NAME] mu…" at bounding box center [294, 112] width 119 height 18
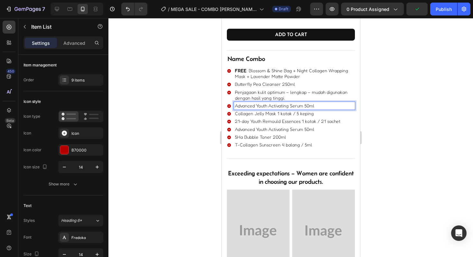
click at [265, 97] on p "Penjagaan kulit optimum – lengkap – mudah digunakan dengan hasil yang tinggi." at bounding box center [294, 95] width 119 height 12
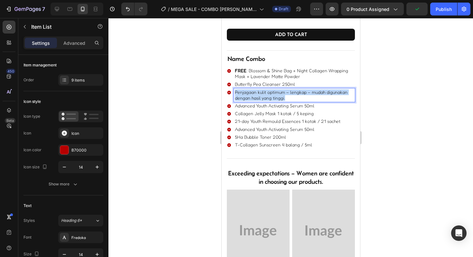
click at [265, 97] on p "Penjagaan kulit optimum – lengkap – mudah digunakan dengan hasil yang tinggi." at bounding box center [294, 95] width 119 height 12
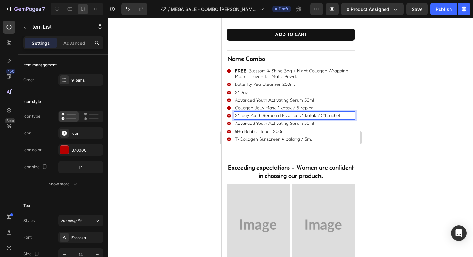
click at [272, 116] on p "21-day Youth Remould Essences 1 kotak / 21 sachet" at bounding box center [294, 115] width 119 height 6
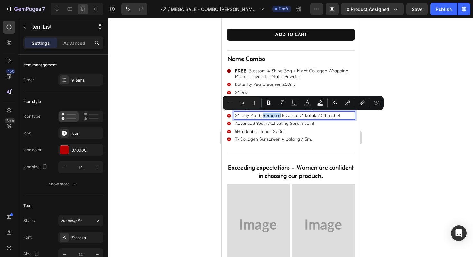
click at [272, 116] on p "21-day Youth Remould Essences 1 kotak / 21 sachet" at bounding box center [294, 115] width 119 height 6
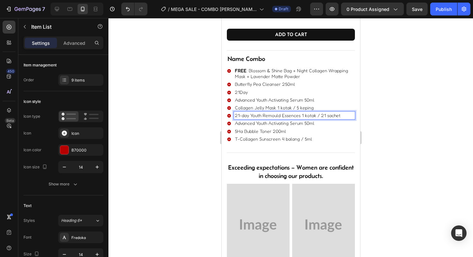
click at [250, 94] on p "21Day" at bounding box center [294, 92] width 119 height 6
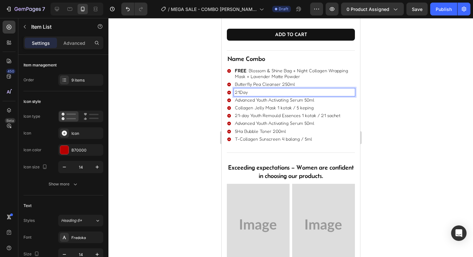
click at [250, 94] on p "21Day" at bounding box center [294, 92] width 119 height 6
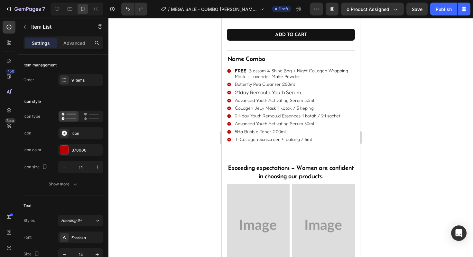
click at [204, 104] on div at bounding box center [291, 137] width 365 height 239
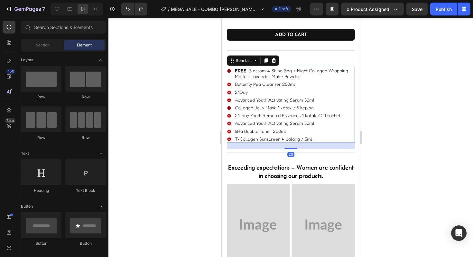
click at [259, 94] on p "21Day" at bounding box center [294, 92] width 119 height 6
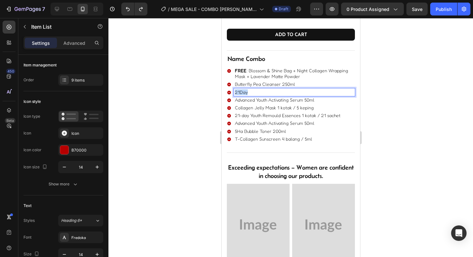
click at [259, 94] on p "21Day" at bounding box center [294, 92] width 119 height 6
click at [199, 103] on div at bounding box center [291, 137] width 365 height 239
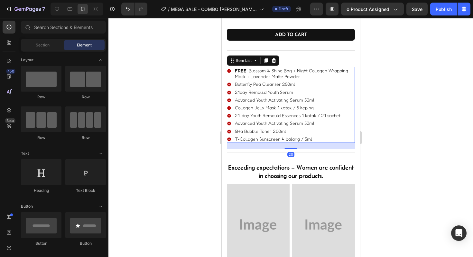
click at [256, 108] on p "Collagen Jelly Mask 1 kotak / 5 keping" at bounding box center [294, 108] width 119 height 6
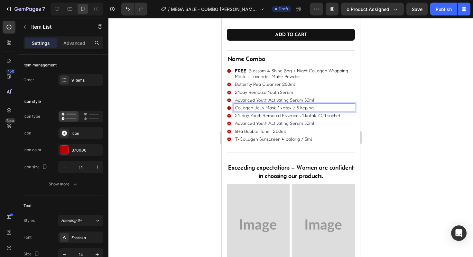
click at [282, 109] on p "Collagen Jelly Mask 1 kotak / 5 keping" at bounding box center [294, 108] width 119 height 6
click at [283, 109] on p "Collagen Jelly Mask 1 kotak / 5 keping" at bounding box center [294, 108] width 119 height 6
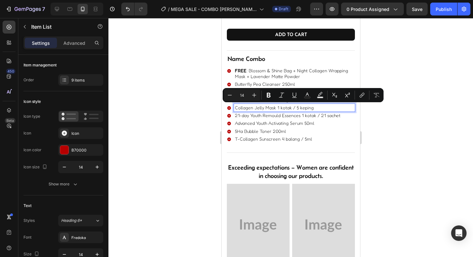
click at [278, 109] on p "Collagen Jelly Mask 1 kotak / 5 keping" at bounding box center [294, 108] width 119 height 6
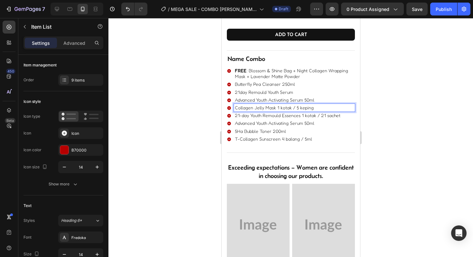
click at [282, 108] on p "Collagen Jelly Mask 1 kotak / 5 keping" at bounding box center [294, 108] width 119 height 6
click at [210, 112] on div at bounding box center [291, 137] width 365 height 239
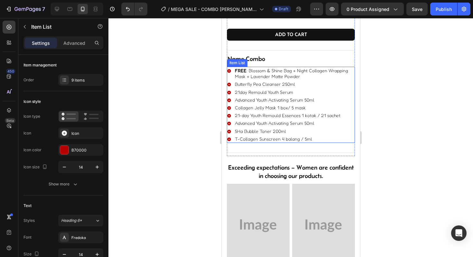
click at [247, 116] on p "21-day Youth Remould Essences 1 kotak / 21 sachet" at bounding box center [294, 115] width 119 height 6
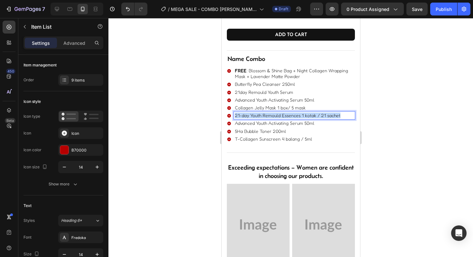
click at [247, 116] on p "21-day Youth Remould Essences 1 kotak / 21 sachet" at bounding box center [294, 115] width 119 height 6
click at [242, 124] on p "Advanced Youth Activating Serum 50ml" at bounding box center [294, 123] width 119 height 6
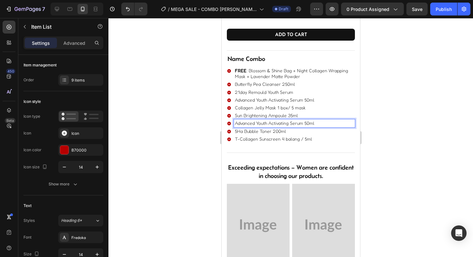
click at [341, 125] on p "Advanced Youth Activating Serum 50ml" at bounding box center [294, 123] width 119 height 6
click at [67, 81] on div at bounding box center [64, 79] width 9 height 9
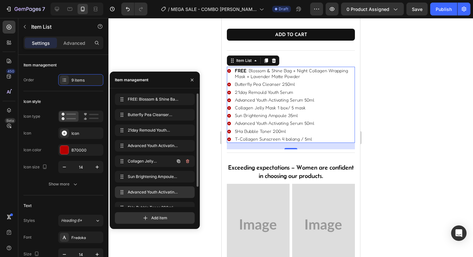
scroll to position [24, 0]
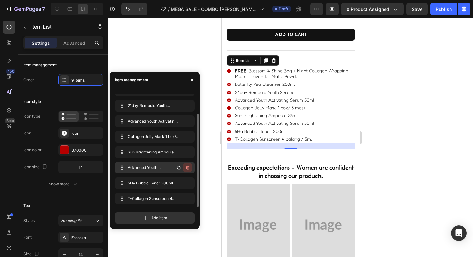
click at [188, 167] on icon "button" at bounding box center [187, 167] width 5 height 5
click at [187, 167] on div "Delete" at bounding box center [183, 168] width 12 height 6
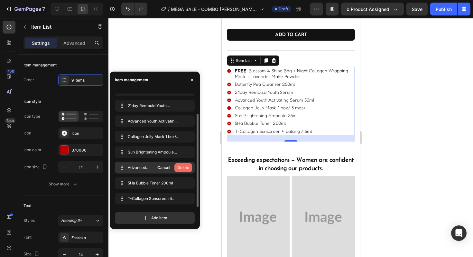
scroll to position [9, 0]
click at [188, 168] on icon "button" at bounding box center [188, 168] width 0 height 2
click at [187, 179] on button "button" at bounding box center [187, 182] width 9 height 9
click at [187, 185] on div "Delete" at bounding box center [183, 183] width 12 height 6
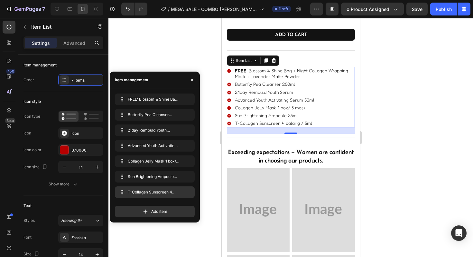
scroll to position [0, 0]
click at [186, 189] on icon "button" at bounding box center [187, 191] width 5 height 5
click at [186, 193] on div "Delete" at bounding box center [183, 192] width 12 height 6
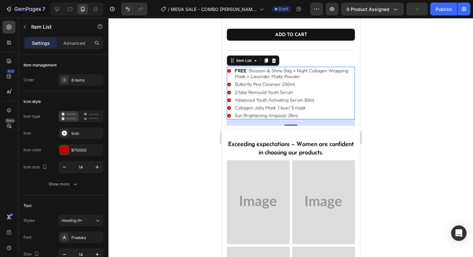
click at [206, 141] on div at bounding box center [291, 137] width 365 height 239
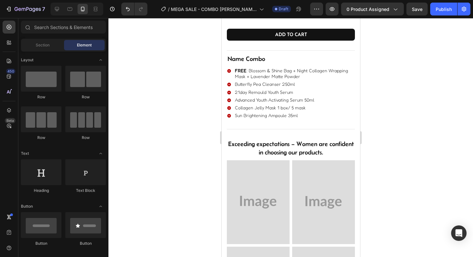
click at [181, 140] on div at bounding box center [291, 137] width 365 height 239
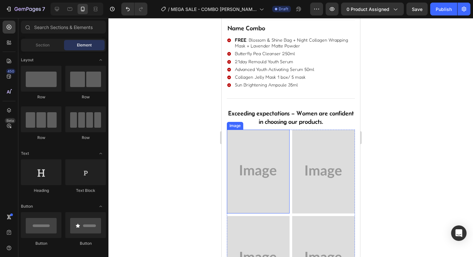
scroll to position [287, 0]
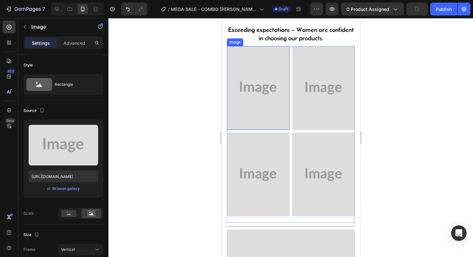
click at [244, 101] on img at bounding box center [258, 88] width 63 height 84
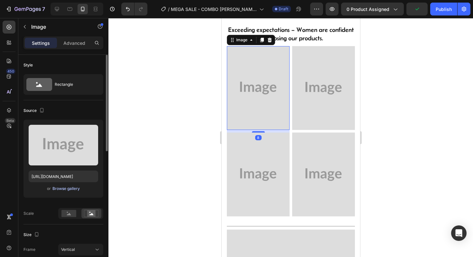
click at [63, 188] on div "Browse gallery" at bounding box center [66, 189] width 27 height 6
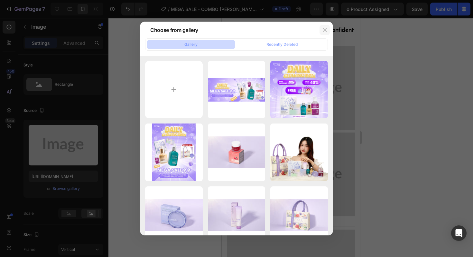
click at [322, 31] on button "button" at bounding box center [325, 30] width 10 height 10
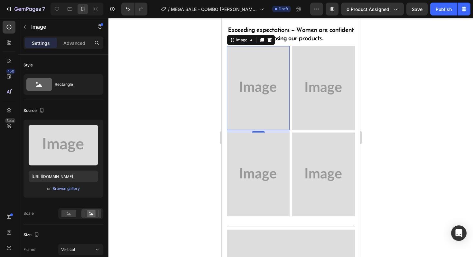
click at [182, 135] on div at bounding box center [291, 137] width 365 height 239
click at [263, 81] on img at bounding box center [258, 88] width 63 height 84
click at [60, 187] on div "Browse gallery" at bounding box center [66, 189] width 27 height 6
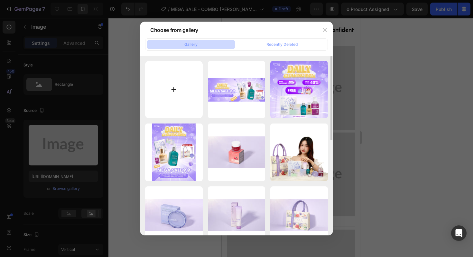
click at [181, 83] on input "file" at bounding box center [174, 90] width 58 height 58
type input "C:\fakepath\IMG_0504.JPG"
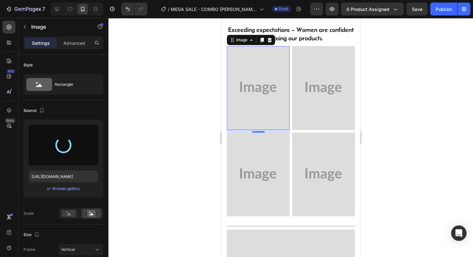
type input "[URL][DOMAIN_NAME]"
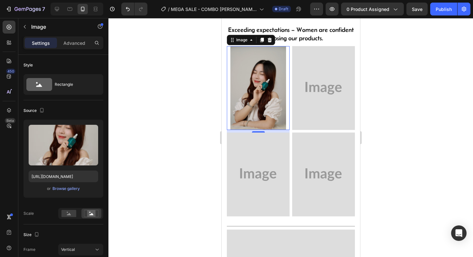
click at [166, 63] on div at bounding box center [291, 137] width 365 height 239
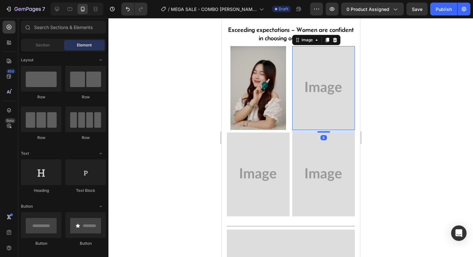
click at [312, 96] on img at bounding box center [323, 88] width 63 height 84
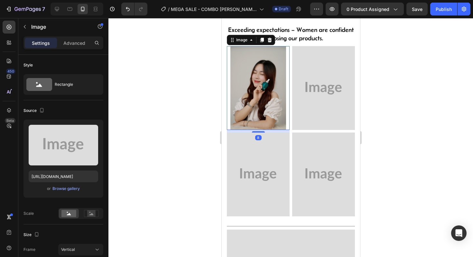
click at [258, 94] on img at bounding box center [258, 88] width 63 height 84
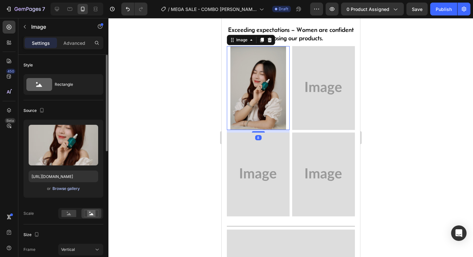
click at [63, 187] on div "Browse gallery" at bounding box center [66, 189] width 27 height 6
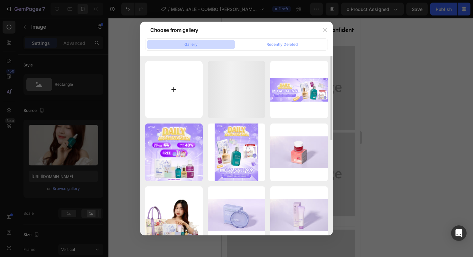
click at [176, 91] on input "file" at bounding box center [174, 90] width 58 height 58
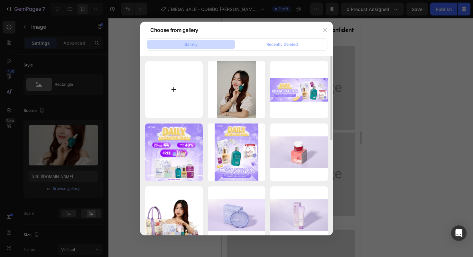
type input "C:\fakepath\IMG_0507.JPG"
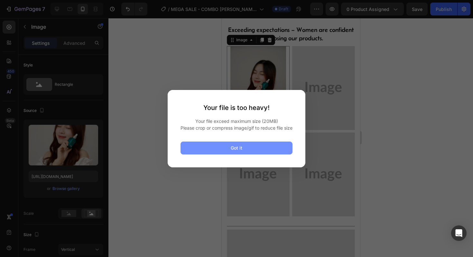
click at [240, 154] on button "Got it" at bounding box center [237, 147] width 112 height 13
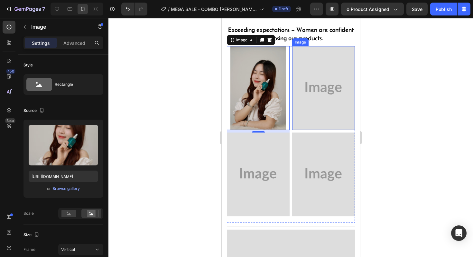
click at [316, 93] on img at bounding box center [323, 88] width 63 height 84
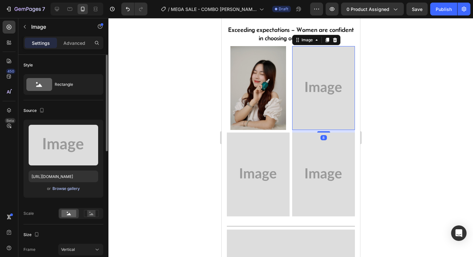
click at [64, 186] on div "Browse gallery" at bounding box center [66, 189] width 27 height 6
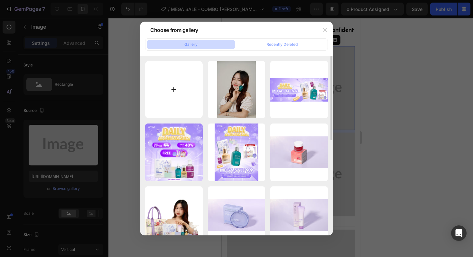
click at [170, 89] on input "file" at bounding box center [174, 90] width 58 height 58
type input "C:\fakepath\IMG_0512.JPG"
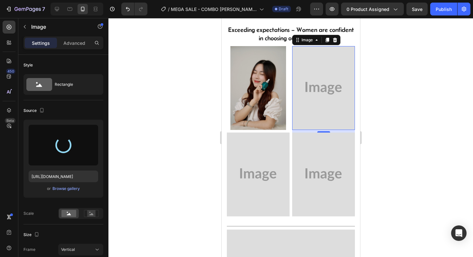
type input "[URL][DOMAIN_NAME]"
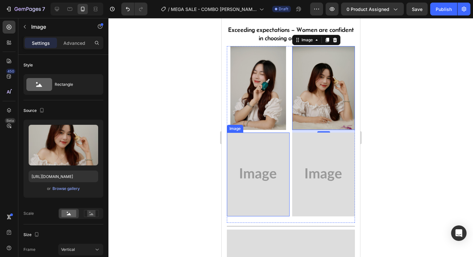
click at [252, 167] on img at bounding box center [258, 174] width 63 height 84
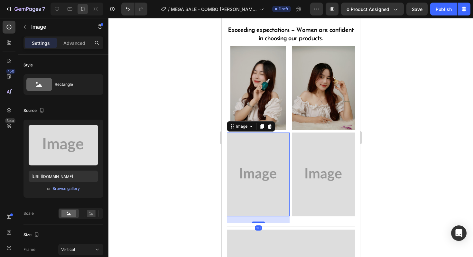
click at [196, 165] on div at bounding box center [291, 137] width 365 height 239
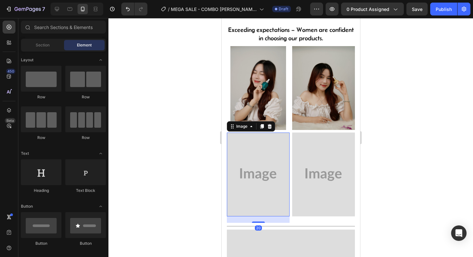
click at [273, 163] on img at bounding box center [258, 174] width 63 height 84
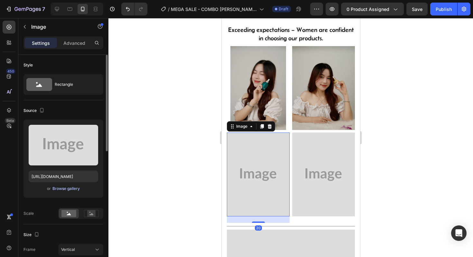
click at [64, 189] on div "Browse gallery" at bounding box center [66, 189] width 27 height 6
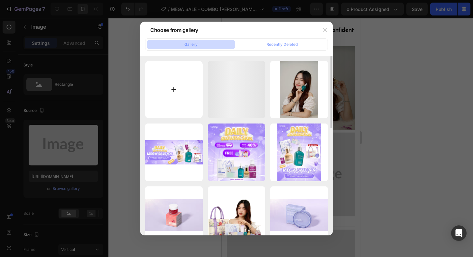
click at [166, 91] on input "file" at bounding box center [174, 90] width 58 height 58
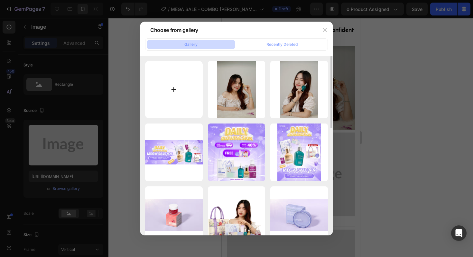
type input "C:\fakepath\IMG_0518.JPG"
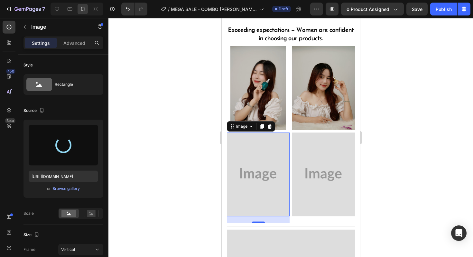
type input "[URL][DOMAIN_NAME]"
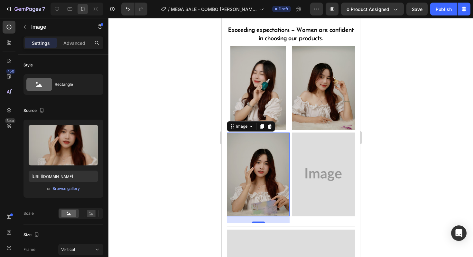
click at [163, 145] on div at bounding box center [291, 137] width 365 height 239
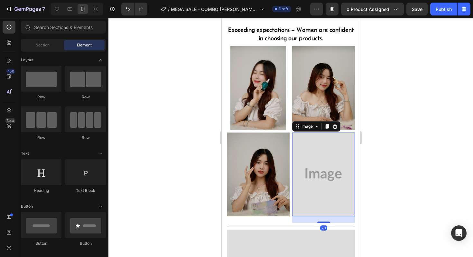
click at [304, 162] on img at bounding box center [323, 174] width 63 height 84
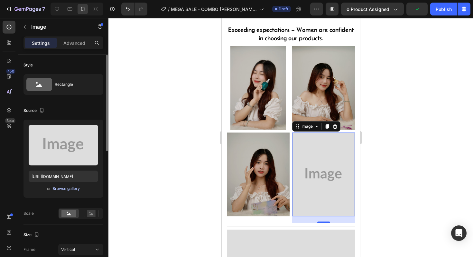
click at [70, 187] on div "Browse gallery" at bounding box center [66, 189] width 27 height 6
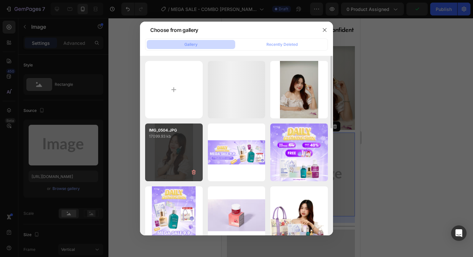
scroll to position [1, 0]
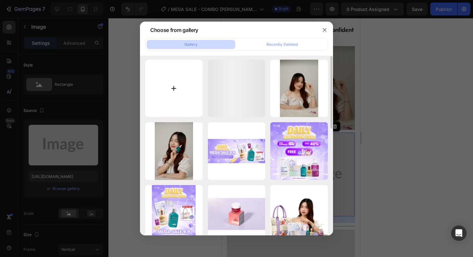
click at [170, 94] on input "file" at bounding box center [174, 89] width 58 height 58
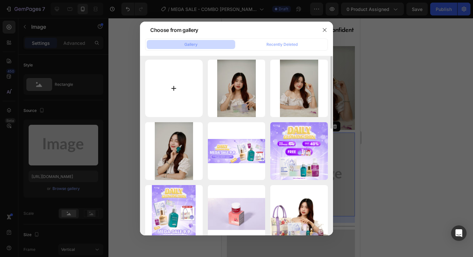
type input "C:\fakepath\IMG_0522.JPG"
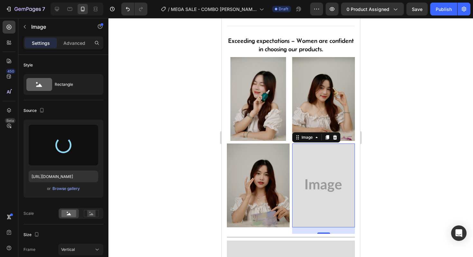
scroll to position [272, 0]
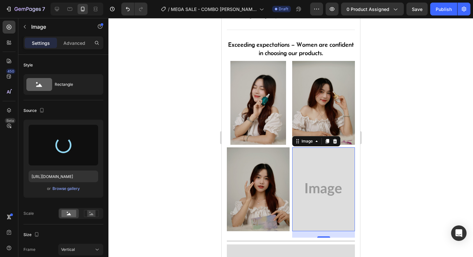
type input "[URL][DOMAIN_NAME]"
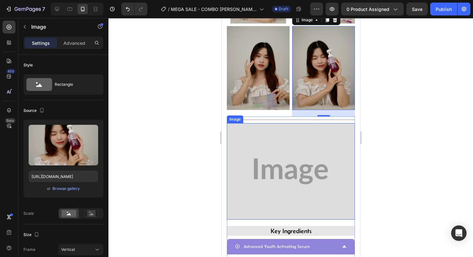
scroll to position [401, 0]
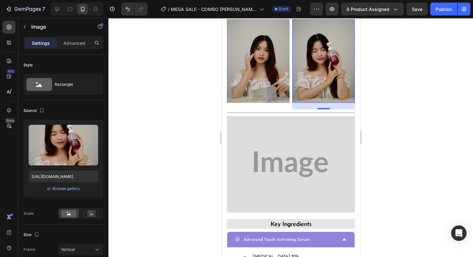
click at [189, 139] on div at bounding box center [291, 137] width 365 height 239
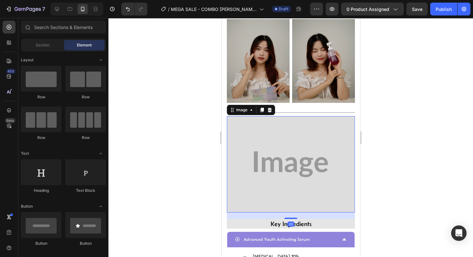
click at [270, 147] on img at bounding box center [291, 164] width 128 height 96
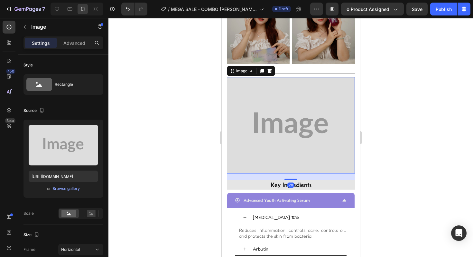
scroll to position [440, 0]
click at [59, 189] on div "Browse gallery" at bounding box center [66, 189] width 27 height 6
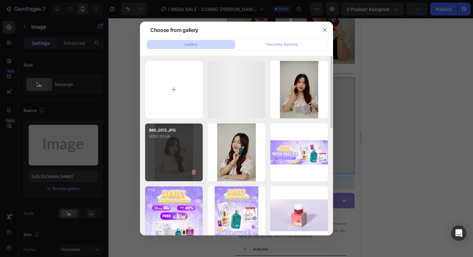
scroll to position [1, 0]
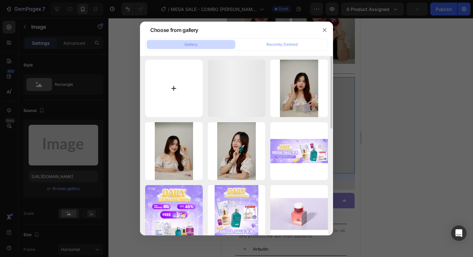
click at [169, 89] on input "file" at bounding box center [174, 89] width 58 height 58
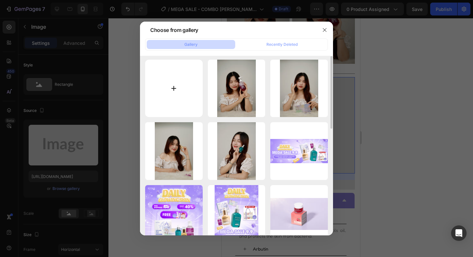
type input "C:\fakepath\IMG_0527.jpg"
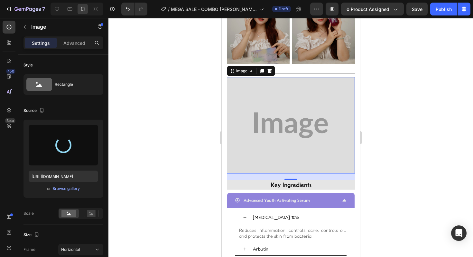
type input "[URL][DOMAIN_NAME]"
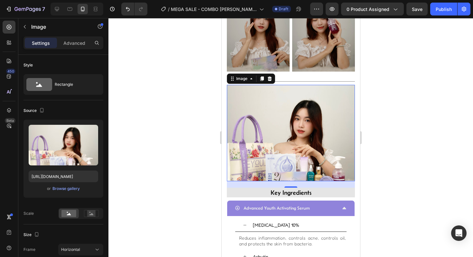
scroll to position [428, 0]
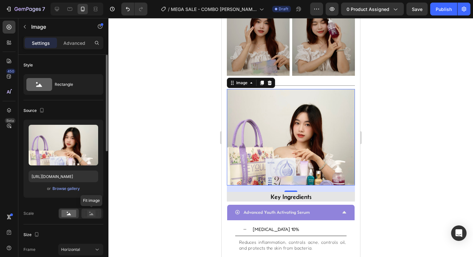
click at [91, 215] on rect at bounding box center [91, 213] width 8 height 6
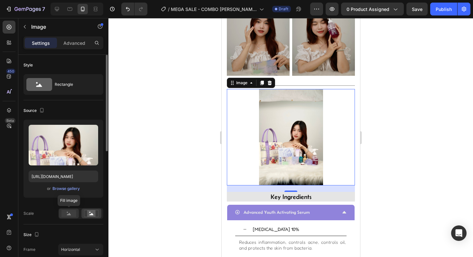
click at [71, 217] on div at bounding box center [69, 213] width 20 height 10
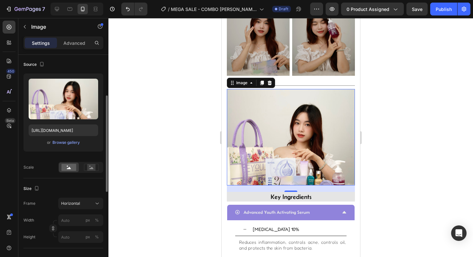
scroll to position [109, 0]
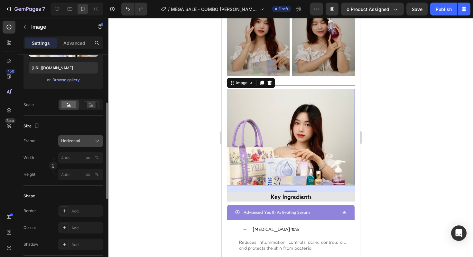
click at [82, 144] on button "Horizontal" at bounding box center [80, 141] width 45 height 12
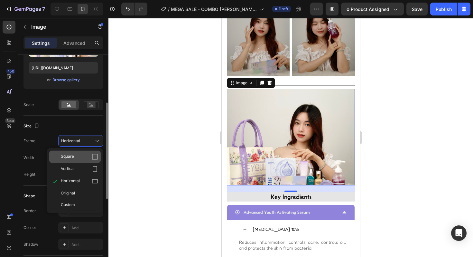
click at [83, 160] on div "Square" at bounding box center [75, 156] width 52 height 12
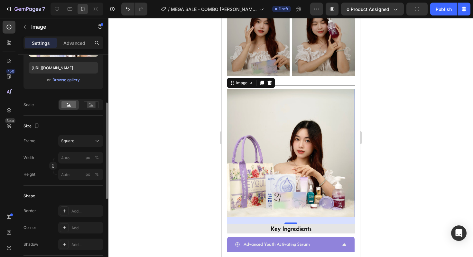
click at [163, 153] on div at bounding box center [291, 137] width 365 height 239
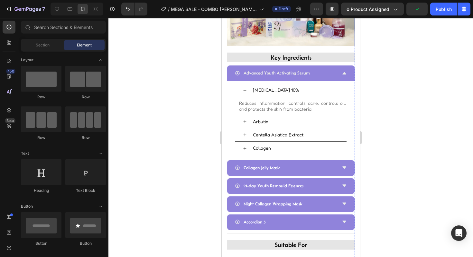
scroll to position [599, 0]
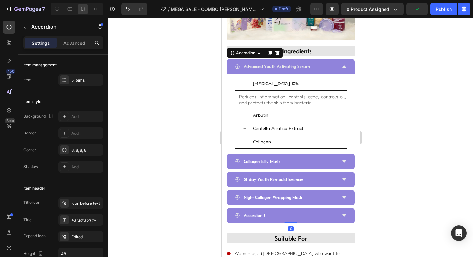
click at [332, 62] on div "Advanced Youth Activating Serum" at bounding box center [291, 66] width 128 height 15
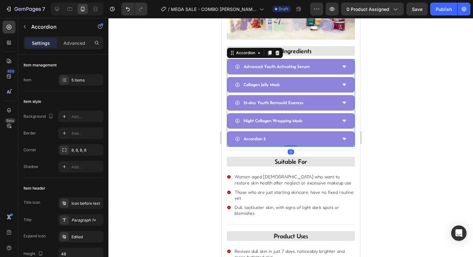
click at [197, 129] on div at bounding box center [291, 137] width 365 height 239
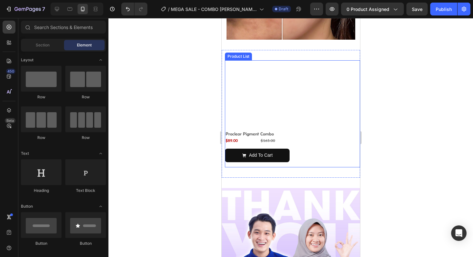
scroll to position [1009, 0]
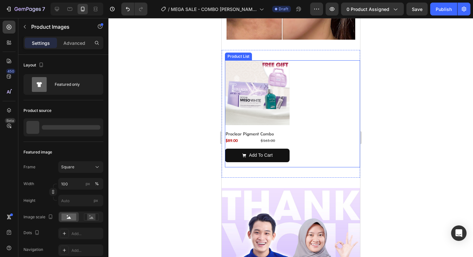
click at [287, 86] on img at bounding box center [257, 92] width 65 height 65
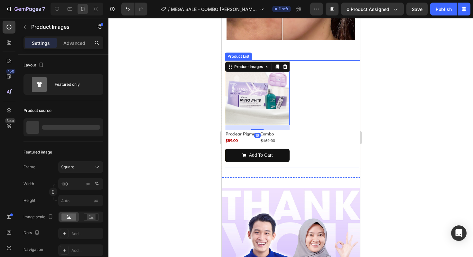
click at [301, 90] on div "Product Images 16 Proclear Pigment Combo Product Title $89.00 Product Price Pro…" at bounding box center [291, 113] width 132 height 107
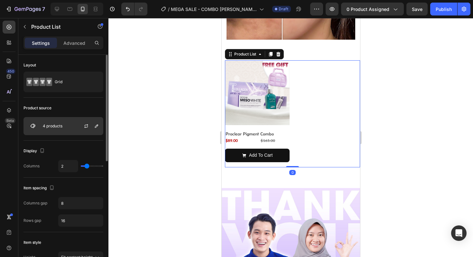
click at [73, 126] on div "4 products" at bounding box center [64, 126] width 80 height 18
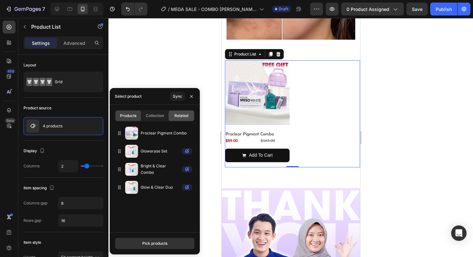
click at [184, 118] on span "Related" at bounding box center [182, 116] width 14 height 6
type input "4"
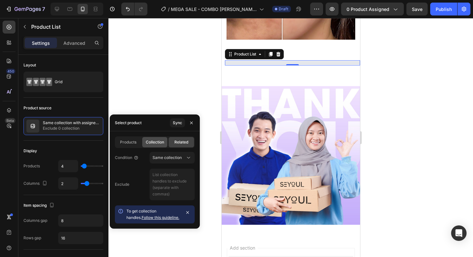
click at [154, 139] on span "Collection" at bounding box center [155, 142] width 18 height 6
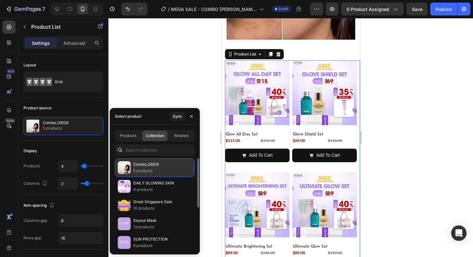
click at [148, 170] on p "5 products" at bounding box center [145, 170] width 25 height 6
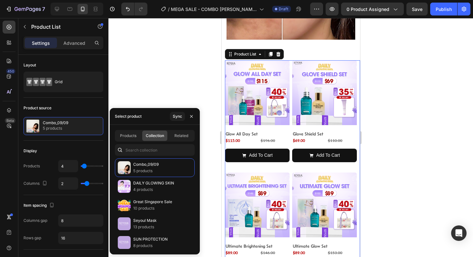
click at [150, 79] on div at bounding box center [291, 137] width 365 height 239
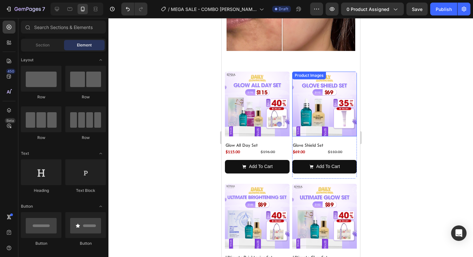
scroll to position [1206, 0]
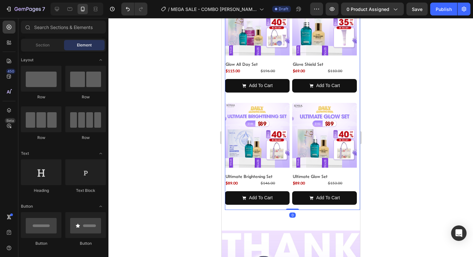
click at [287, 98] on div "Product Images Glow All Day Set Product Title $115.00 Product Price Product Pri…" at bounding box center [291, 100] width 132 height 219
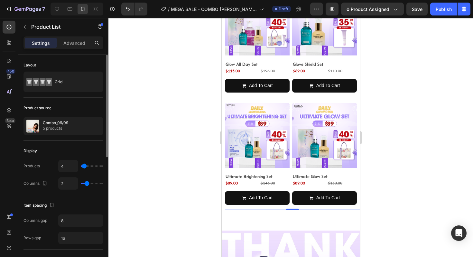
type input "1"
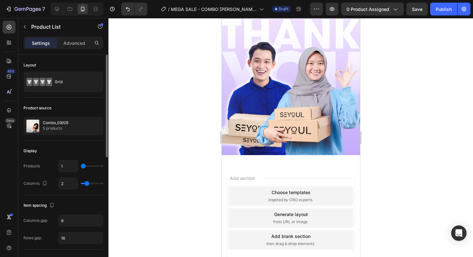
type input "2"
type input "3"
type input "5"
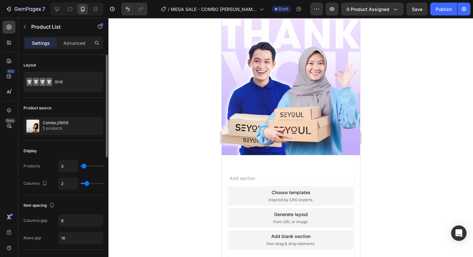
type input "5"
type input "6"
type input "7"
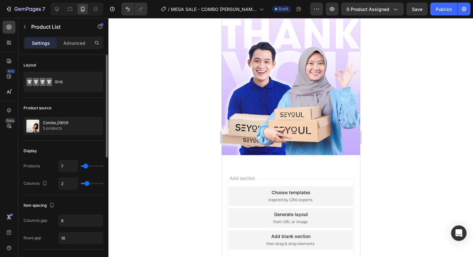
type input "8"
type input "9"
type input "8"
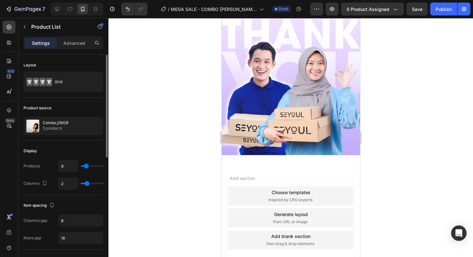
type input "8"
type input "7"
type input "6"
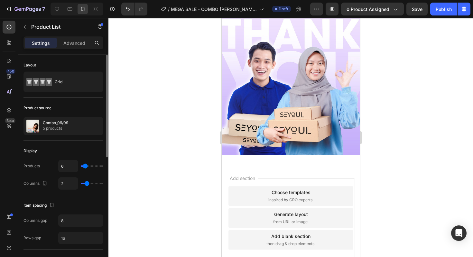
type input "5"
type input "3"
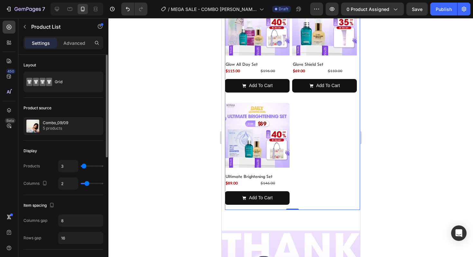
type input "2"
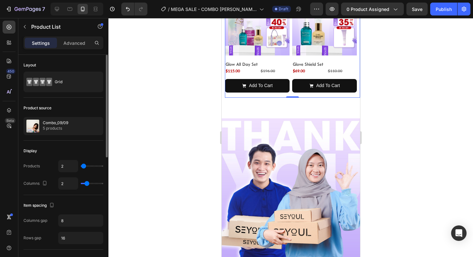
type input "3"
type input "4"
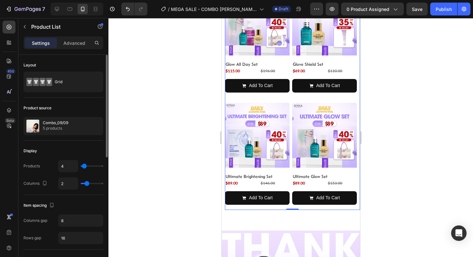
type input "5"
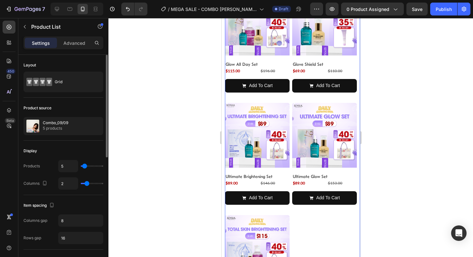
type input "5"
click at [85, 167] on input "range" at bounding box center [92, 165] width 23 height 1
type input "3"
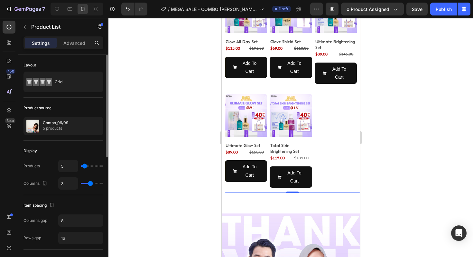
type input "3"
click at [89, 184] on input "range" at bounding box center [92, 183] width 23 height 1
type input "2"
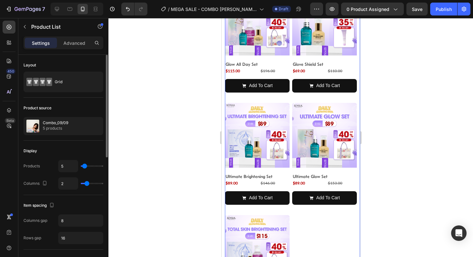
type input "2"
click at [87, 184] on input "range" at bounding box center [92, 183] width 23 height 1
type input "3"
type input "2"
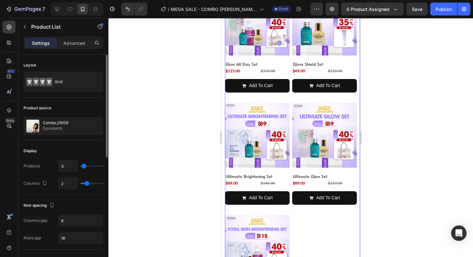
type input "2"
type input "1"
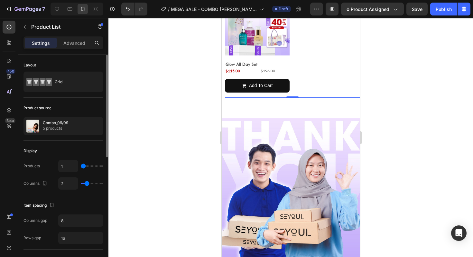
type input "2"
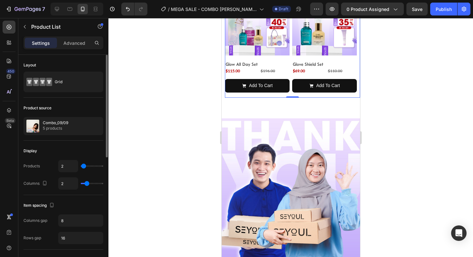
type input "3"
type input "4"
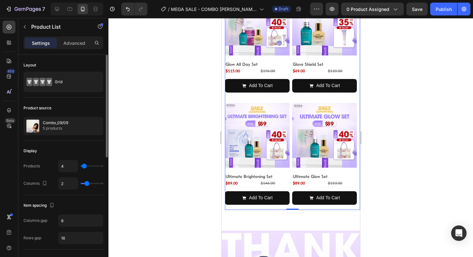
type input "5"
type input "6"
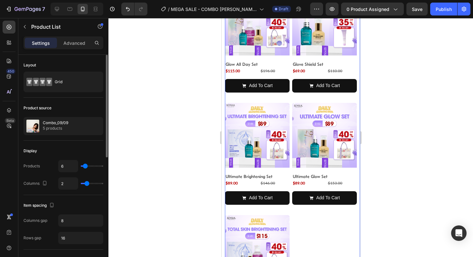
type input "5"
type input "4"
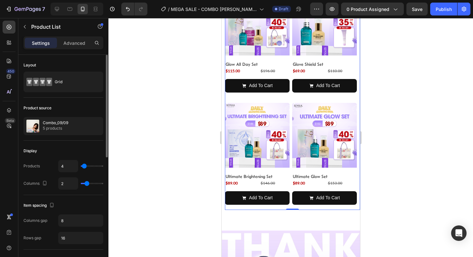
type input "3"
type input "2"
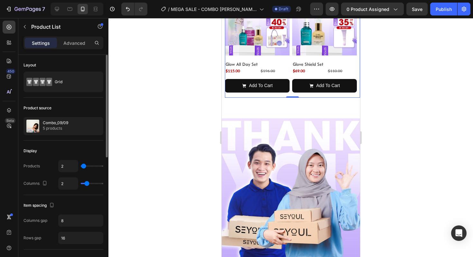
type input "4"
type input "5"
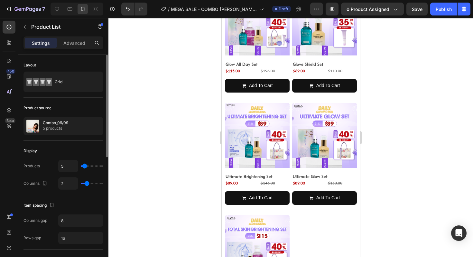
click at [85, 167] on input "range" at bounding box center [92, 165] width 23 height 1
click at [82, 170] on div "5" at bounding box center [80, 166] width 45 height 12
type input "6"
type input "4"
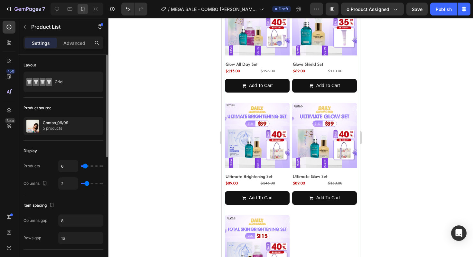
type input "4"
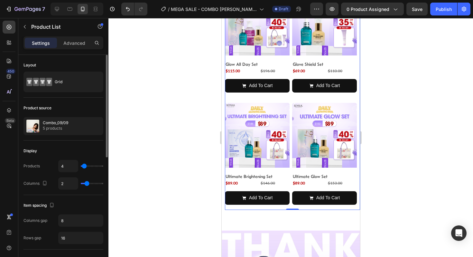
type input "3"
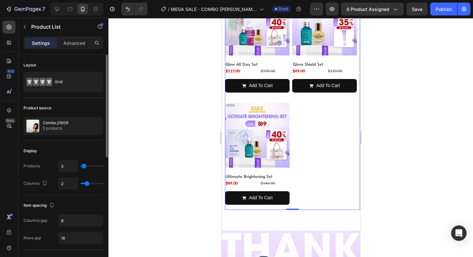
type input "1"
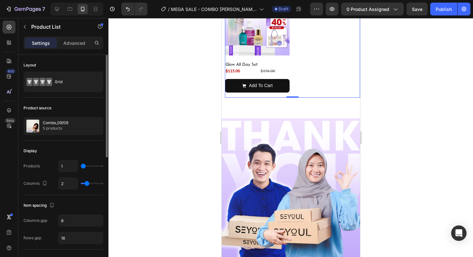
type input "2"
type input "3"
type input "4"
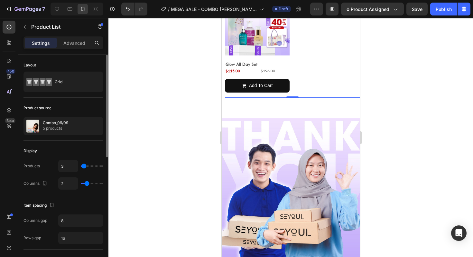
type input "4"
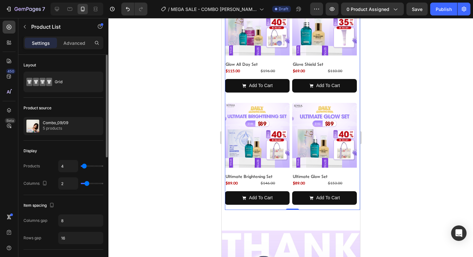
type input "5"
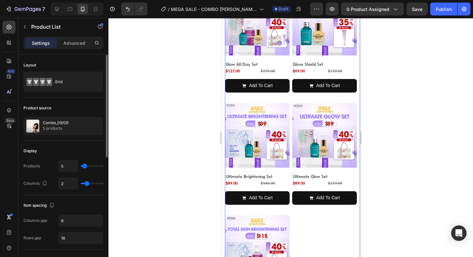
type input "4"
type input "3"
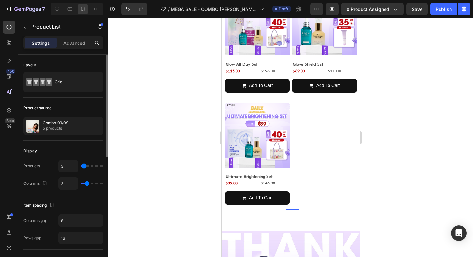
type input "4"
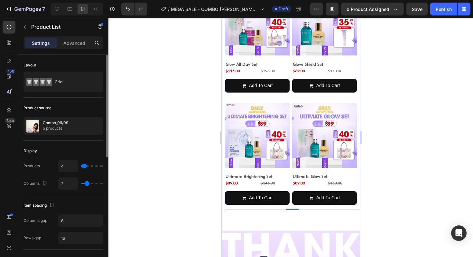
type input "4"
click at [84, 167] on input "range" at bounding box center [92, 165] width 23 height 1
click at [141, 160] on div at bounding box center [291, 137] width 365 height 239
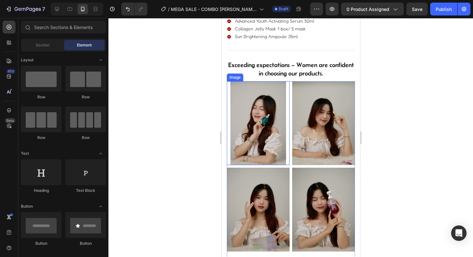
scroll to position [253, 0]
click at [187, 214] on div at bounding box center [291, 137] width 365 height 239
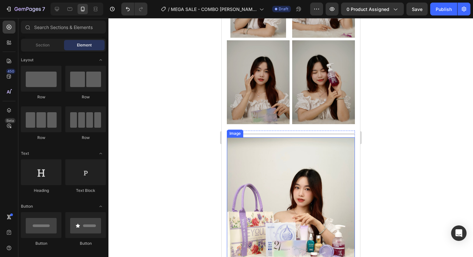
scroll to position [403, 0]
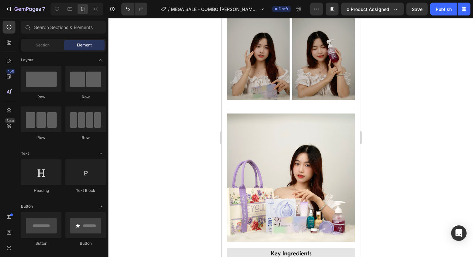
click at [171, 182] on div at bounding box center [291, 137] width 365 height 239
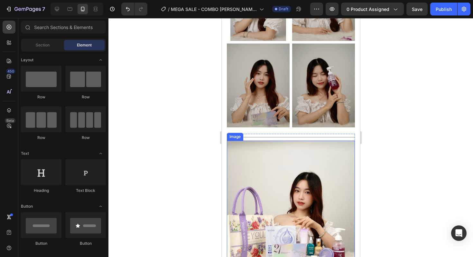
scroll to position [349, 0]
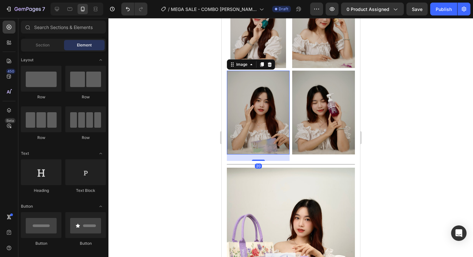
click at [262, 127] on img at bounding box center [258, 113] width 63 height 84
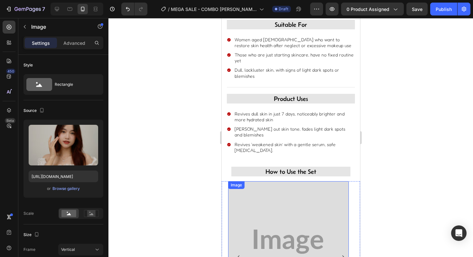
scroll to position [1059, 0]
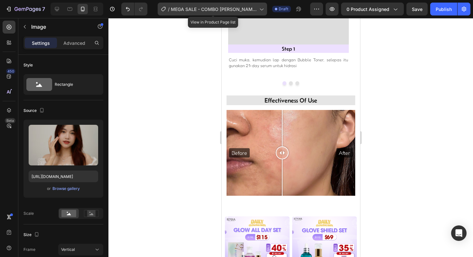
click at [202, 10] on span "MEGA SALE - COMBO MẪU CHUẨN - 00" at bounding box center [214, 9] width 86 height 7
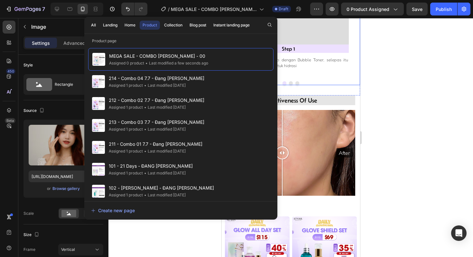
click at [418, 73] on div at bounding box center [291, 137] width 365 height 239
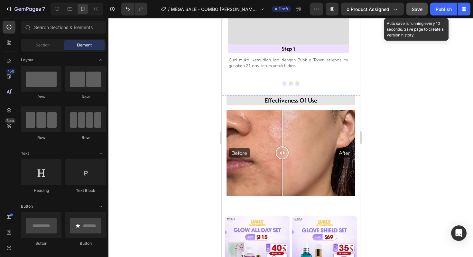
click at [421, 10] on span "Save" at bounding box center [417, 8] width 11 height 5
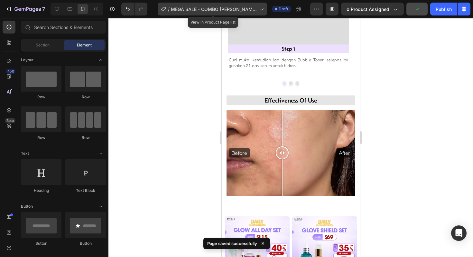
click at [188, 12] on span "MEGA SALE - COMBO MẪU CHUẨN - 00" at bounding box center [214, 9] width 86 height 7
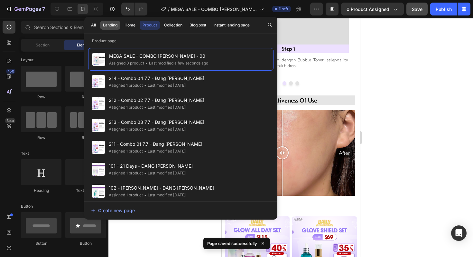
click at [110, 26] on div "Landing" at bounding box center [110, 25] width 14 height 6
click at [133, 25] on div "Home" at bounding box center [130, 25] width 11 height 6
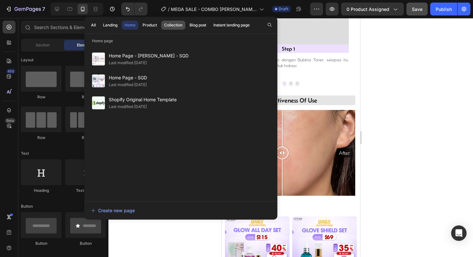
click at [169, 26] on div "Collection" at bounding box center [173, 25] width 18 height 6
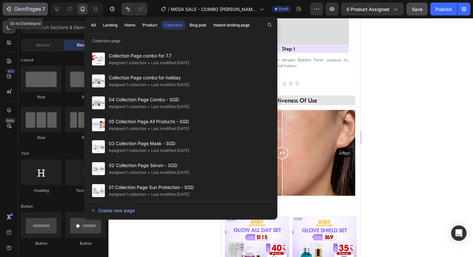
click at [32, 11] on icon "button" at bounding box center [27, 9] width 26 height 5
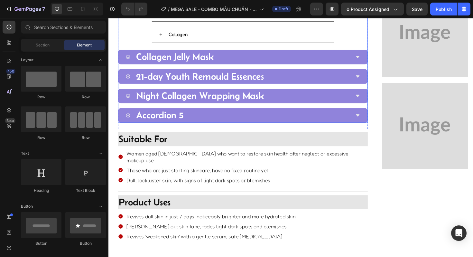
scroll to position [544, 0]
click at [95, 9] on icon at bounding box center [95, 9] width 6 height 6
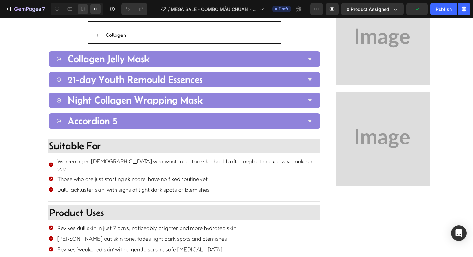
click at [82, 9] on icon at bounding box center [83, 9] width 6 height 6
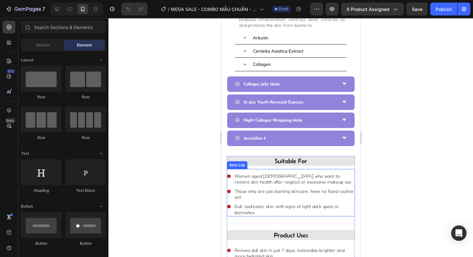
scroll to position [772, 0]
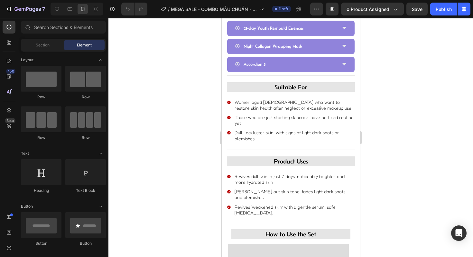
click at [201, 167] on div at bounding box center [291, 137] width 365 height 239
click at [280, 83] on span "suitable for" at bounding box center [291, 86] width 32 height 7
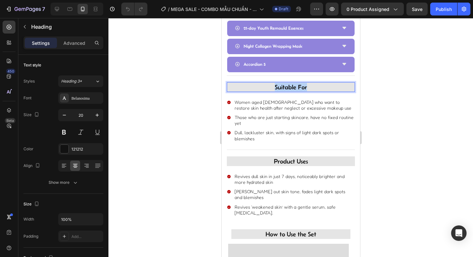
click at [280, 83] on span "suitable for" at bounding box center [291, 86] width 32 height 7
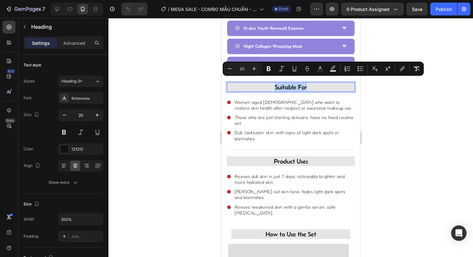
copy span "suitable for"
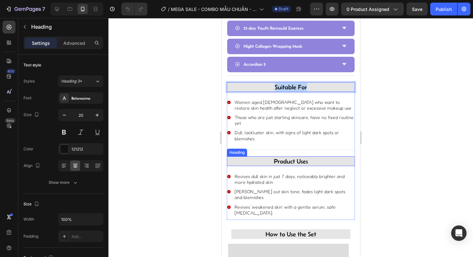
click at [270, 156] on h2 "product uses" at bounding box center [291, 161] width 128 height 10
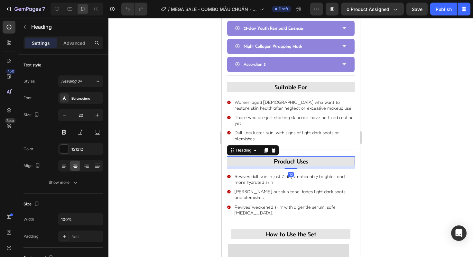
click at [270, 156] on h2 "product uses" at bounding box center [291, 161] width 128 height 10
click at [270, 157] on p "product uses" at bounding box center [290, 161] width 127 height 8
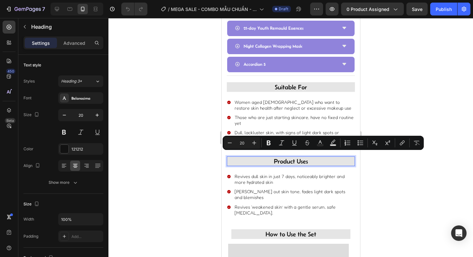
click at [164, 168] on div at bounding box center [291, 137] width 365 height 239
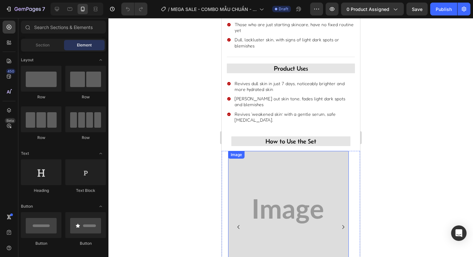
scroll to position [871, 0]
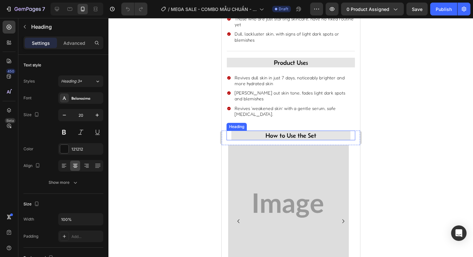
click at [265, 132] on span "How to Use the Set" at bounding box center [290, 135] width 51 height 7
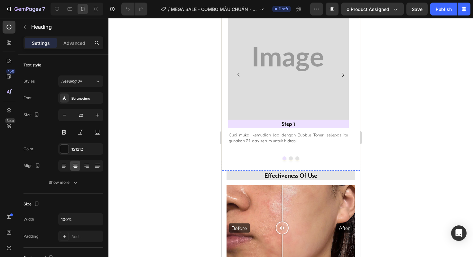
click at [198, 119] on div at bounding box center [291, 137] width 365 height 239
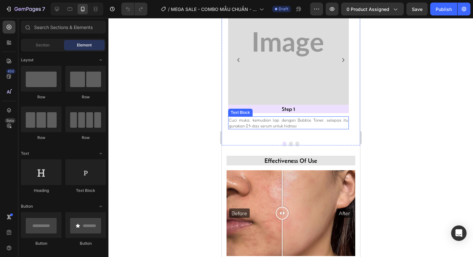
scroll to position [1106, 0]
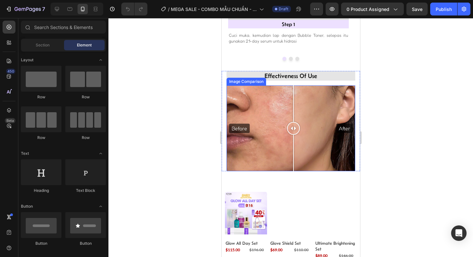
drag, startPoint x: 282, startPoint y: 127, endPoint x: 293, endPoint y: 140, distance: 17.6
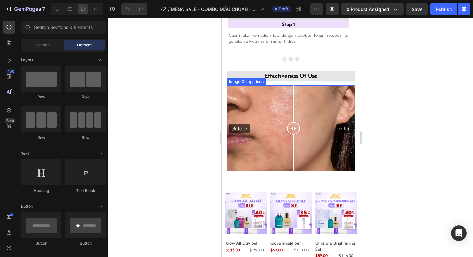
click at [293, 140] on div at bounding box center [293, 128] width 13 height 86
click at [201, 140] on div at bounding box center [291, 137] width 365 height 239
click at [291, 124] on div at bounding box center [291, 128] width 13 height 13
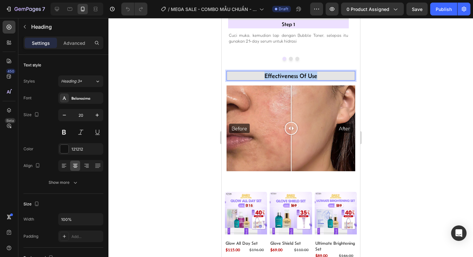
click at [298, 77] on span "effectiveness of use" at bounding box center [290, 75] width 53 height 7
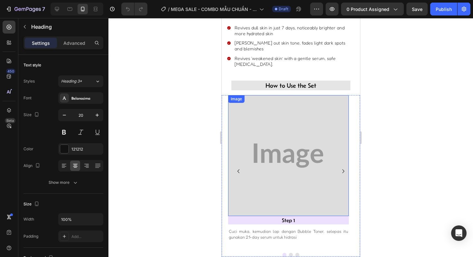
scroll to position [922, 0]
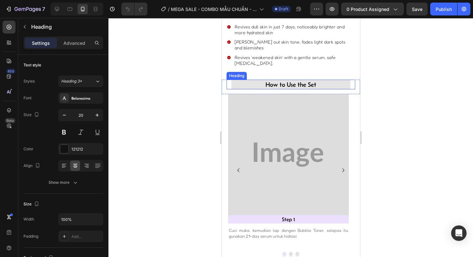
click at [348, 80] on div "How to Use the Set Heading" at bounding box center [290, 85] width 129 height 10
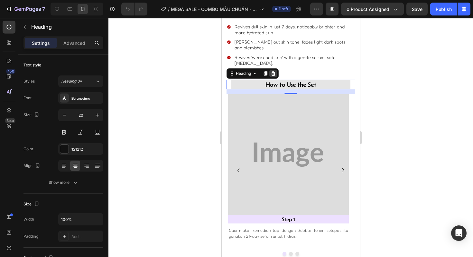
click at [274, 71] on icon at bounding box center [273, 73] width 4 height 5
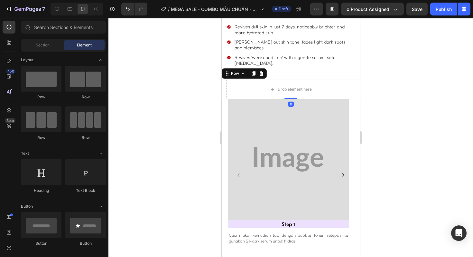
click at [352, 85] on div "Drop element here Row 0" at bounding box center [291, 89] width 139 height 19
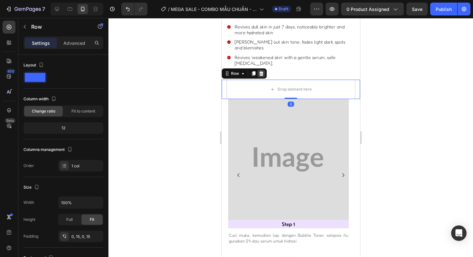
click at [263, 70] on div at bounding box center [261, 74] width 8 height 8
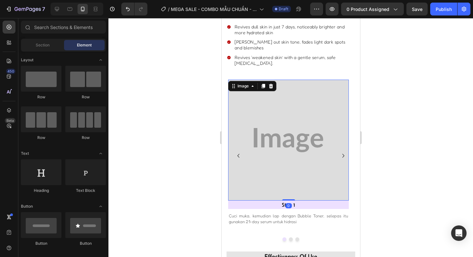
click at [289, 116] on img at bounding box center [288, 140] width 121 height 121
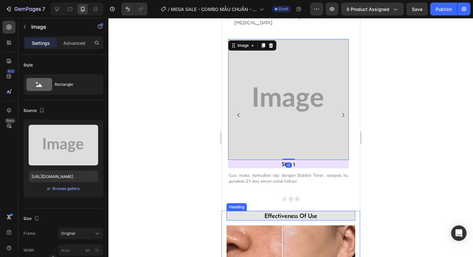
scroll to position [966, 0]
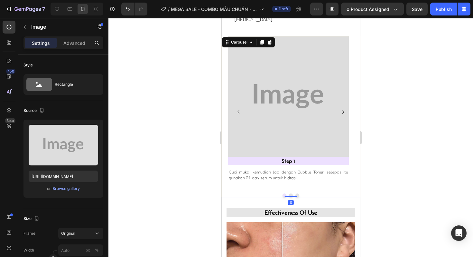
click at [339, 182] on div "Image Step 1 Heading Cuci muka, kemudian lap dengan Bubble Toner, selepas itu g…" at bounding box center [291, 116] width 139 height 161
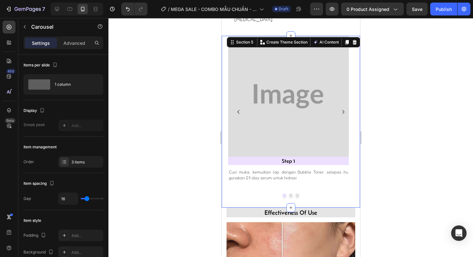
click at [339, 191] on div "How to Use the Set Heading Row Image Step 1 Heading Cuci muka, kemudian lap den…" at bounding box center [291, 122] width 139 height 172
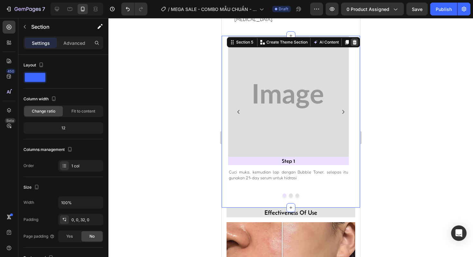
click at [353, 40] on icon at bounding box center [355, 42] width 4 height 5
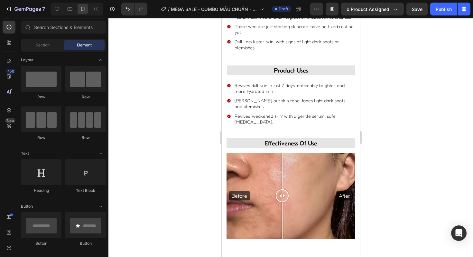
scroll to position [862, 0]
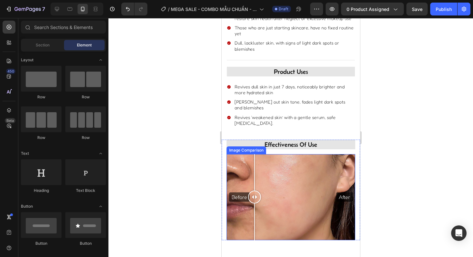
click at [254, 171] on div "Before After" at bounding box center [290, 197] width 129 height 86
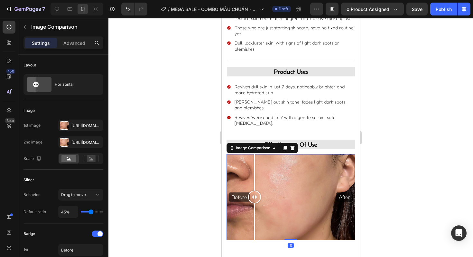
click at [283, 175] on div "Before After" at bounding box center [290, 197] width 129 height 86
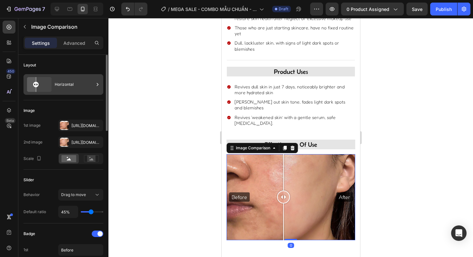
click at [62, 80] on div "Horizontal" at bounding box center [74, 84] width 39 height 15
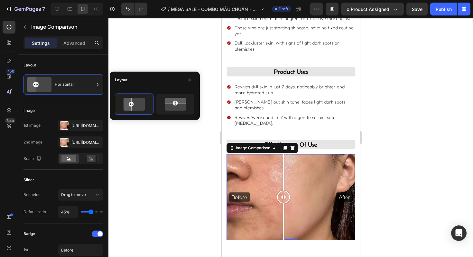
click at [191, 79] on icon "button" at bounding box center [189, 79] width 5 height 5
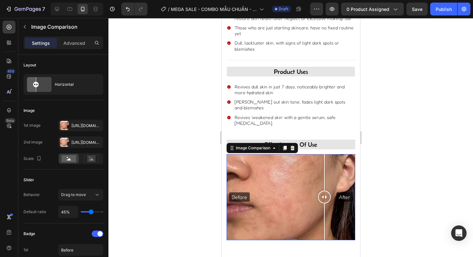
click at [324, 164] on div "Before After" at bounding box center [290, 197] width 129 height 86
click at [372, 173] on div at bounding box center [291, 137] width 365 height 239
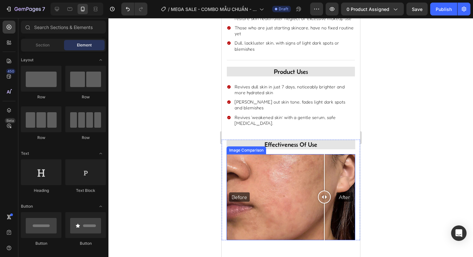
click at [343, 218] on div "Before After" at bounding box center [290, 197] width 129 height 86
click at [311, 155] on div "Before After" at bounding box center [290, 197] width 129 height 86
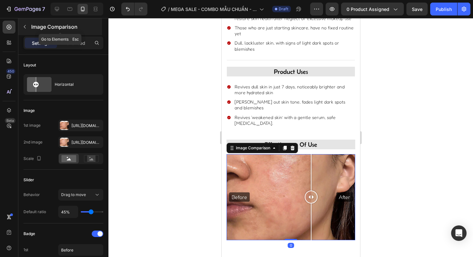
click at [27, 29] on button "button" at bounding box center [25, 27] width 10 height 10
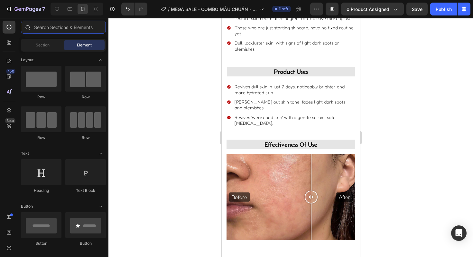
click at [43, 27] on input "text" at bounding box center [63, 27] width 85 height 13
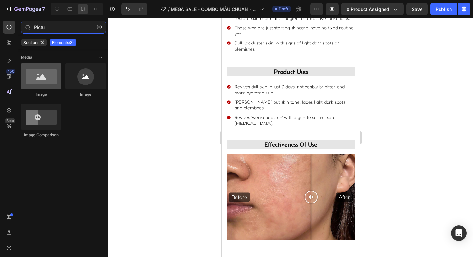
type input "Pictu"
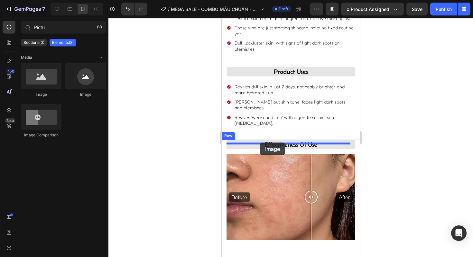
drag, startPoint x: 256, startPoint y: 98, endPoint x: 260, endPoint y: 142, distance: 44.6
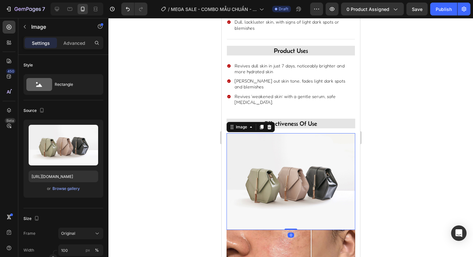
scroll to position [915, 0]
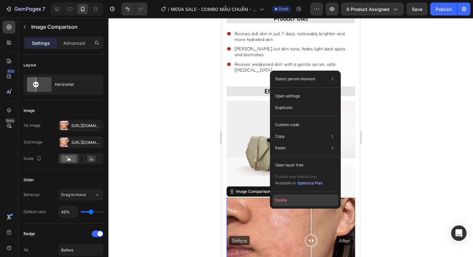
click at [278, 199] on button "Delete" at bounding box center [306, 200] width 66 height 12
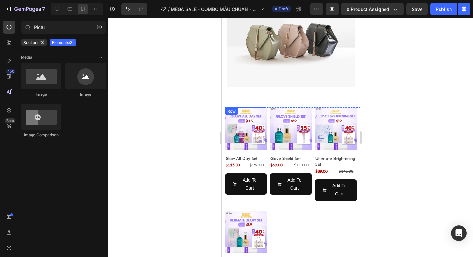
scroll to position [1017, 0]
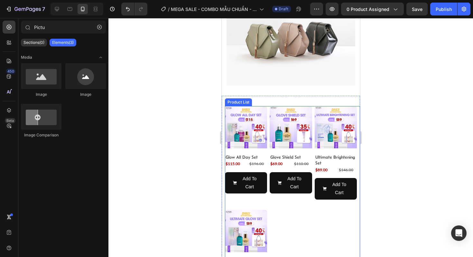
click at [293, 205] on div "Product Images Glow All Day Set Product Title $115.00 Product Price Product Pri…" at bounding box center [291, 204] width 132 height 196
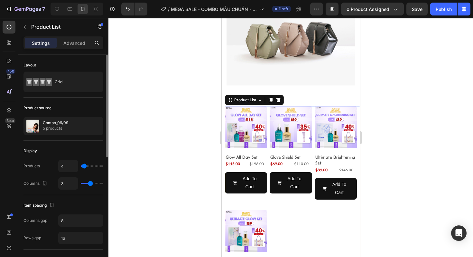
type input "2"
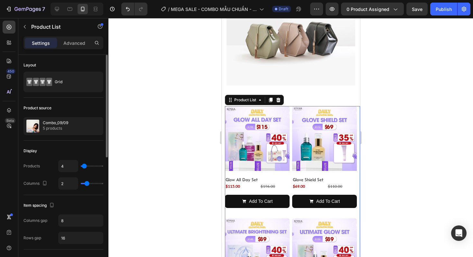
type input "2"
click at [88, 184] on input "range" at bounding box center [92, 183] width 23 height 1
click at [204, 170] on div at bounding box center [291, 137] width 365 height 239
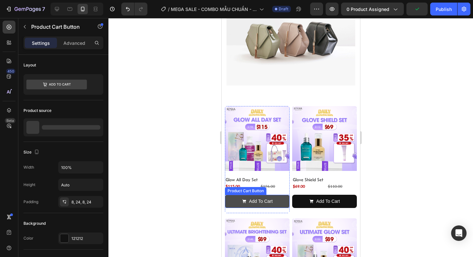
click at [234, 197] on button "Add To Cart" at bounding box center [257, 201] width 65 height 13
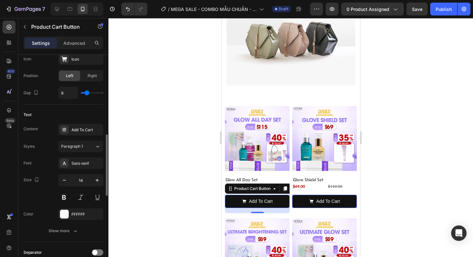
scroll to position [571, 0]
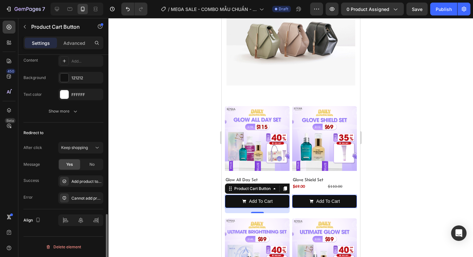
click at [164, 170] on div at bounding box center [291, 137] width 365 height 239
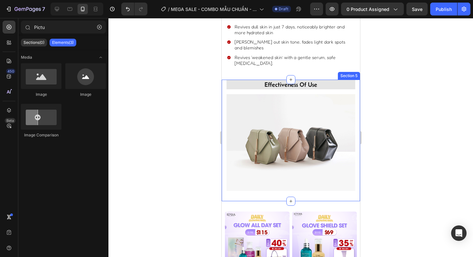
scroll to position [922, 0]
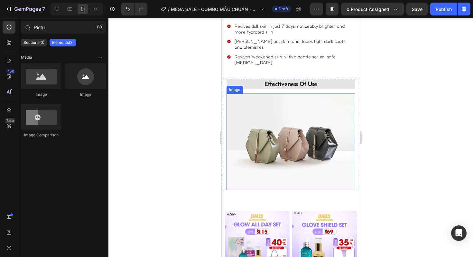
click at [277, 131] on img at bounding box center [290, 141] width 129 height 97
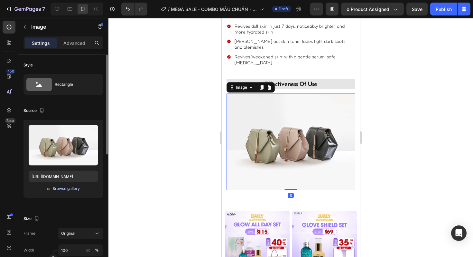
click at [61, 187] on div "Browse gallery" at bounding box center [66, 189] width 27 height 6
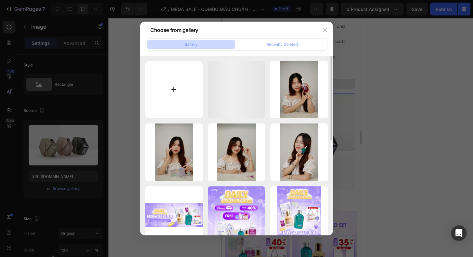
click at [164, 86] on input "file" at bounding box center [174, 90] width 58 height 58
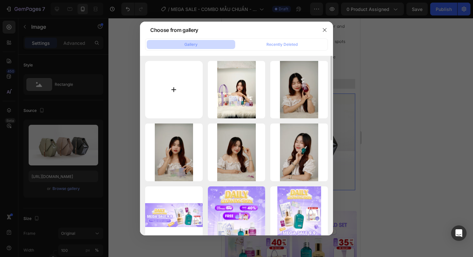
type input "C:\fakepath\5.png"
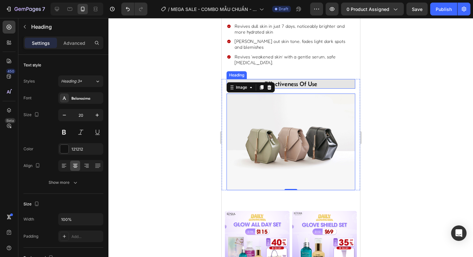
click at [304, 80] on span "effectiveness of use" at bounding box center [290, 83] width 53 height 7
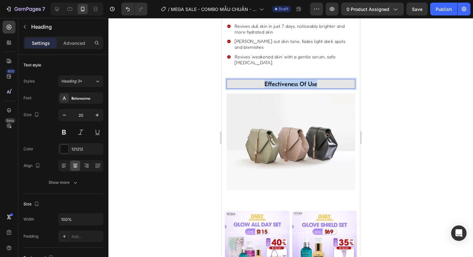
click at [304, 80] on span "effectiveness of use" at bounding box center [290, 83] width 53 height 7
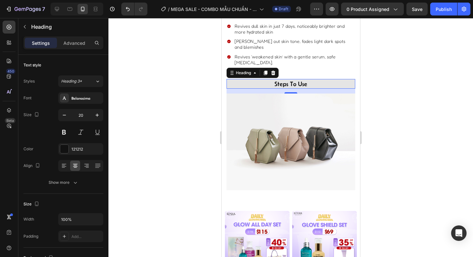
click at [195, 113] on div at bounding box center [291, 137] width 365 height 239
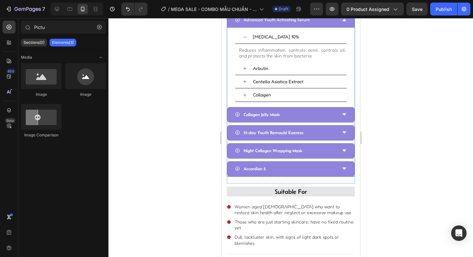
scroll to position [672, 0]
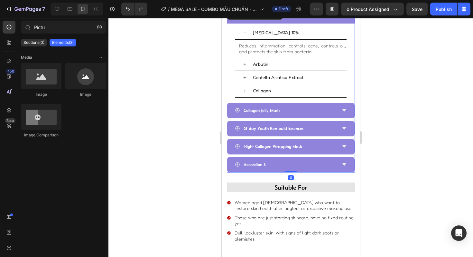
click at [338, 139] on div "Night Collagen Wrapping Mask" at bounding box center [291, 146] width 128 height 15
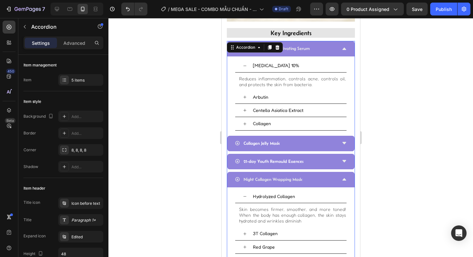
scroll to position [601, 0]
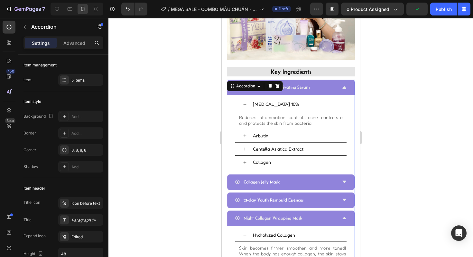
click at [343, 85] on div "Advanced Youth Activating Serum" at bounding box center [291, 87] width 128 height 15
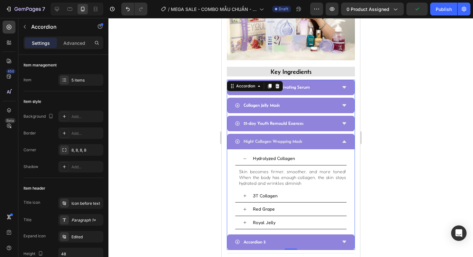
click at [145, 109] on div at bounding box center [291, 137] width 365 height 239
click at [266, 139] on p "Night Collagen Wrapping Mask" at bounding box center [273, 141] width 59 height 8
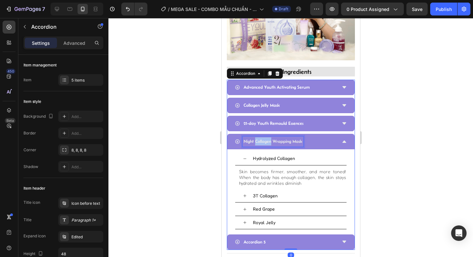
click at [266, 139] on p "Night Collagen Wrapping Mask" at bounding box center [273, 141] width 59 height 8
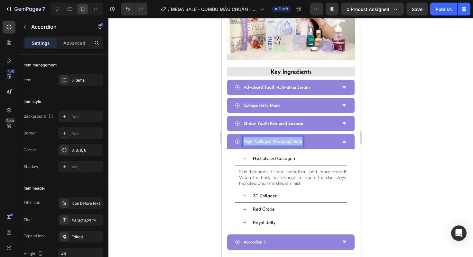
click at [266, 139] on p "Night Collagen Wrapping Mask" at bounding box center [273, 141] width 59 height 8
click at [196, 181] on div at bounding box center [291, 137] width 365 height 239
click at [250, 238] on p "Accordion 5" at bounding box center [255, 242] width 22 height 8
click at [251, 238] on p "Accordion 5" at bounding box center [255, 242] width 22 height 8
click at [185, 168] on div at bounding box center [291, 137] width 365 height 239
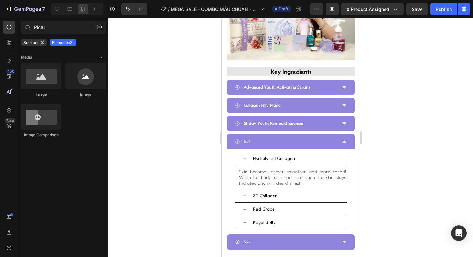
click at [200, 167] on div at bounding box center [291, 137] width 365 height 239
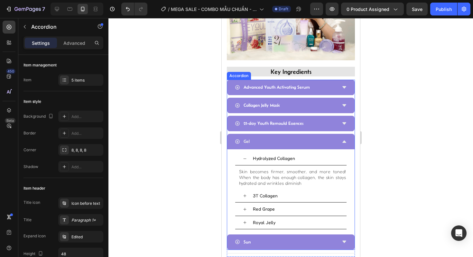
click at [344, 137] on div "Gel" at bounding box center [291, 141] width 128 height 15
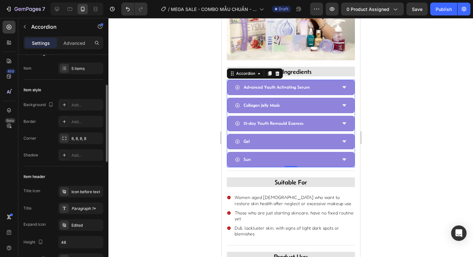
scroll to position [31, 0]
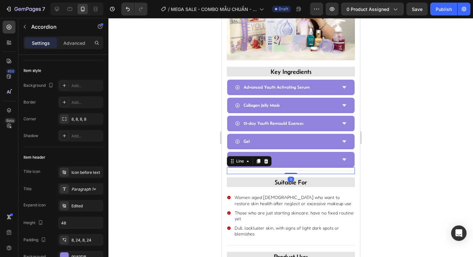
click at [235, 167] on div "Title Line 0" at bounding box center [291, 170] width 128 height 7
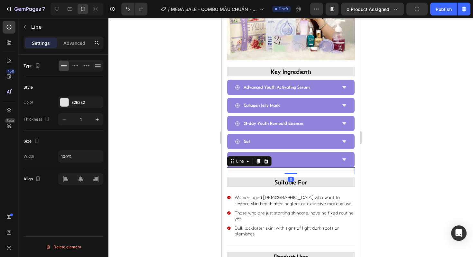
click at [73, 48] on div "Settings Advanced" at bounding box center [64, 42] width 80 height 13
click at [72, 43] on p "Advanced" at bounding box center [74, 43] width 22 height 7
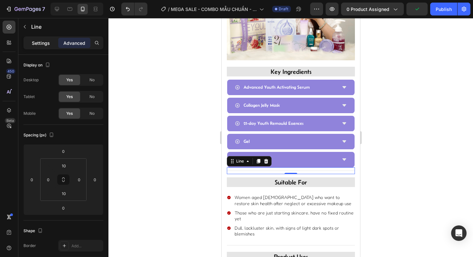
click at [38, 45] on p "Settings" at bounding box center [41, 43] width 18 height 7
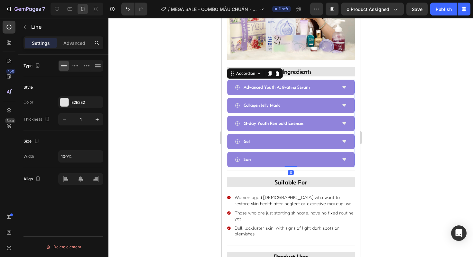
click at [277, 92] on div "Advanced Youth Activating Serum Collagen Jelly Mask 21-day Youth Remould Essenc…" at bounding box center [291, 124] width 128 height 88
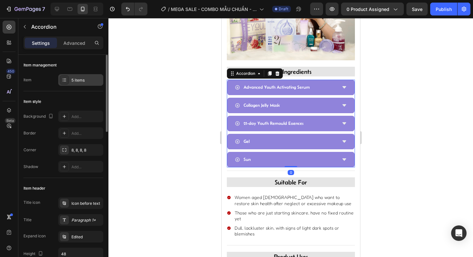
click at [68, 82] on div at bounding box center [64, 79] width 9 height 9
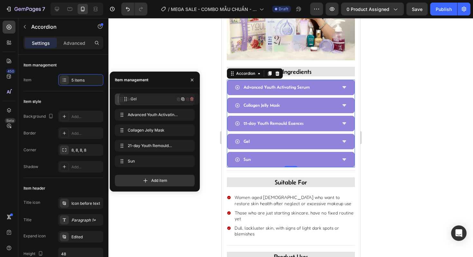
drag, startPoint x: 120, startPoint y: 145, endPoint x: 125, endPoint y: 99, distance: 46.6
drag, startPoint x: 122, startPoint y: 141, endPoint x: 124, endPoint y: 109, distance: 32.0
click at [200, 206] on div at bounding box center [291, 137] width 365 height 239
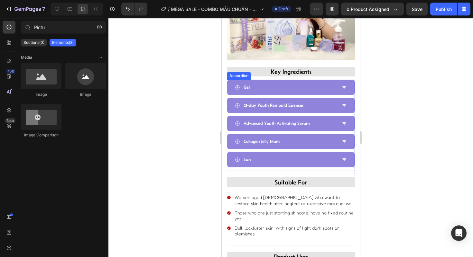
click at [317, 82] on div "Gel" at bounding box center [286, 87] width 102 height 10
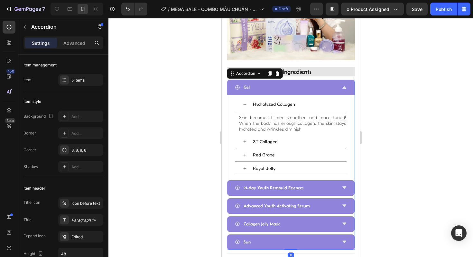
click at [202, 130] on div at bounding box center [291, 137] width 365 height 239
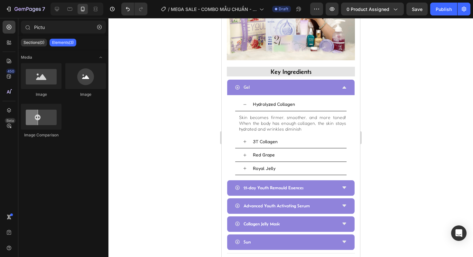
click at [191, 160] on div at bounding box center [291, 137] width 365 height 239
click at [170, 138] on div at bounding box center [291, 137] width 365 height 239
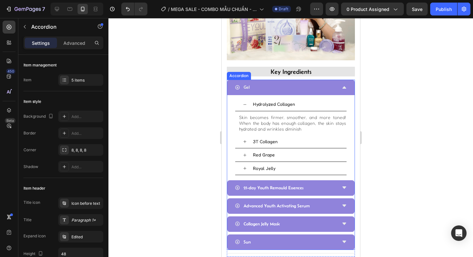
click at [250, 83] on p "Gel" at bounding box center [247, 87] width 6 height 8
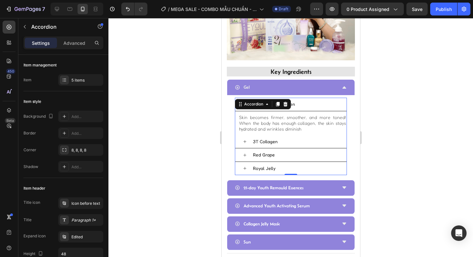
click at [262, 98] on div "Hydrolyzed Collagen Skin becomes firmer, smoother, and more toned! When the bod…" at bounding box center [291, 136] width 112 height 77
click at [262, 101] on div "Accordion" at bounding box center [254, 104] width 22 height 6
click at [294, 101] on p "Hydrolyzed Collagen" at bounding box center [274, 104] width 42 height 6
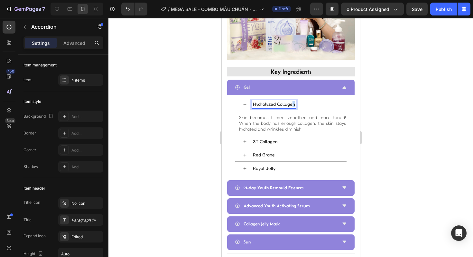
click at [294, 101] on p "Hydrolyzed Collagen" at bounding box center [274, 104] width 42 height 6
click at [194, 113] on div at bounding box center [291, 137] width 365 height 239
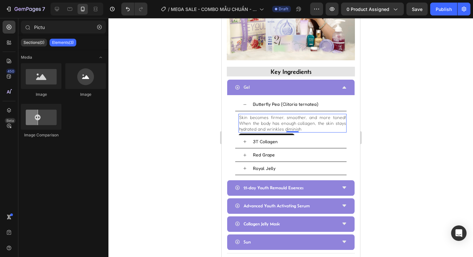
click at [261, 116] on p "Skin becomes firmer, smoother, and more toned! When the body has enough collage…" at bounding box center [292, 123] width 107 height 18
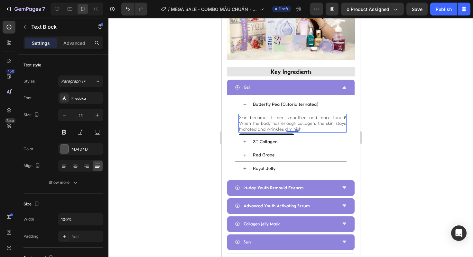
click at [261, 116] on p "Skin becomes firmer, smoother, and more toned! When the body has enough collage…" at bounding box center [292, 123] width 107 height 18
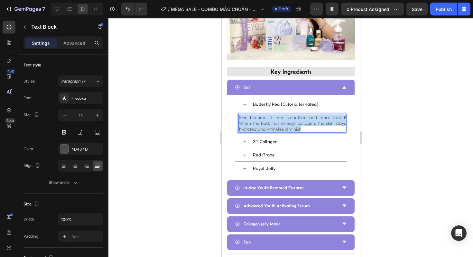
click at [261, 116] on p "Skin becomes firmer, smoother, and more toned! When the body has enough collage…" at bounding box center [292, 123] width 107 height 18
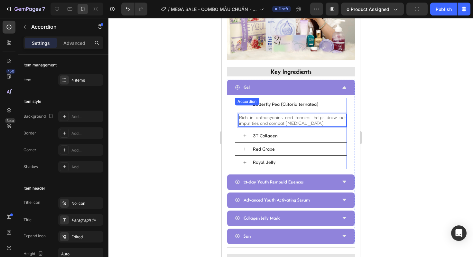
click at [264, 133] on p "3T Collagen" at bounding box center [265, 136] width 25 height 6
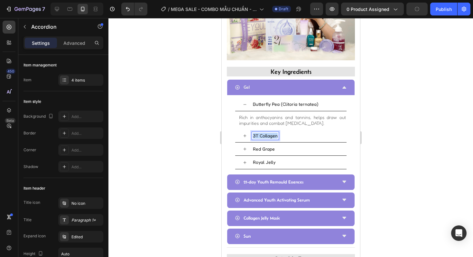
click at [265, 133] on p "3T Collagen" at bounding box center [265, 136] width 25 height 6
click at [247, 129] on div "[MEDICAL_DATA]" at bounding box center [290, 135] width 111 height 13
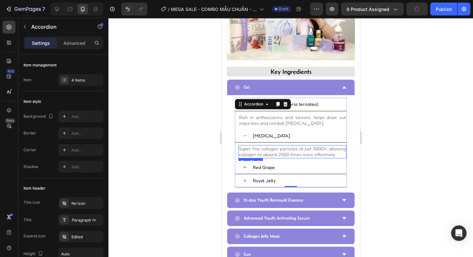
click at [257, 148] on p "Super fine collagen particles at just 300DA, allowing collagen to absorb 2500 t…" at bounding box center [292, 152] width 107 height 12
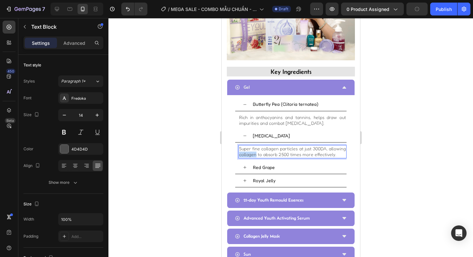
click at [257, 148] on p "Super fine collagen particles at just 300DA, allowing collagen to absorb 2500 t…" at bounding box center [292, 152] width 107 height 12
click at [258, 148] on p "Super fine collagen particles at just 300DA, allowing collagen to absorb 2500 t…" at bounding box center [292, 152] width 107 height 12
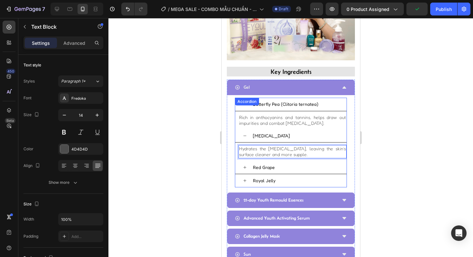
click at [245, 166] on icon at bounding box center [245, 167] width 3 height 3
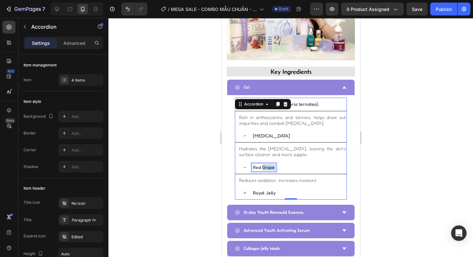
click at [261, 164] on p "Red Grape" at bounding box center [264, 167] width 22 height 6
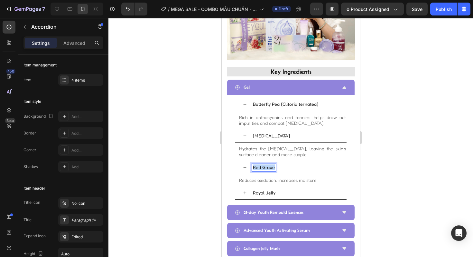
click at [261, 164] on p "Red Grape" at bounding box center [264, 167] width 22 height 6
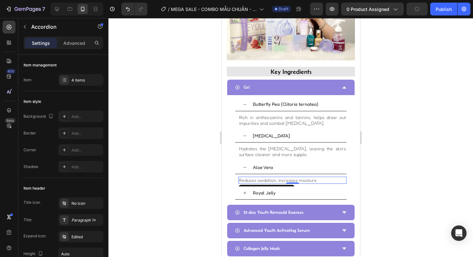
click at [248, 177] on p "Reduces oxidation, increases moisture" at bounding box center [292, 180] width 107 height 6
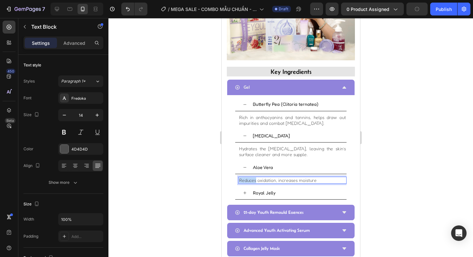
click at [248, 177] on p "Reduces oxidation, increases moisture" at bounding box center [292, 180] width 107 height 6
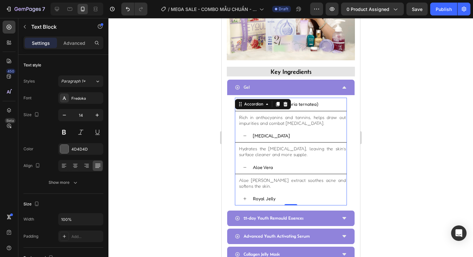
drag, startPoint x: 266, startPoint y: 200, endPoint x: 265, endPoint y: 196, distance: 4.0
click at [266, 200] on div "Royal Jelly" at bounding box center [290, 198] width 111 height 13
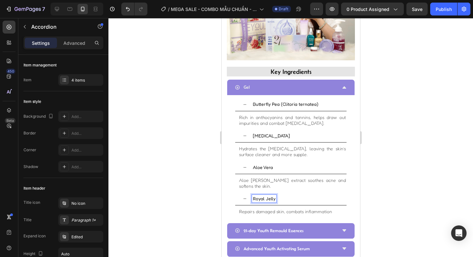
click at [265, 196] on p "Royal Jelly" at bounding box center [264, 199] width 23 height 6
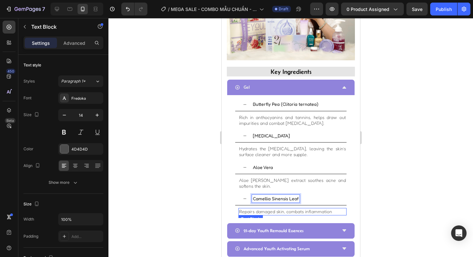
click at [257, 208] on p "Repairs damaged skin, combats inflammation" at bounding box center [292, 211] width 107 height 6
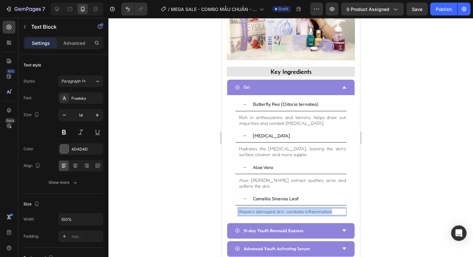
click at [257, 208] on p "Repairs damaged skin, combats inflammation" at bounding box center [292, 211] width 107 height 6
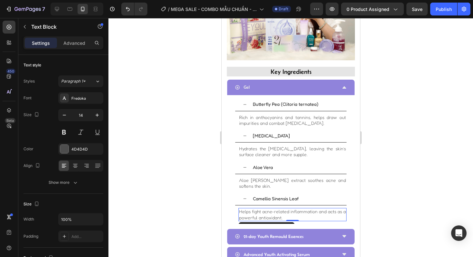
click at [205, 213] on div at bounding box center [291, 137] width 365 height 239
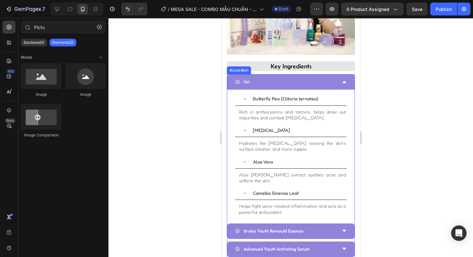
scroll to position [612, 0]
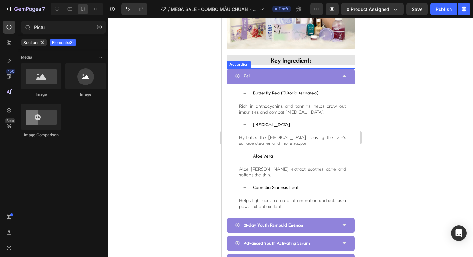
click at [250, 72] on p "Gel" at bounding box center [247, 76] width 6 height 8
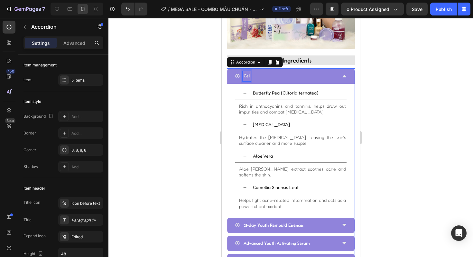
click at [250, 72] on p "Gel" at bounding box center [247, 76] width 6 height 8
click at [182, 137] on div at bounding box center [291, 137] width 365 height 239
click at [342, 73] on icon at bounding box center [344, 75] width 5 height 5
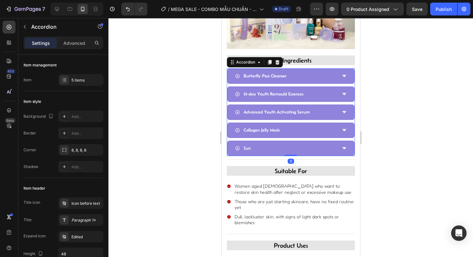
click at [234, 145] on div "Sun" at bounding box center [291, 147] width 128 height 15
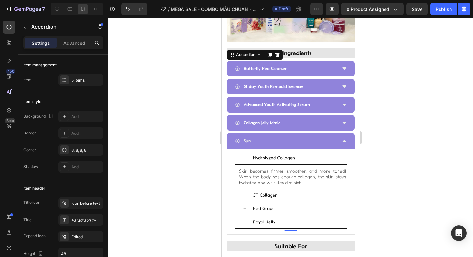
scroll to position [625, 0]
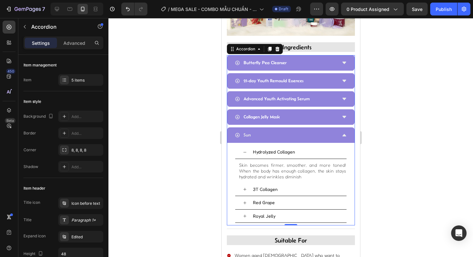
click at [252, 133] on div "Sun" at bounding box center [286, 135] width 102 height 10
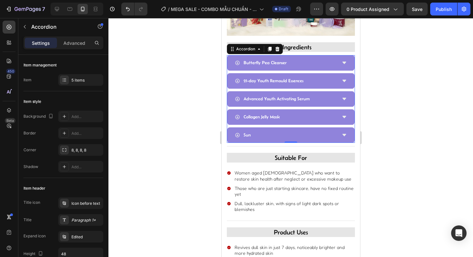
click at [252, 133] on div "Sun" at bounding box center [286, 135] width 102 height 10
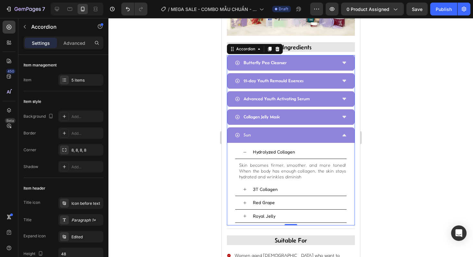
click at [254, 131] on div "Sun" at bounding box center [286, 135] width 102 height 10
click at [256, 130] on div "Sun" at bounding box center [286, 135] width 102 height 10
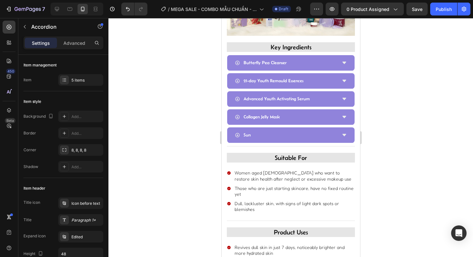
click at [342, 132] on icon at bounding box center [344, 134] width 5 height 5
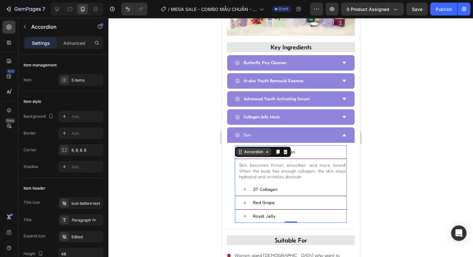
click at [262, 150] on div "Hydrolyzed Collagen Skin becomes firmer, smoother, and more toned! When the bod…" at bounding box center [291, 183] width 112 height 77
click at [262, 150] on div "Accordion" at bounding box center [253, 152] width 34 height 8
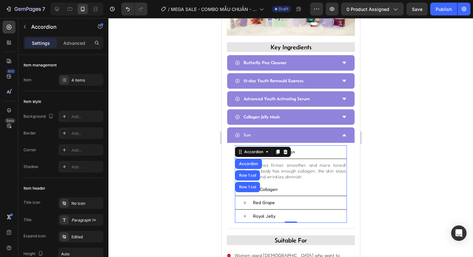
click at [296, 148] on div "Hydrolyzed Collagen" at bounding box center [299, 152] width 95 height 8
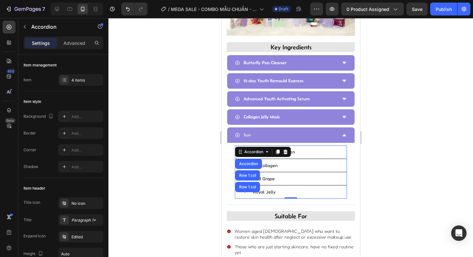
click at [294, 149] on p "Hydrolyzed Collagen" at bounding box center [274, 152] width 42 height 6
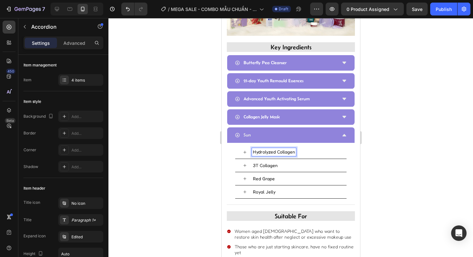
click at [294, 149] on p "Hydrolyzed Collagen" at bounding box center [274, 152] width 42 height 6
click at [240, 187] on div "Niacinamide 3T Collagen Red Grape Royal Jelly Accordion Accordion Row 1 col Row…" at bounding box center [291, 171] width 112 height 53
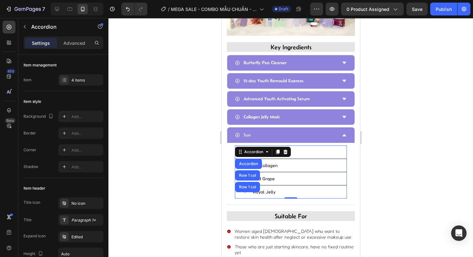
click at [311, 188] on div "Royal Jelly" at bounding box center [299, 192] width 95 height 8
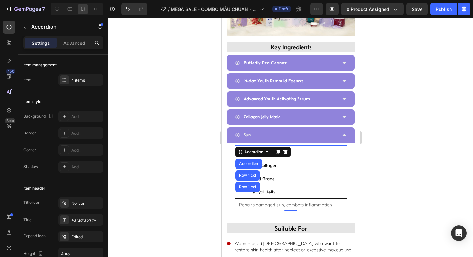
click at [331, 188] on div "Royal Jelly" at bounding box center [299, 192] width 95 height 8
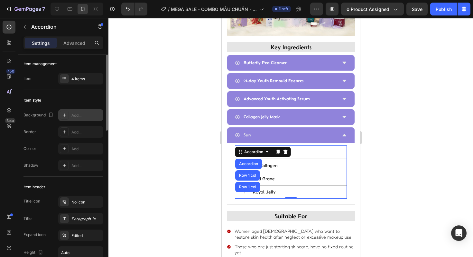
scroll to position [0, 0]
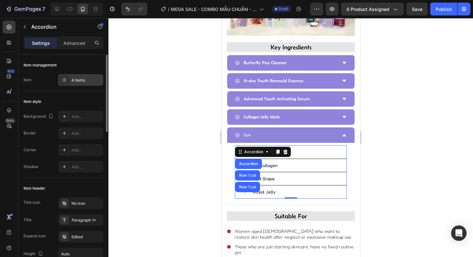
click at [72, 80] on div "4 items" at bounding box center [87, 80] width 30 height 6
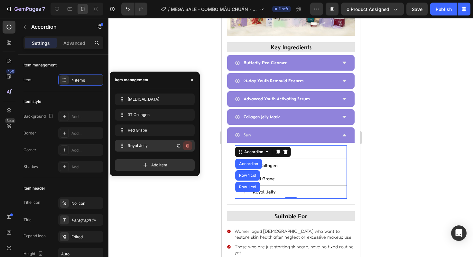
click at [188, 146] on icon "button" at bounding box center [187, 145] width 5 height 5
click at [187, 145] on div "Delete" at bounding box center [183, 146] width 12 height 6
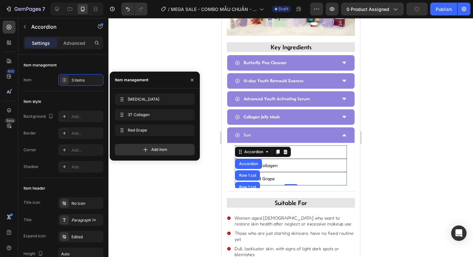
click at [191, 188] on div at bounding box center [291, 137] width 365 height 239
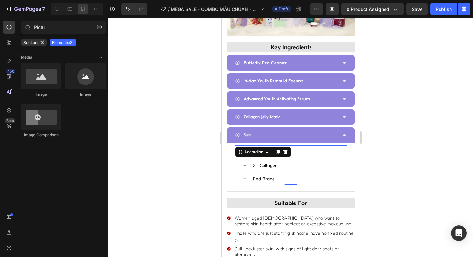
click at [249, 150] on div "Niacinamide 3T Collagen Red Grape Accordion 0" at bounding box center [291, 165] width 112 height 40
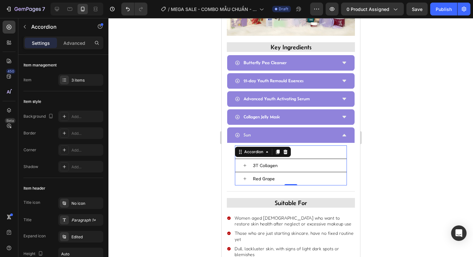
click at [292, 148] on div "Niacinamide" at bounding box center [299, 152] width 95 height 8
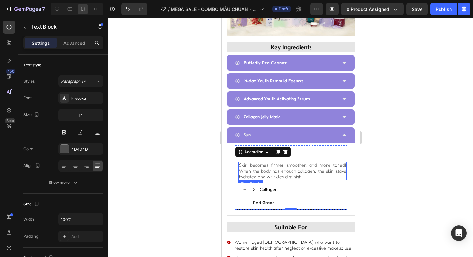
click at [288, 166] on p "Skin becomes firmer, smoother, and more toned! When the body has enough collage…" at bounding box center [292, 171] width 107 height 18
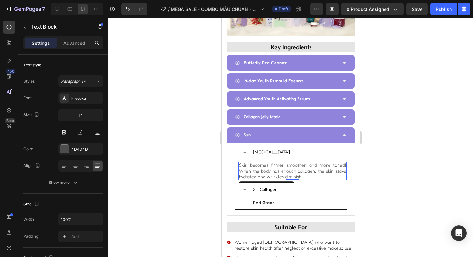
click at [288, 166] on p "Skin becomes firmer, smoother, and more toned! When the body has enough collage…" at bounding box center [292, 171] width 107 height 18
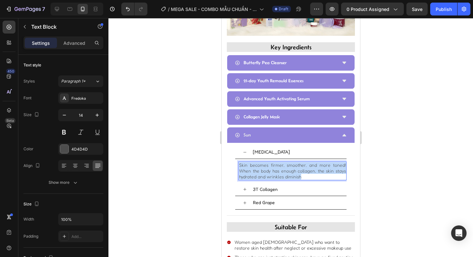
click at [288, 166] on p "Skin becomes firmer, smoother, and more toned! When the body has enough collage…" at bounding box center [292, 171] width 107 height 18
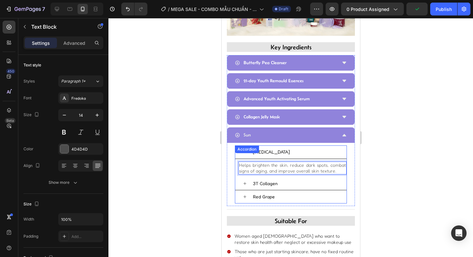
click at [258, 180] on p "3T Collagen" at bounding box center [265, 183] width 25 height 6
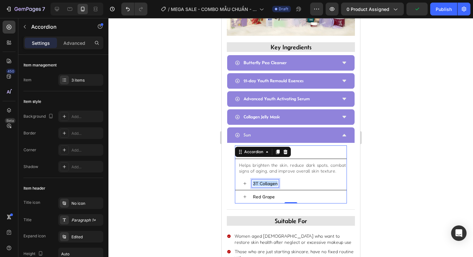
click at [258, 180] on p "3T Collagen" at bounding box center [265, 183] width 25 height 6
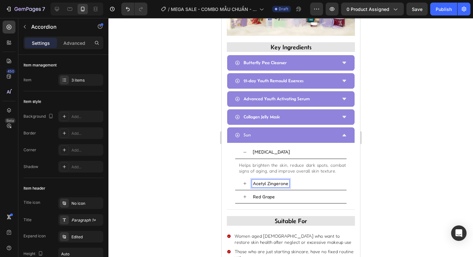
click at [311, 179] on div "Acetyl Zingerone" at bounding box center [299, 183] width 95 height 8
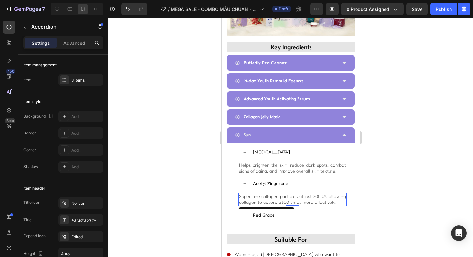
click at [294, 193] on p "Super fine collagen particles at just 300DA, allowing collagen to absorb 2500 t…" at bounding box center [292, 199] width 107 height 12
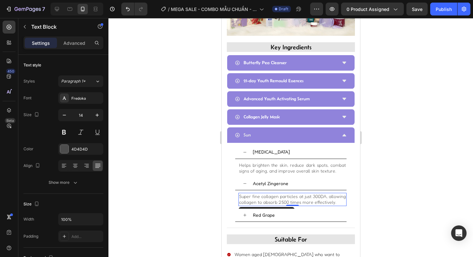
click at [294, 193] on p "Super fine collagen particles at just 300DA, allowing collagen to absorb 2500 t…" at bounding box center [292, 199] width 107 height 12
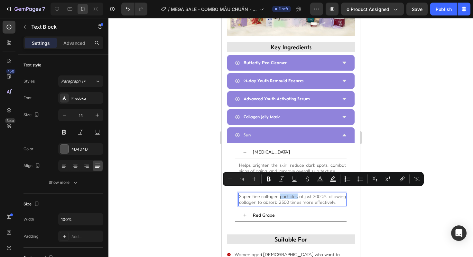
click at [294, 193] on p "Super fine collagen particles at just 300DA, allowing collagen to absorb 2500 t…" at bounding box center [292, 199] width 107 height 12
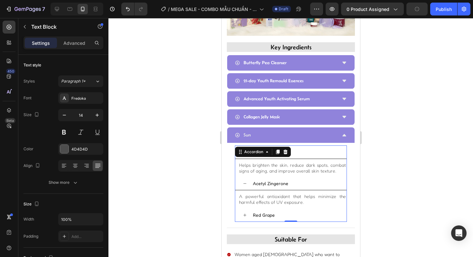
click at [264, 212] on p "Red Grape" at bounding box center [264, 215] width 22 height 6
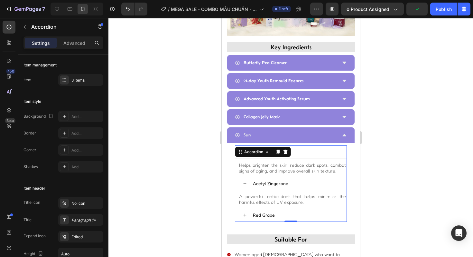
click at [279, 211] on div "Red Grape" at bounding box center [299, 215] width 95 height 8
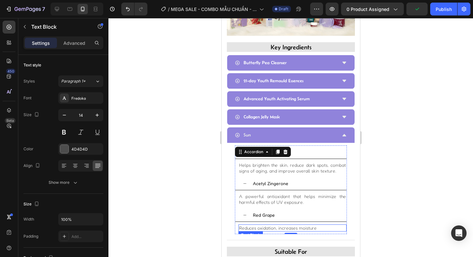
click at [275, 225] on p "Reduces oxidation, increases moisture" at bounding box center [292, 228] width 107 height 6
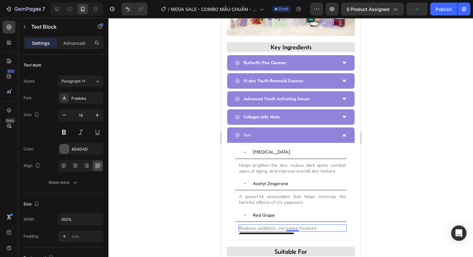
click at [275, 225] on p "Reduces oxidation, increases moisture" at bounding box center [292, 228] width 107 height 6
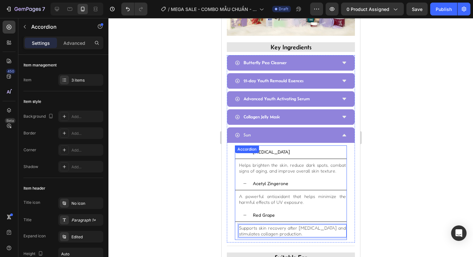
click at [263, 212] on p "Red Grape" at bounding box center [264, 215] width 22 height 6
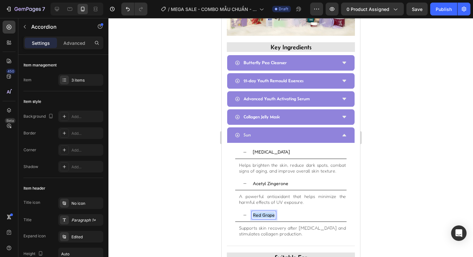
click at [263, 212] on p "Red Grape" at bounding box center [264, 215] width 22 height 6
click at [203, 202] on div at bounding box center [291, 137] width 365 height 239
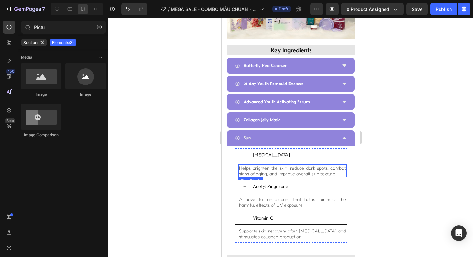
scroll to position [622, 0]
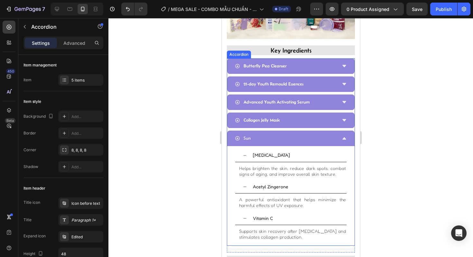
click at [248, 134] on p "Sun" at bounding box center [247, 138] width 7 height 8
click at [166, 152] on div at bounding box center [291, 137] width 365 height 239
click at [320, 133] on div "Sun Ampoule" at bounding box center [286, 138] width 102 height 10
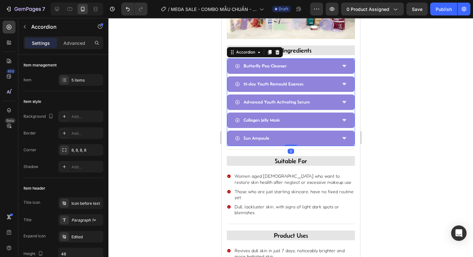
click at [193, 158] on div at bounding box center [291, 137] width 365 height 239
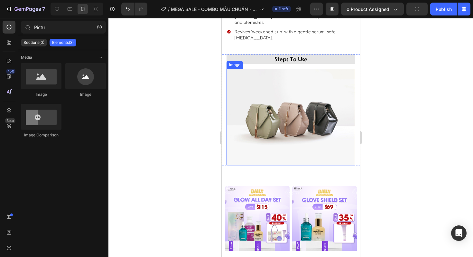
scroll to position [871, 0]
click at [259, 115] on img at bounding box center [290, 117] width 129 height 97
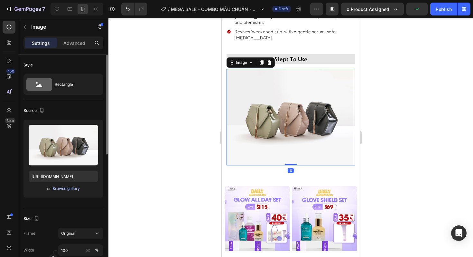
click at [76, 190] on div "Browse gallery" at bounding box center [66, 189] width 27 height 6
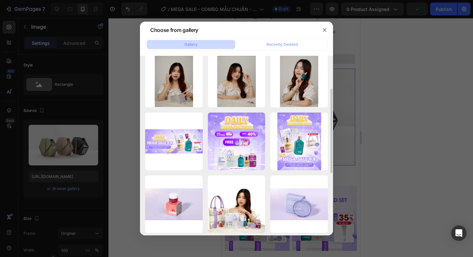
scroll to position [0, 0]
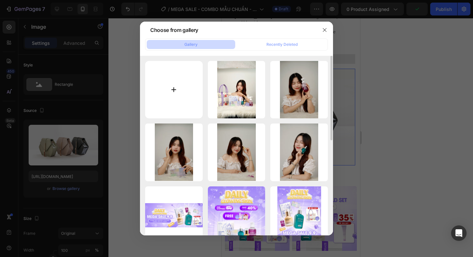
click at [162, 79] on input "file" at bounding box center [174, 90] width 58 height 58
type input "C:\fakepath\5.png"
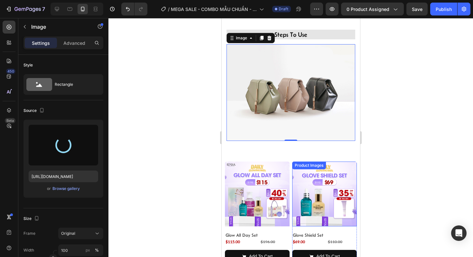
scroll to position [901, 0]
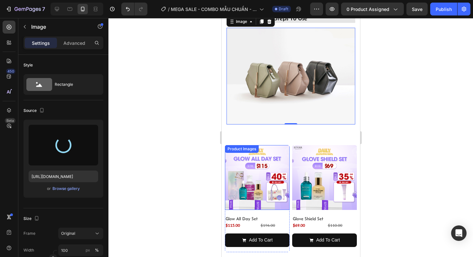
type input "https://cdn.shopify.com/s/files/1/0723/7940/0447/files/gempages_542010221011141…"
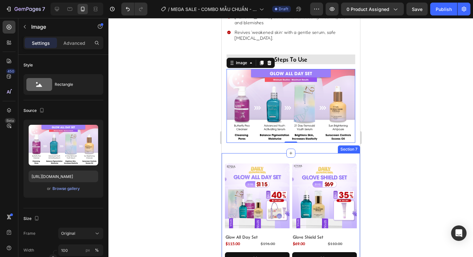
scroll to position [947, 0]
click at [156, 132] on div at bounding box center [291, 137] width 365 height 239
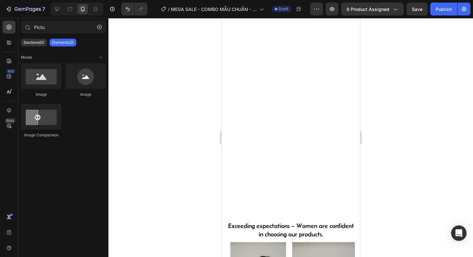
scroll to position [0, 0]
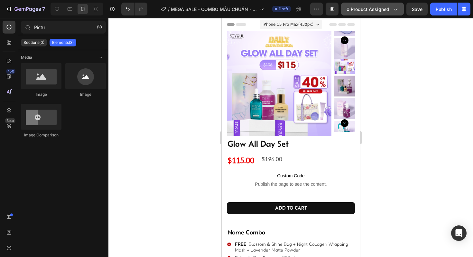
click at [377, 14] on button "0 product assigned" at bounding box center [372, 9] width 63 height 13
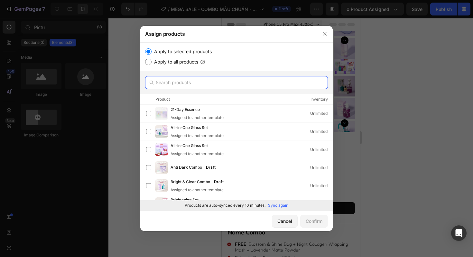
click at [186, 83] on input "text" at bounding box center [236, 82] width 183 height 13
type input "B"
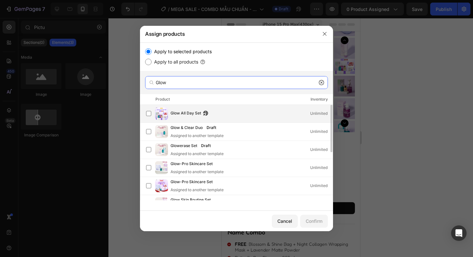
type input "Glow"
click at [209, 115] on div "Glow All Day Set" at bounding box center [191, 113] width 41 height 7
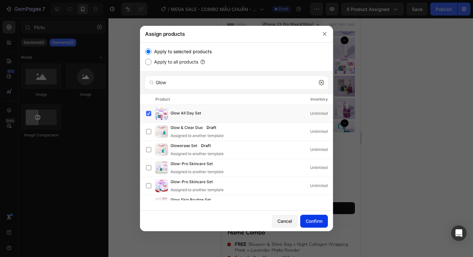
click at [316, 220] on div "Confirm" at bounding box center [314, 220] width 17 height 7
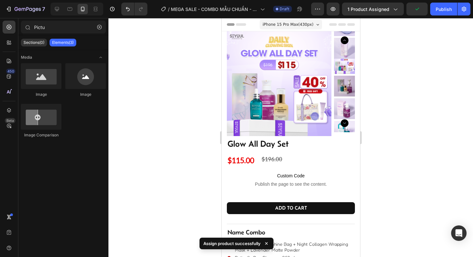
click at [205, 129] on div at bounding box center [291, 137] width 365 height 239
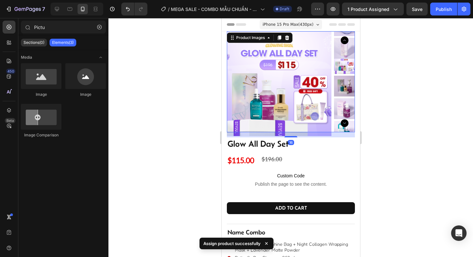
click at [262, 84] on img at bounding box center [279, 83] width 105 height 105
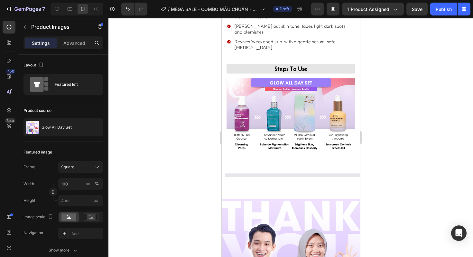
scroll to position [868, 0]
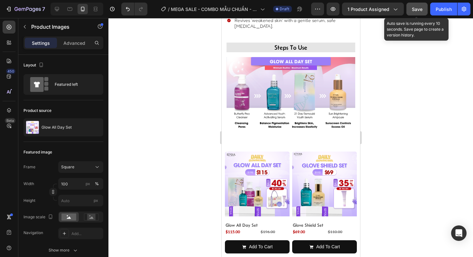
click at [412, 11] on button "Save" at bounding box center [417, 9] width 21 height 13
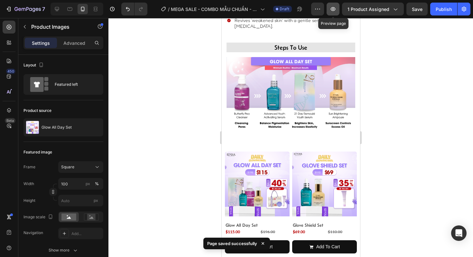
click at [336, 10] on icon "button" at bounding box center [333, 9] width 5 height 4
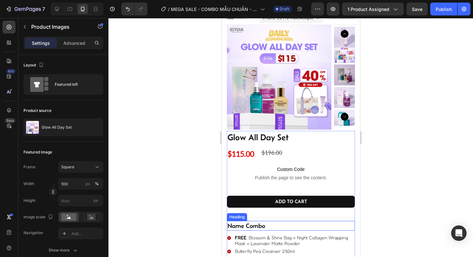
scroll to position [0, 0]
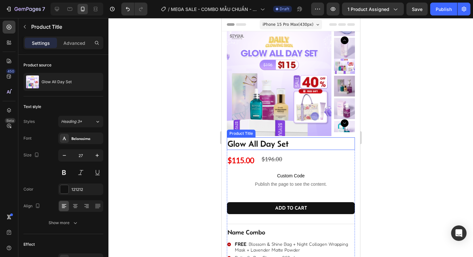
click at [253, 141] on h1 "Glow All Day Set" at bounding box center [289, 143] width 125 height 13
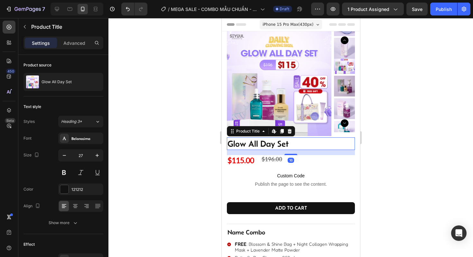
click at [253, 142] on h1 "Glow All Day Set" at bounding box center [289, 143] width 125 height 13
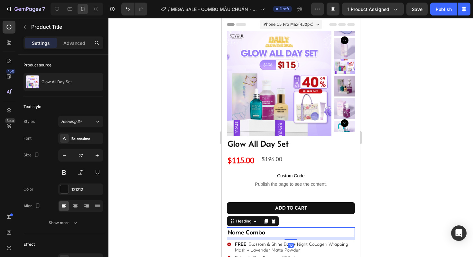
click at [257, 229] on h2 "name combo" at bounding box center [291, 232] width 128 height 10
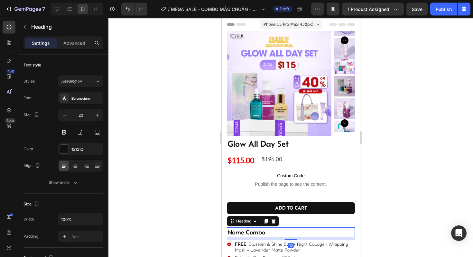
click at [257, 229] on h2 "name combo" at bounding box center [291, 232] width 128 height 10
click at [258, 229] on p "name combo" at bounding box center [290, 232] width 127 height 8
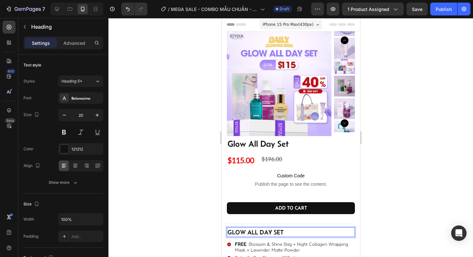
click at [190, 193] on div at bounding box center [291, 137] width 365 height 239
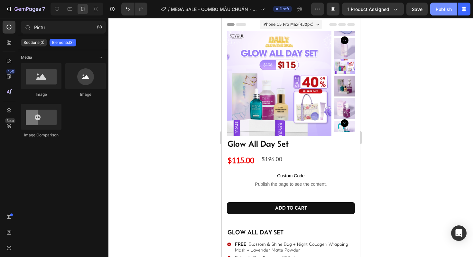
click at [441, 7] on div "Publish" at bounding box center [444, 9] width 16 height 7
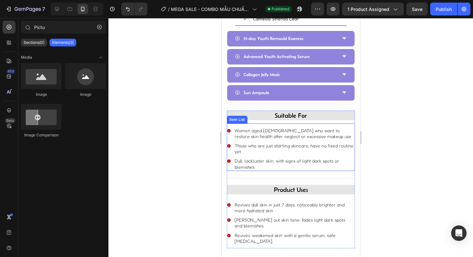
scroll to position [722, 0]
click at [259, 132] on p "Women aged 25–40 who want to restore skin health after neglect or excessive mak…" at bounding box center [293, 133] width 119 height 12
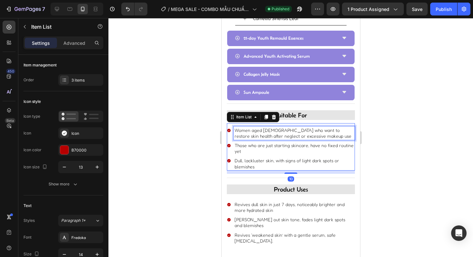
click at [259, 132] on p "Women aged 25–40 who want to restore skin health after neglect or excessive mak…" at bounding box center [293, 133] width 119 height 12
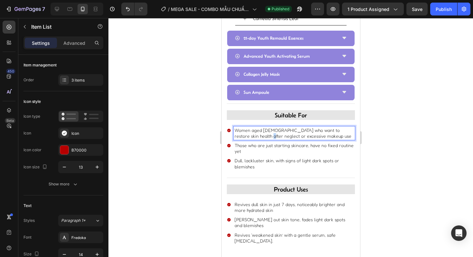
click at [259, 132] on p "Women aged 25–40 who want to restore skin health after neglect or excessive mak…" at bounding box center [293, 133] width 119 height 12
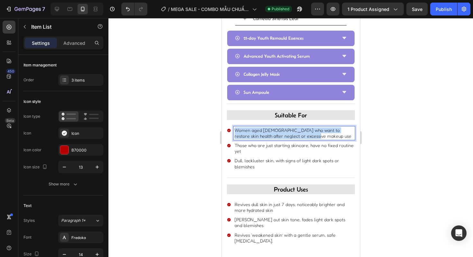
click at [259, 132] on p "Women aged 25–40 who want to restore skin health after neglect or excessive mak…" at bounding box center [293, 133] width 119 height 12
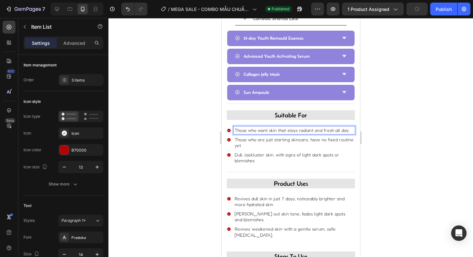
click at [271, 138] on p "Those who are just starting skincare, have no fixed routine yet" at bounding box center [293, 143] width 119 height 12
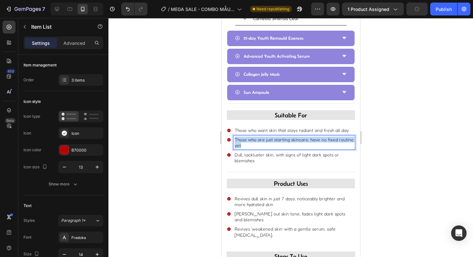
click at [271, 138] on p "Those who are just starting skincare, have no fixed routine yet" at bounding box center [293, 143] width 119 height 12
click at [245, 152] on p "Dull, lackluster skin, with signs of light dark spots or blemishes" at bounding box center [293, 158] width 119 height 12
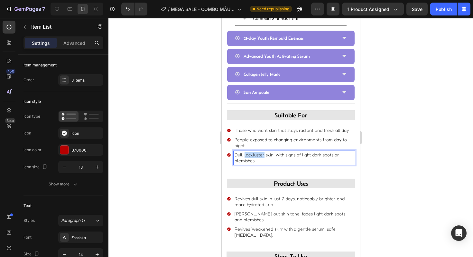
click at [245, 152] on p "Dull, lackluster skin, with signs of light dark spots or blemishes" at bounding box center [293, 158] width 119 height 12
click at [236, 156] on p "Anyone seeking a complete daily routine with protection + hydration" at bounding box center [293, 158] width 119 height 12
click at [185, 147] on div at bounding box center [291, 137] width 365 height 239
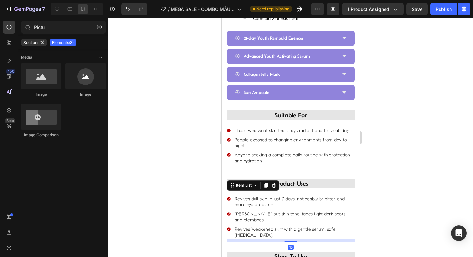
click at [264, 196] on p "Revives dull skin in just 7 days, noticeably brighter and more hydrated skin" at bounding box center [293, 202] width 119 height 12
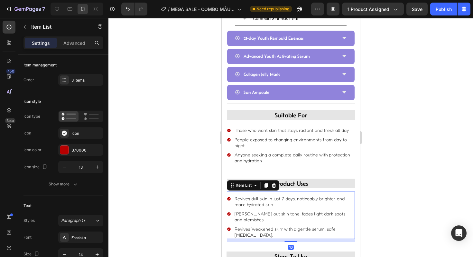
click at [264, 196] on p "Revives dull skin in just 7 days, noticeably brighter and more hydrated skin" at bounding box center [293, 202] width 119 height 12
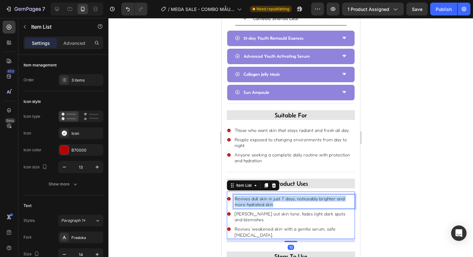
click at [264, 196] on p "Revives dull skin in just 7 days, noticeably brighter and more hydrated skin" at bounding box center [293, 202] width 119 height 12
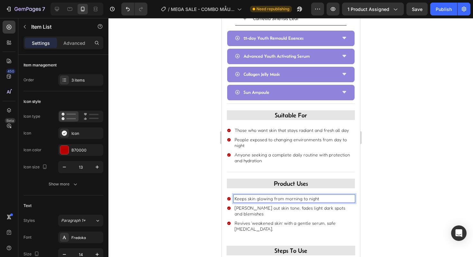
click at [189, 196] on div at bounding box center [291, 137] width 365 height 239
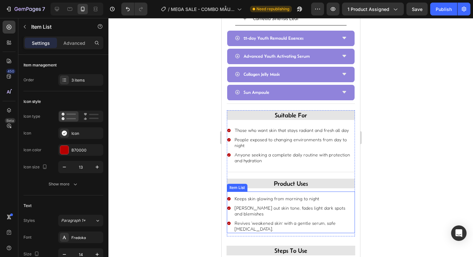
click at [252, 205] on p "Evens out skin tone, fades light dark spots and blemishes" at bounding box center [293, 211] width 119 height 12
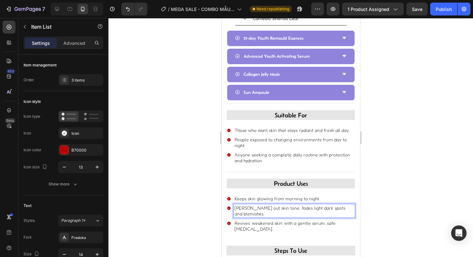
click at [252, 205] on p "Evens out skin tone, fades light dark spots and blemishes" at bounding box center [293, 211] width 119 height 12
click at [198, 200] on div at bounding box center [291, 137] width 365 height 239
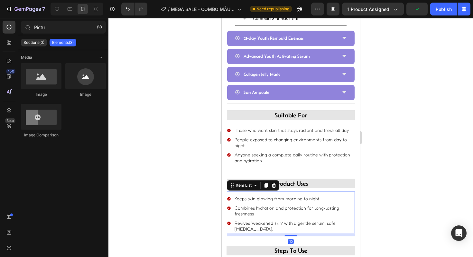
click at [244, 222] on p "Revives ‘weakened skin’ with a gentle serum, safe for sensitive skin." at bounding box center [293, 226] width 119 height 12
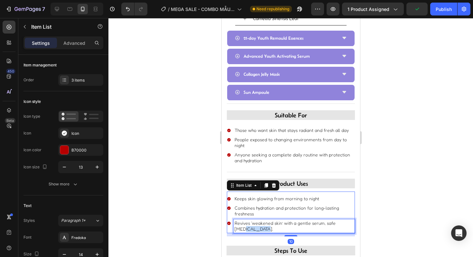
click at [244, 222] on p "Revives ‘weakened skin’ with a gentle serum, safe for sensitive skin." at bounding box center [293, 226] width 119 height 12
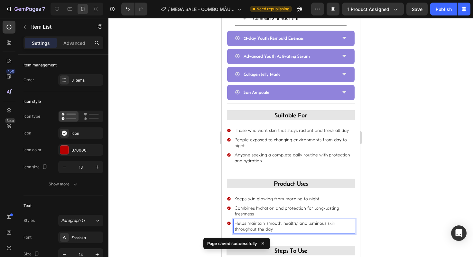
click at [205, 204] on div at bounding box center [291, 137] width 365 height 239
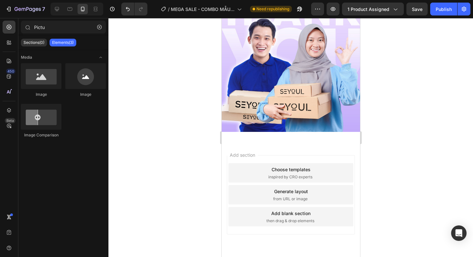
scroll to position [1327, 0]
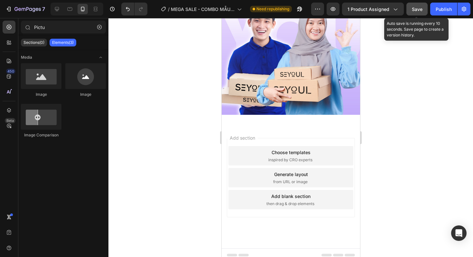
click at [411, 13] on button "Save" at bounding box center [417, 9] width 21 height 13
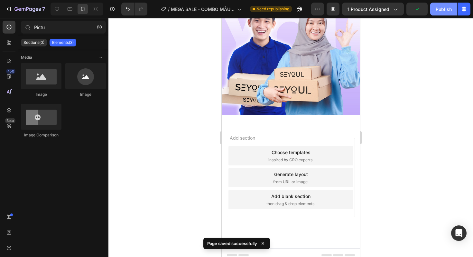
click at [439, 9] on div "Publish" at bounding box center [444, 9] width 16 height 7
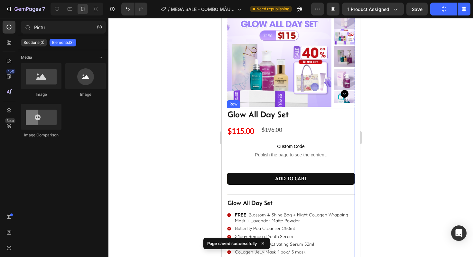
scroll to position [0, 0]
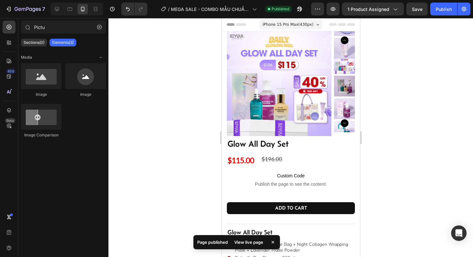
click at [257, 242] on div "View live page" at bounding box center [249, 241] width 37 height 9
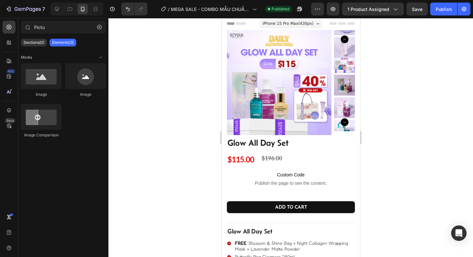
scroll to position [1, 0]
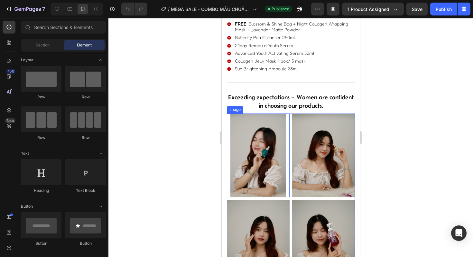
scroll to position [220, 0]
click at [268, 160] on img at bounding box center [258, 155] width 63 height 84
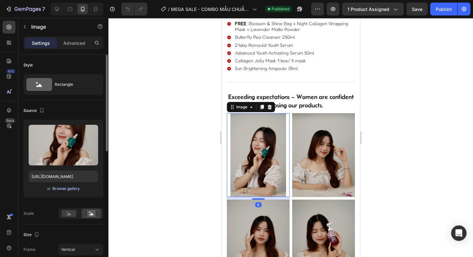
click at [69, 189] on div "Browse gallery" at bounding box center [66, 189] width 27 height 6
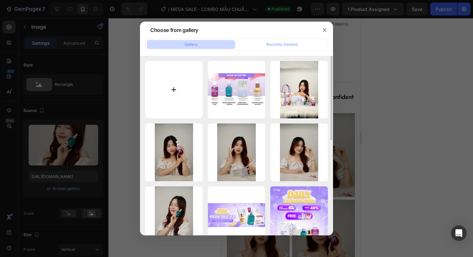
scroll to position [55, 0]
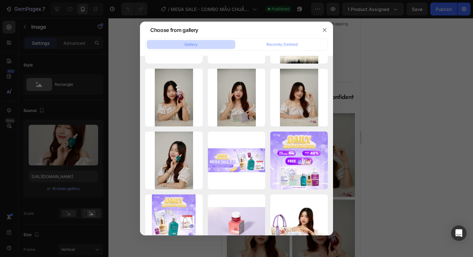
click at [420, 141] on div at bounding box center [236, 128] width 473 height 257
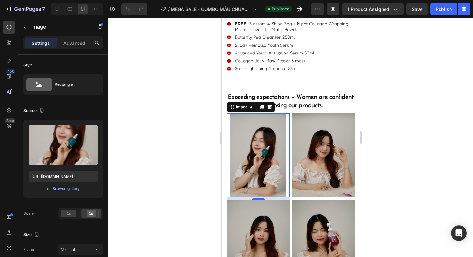
click at [163, 115] on div at bounding box center [291, 137] width 365 height 239
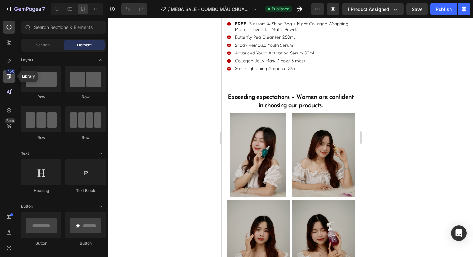
click at [7, 79] on icon at bounding box center [9, 76] width 6 height 6
click at [7, 29] on icon at bounding box center [9, 27] width 6 height 6
click at [8, 107] on icon at bounding box center [9, 110] width 6 height 6
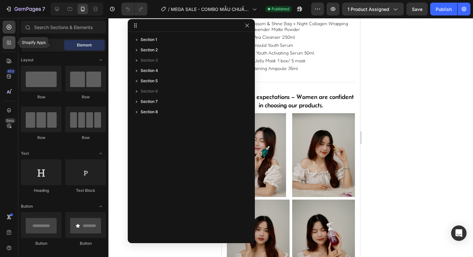
click at [8, 45] on icon at bounding box center [9, 42] width 6 height 6
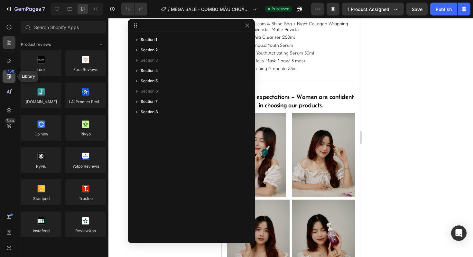
click at [8, 72] on div "450" at bounding box center [10, 71] width 9 height 5
click at [10, 112] on icon at bounding box center [9, 110] width 6 height 6
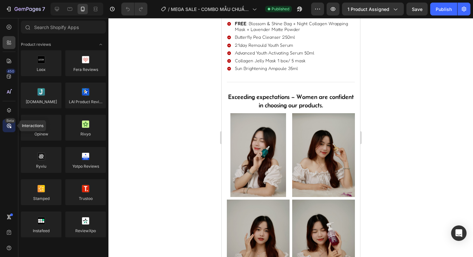
click at [8, 123] on icon at bounding box center [9, 125] width 6 height 6
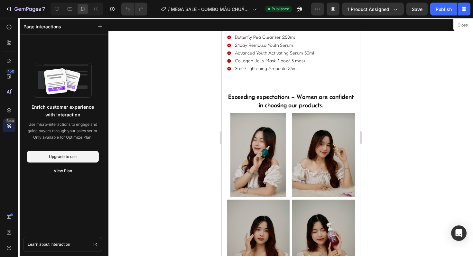
click at [240, 154] on div at bounding box center [291, 137] width 139 height 239
click at [298, 154] on div at bounding box center [291, 137] width 139 height 239
click at [466, 25] on button "Close" at bounding box center [463, 25] width 16 height 9
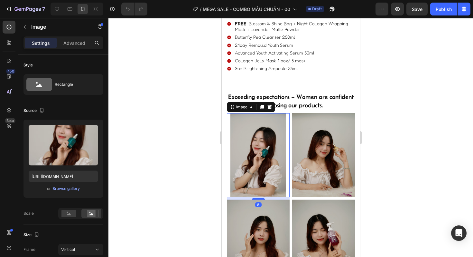
click at [260, 158] on img at bounding box center [258, 155] width 63 height 84
click at [67, 187] on div "Browse gallery" at bounding box center [66, 189] width 27 height 6
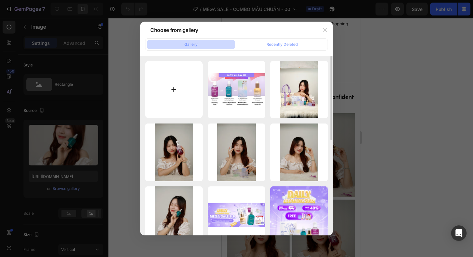
click at [179, 88] on input "file" at bounding box center [174, 90] width 58 height 58
type input "C:\fakepath\20250826-164200.png"
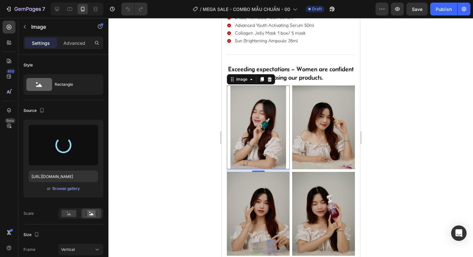
scroll to position [251, 0]
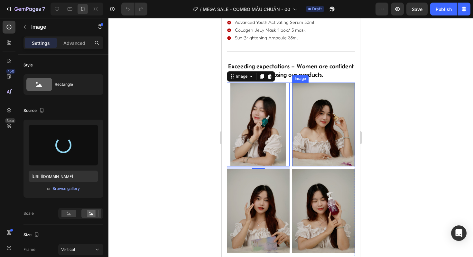
type input "[URL][DOMAIN_NAME]"
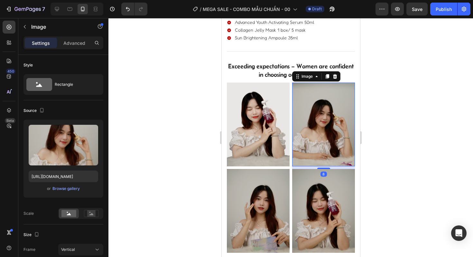
click at [321, 124] on img at bounding box center [323, 124] width 63 height 84
click at [70, 187] on div "Browse gallery" at bounding box center [66, 189] width 27 height 6
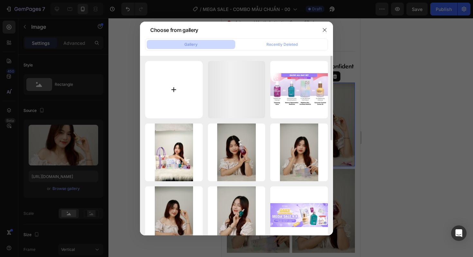
click at [161, 86] on input "file" at bounding box center [174, 90] width 58 height 58
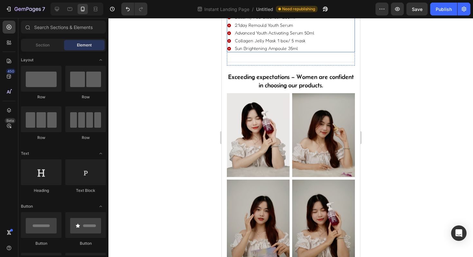
scroll to position [291, 0]
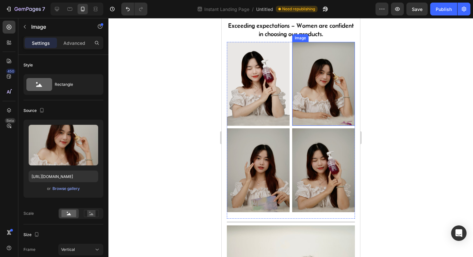
click at [309, 96] on img at bounding box center [323, 84] width 63 height 84
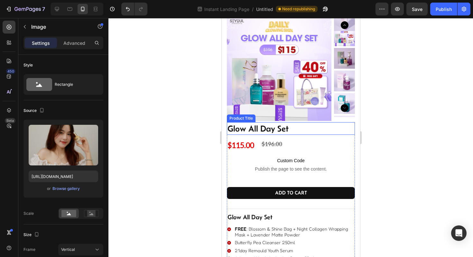
scroll to position [0, 0]
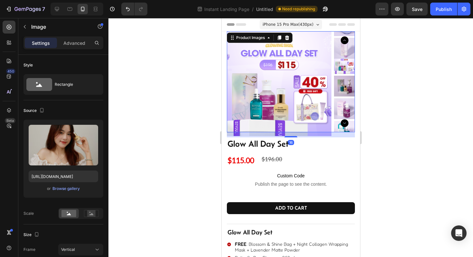
click at [284, 94] on img at bounding box center [279, 83] width 105 height 105
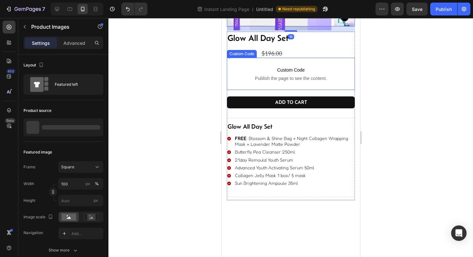
scroll to position [220, 0]
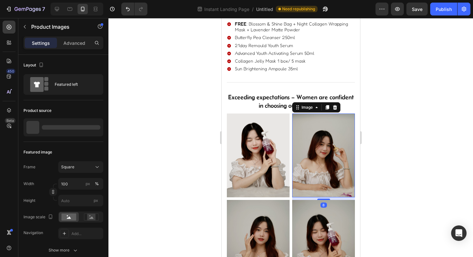
click at [323, 152] on img at bounding box center [323, 155] width 63 height 84
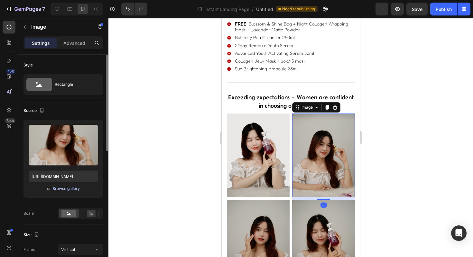
click at [71, 189] on div "Browse gallery" at bounding box center [66, 189] width 27 height 6
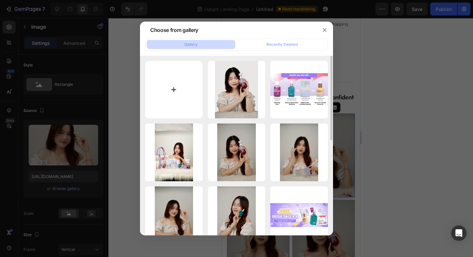
click at [167, 100] on input "file" at bounding box center [174, 90] width 58 height 58
type input "C:\fakepath\20250826-164156.png"
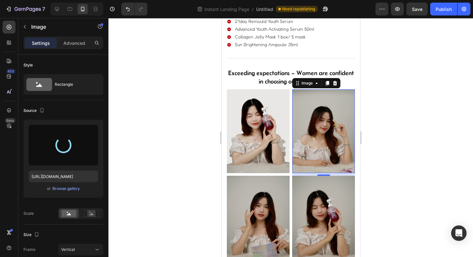
scroll to position [244, 0]
type input "[URL][DOMAIN_NAME]"
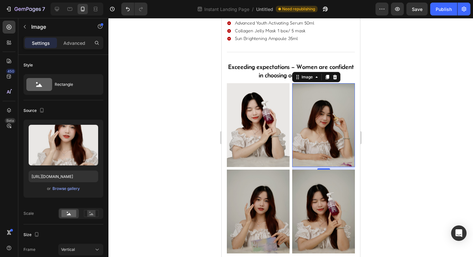
scroll to position [252, 0]
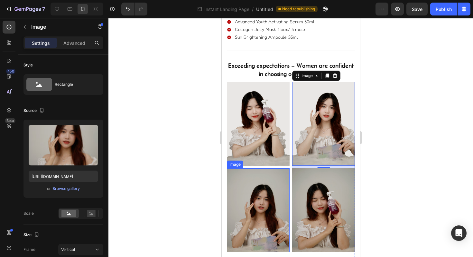
click at [252, 215] on img at bounding box center [258, 210] width 63 height 84
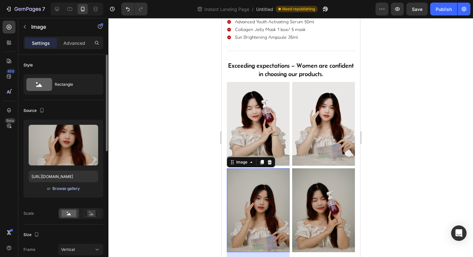
click at [64, 189] on div "Browse gallery" at bounding box center [66, 189] width 27 height 6
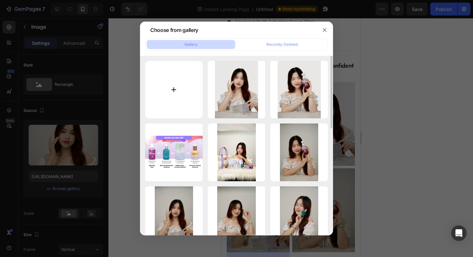
click at [166, 90] on input "file" at bounding box center [174, 90] width 58 height 58
click at [419, 186] on div at bounding box center [236, 128] width 473 height 257
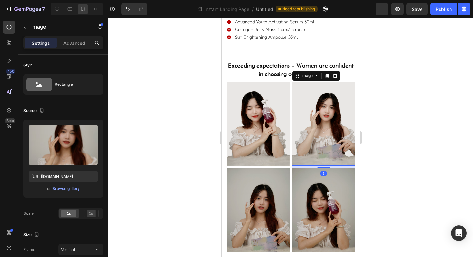
click at [318, 139] on img at bounding box center [323, 124] width 63 height 84
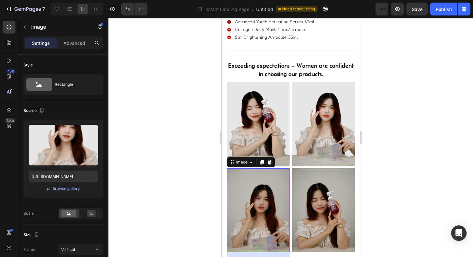
click at [254, 197] on img at bounding box center [258, 210] width 63 height 84
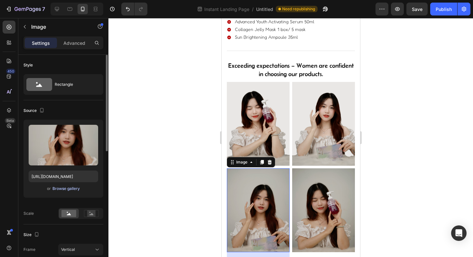
click at [64, 189] on div "Browse gallery" at bounding box center [66, 189] width 27 height 6
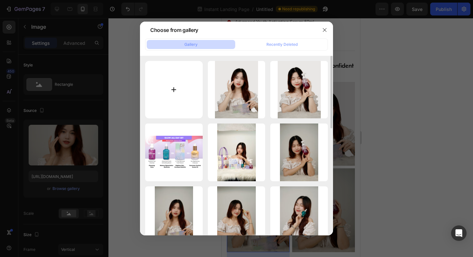
click at [166, 93] on input "file" at bounding box center [174, 90] width 58 height 58
type input "C:\fakepath\20250826-164543.webp"
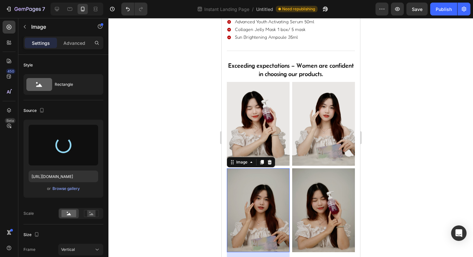
type input "https://cdn.shopify.com/s/files/1/0723/7940/0447/files/gempages_542010221011141…"
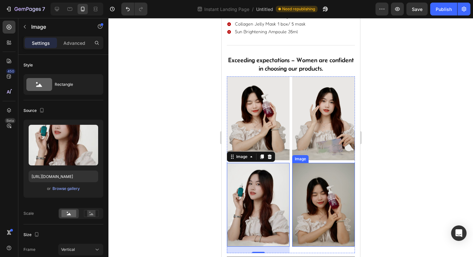
scroll to position [262, 0]
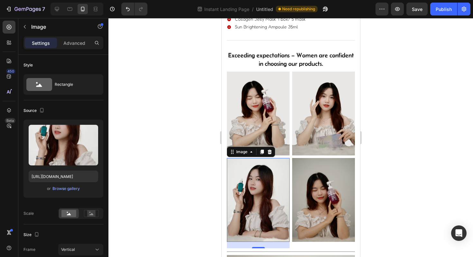
click at [148, 162] on div at bounding box center [291, 137] width 365 height 239
click at [263, 189] on img at bounding box center [258, 200] width 63 height 84
click at [170, 177] on div at bounding box center [291, 137] width 365 height 239
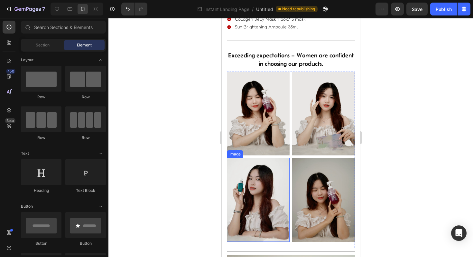
click at [260, 188] on img at bounding box center [258, 200] width 63 height 84
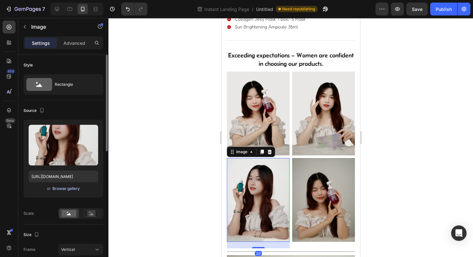
click at [76, 187] on div "Browse gallery" at bounding box center [66, 189] width 27 height 6
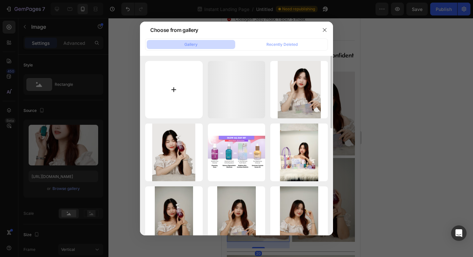
click at [164, 81] on input "file" at bounding box center [174, 90] width 58 height 58
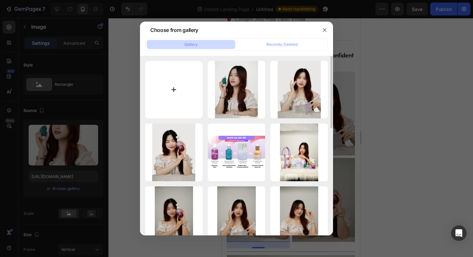
type input "C:\fakepath\20250826-164804.png"
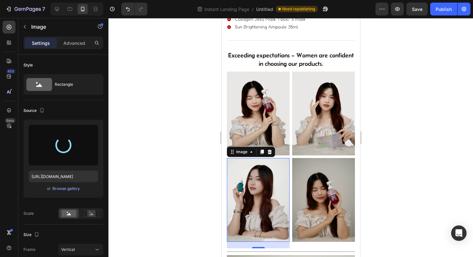
type input "https://cdn.shopify.com/s/files/1/0723/7940/0447/files/gempages_542010221011141…"
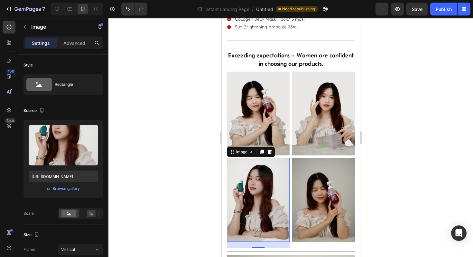
click at [170, 168] on div at bounding box center [291, 137] width 365 height 239
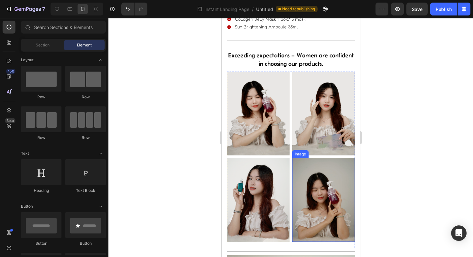
click at [352, 203] on section "Melebihi jangkaan – Wanita yakin memilih produk kami Heading Exceeding expectat…" at bounding box center [291, 146] width 139 height 204
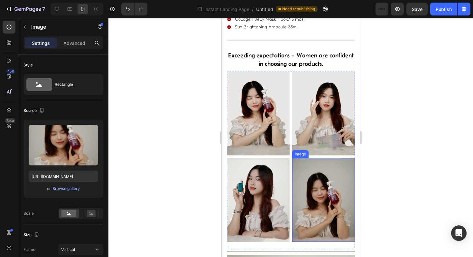
click at [338, 200] on img at bounding box center [323, 200] width 63 height 84
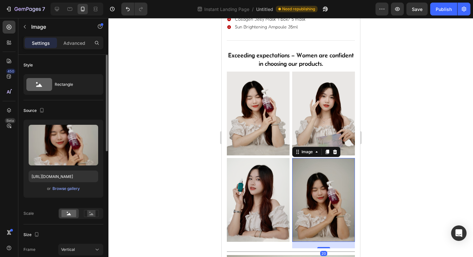
click at [64, 184] on div "Upload Image https://cdn.shopify.com/s/files/1/0723/7940/0447/files/gempages_54…" at bounding box center [64, 158] width 80 height 78
click at [67, 184] on div "Upload Image https://cdn.shopify.com/s/files/1/0723/7940/0447/files/gempages_54…" at bounding box center [64, 158] width 80 height 78
click at [65, 186] on div "Browse gallery" at bounding box center [66, 189] width 27 height 6
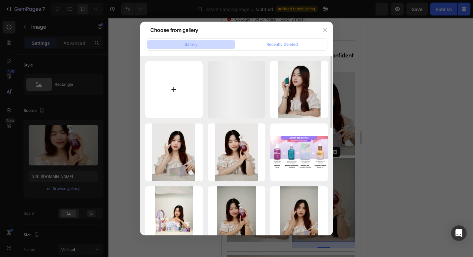
click at [167, 90] on input "file" at bounding box center [174, 90] width 58 height 58
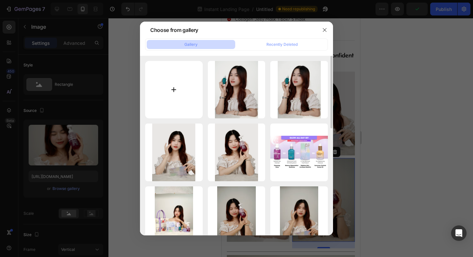
type input "C:\fakepath\20250826-164149.png"
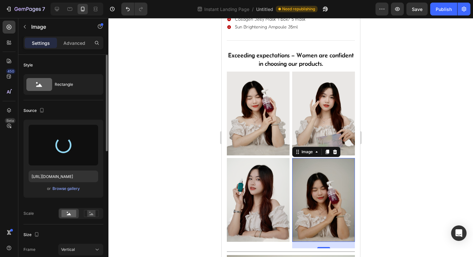
type input "https://cdn.shopify.com/s/files/1/0723/7940/0447/files/gempages_542010221011141…"
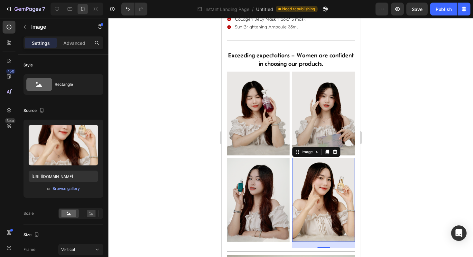
click at [424, 153] on div at bounding box center [291, 137] width 365 height 239
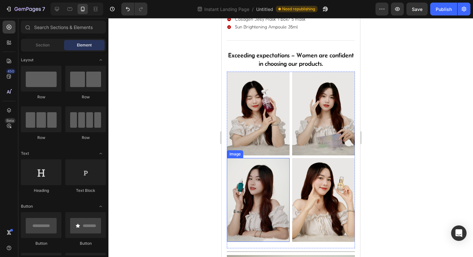
click at [168, 151] on div at bounding box center [291, 137] width 365 height 239
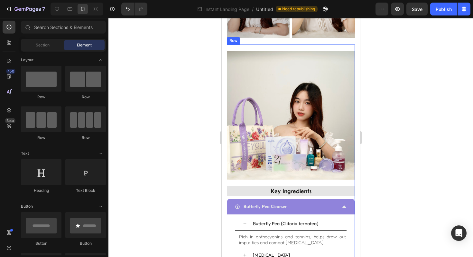
scroll to position [506, 0]
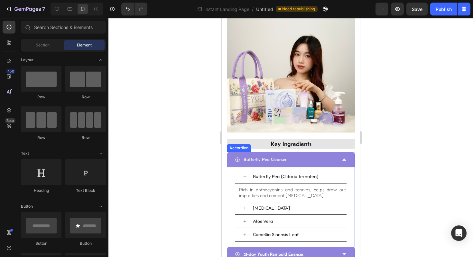
click at [197, 153] on div at bounding box center [291, 137] width 365 height 239
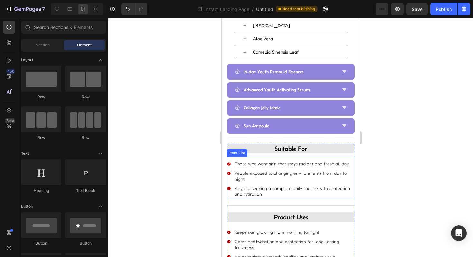
scroll to position [606, 0]
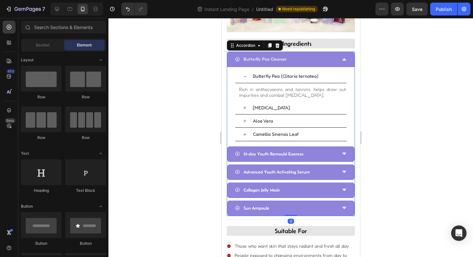
click at [341, 57] on div "Butterfly Pea Cleanser" at bounding box center [291, 59] width 128 height 15
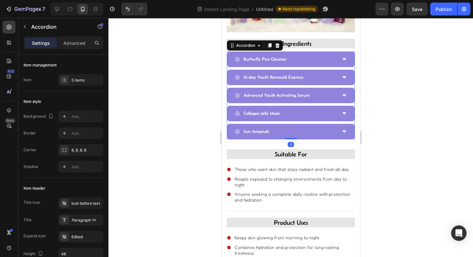
click at [211, 157] on div at bounding box center [291, 137] width 365 height 239
click at [258, 75] on p "21-day Youth Remould Essences" at bounding box center [274, 77] width 60 height 8
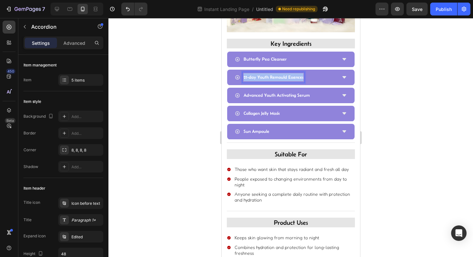
click at [258, 75] on p "21-day Youth Remould Essences" at bounding box center [274, 77] width 60 height 8
click at [416, 97] on div at bounding box center [291, 137] width 365 height 239
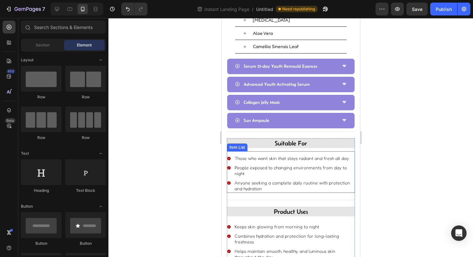
scroll to position [926, 0]
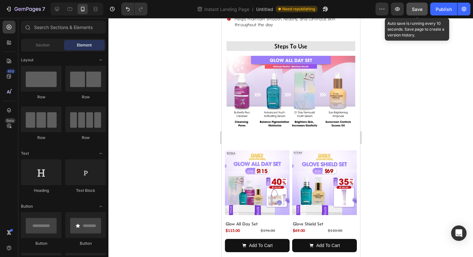
click at [415, 9] on span "Save" at bounding box center [417, 8] width 11 height 5
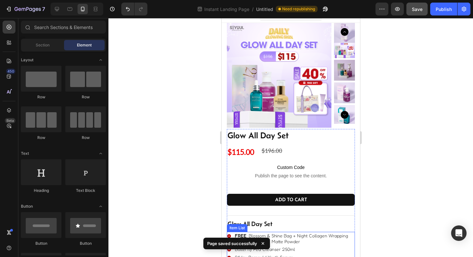
scroll to position [0, 0]
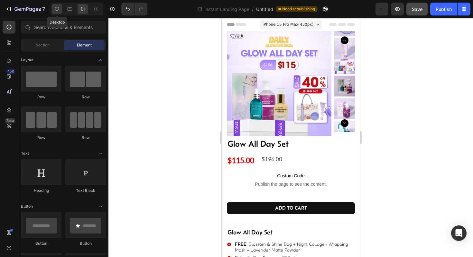
click at [55, 10] on icon at bounding box center [57, 9] width 6 height 6
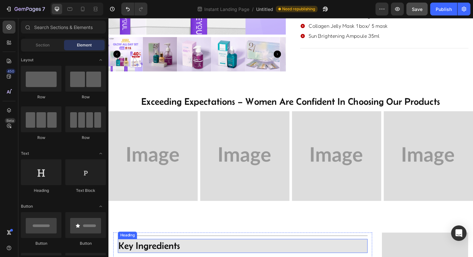
scroll to position [178, 0]
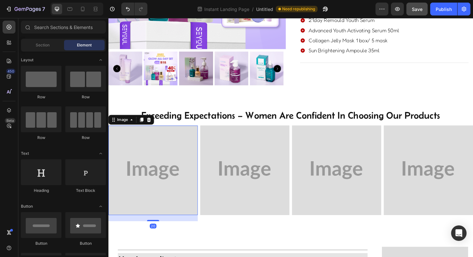
click at [125, 163] on img at bounding box center [156, 179] width 95 height 95
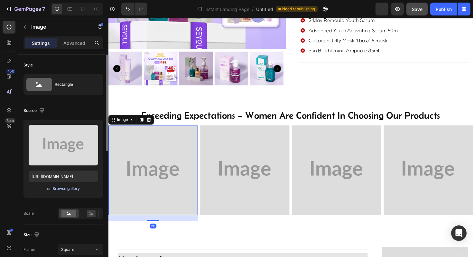
click at [63, 187] on div "Browse gallery" at bounding box center [66, 189] width 27 height 6
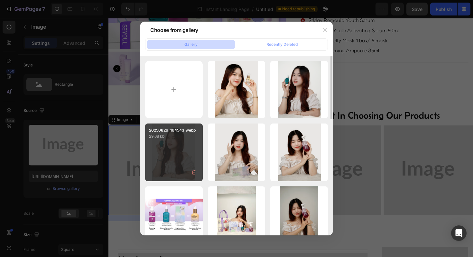
scroll to position [1, 0]
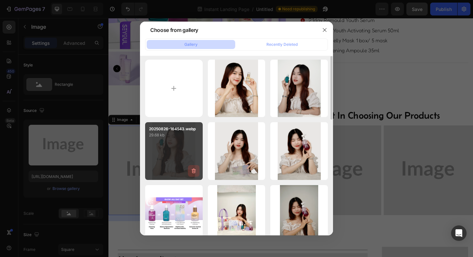
click at [193, 171] on icon "button" at bounding box center [194, 170] width 6 height 6
click at [193, 173] on div "Delete" at bounding box center [190, 172] width 12 height 6
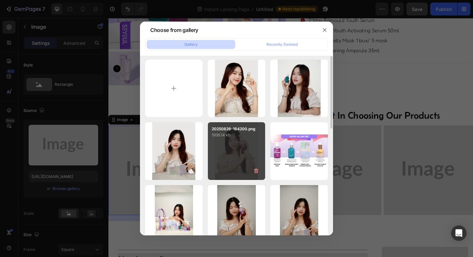
click at [234, 160] on div "20250826-164200.png 1936.14 kb" at bounding box center [237, 151] width 58 height 58
type input "https://cdn.shopify.com/s/files/1/0723/7940/0447/files/gempages_542010221011141…"
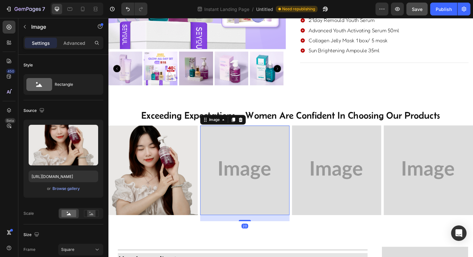
click at [257, 173] on img at bounding box center [253, 179] width 95 height 95
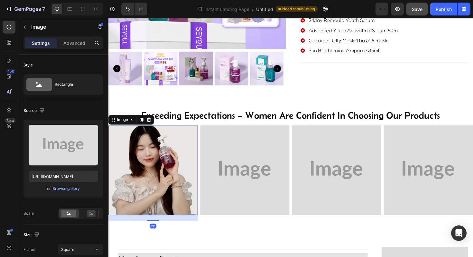
click at [178, 177] on img at bounding box center [156, 179] width 95 height 95
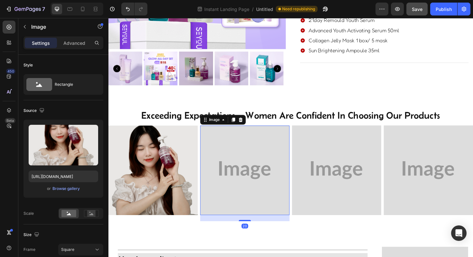
click at [272, 177] on img at bounding box center [253, 179] width 95 height 95
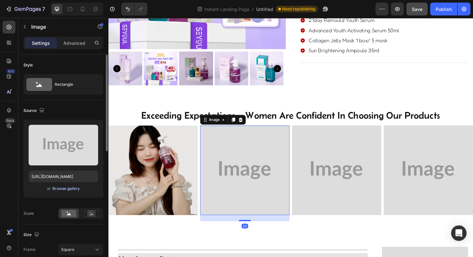
click at [74, 187] on div "Browse gallery" at bounding box center [66, 189] width 27 height 6
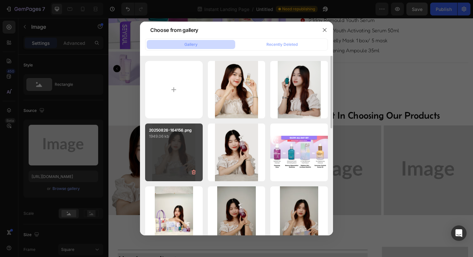
click at [174, 168] on div "20250826-164156.png 1949.06 kb" at bounding box center [174, 152] width 58 height 58
type input "https://cdn.shopify.com/s/files/1/0723/7940/0447/files/gempages_542010221011141…"
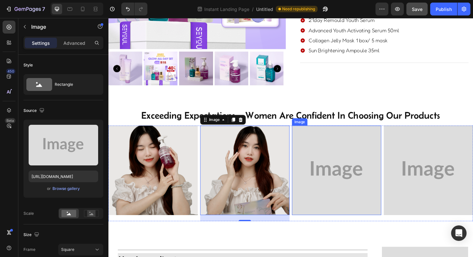
click at [357, 177] on img at bounding box center [350, 179] width 95 height 95
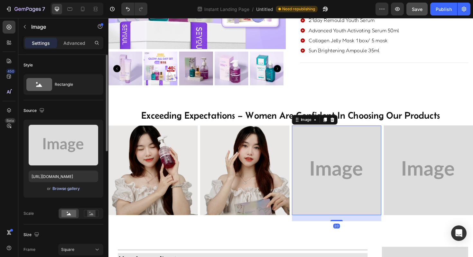
click at [75, 189] on div "Browse gallery" at bounding box center [66, 189] width 27 height 6
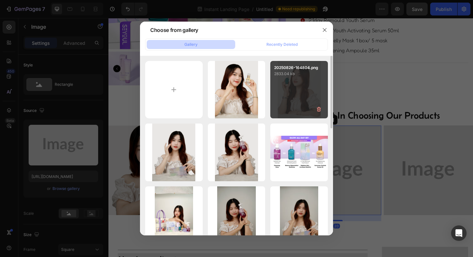
click at [291, 90] on div "20250826-164804.png 2833.04 kb" at bounding box center [300, 90] width 58 height 58
type input "https://cdn.shopify.com/s/files/1/0723/7940/0447/files/gempages_542010221011141…"
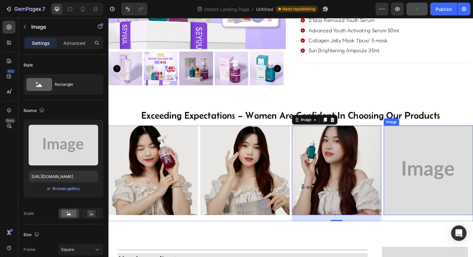
click at [435, 183] on img at bounding box center [447, 179] width 95 height 95
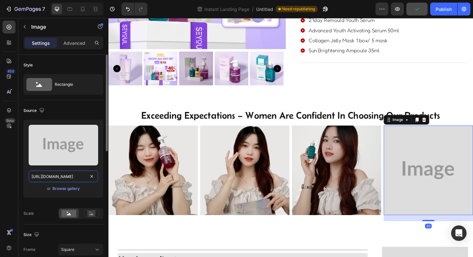
click at [70, 179] on input "https://placehold.co/1365x2048?text=Image" at bounding box center [64, 176] width 70 height 12
click at [68, 185] on button "Browse gallery" at bounding box center [66, 188] width 28 height 6
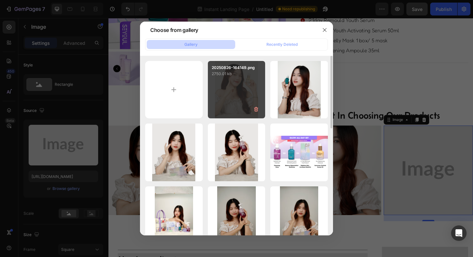
click at [247, 88] on div "20250826-164149.png 2750.01 kb" at bounding box center [237, 90] width 58 height 58
type input "https://cdn.shopify.com/s/files/1/0723/7940/0447/files/gempages_542010221011141…"
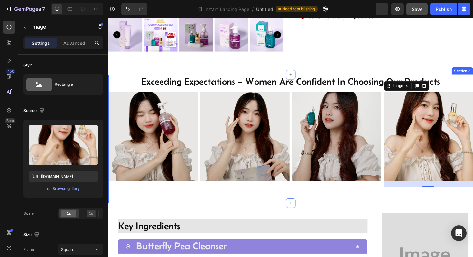
scroll to position [214, 0]
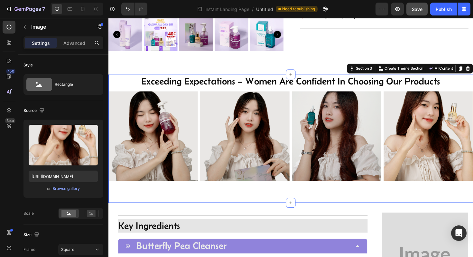
click at [249, 200] on div "exceeding expectations – women are confident in choosing our products Heading I…" at bounding box center [302, 146] width 387 height 136
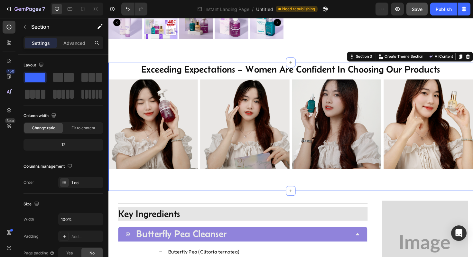
scroll to position [227, 0]
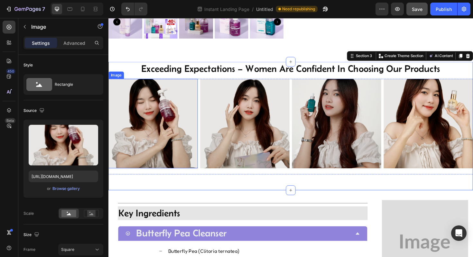
click at [192, 162] on img at bounding box center [156, 129] width 95 height 95
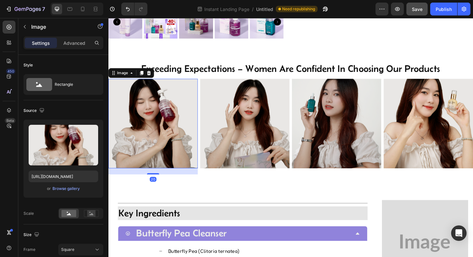
click at [154, 171] on img at bounding box center [156, 129] width 95 height 95
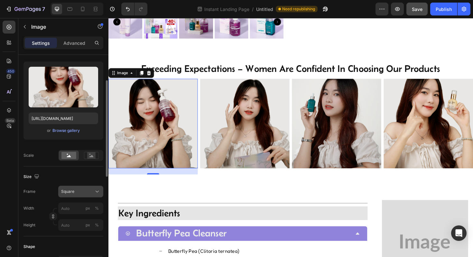
click at [90, 189] on div "Square" at bounding box center [77, 191] width 32 height 6
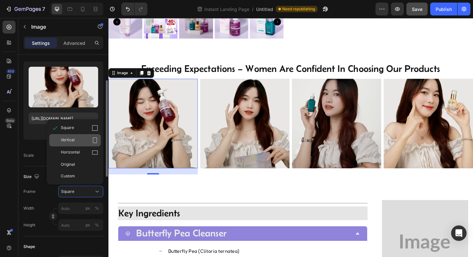
click at [74, 142] on span "Vertical" at bounding box center [68, 140] width 14 height 6
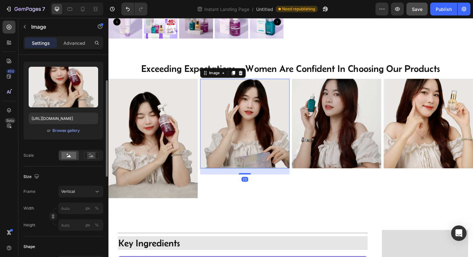
click at [253, 137] on img at bounding box center [253, 129] width 95 height 95
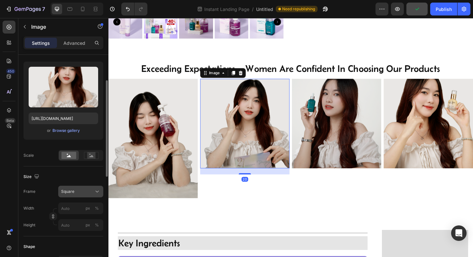
click at [77, 192] on div "Square" at bounding box center [77, 191] width 32 height 6
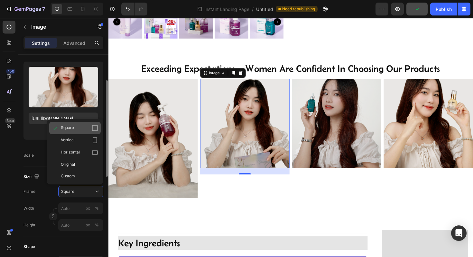
click at [74, 133] on div "Square" at bounding box center [75, 128] width 52 height 12
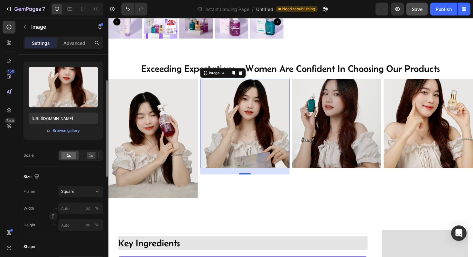
click at [78, 185] on div "Size Frame Square Width px % Height px %" at bounding box center [64, 201] width 80 height 70
click at [77, 191] on div "Square" at bounding box center [77, 191] width 32 height 6
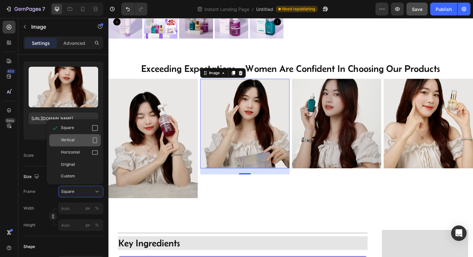
click at [67, 142] on span "Vertical" at bounding box center [68, 140] width 14 height 6
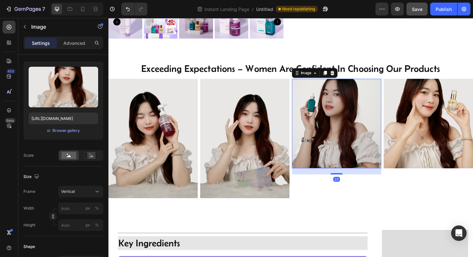
click at [332, 147] on img at bounding box center [350, 129] width 95 height 95
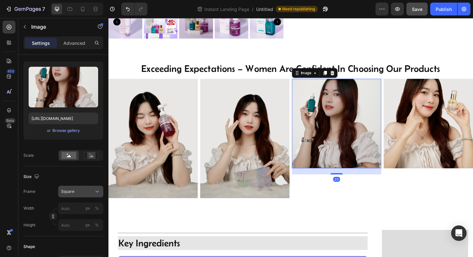
click at [79, 192] on div "Square" at bounding box center [77, 191] width 32 height 6
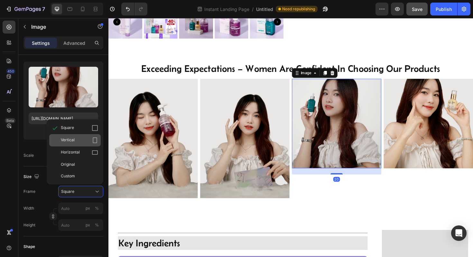
click at [76, 145] on div "Vertical" at bounding box center [75, 140] width 52 height 12
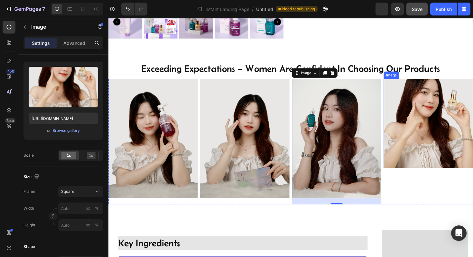
click at [408, 138] on img at bounding box center [447, 129] width 95 height 95
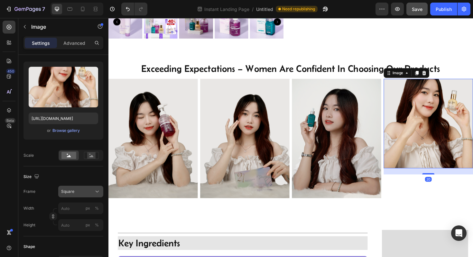
click at [74, 192] on div "Square" at bounding box center [77, 191] width 32 height 6
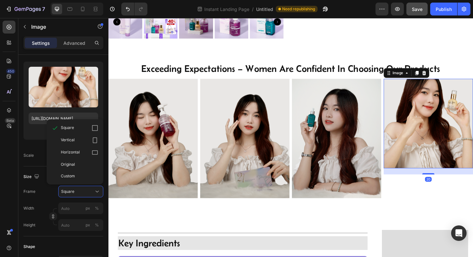
click at [71, 141] on span "Vertical" at bounding box center [68, 140] width 14 height 6
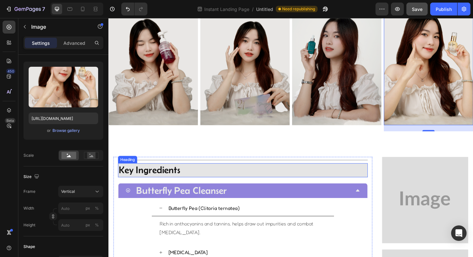
scroll to position [336, 0]
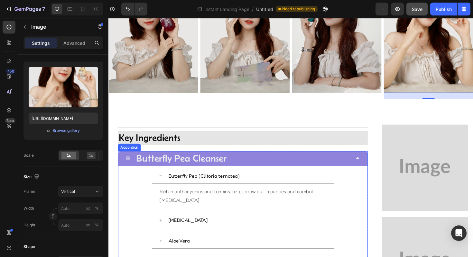
click at [360, 163] on div "Butterfly Pea Cleanser" at bounding box center [246, 166] width 238 height 21
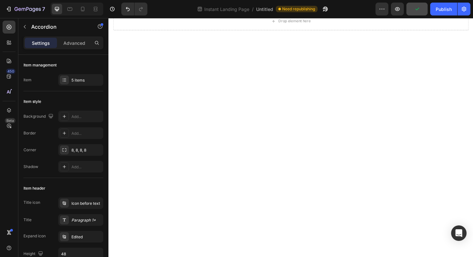
scroll to position [878, 0]
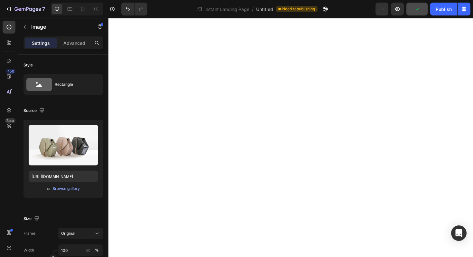
click at [66, 187] on div "Browse gallery" at bounding box center [66, 189] width 27 height 6
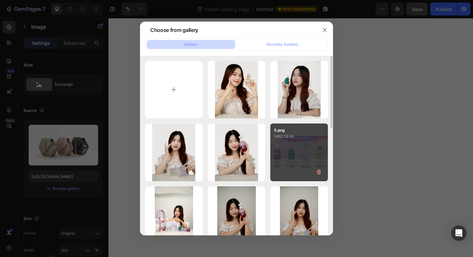
click at [297, 157] on div "5.png 1462.58 kb" at bounding box center [300, 152] width 58 height 58
type input "https://cdn.shopify.com/s/files/1/0723/7940/0447/files/gempages_542010221011141…"
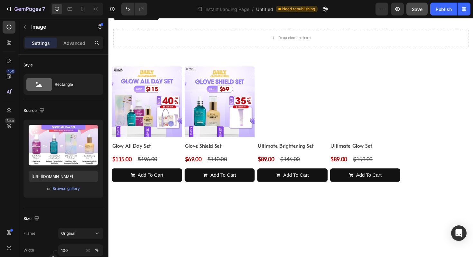
scroll to position [936, 0]
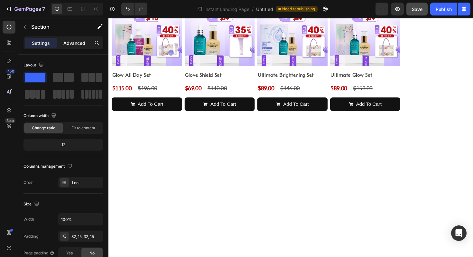
click at [74, 46] on p "Advanced" at bounding box center [74, 43] width 22 height 7
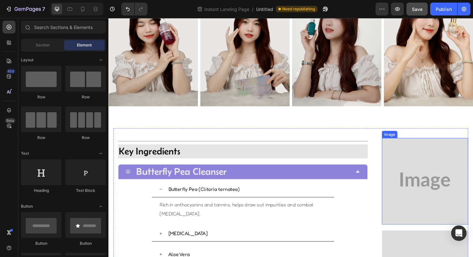
scroll to position [322, 0]
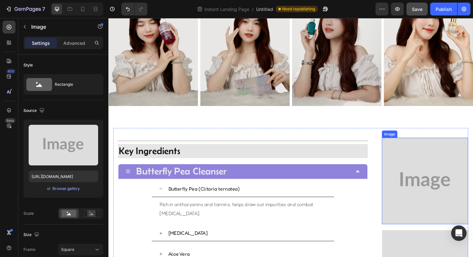
click at [440, 174] on img at bounding box center [443, 190] width 91 height 91
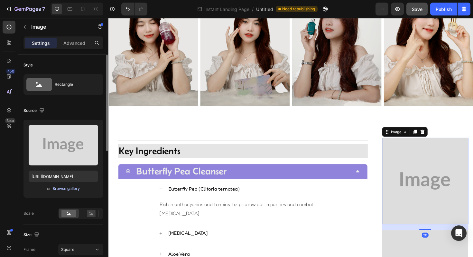
click at [69, 187] on div "Browse gallery" at bounding box center [66, 189] width 27 height 6
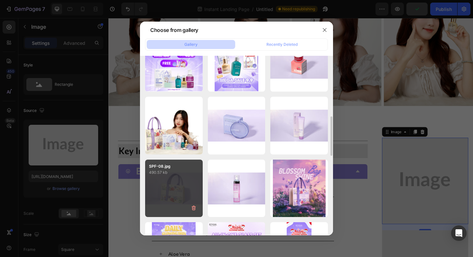
scroll to position [279, 0]
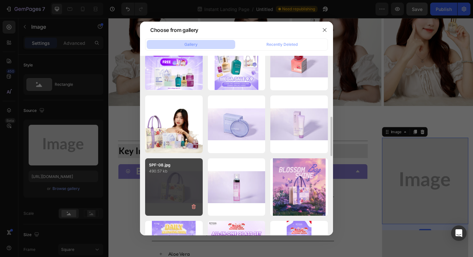
click at [158, 174] on p "490.57 kb" at bounding box center [174, 171] width 50 height 6
type input "https://cdn.shopify.com/s/files/1/0723/7940/0447/files/gempages_542010221011141…"
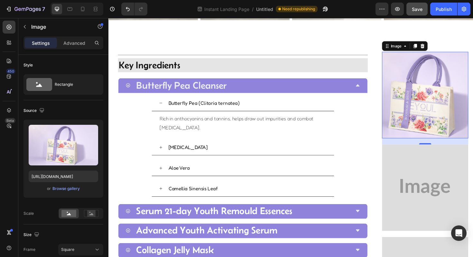
scroll to position [465, 0]
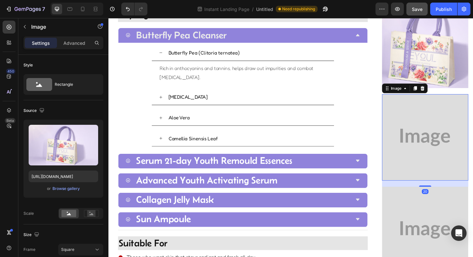
click at [427, 138] on img at bounding box center [443, 144] width 91 height 91
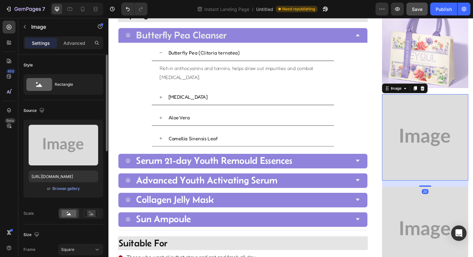
click at [72, 192] on div "or Browse gallery" at bounding box center [64, 189] width 70 height 8
click at [71, 189] on div "Browse gallery" at bounding box center [66, 189] width 27 height 6
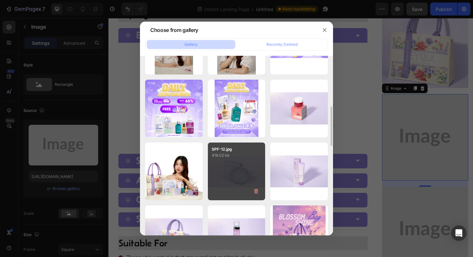
scroll to position [233, 0]
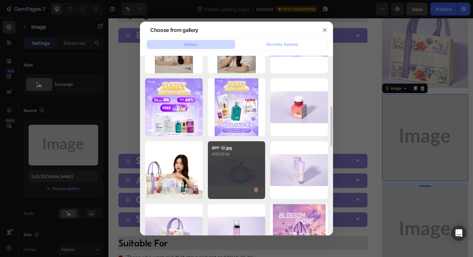
click at [230, 163] on div "SPF-12.jpg 418.02 kb" at bounding box center [237, 170] width 58 height 58
type input "https://cdn.shopify.com/s/files/1/0723/7940/0447/files/gempages_542010221011141…"
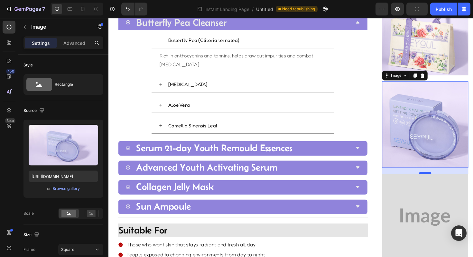
scroll to position [479, 0]
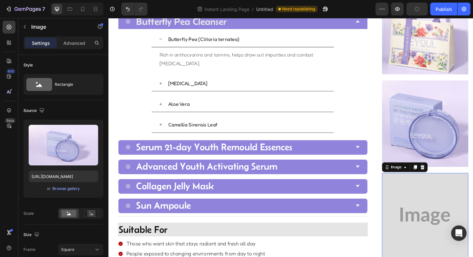
click at [432, 210] on img at bounding box center [443, 227] width 91 height 91
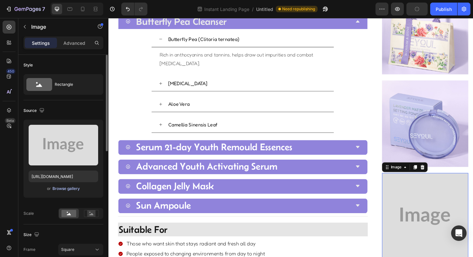
click at [76, 188] on div "Browse gallery" at bounding box center [66, 189] width 27 height 6
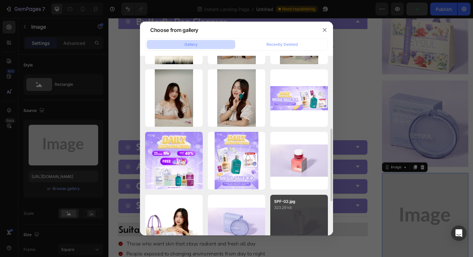
scroll to position [227, 0]
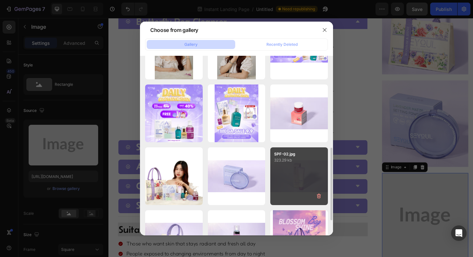
click at [283, 164] on div "SPF-02.jpg 323.29 kb" at bounding box center [300, 176] width 58 height 58
type input "https://cdn.shopify.com/s/files/1/0723/7940/0447/files/gempages_542010221011141…"
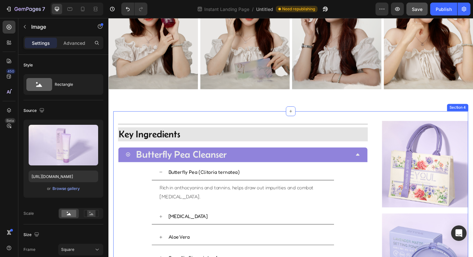
scroll to position [340, 0]
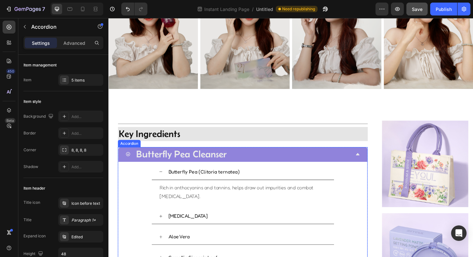
click at [371, 162] on icon at bounding box center [372, 161] width 5 height 5
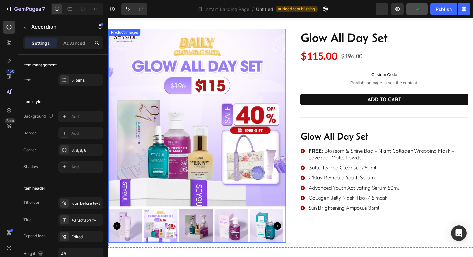
scroll to position [0, 0]
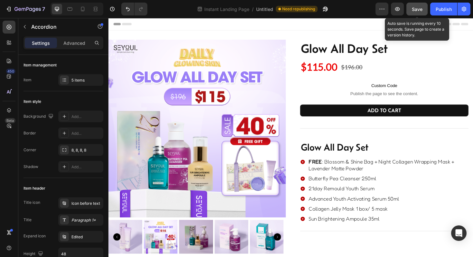
click at [408, 12] on button "Save" at bounding box center [417, 9] width 21 height 13
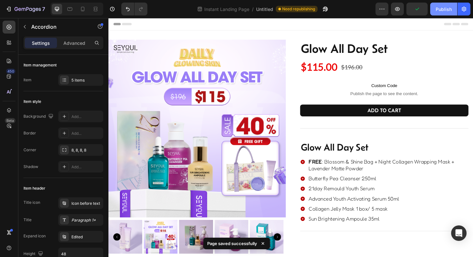
click at [441, 12] on button "Publish" at bounding box center [444, 9] width 27 height 13
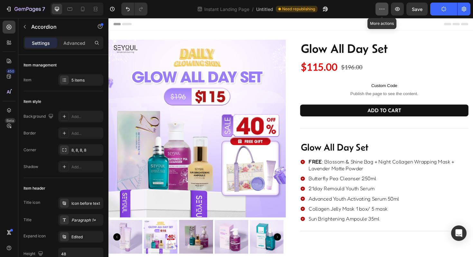
click at [382, 12] on icon "button" at bounding box center [382, 9] width 6 height 6
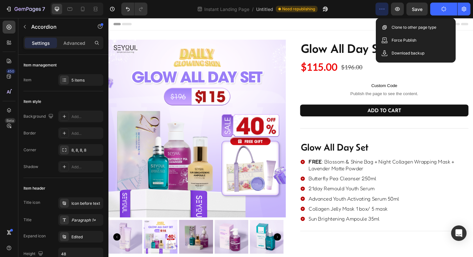
click at [382, 12] on icon "button" at bounding box center [382, 9] width 6 height 6
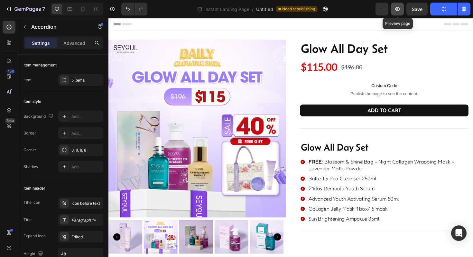
click at [402, 9] on button "button" at bounding box center [397, 9] width 13 height 13
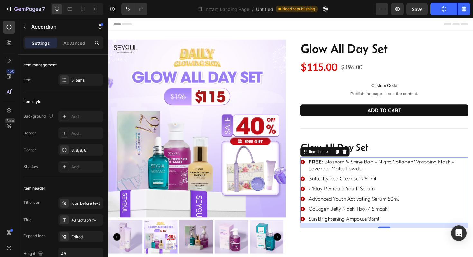
click at [323, 234] on div "Sun Brightening Ampoule 35ml" at bounding box center [405, 230] width 170 height 9
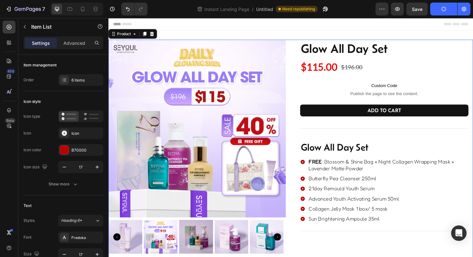
click at [300, 230] on div "Product Images Glow All Day Set Product Title $115.00 Product Price Product Pri…" at bounding box center [302, 157] width 387 height 232
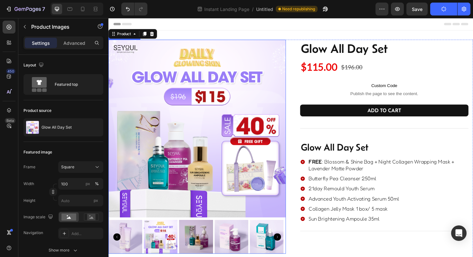
click at [260, 186] on img at bounding box center [203, 135] width 188 height 188
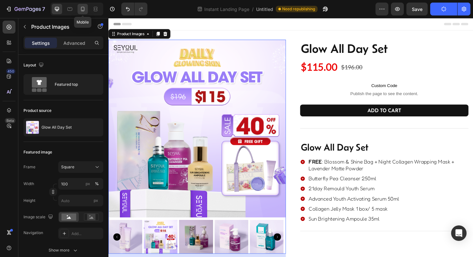
click at [87, 10] on div at bounding box center [83, 9] width 10 height 10
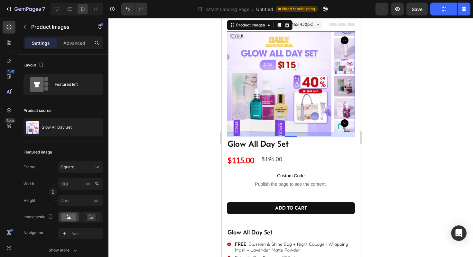
click at [62, 11] on div at bounding box center [77, 9] width 53 height 13
click at [60, 11] on icon at bounding box center [57, 9] width 6 height 6
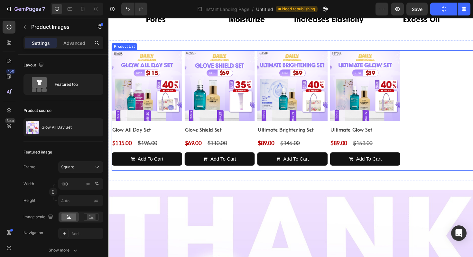
scroll to position [1056, 0]
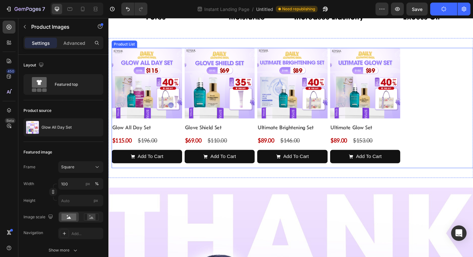
click at [453, 143] on div "Product Images Glow All Day Set Product Title $115.00 Product Price Product Pri…" at bounding box center [303, 113] width 383 height 127
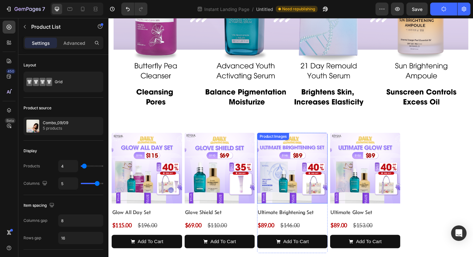
scroll to position [868, 0]
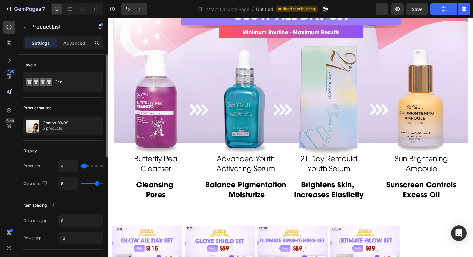
type input "4"
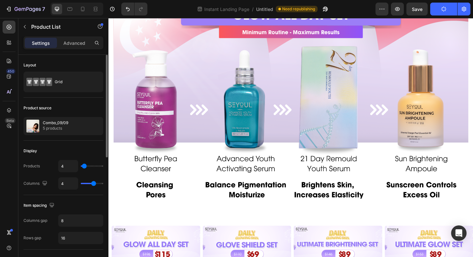
drag, startPoint x: 98, startPoint y: 184, endPoint x: 93, endPoint y: 185, distance: 4.6
type input "4"
click at [93, 184] on input "range" at bounding box center [92, 183] width 23 height 1
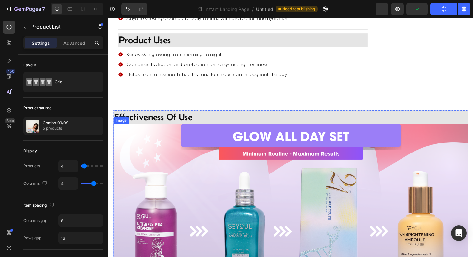
scroll to position [741, 0]
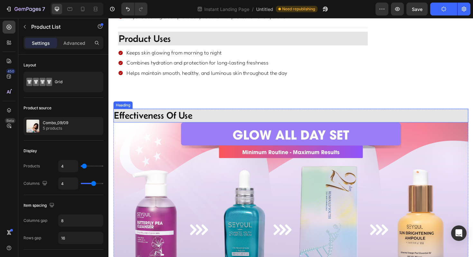
click at [136, 124] on span "effectiveness of use" at bounding box center [155, 121] width 83 height 12
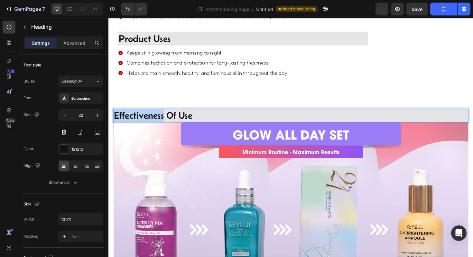
click at [138, 123] on span "effectiveness of use" at bounding box center [155, 121] width 83 height 12
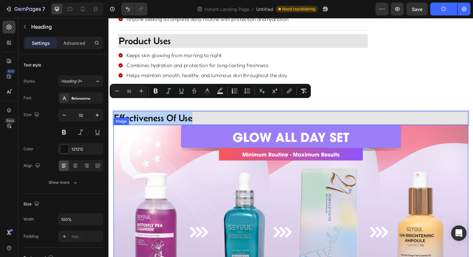
scroll to position [652, 0]
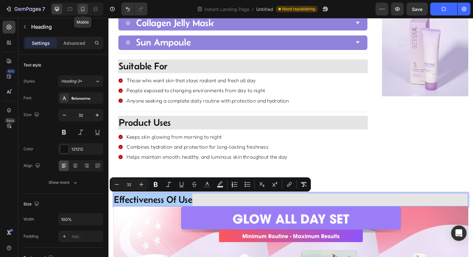
click at [79, 11] on div at bounding box center [83, 9] width 10 height 10
type input "36"
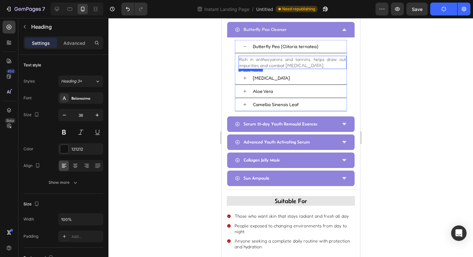
scroll to position [851, 0]
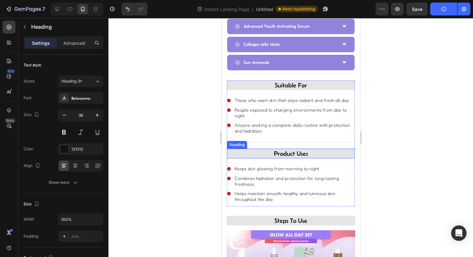
click at [283, 148] on h2 "product uses" at bounding box center [291, 153] width 128 height 10
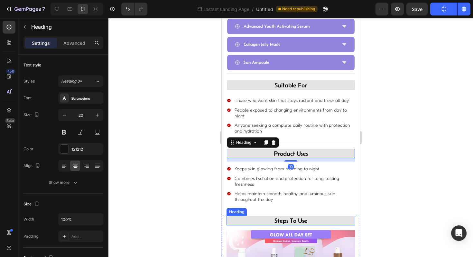
click at [291, 217] on span "steps to use" at bounding box center [290, 220] width 33 height 7
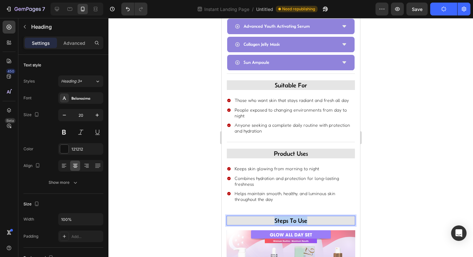
click at [291, 217] on span "steps to use" at bounding box center [290, 220] width 33 height 7
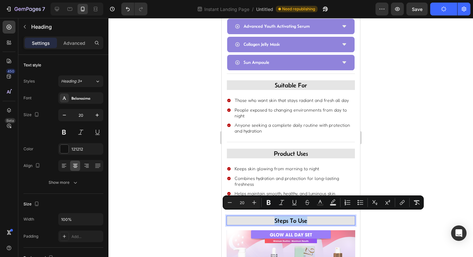
copy span "steps to use"
click at [59, 9] on icon at bounding box center [57, 9] width 4 height 4
type input "32"
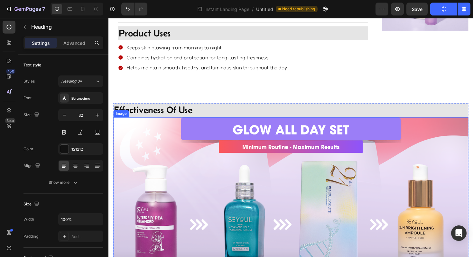
scroll to position [692, 0]
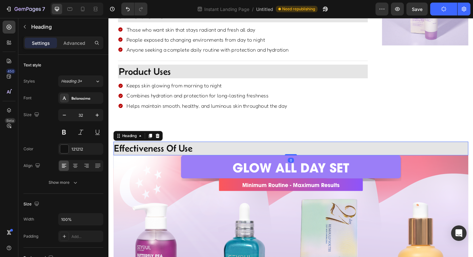
click at [149, 157] on span "effectiveness of use" at bounding box center [155, 156] width 83 height 12
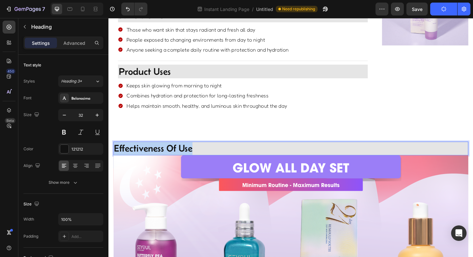
click at [149, 157] on span "effectiveness of use" at bounding box center [155, 156] width 83 height 12
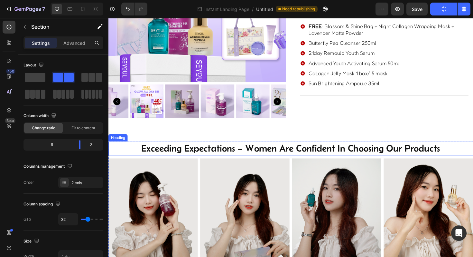
scroll to position [0, 0]
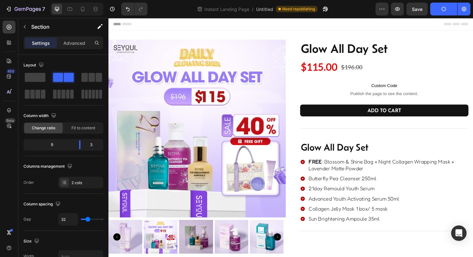
click at [439, 9] on button "Publish" at bounding box center [444, 9] width 27 height 13
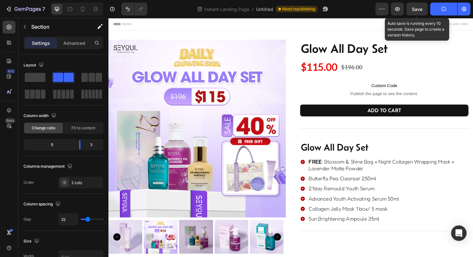
click at [417, 10] on span "Save" at bounding box center [417, 8] width 11 height 5
click at [415, 12] on div "Save" at bounding box center [417, 9] width 11 height 7
click at [420, 9] on icon "button" at bounding box center [417, 9] width 6 height 6
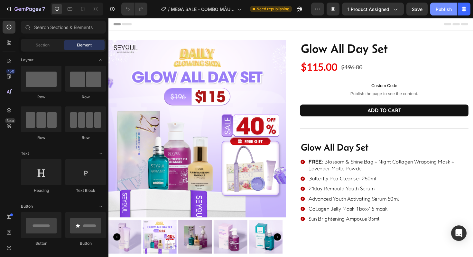
click at [446, 8] on div "Publish" at bounding box center [444, 9] width 16 height 7
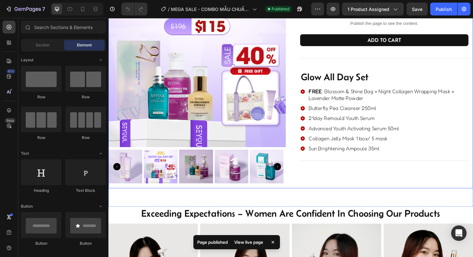
scroll to position [74, 0]
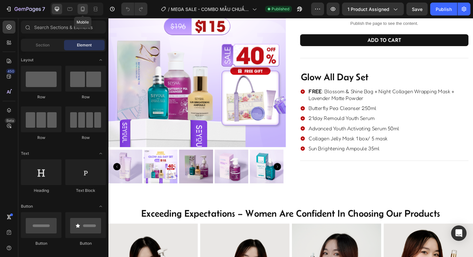
click at [86, 9] on div at bounding box center [83, 9] width 10 height 10
drag, startPoint x: 87, startPoint y: 9, endPoint x: 149, endPoint y: 70, distance: 86.8
click at [91, 13] on div "Mobile" at bounding box center [77, 9] width 53 height 13
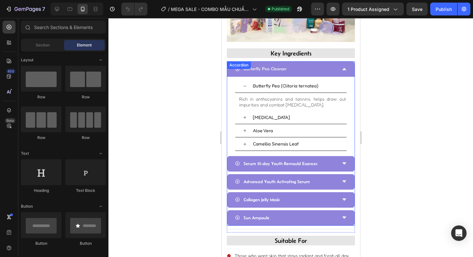
scroll to position [569, 0]
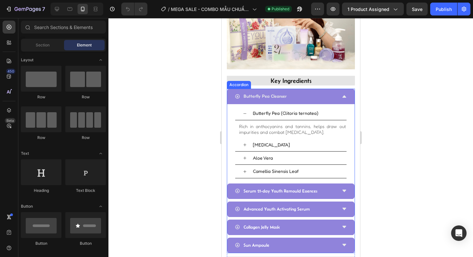
click at [342, 94] on icon at bounding box center [344, 96] width 5 height 5
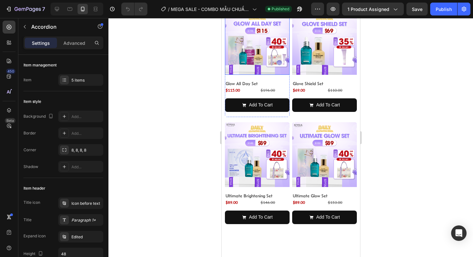
scroll to position [913, 0]
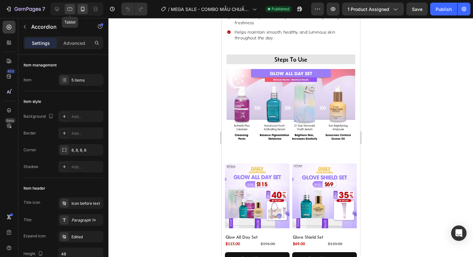
click at [65, 12] on div at bounding box center [70, 9] width 10 height 10
type input "16"
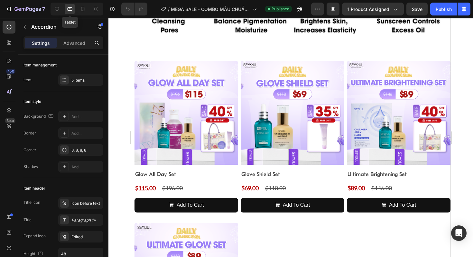
scroll to position [1017, 0]
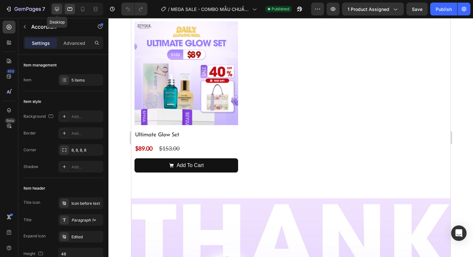
click at [57, 10] on icon at bounding box center [57, 9] width 6 height 6
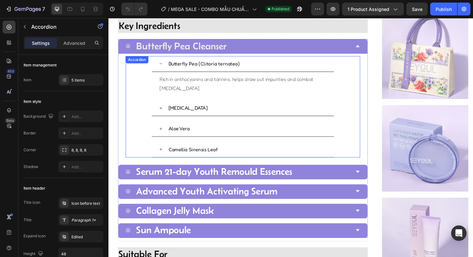
scroll to position [478, 0]
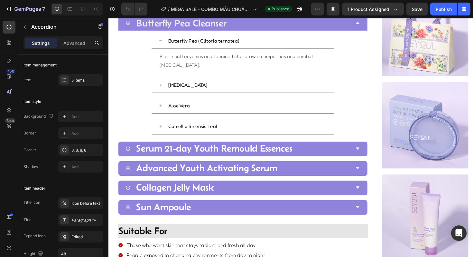
click at [355, 25] on div "Butterfly Pea Cleanser" at bounding box center [246, 23] width 238 height 21
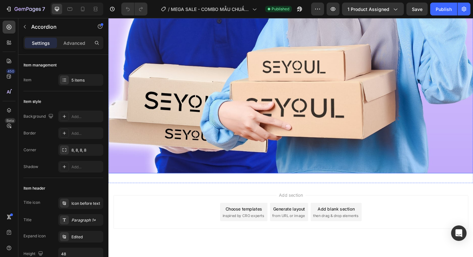
scroll to position [1404, 0]
